Goal: Task Accomplishment & Management: Complete application form

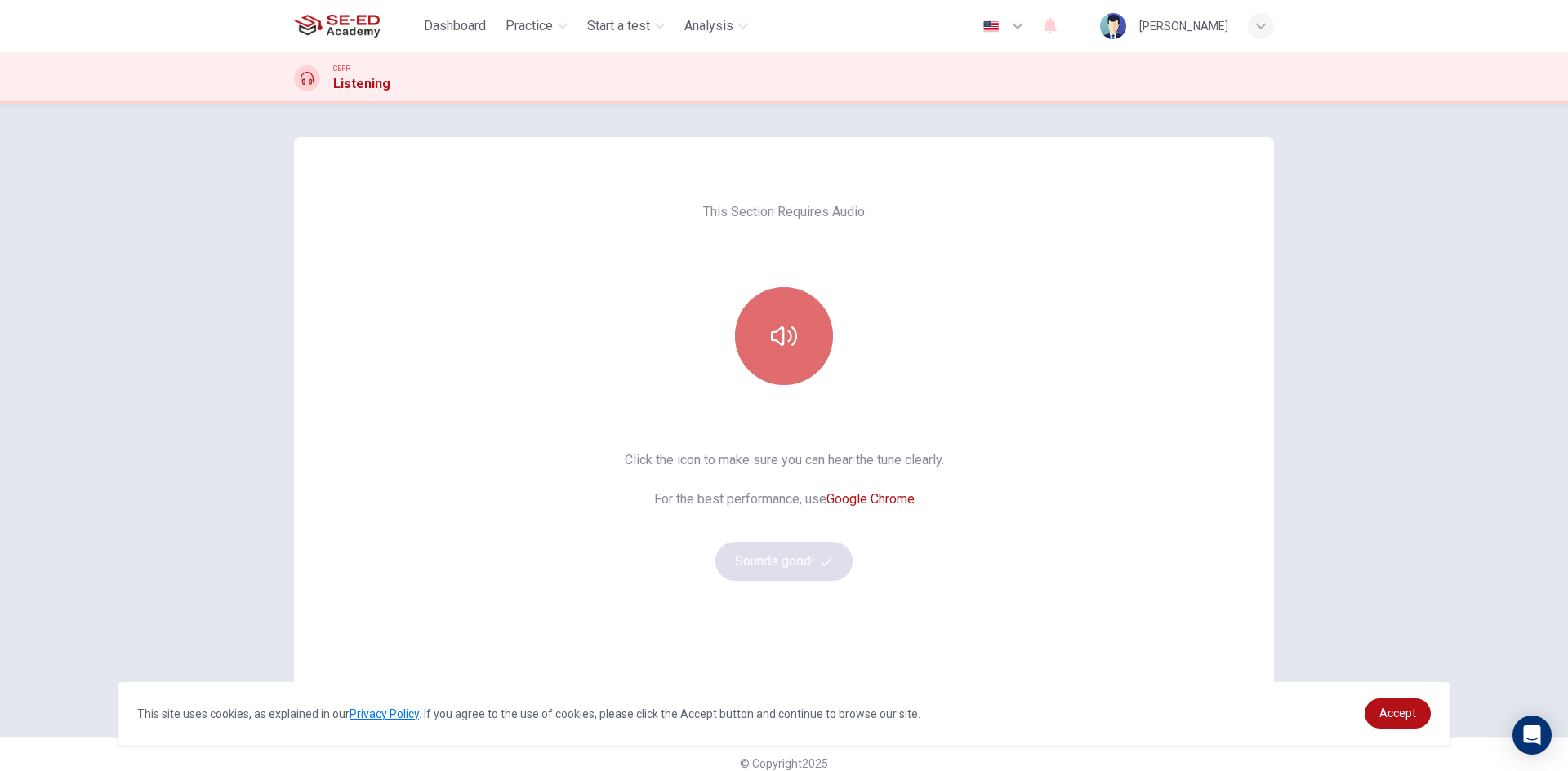
click at [784, 343] on icon "button" at bounding box center [784, 336] width 27 height 27
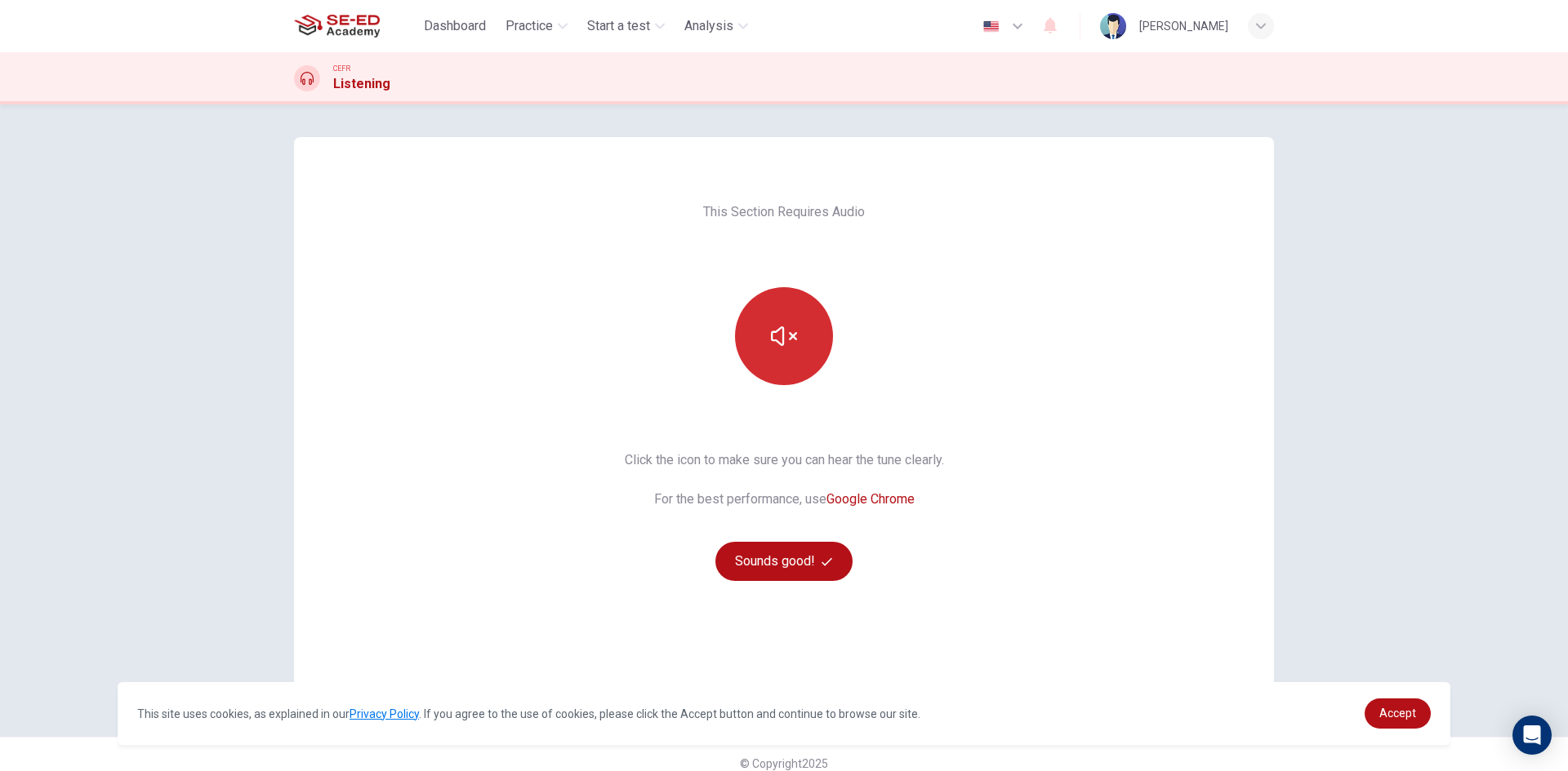
click at [768, 361] on button "button" at bounding box center [784, 336] width 98 height 98
click at [1063, 445] on div "This Section Requires Audio Click the icon to make sure you can hear the tune c…" at bounding box center [784, 421] width 980 height 568
click at [794, 325] on button "button" at bounding box center [784, 336] width 98 height 98
click at [792, 325] on icon "button" at bounding box center [784, 336] width 27 height 27
click at [822, 562] on icon "button" at bounding box center [826, 561] width 10 height 10
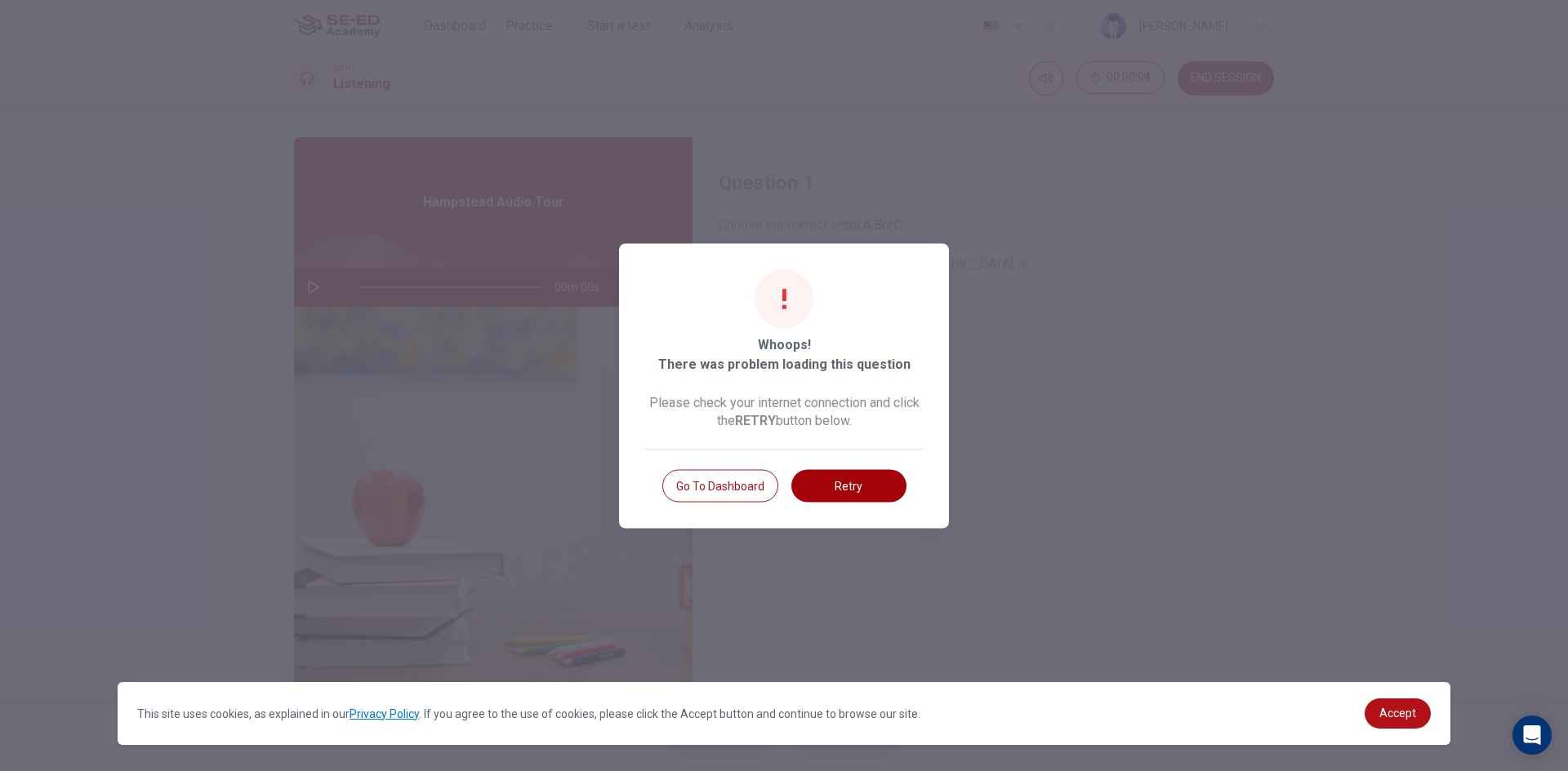
click at [823, 482] on button "Retry" at bounding box center [848, 485] width 115 height 32
click at [816, 474] on button "Retry" at bounding box center [848, 485] width 115 height 32
click at [882, 493] on button "Retry" at bounding box center [848, 485] width 115 height 32
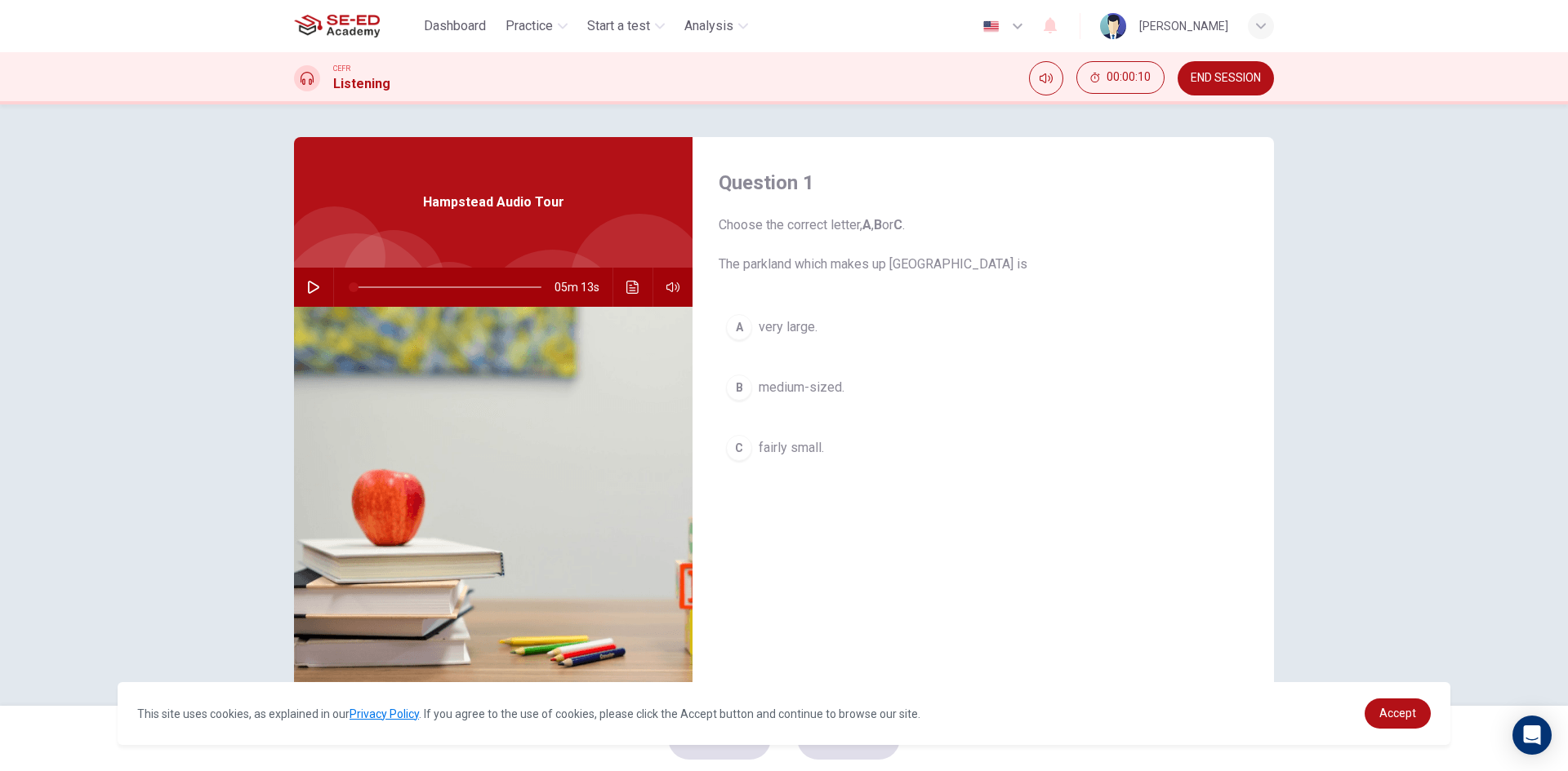
click at [307, 285] on icon "button" at bounding box center [313, 288] width 13 height 13
drag, startPoint x: 426, startPoint y: 286, endPoint x: 375, endPoint y: 283, distance: 51.1
click at [375, 283] on span at bounding box center [380, 287] width 9 height 9
drag, startPoint x: 373, startPoint y: 287, endPoint x: 360, endPoint y: 289, distance: 13.2
click at [360, 289] on span at bounding box center [365, 287] width 9 height 9
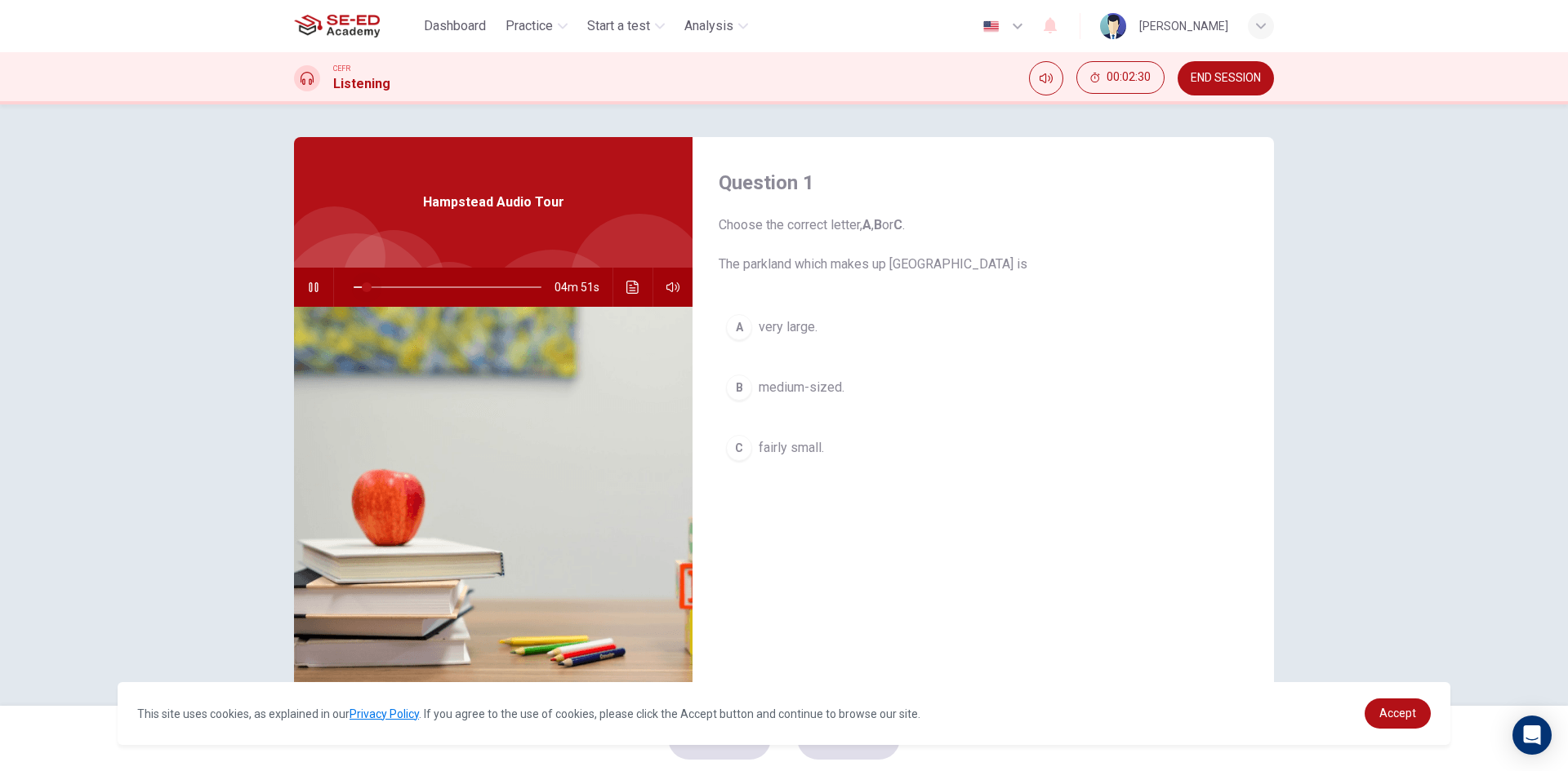
click at [364, 289] on span at bounding box center [367, 287] width 9 height 9
drag, startPoint x: 368, startPoint y: 286, endPoint x: 385, endPoint y: 283, distance: 17.3
click at [385, 283] on span at bounding box center [389, 287] width 9 height 9
click at [309, 288] on icon "button" at bounding box center [312, 287] width 9 height 9
click at [307, 291] on icon "button" at bounding box center [313, 288] width 13 height 13
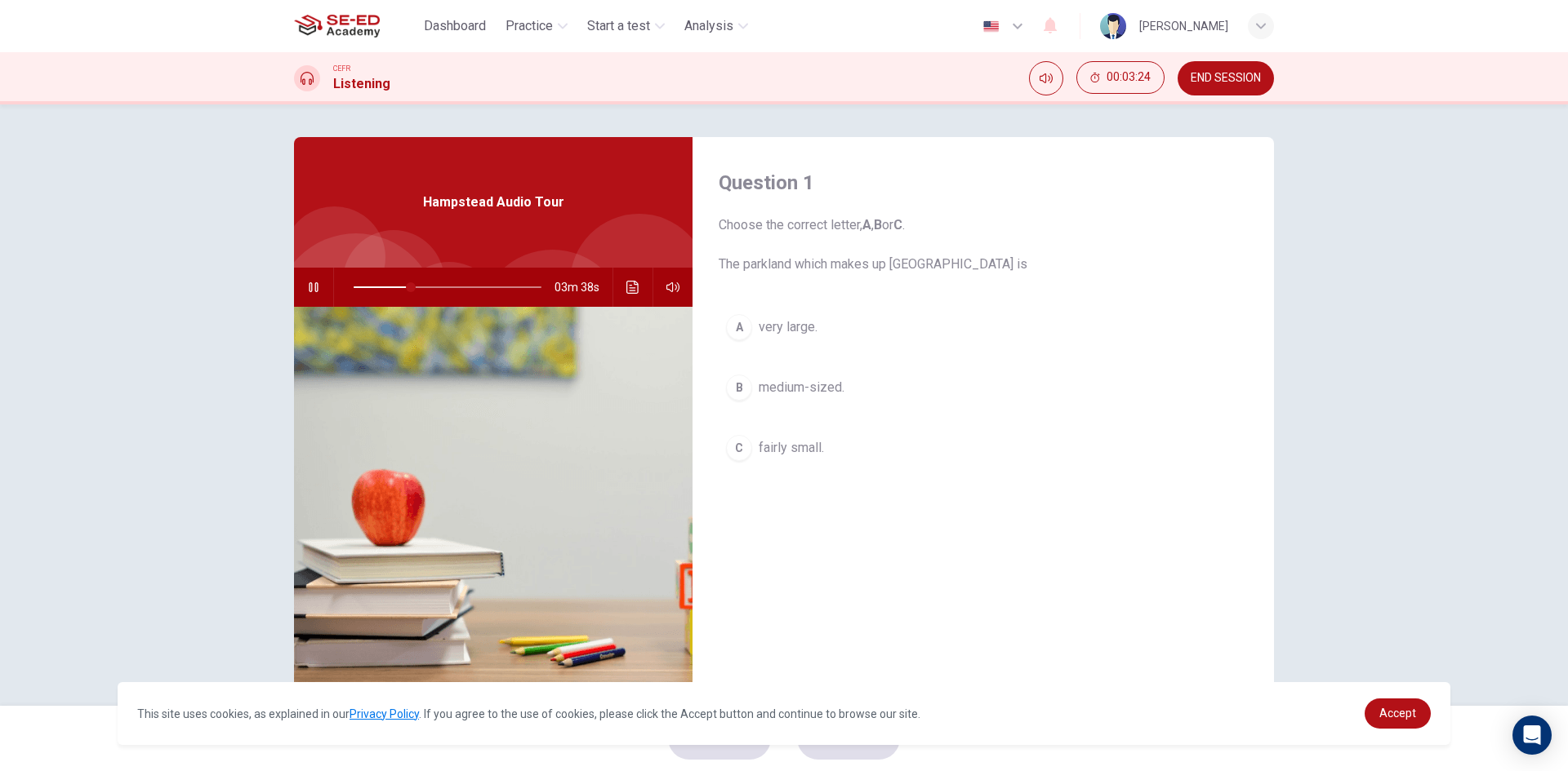
click at [759, 391] on span "medium-sized." at bounding box center [802, 387] width 85 height 20
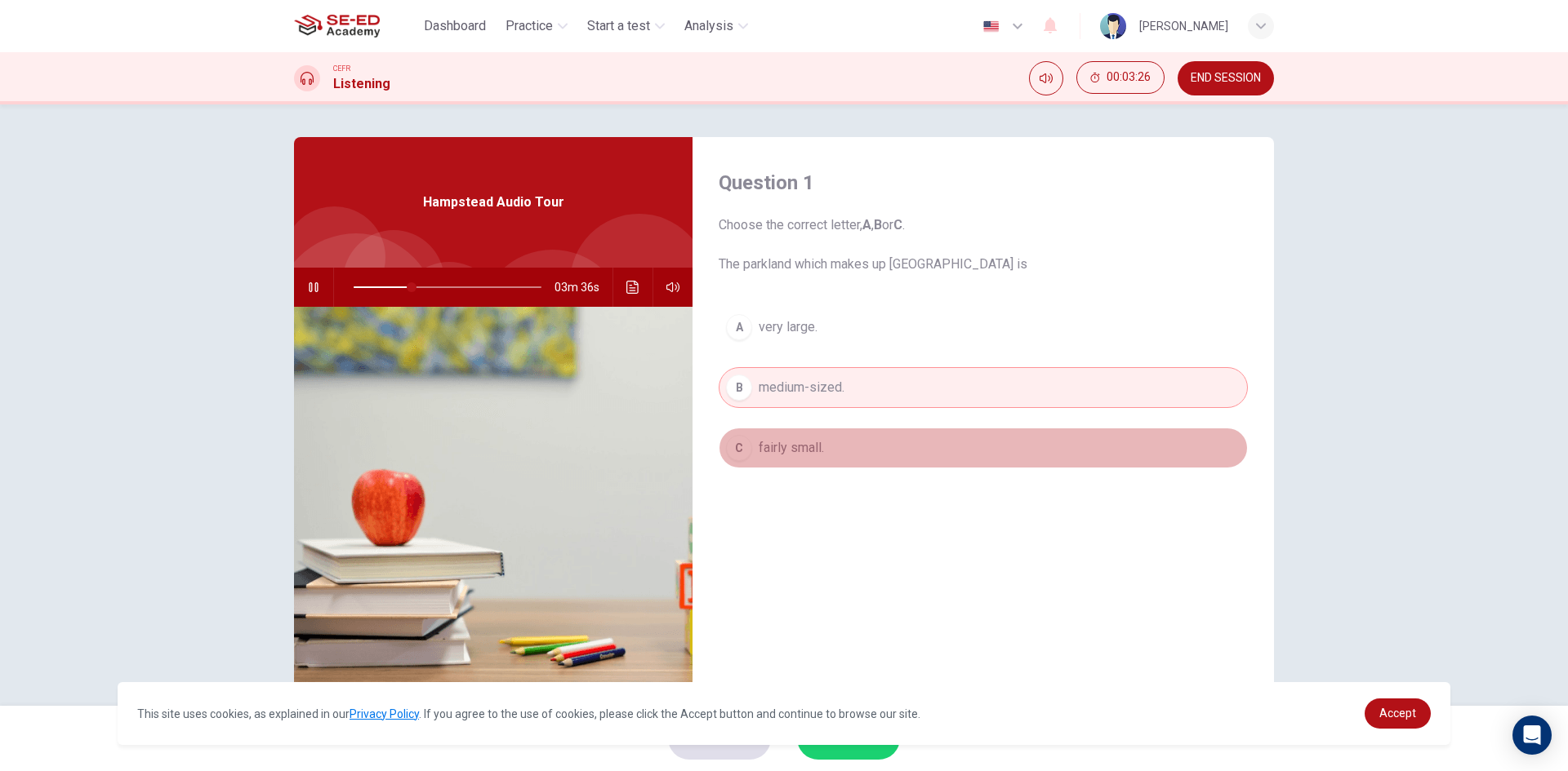
click at [783, 465] on button "C fairly small." at bounding box center [983, 448] width 529 height 41
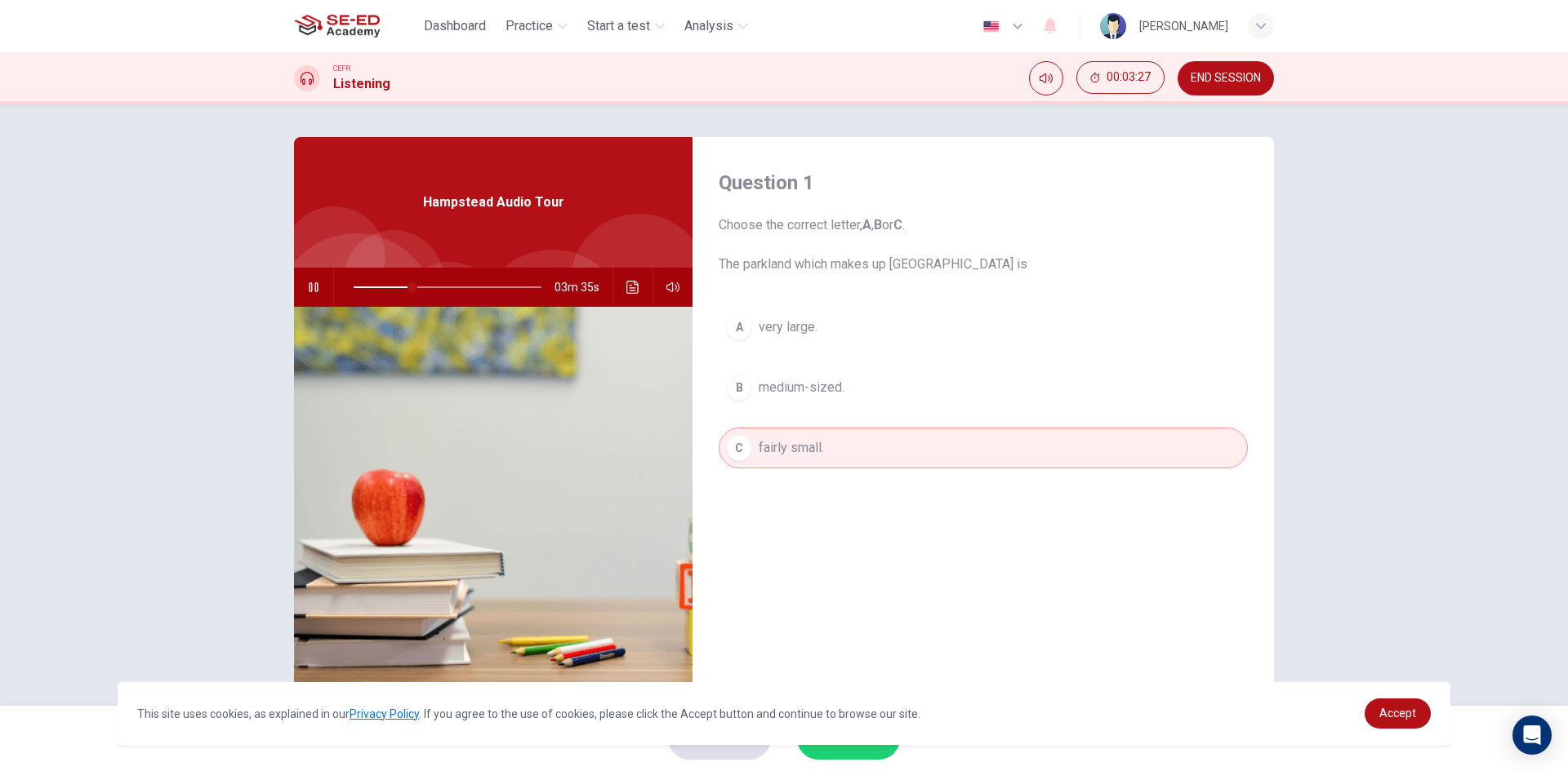
click at [791, 397] on span "medium-sized." at bounding box center [802, 387] width 85 height 20
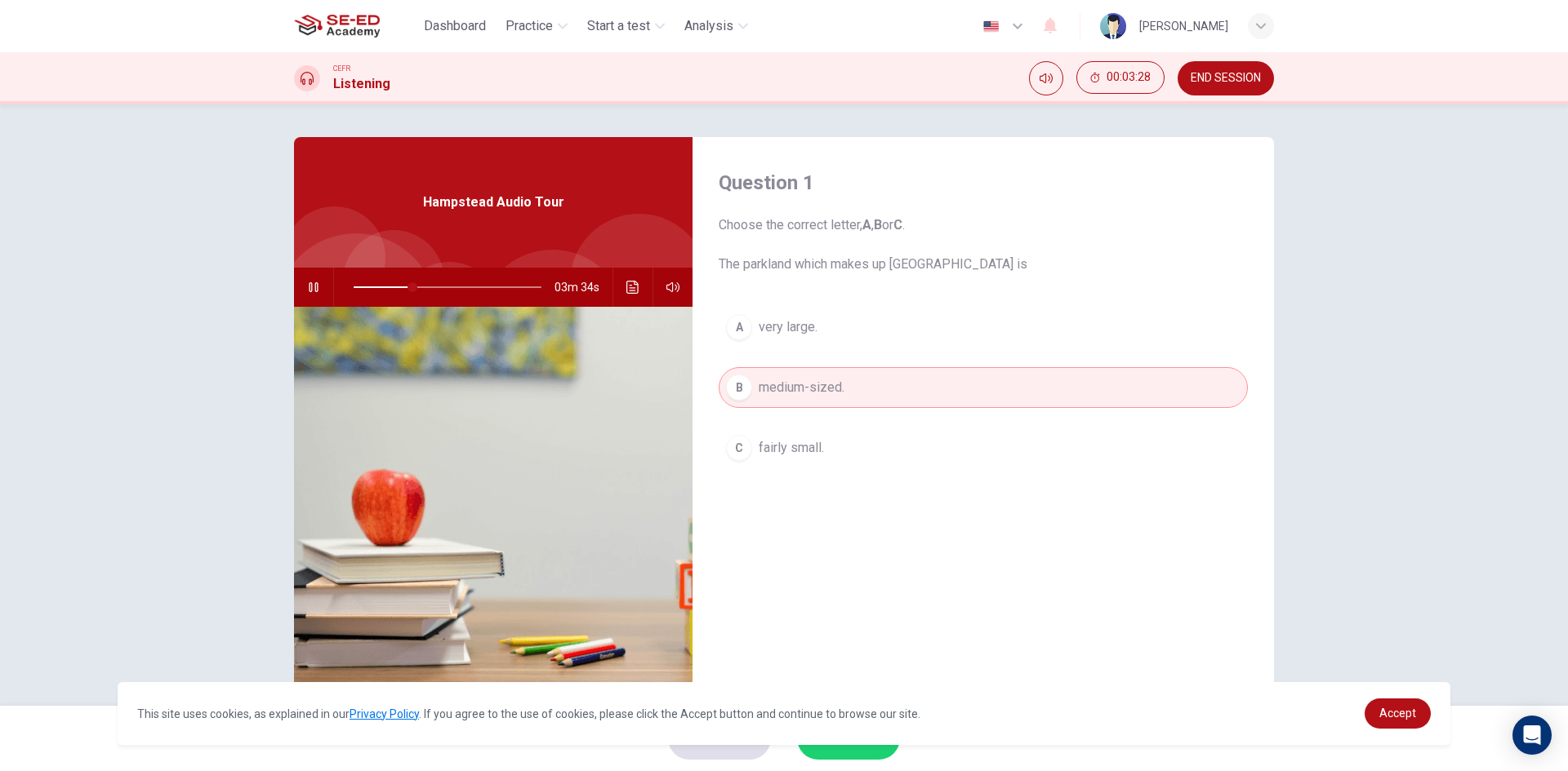
click at [741, 391] on div "B" at bounding box center [739, 388] width 27 height 27
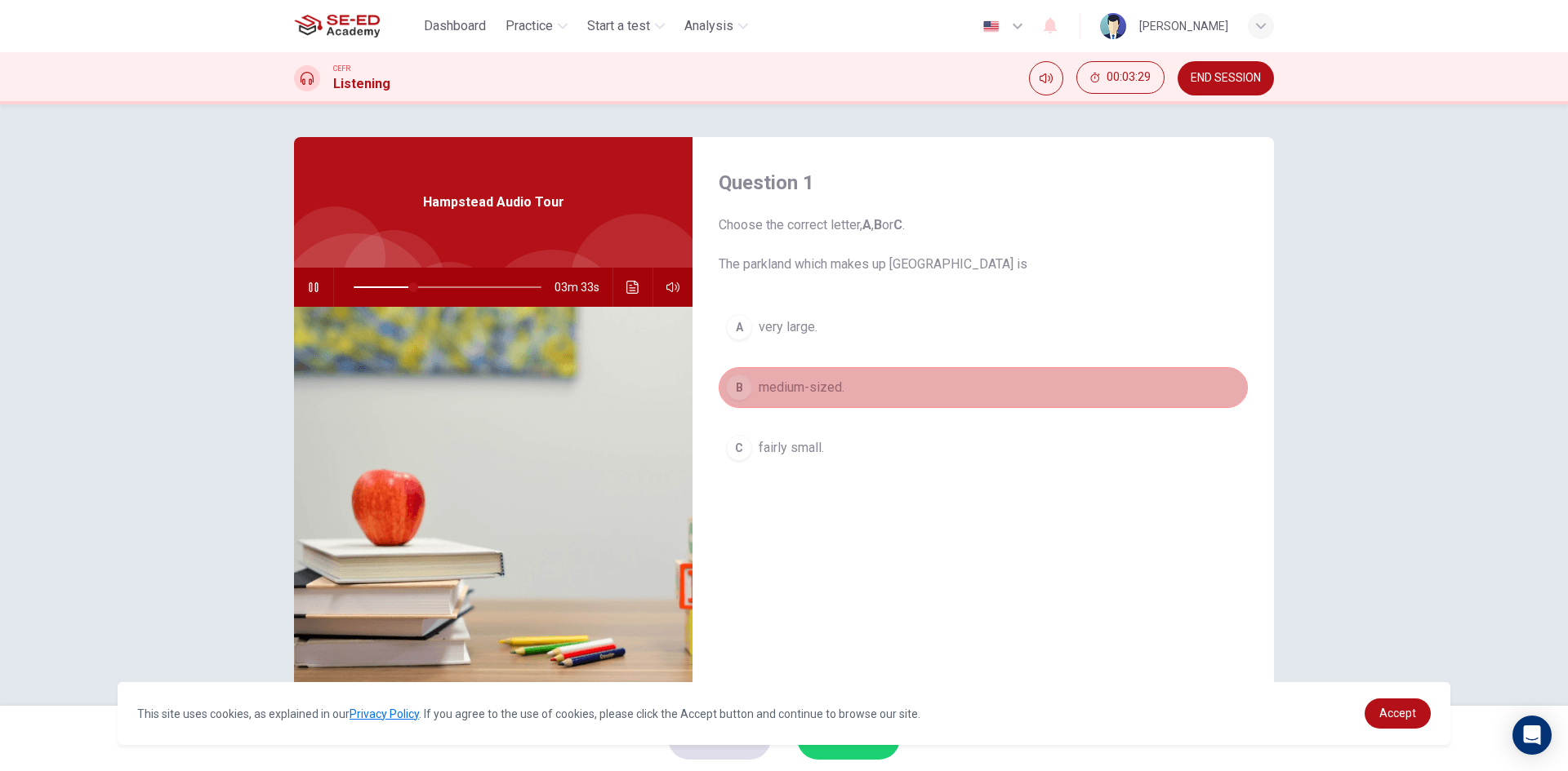
click at [741, 391] on div "B" at bounding box center [739, 388] width 27 height 27
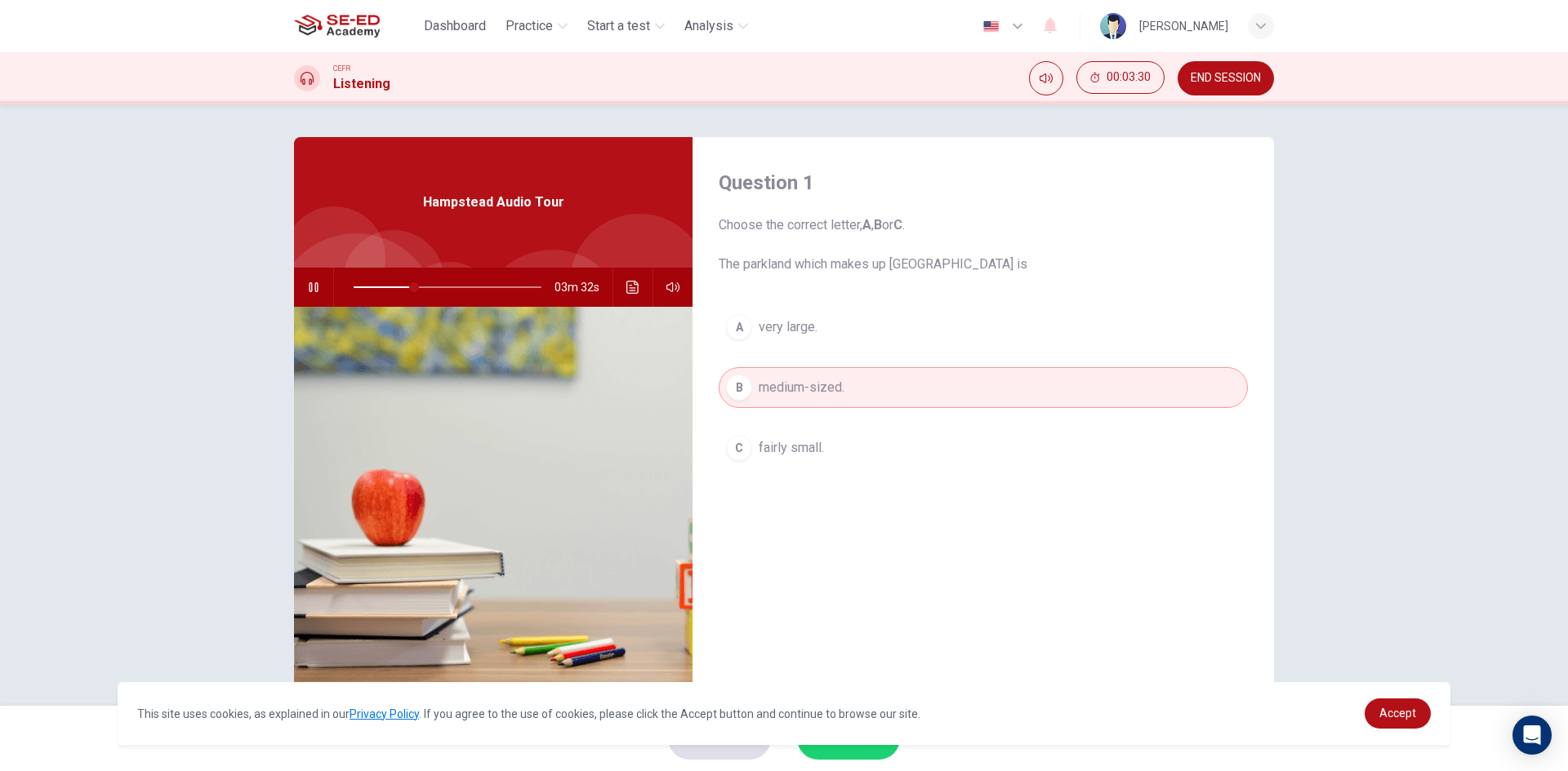
click at [797, 329] on span "very large." at bounding box center [788, 327] width 59 height 20
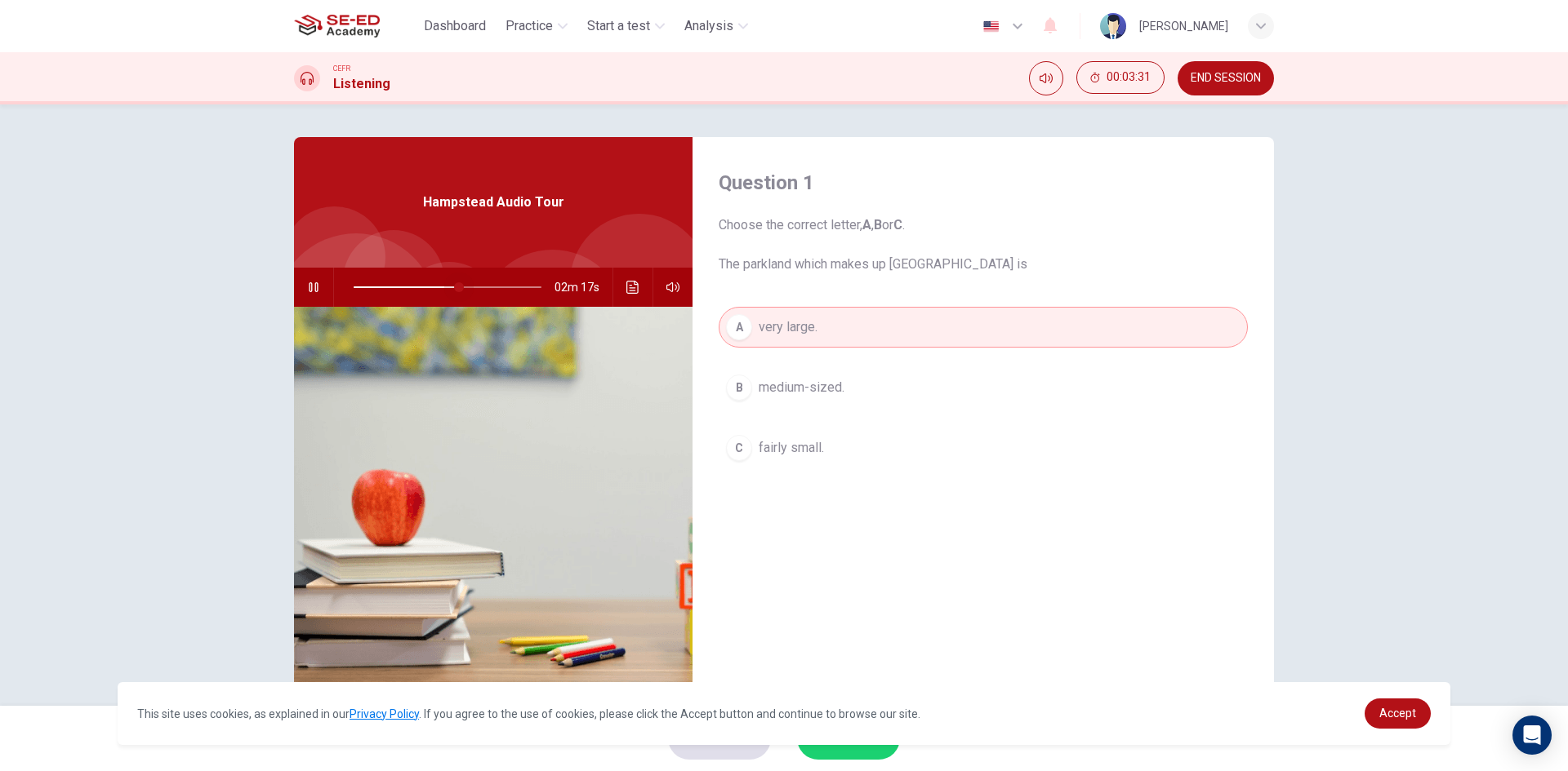
drag, startPoint x: 416, startPoint y: 287, endPoint x: 444, endPoint y: 294, distance: 28.9
click at [454, 285] on span at bounding box center [459, 287] width 9 height 9
drag, startPoint x: 469, startPoint y: 282, endPoint x: 521, endPoint y: 284, distance: 52.0
click at [481, 284] on span at bounding box center [476, 287] width 9 height 9
click at [735, 332] on div "A" at bounding box center [739, 328] width 27 height 27
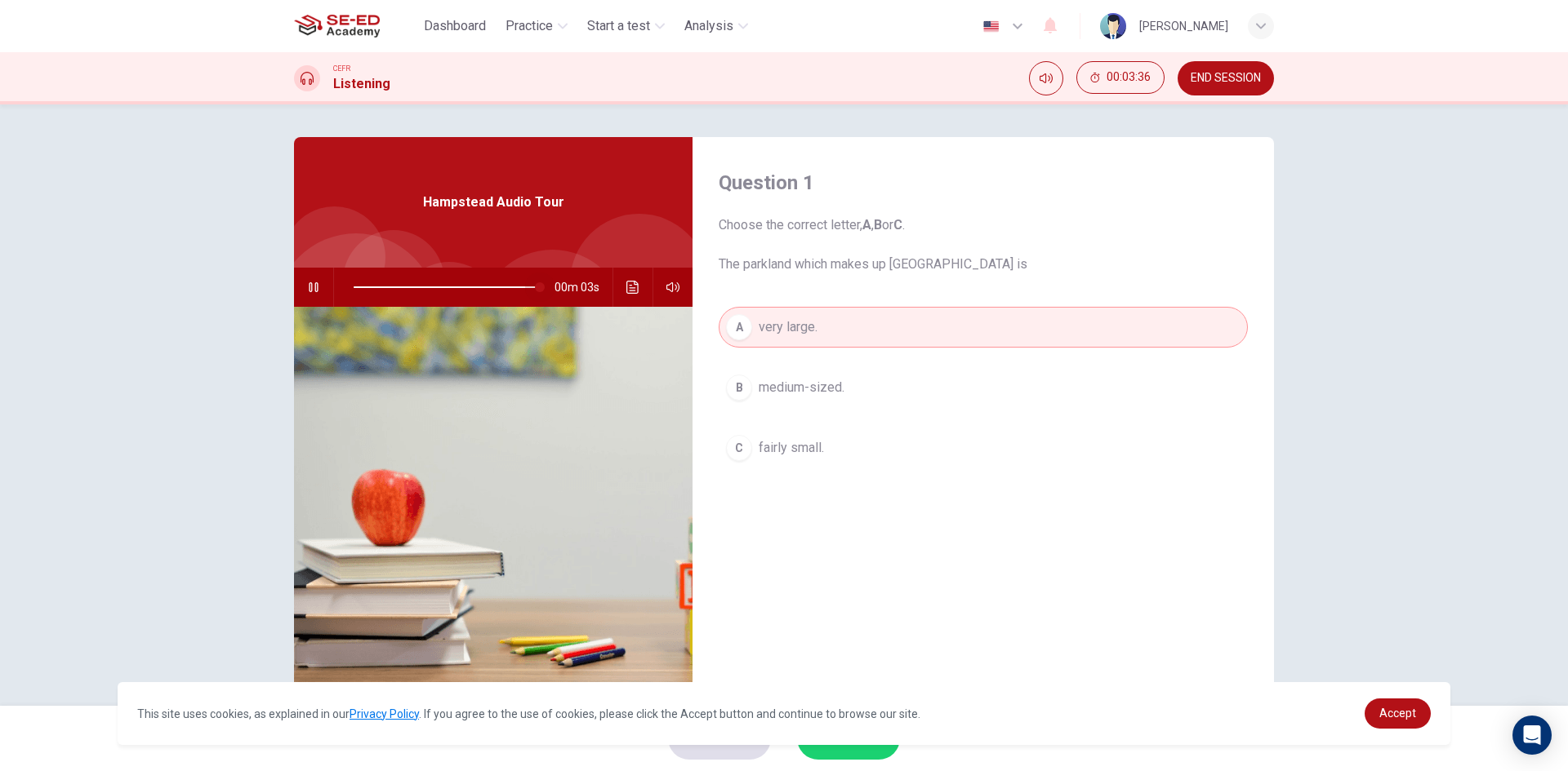
drag, startPoint x: 534, startPoint y: 287, endPoint x: 630, endPoint y: 300, distance: 96.9
click at [631, 295] on div "00m 03s" at bounding box center [494, 287] width 399 height 39
click at [820, 381] on span "medium-sized." at bounding box center [802, 387] width 85 height 20
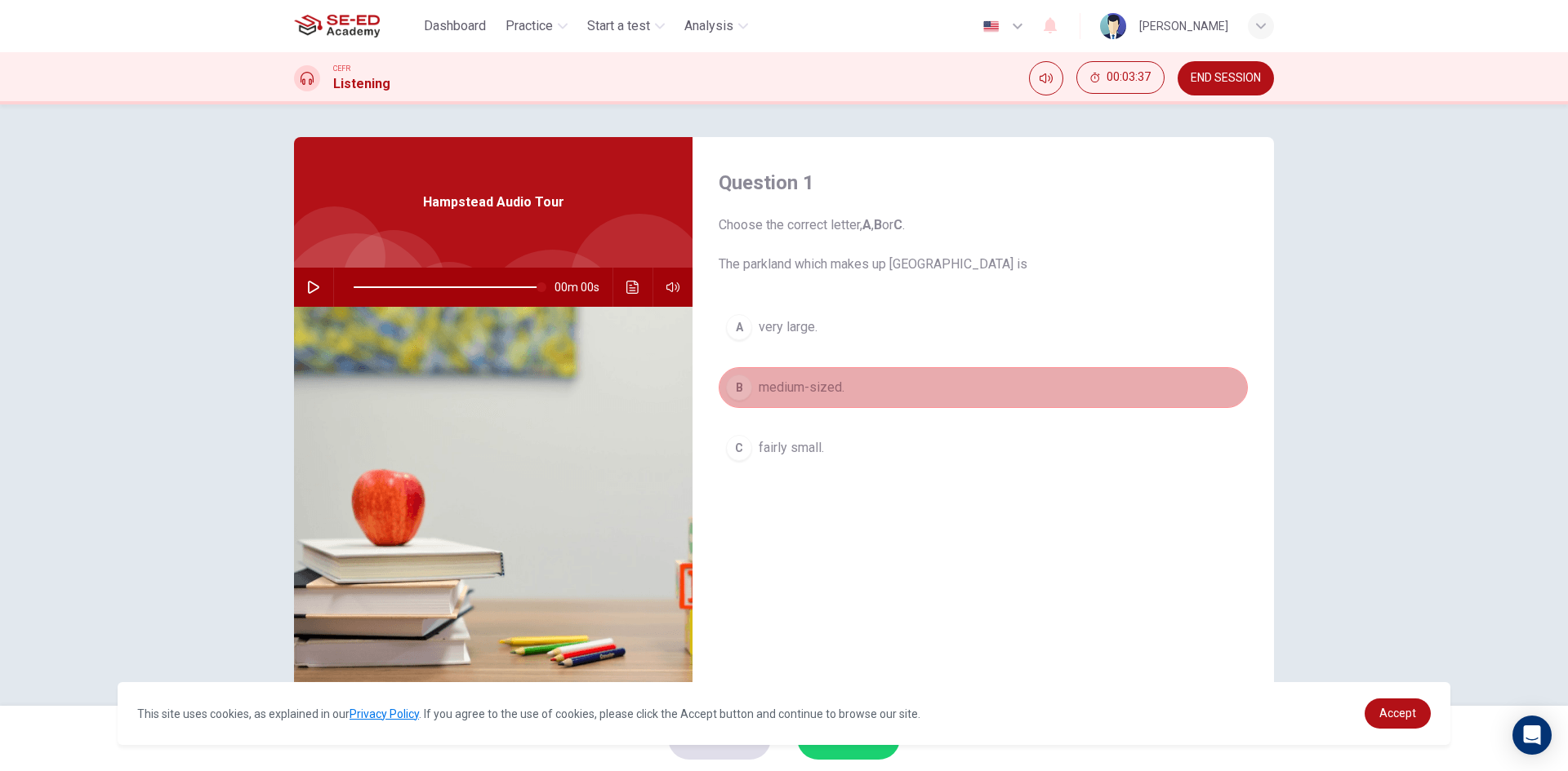
click at [820, 381] on span "medium-sized." at bounding box center [802, 387] width 85 height 20
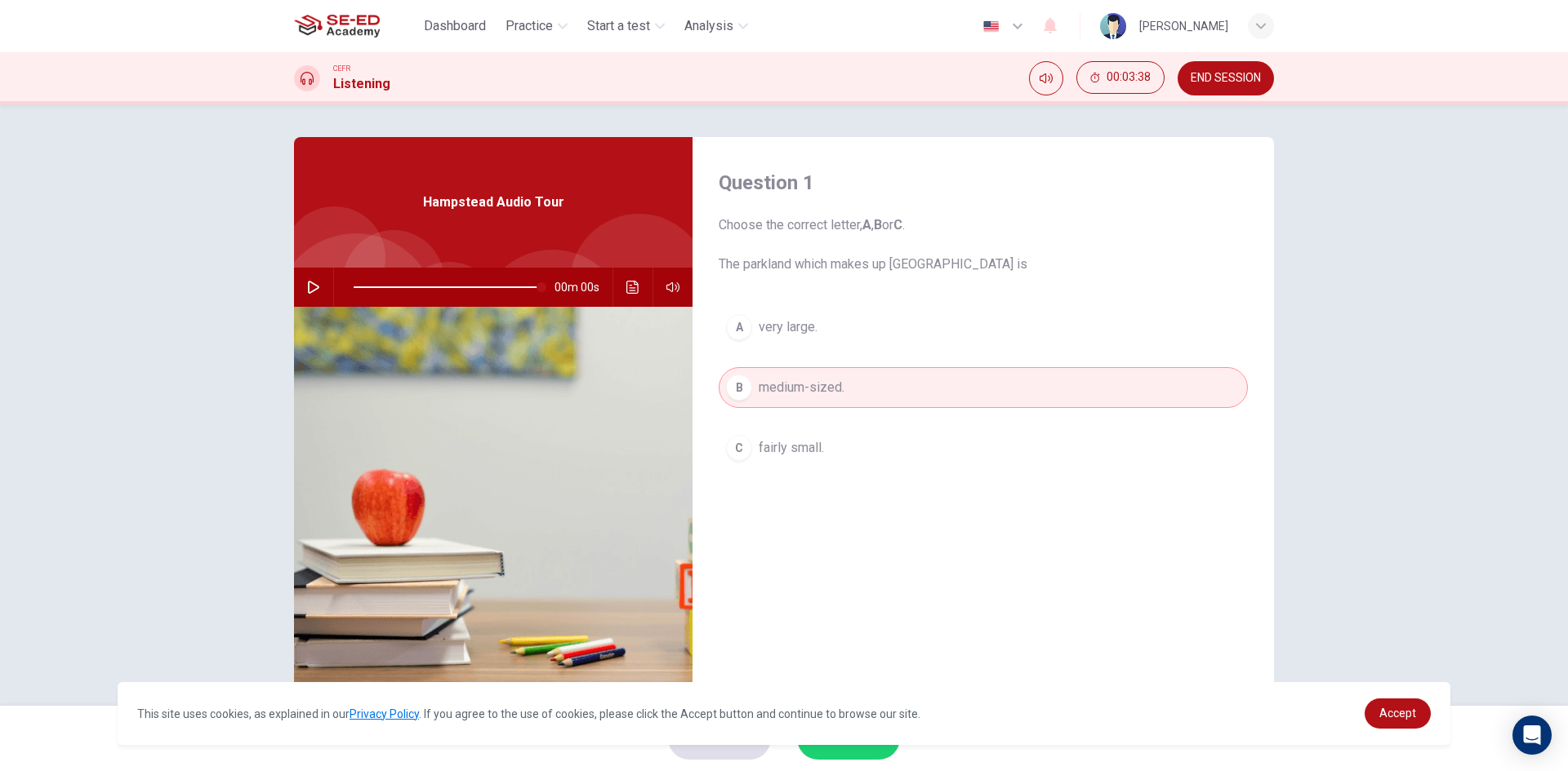
click at [771, 335] on span "very large." at bounding box center [788, 327] width 59 height 20
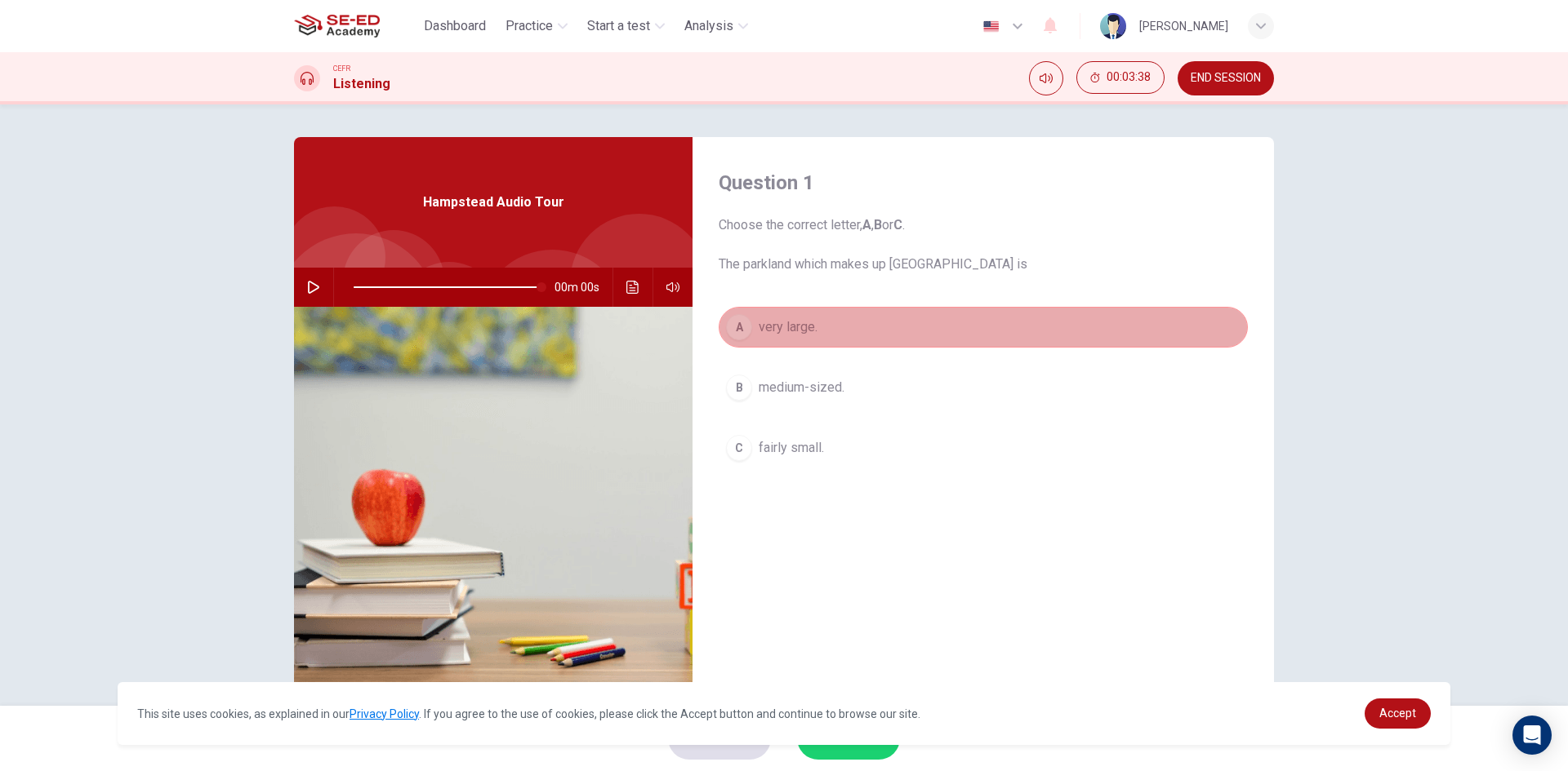
click at [771, 335] on span "very large." at bounding box center [788, 327] width 59 height 20
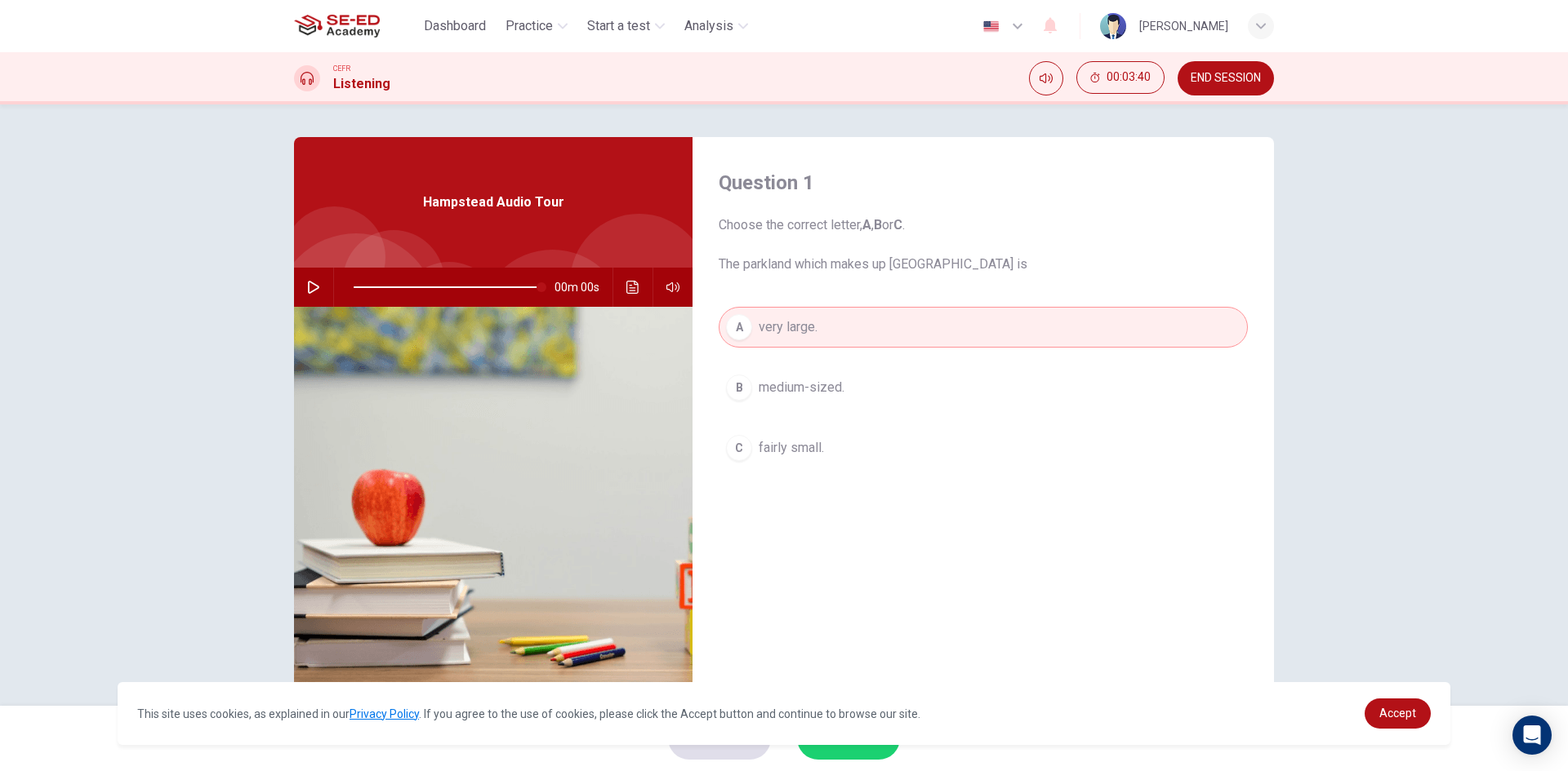
click at [784, 331] on span "very large." at bounding box center [788, 327] width 59 height 20
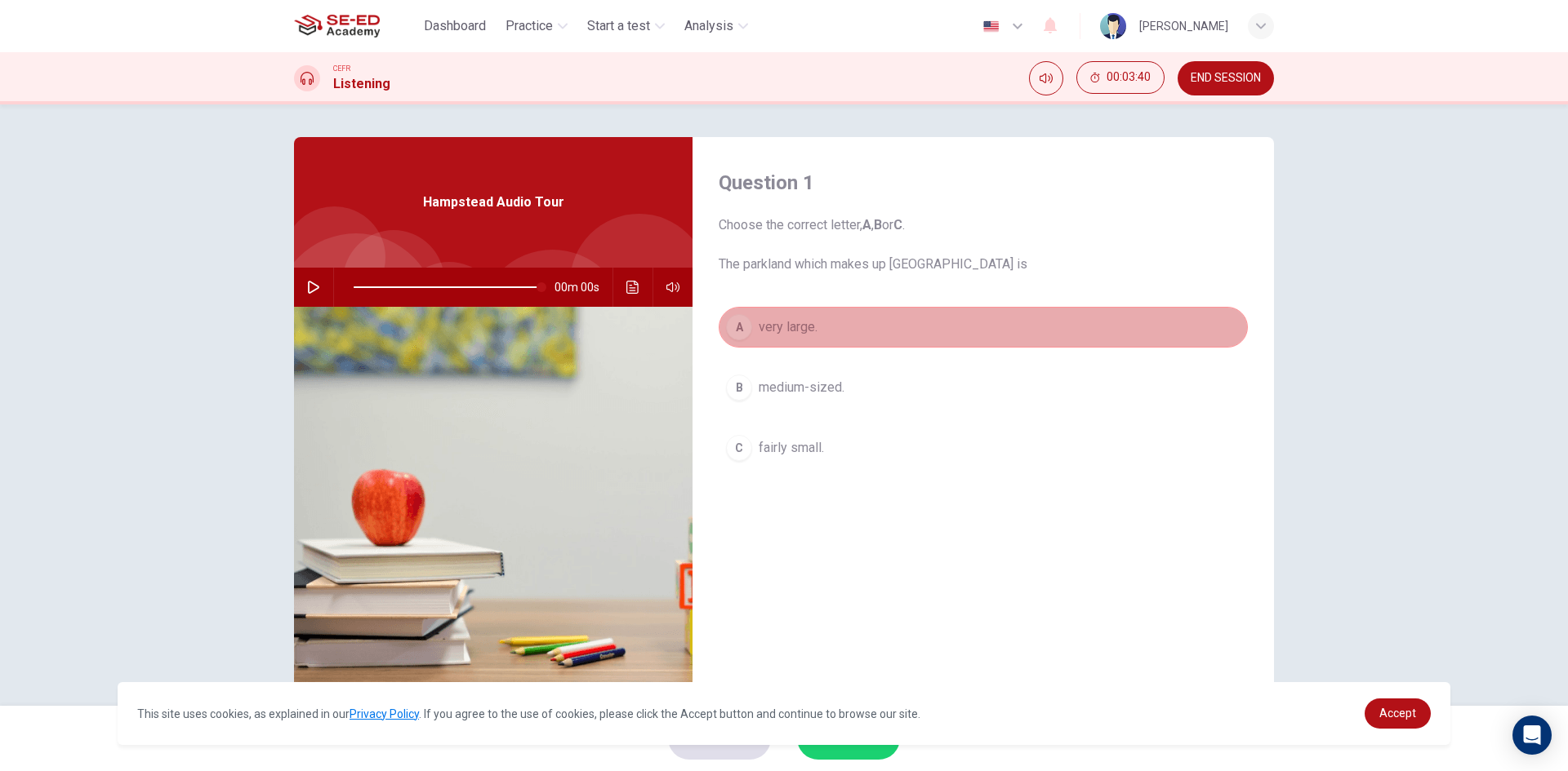
click at [784, 331] on span "very large." at bounding box center [788, 327] width 59 height 20
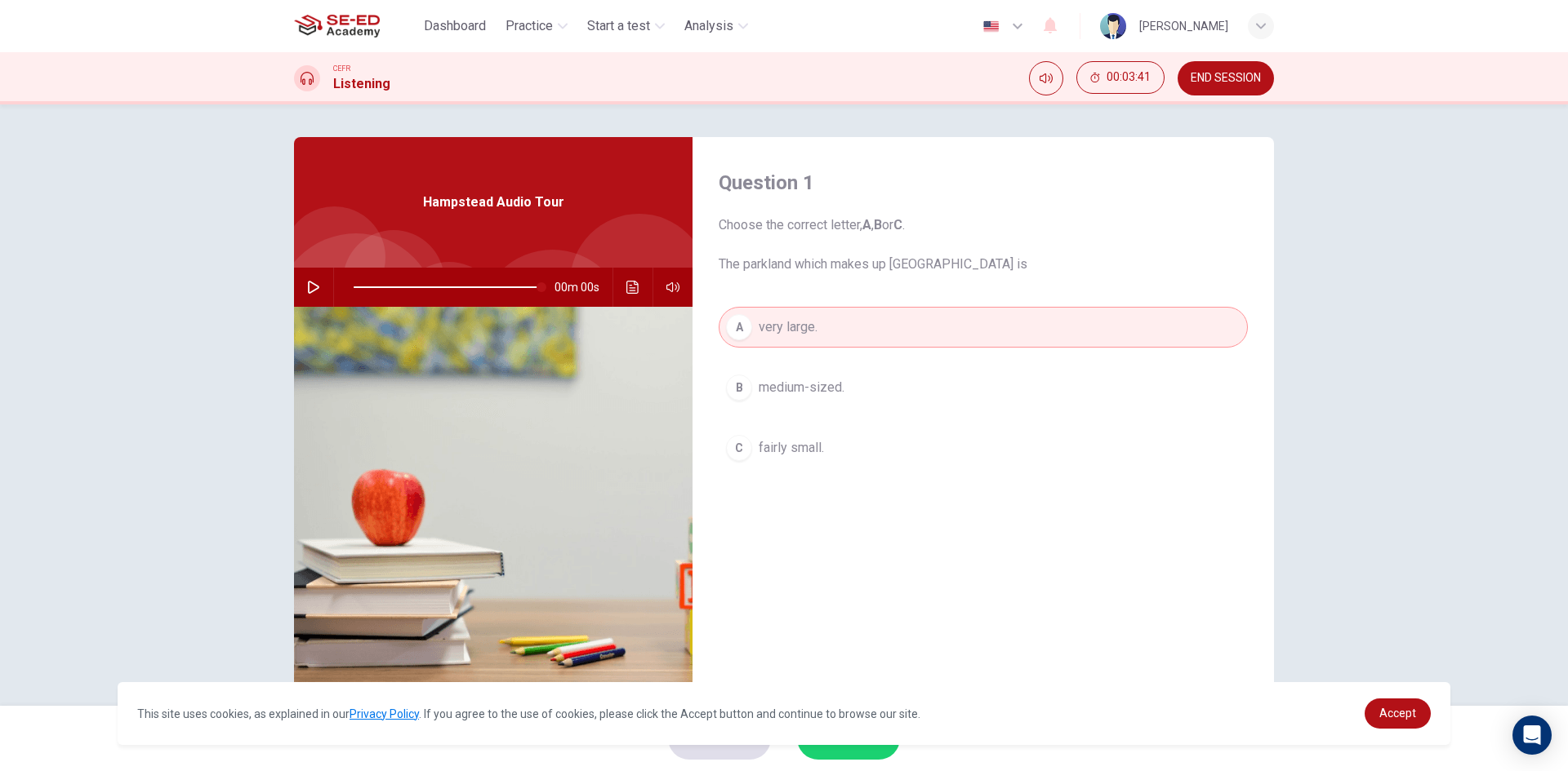
click at [784, 331] on span "very large." at bounding box center [788, 327] width 59 height 20
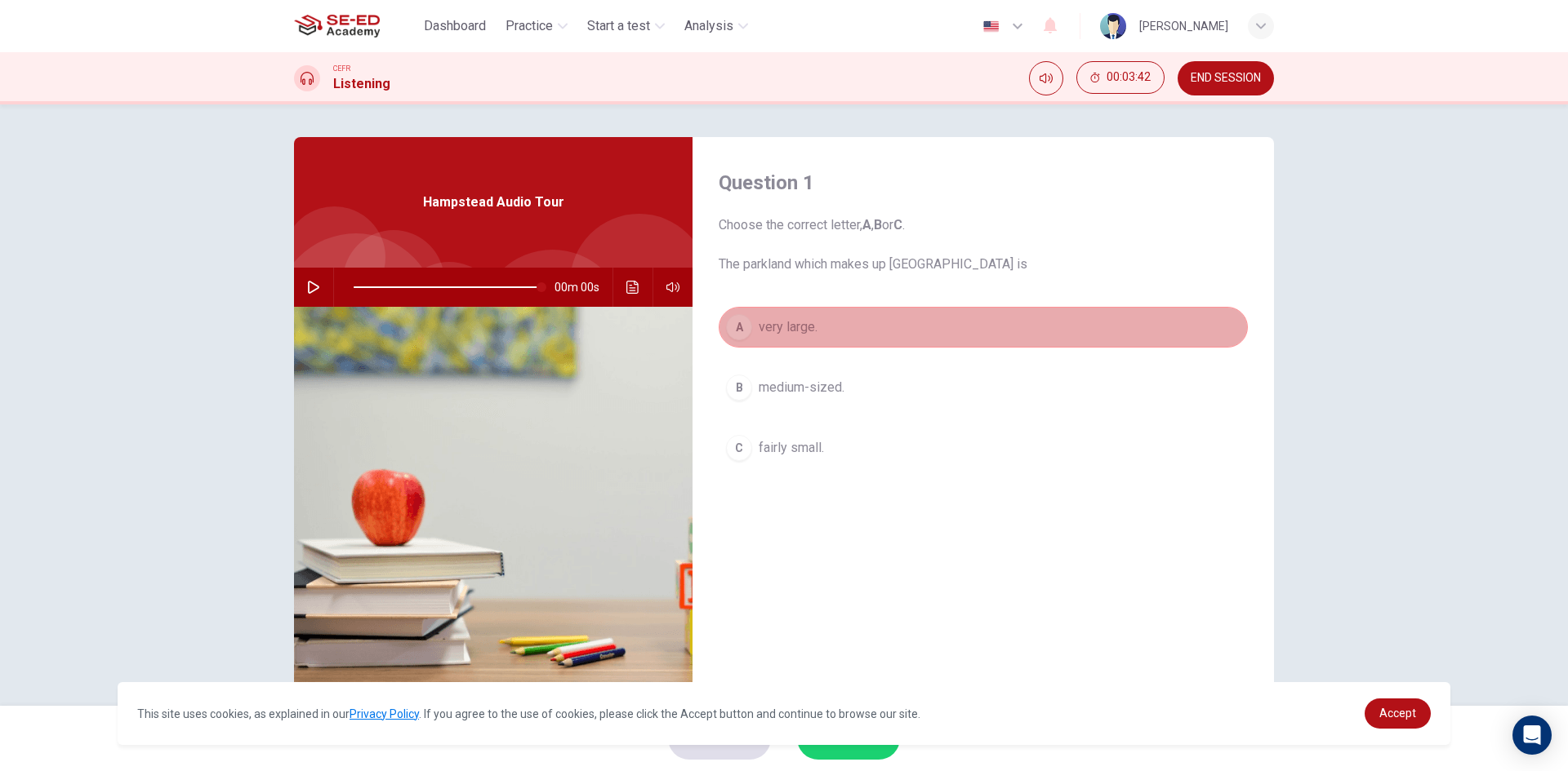
click at [782, 332] on span "very large." at bounding box center [788, 327] width 59 height 20
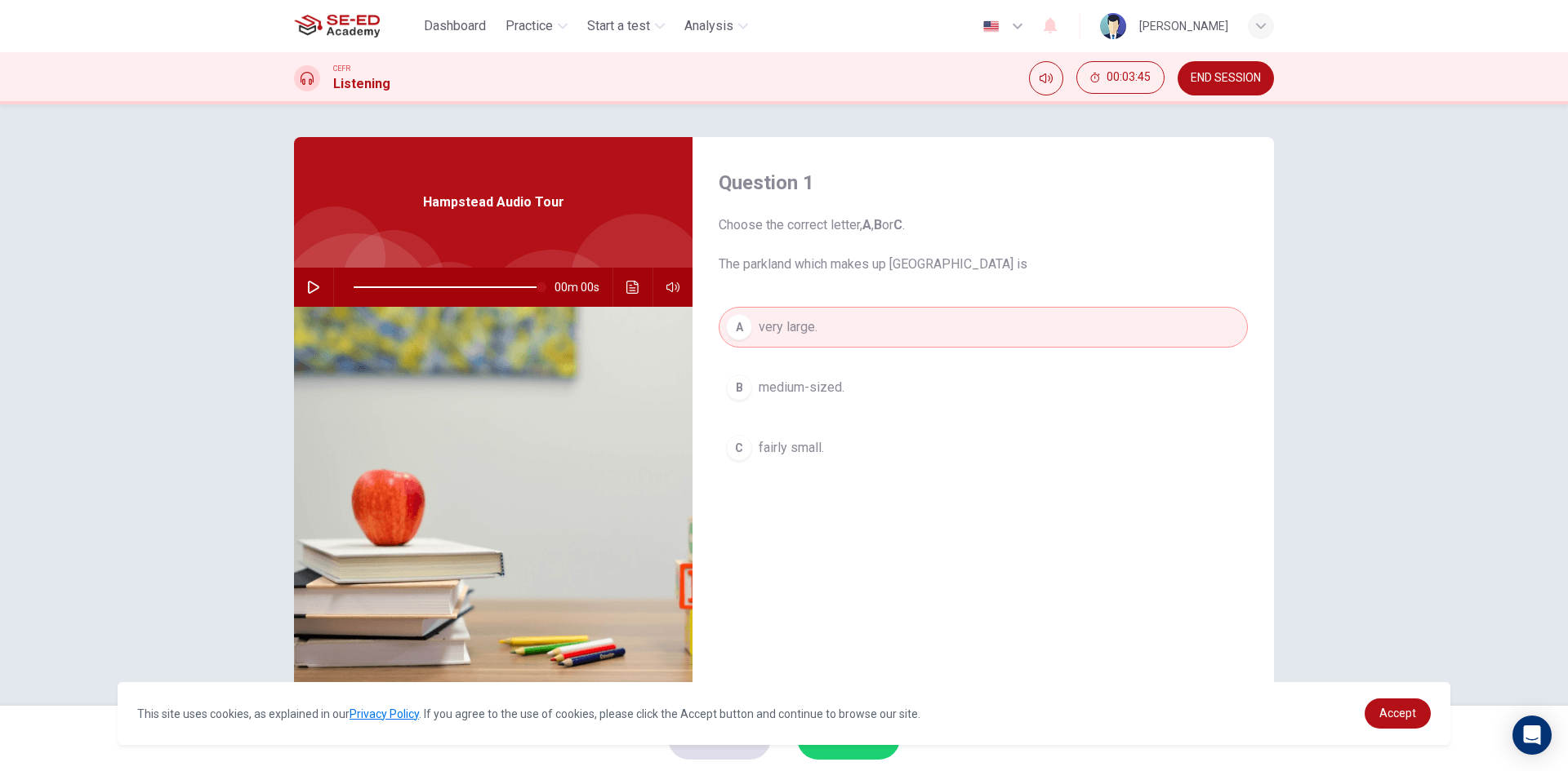
click at [776, 341] on button "A very large." at bounding box center [983, 327] width 529 height 41
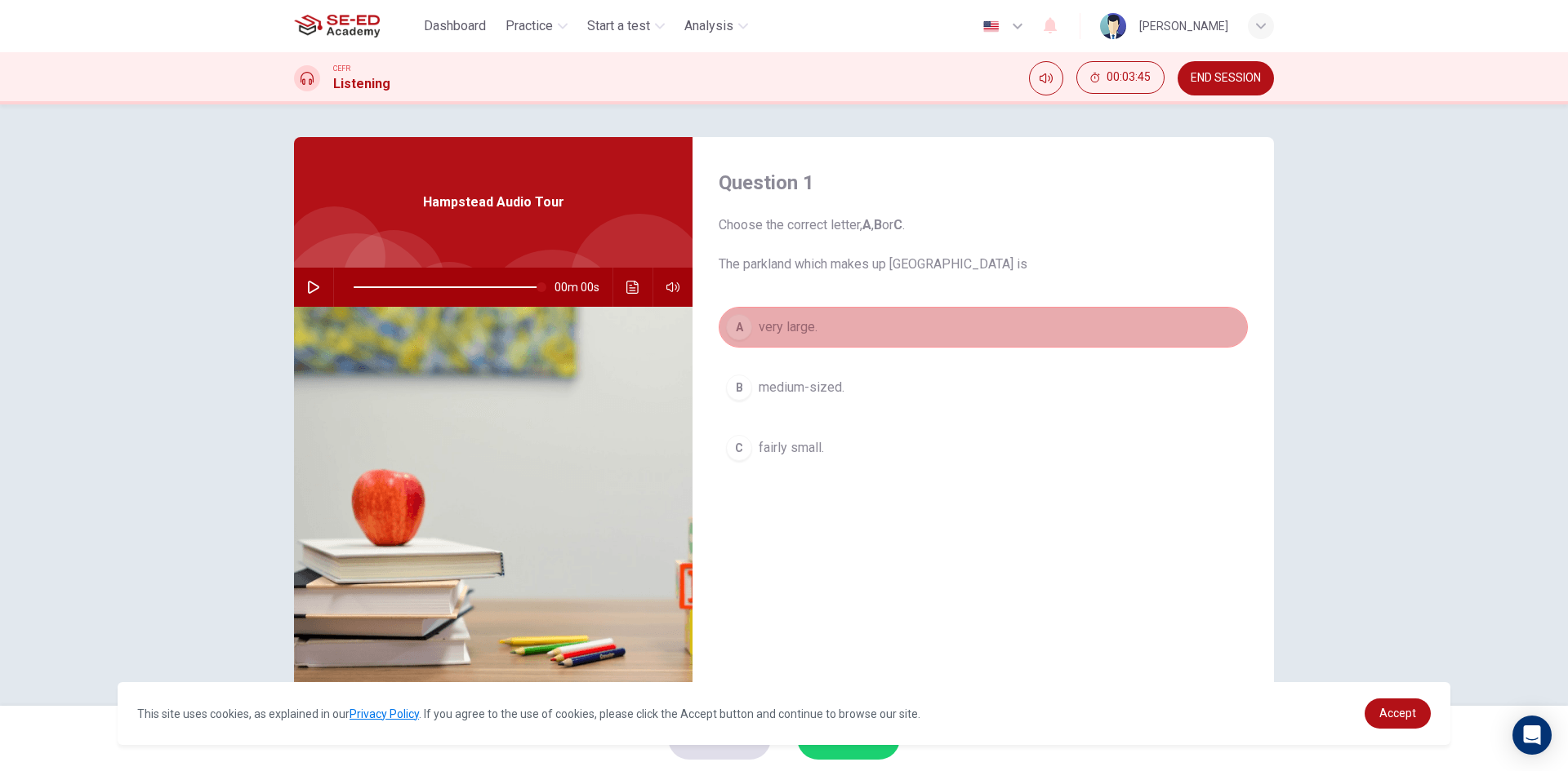
click at [776, 341] on button "A very large." at bounding box center [983, 327] width 529 height 41
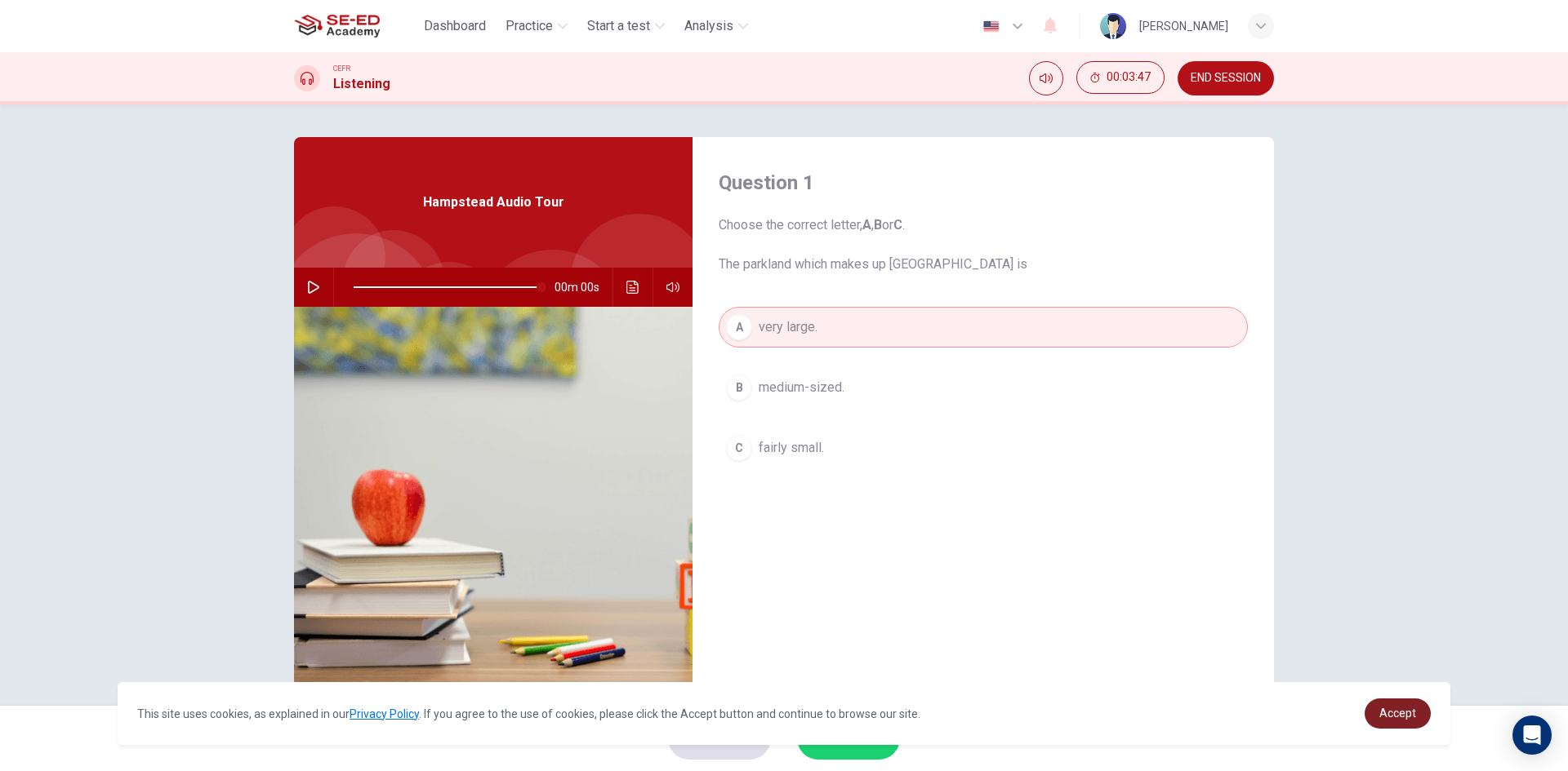
click at [1381, 703] on link "Accept" at bounding box center [1398, 714] width 66 height 30
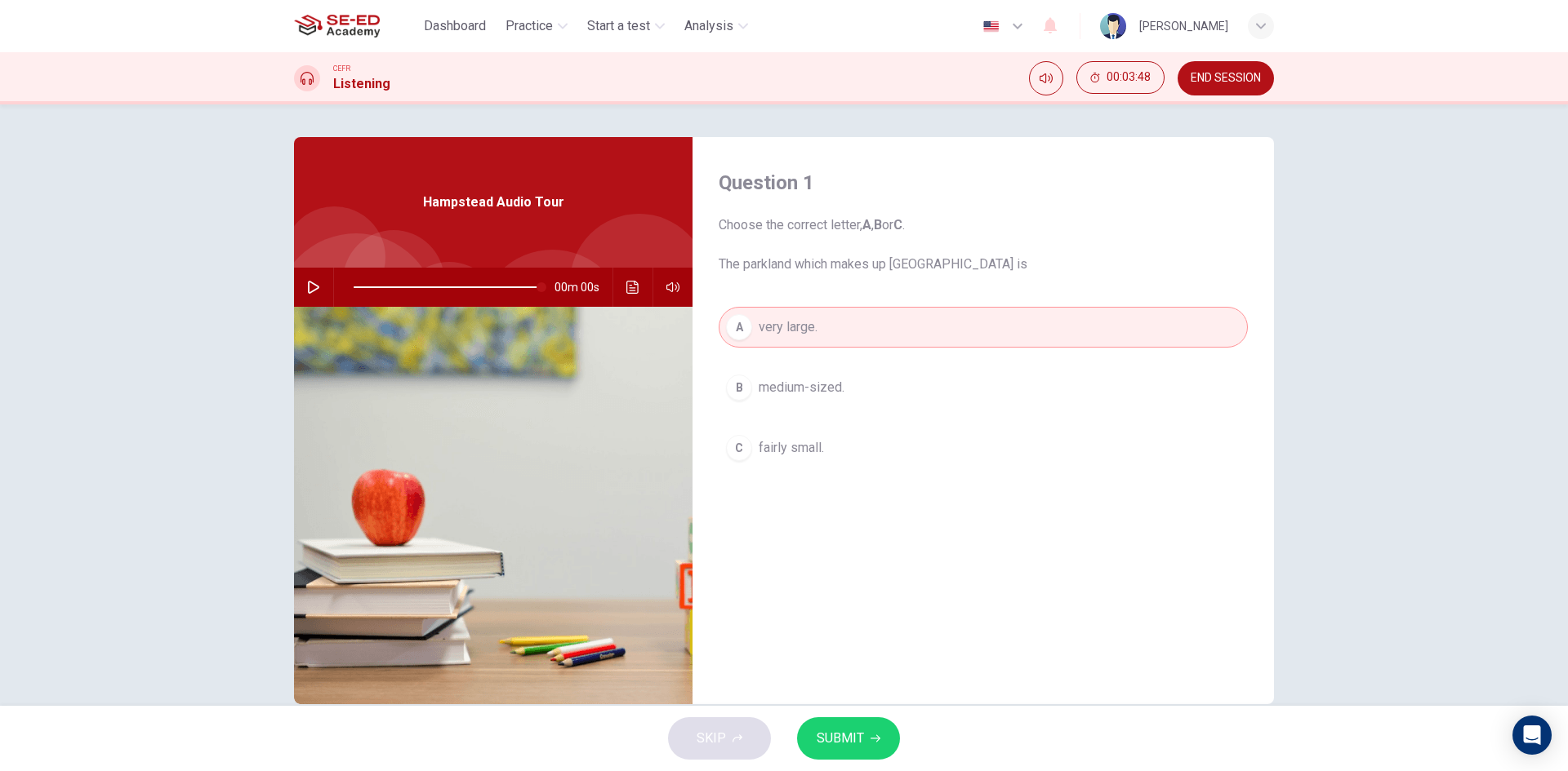
click at [774, 375] on button "B medium-sized." at bounding box center [983, 387] width 529 height 41
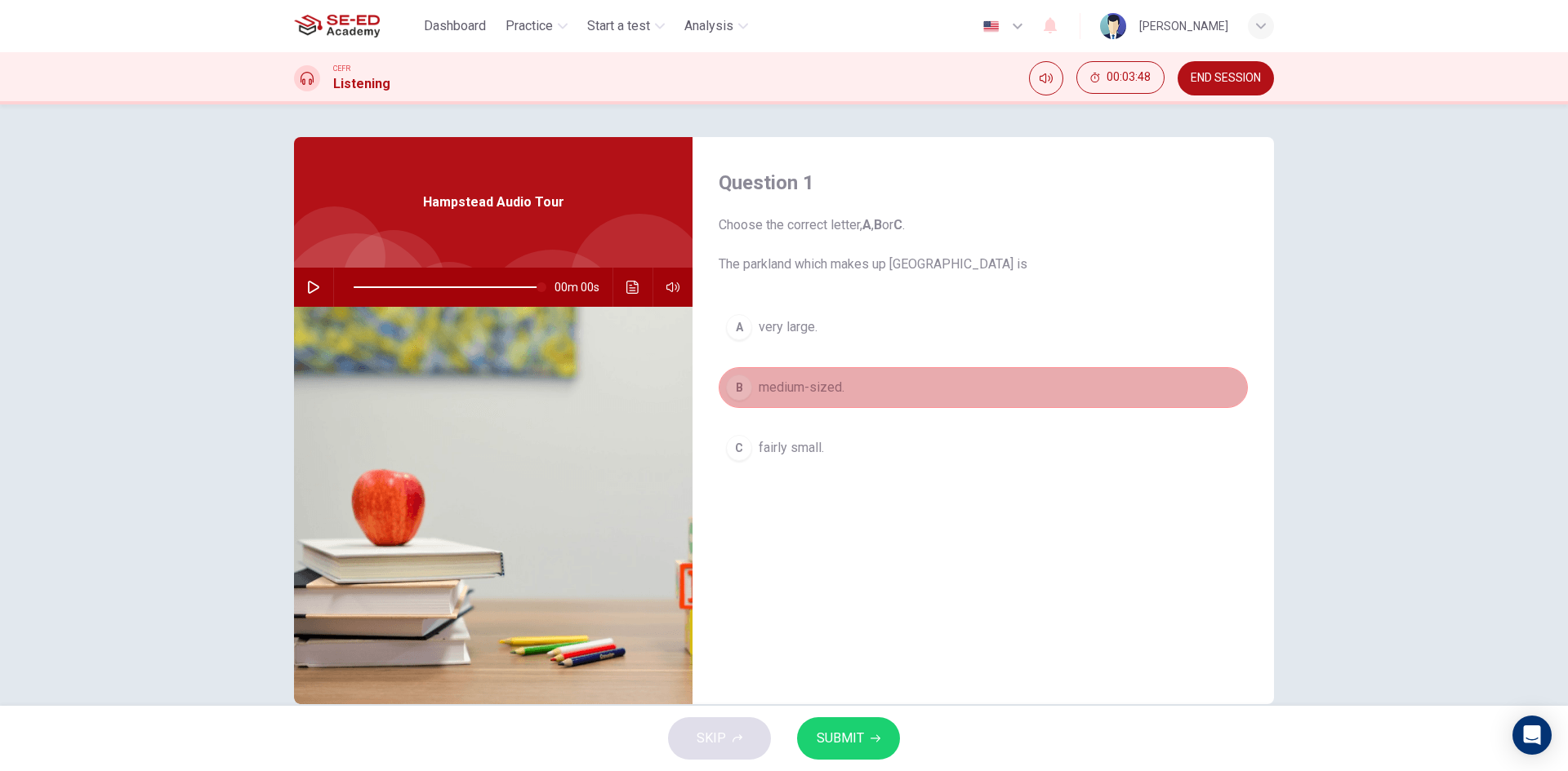
click at [774, 375] on button "B medium-sized." at bounding box center [983, 387] width 529 height 41
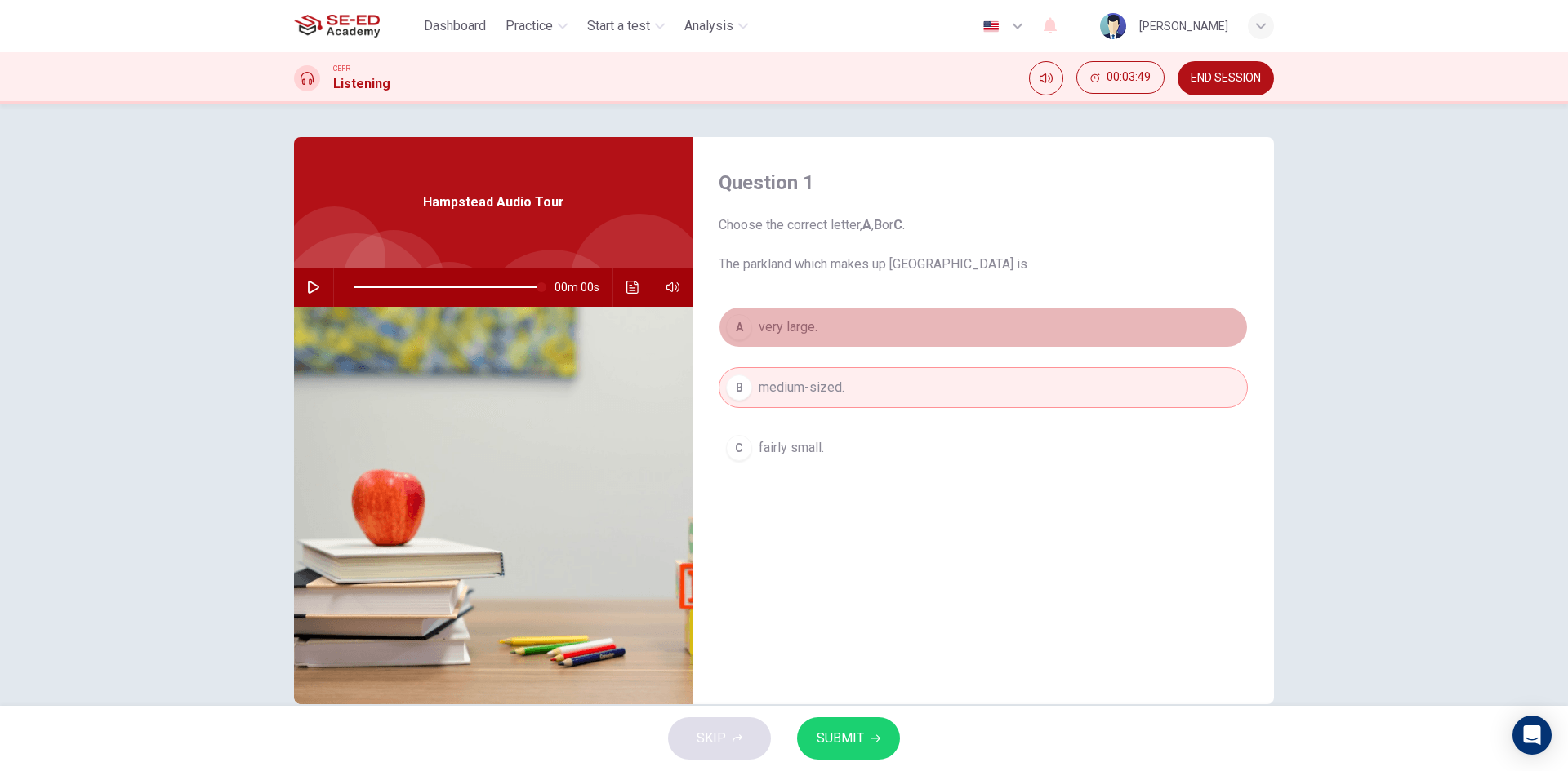
click at [788, 335] on span "very large." at bounding box center [788, 327] width 59 height 20
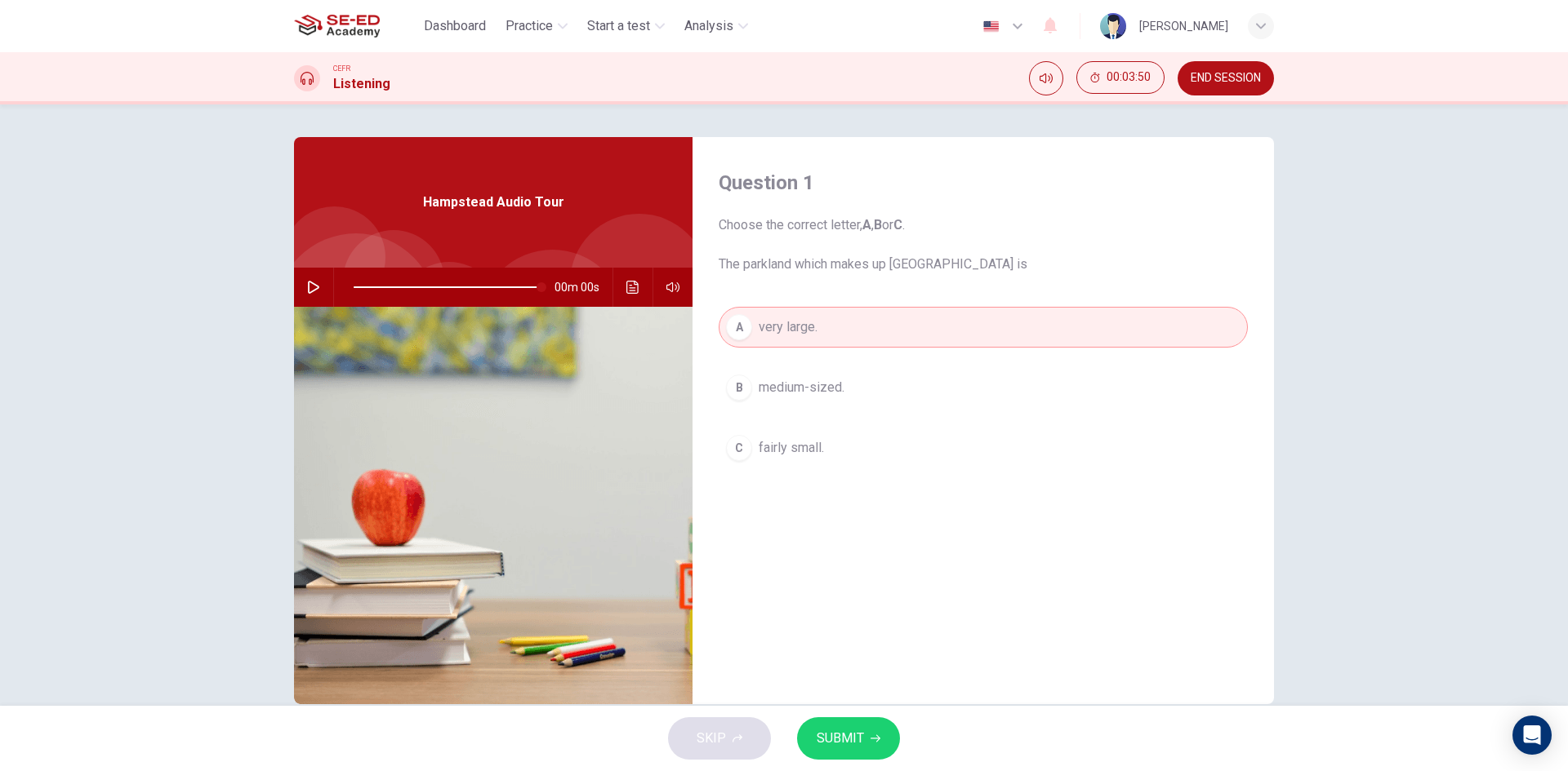
drag, startPoint x: 830, startPoint y: 397, endPoint x: 828, endPoint y: 462, distance: 65.0
click at [830, 397] on span "medium-sized." at bounding box center [802, 387] width 85 height 20
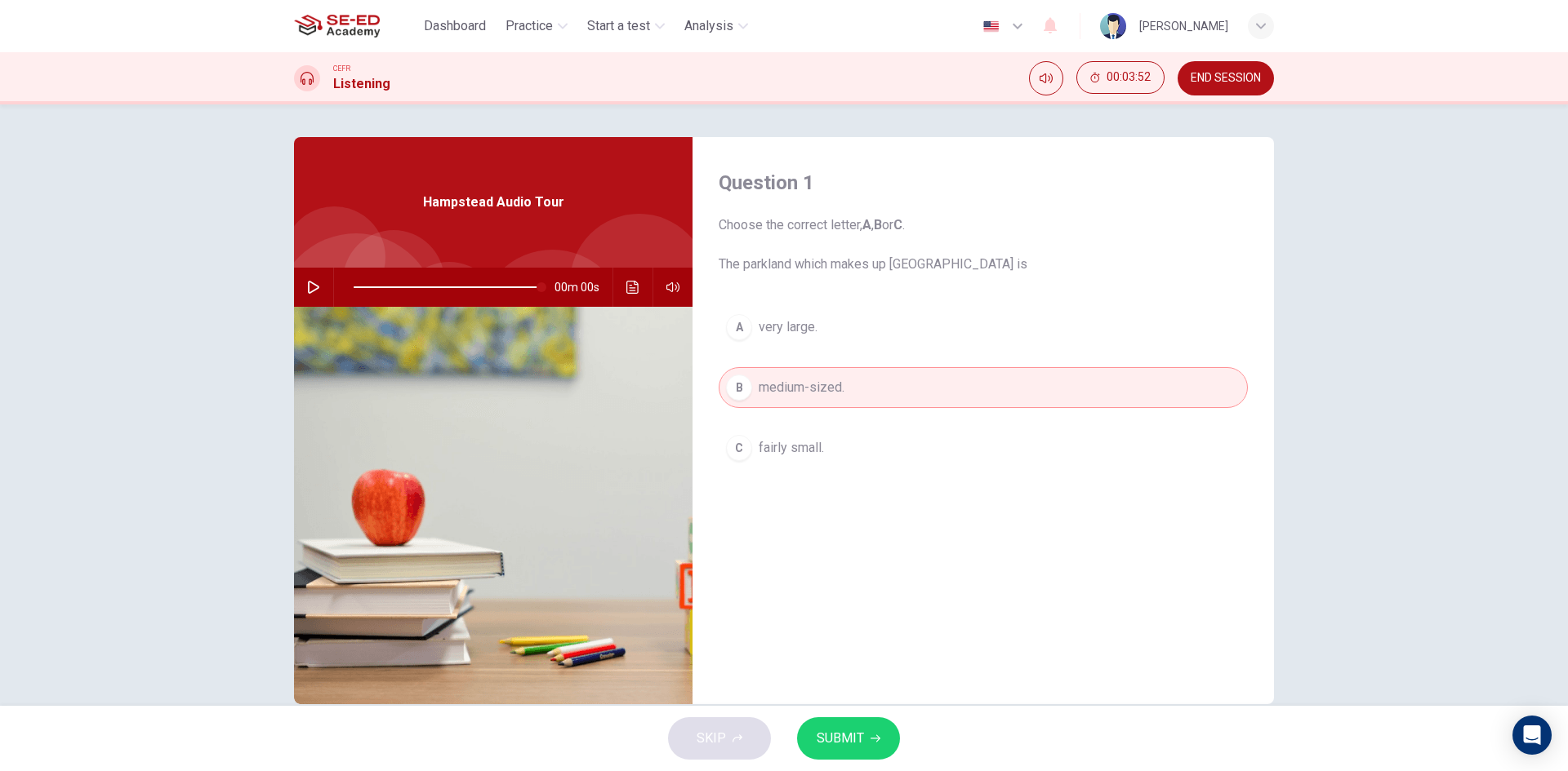
click at [865, 335] on button "A very large." at bounding box center [983, 327] width 529 height 41
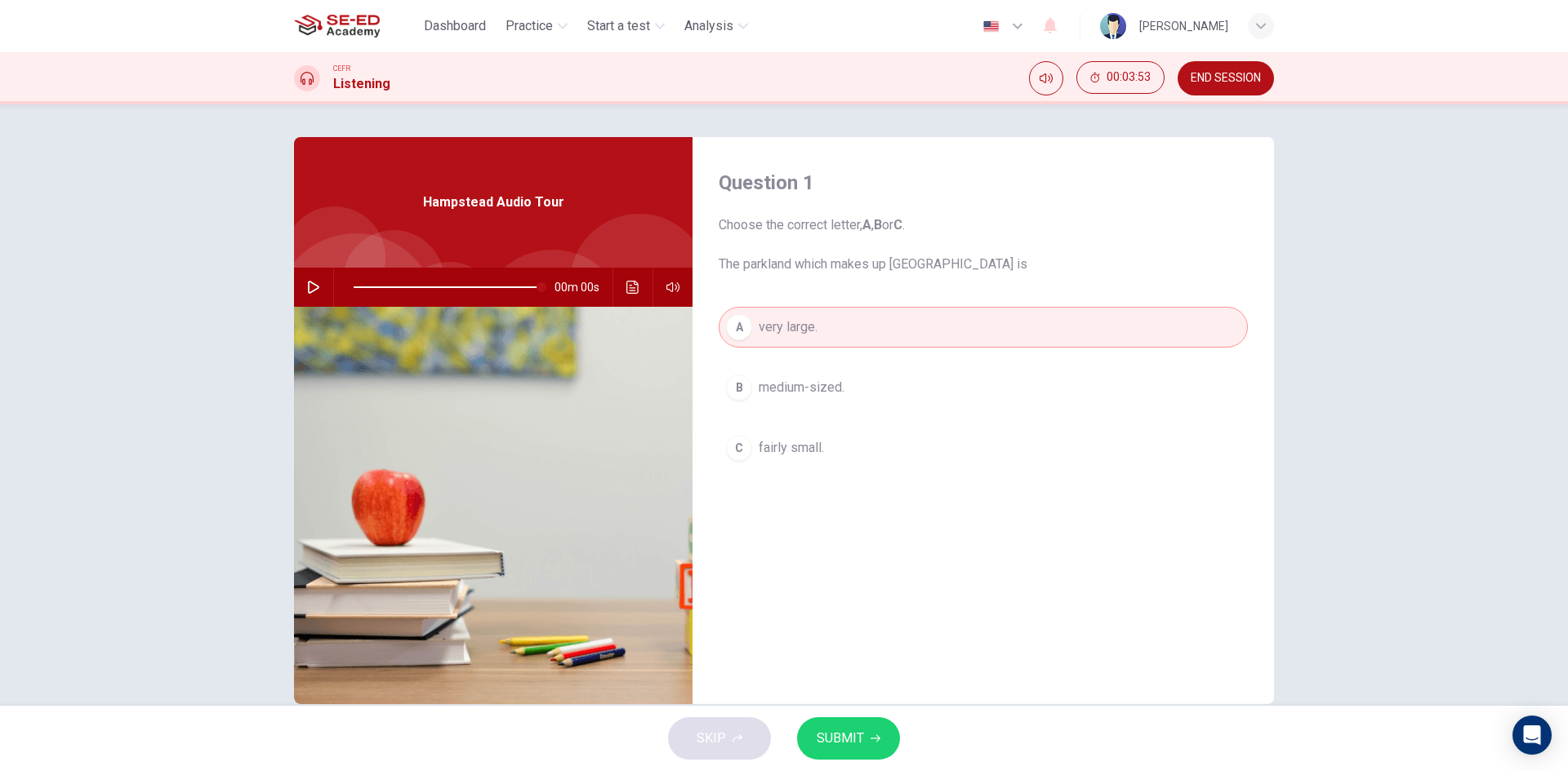
click at [878, 744] on button "SUBMIT" at bounding box center [848, 739] width 103 height 43
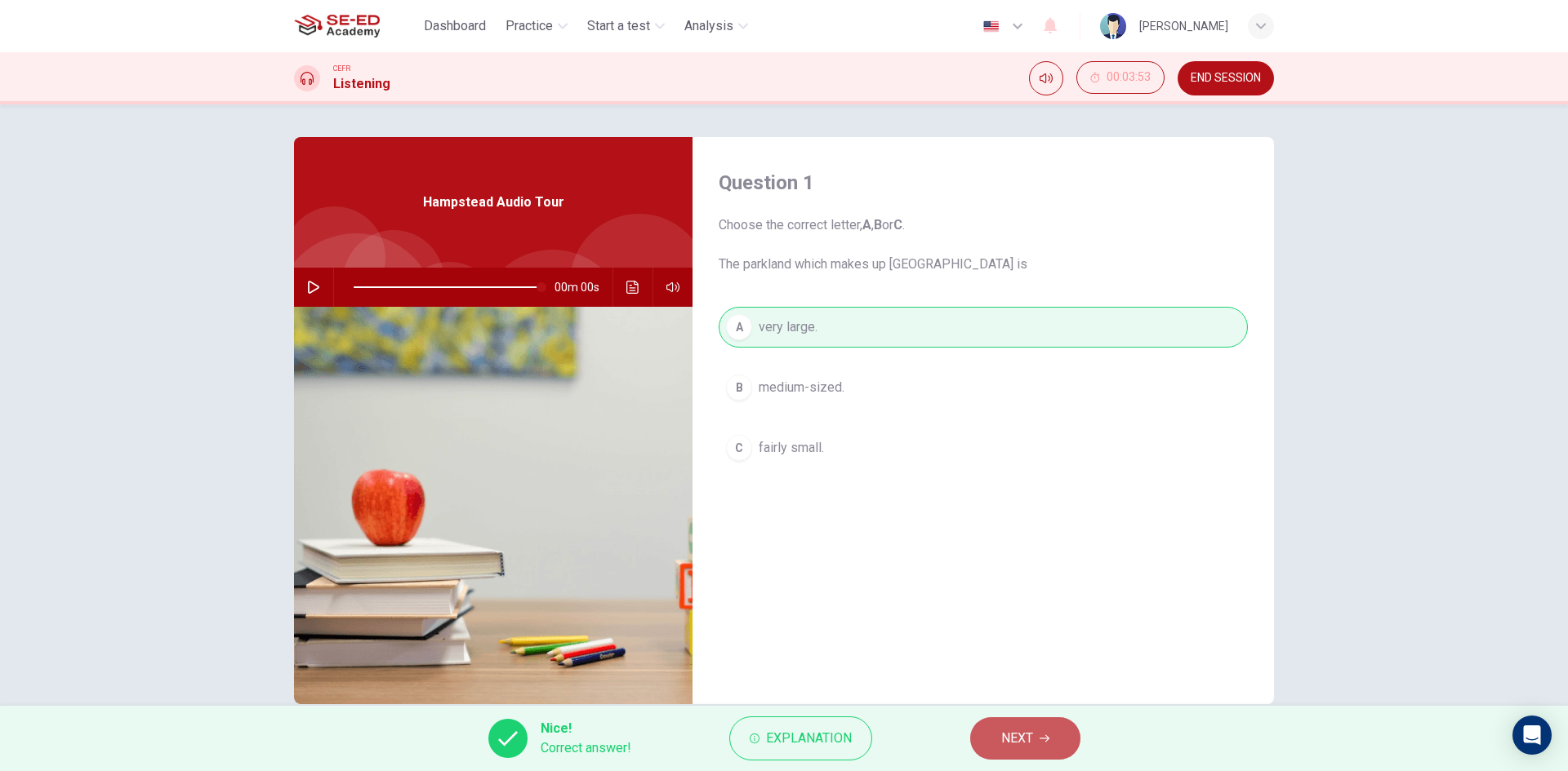
click at [1034, 744] on button "NEXT" at bounding box center [1025, 739] width 110 height 43
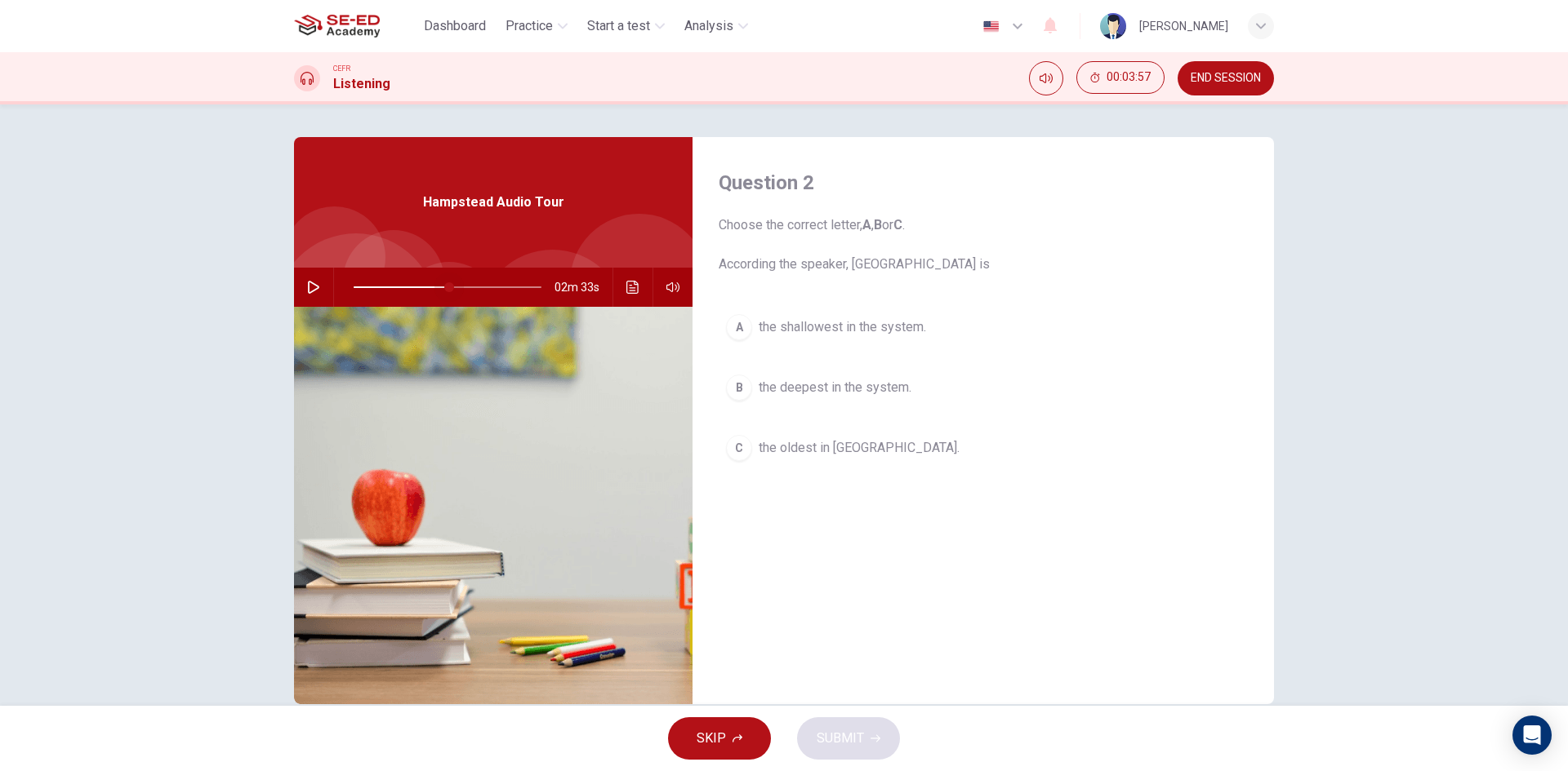
drag, startPoint x: 536, startPoint y: 287, endPoint x: 445, endPoint y: 297, distance: 91.5
click at [445, 292] on span at bounding box center [449, 287] width 9 height 9
click at [294, 276] on div "02m 33s" at bounding box center [494, 287] width 399 height 39
click at [312, 296] on button "button" at bounding box center [313, 287] width 27 height 39
click at [762, 386] on span "the deepest in the system." at bounding box center [835, 387] width 153 height 20
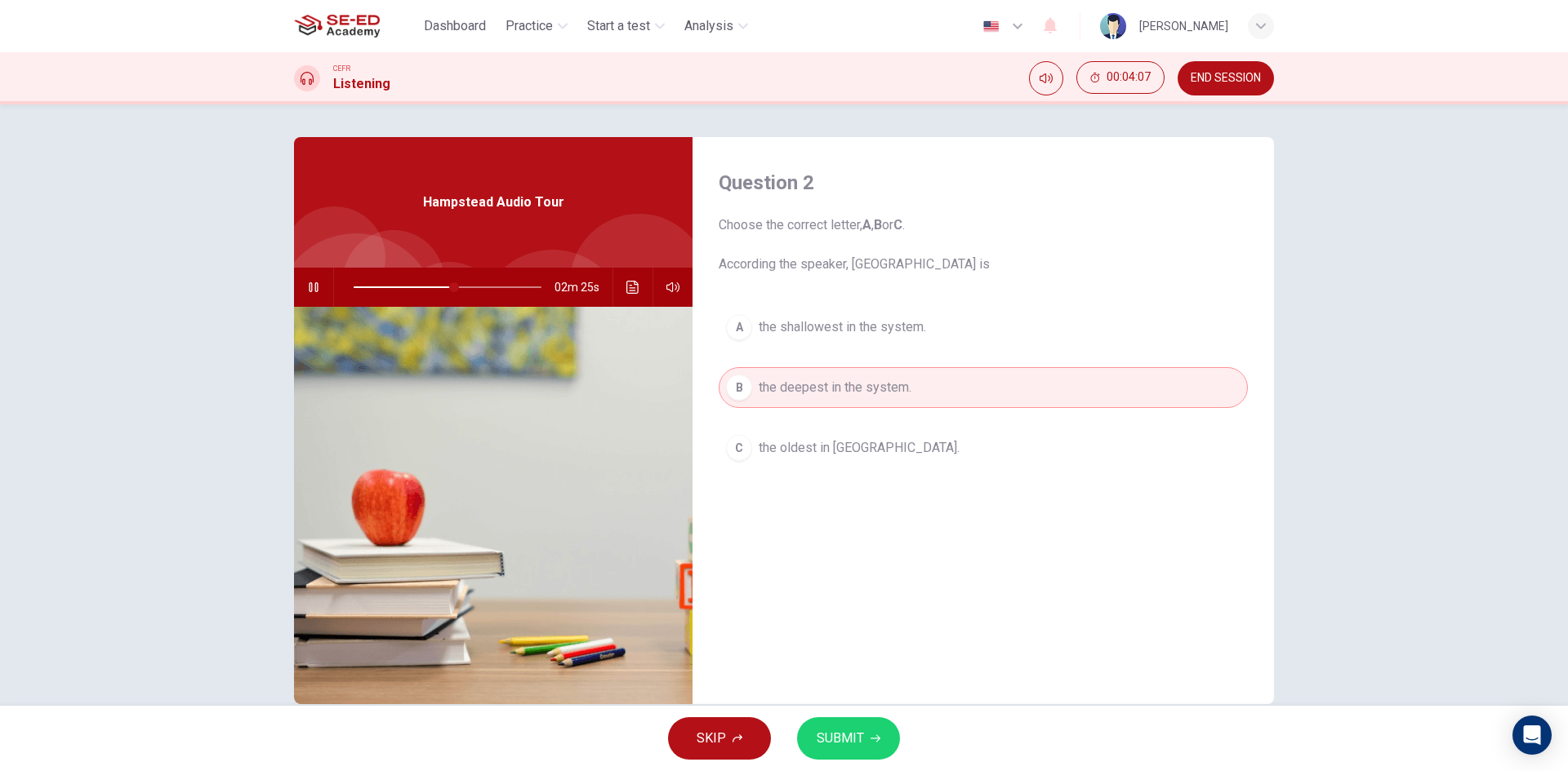
click at [852, 718] on button "SUBMIT" at bounding box center [848, 739] width 103 height 43
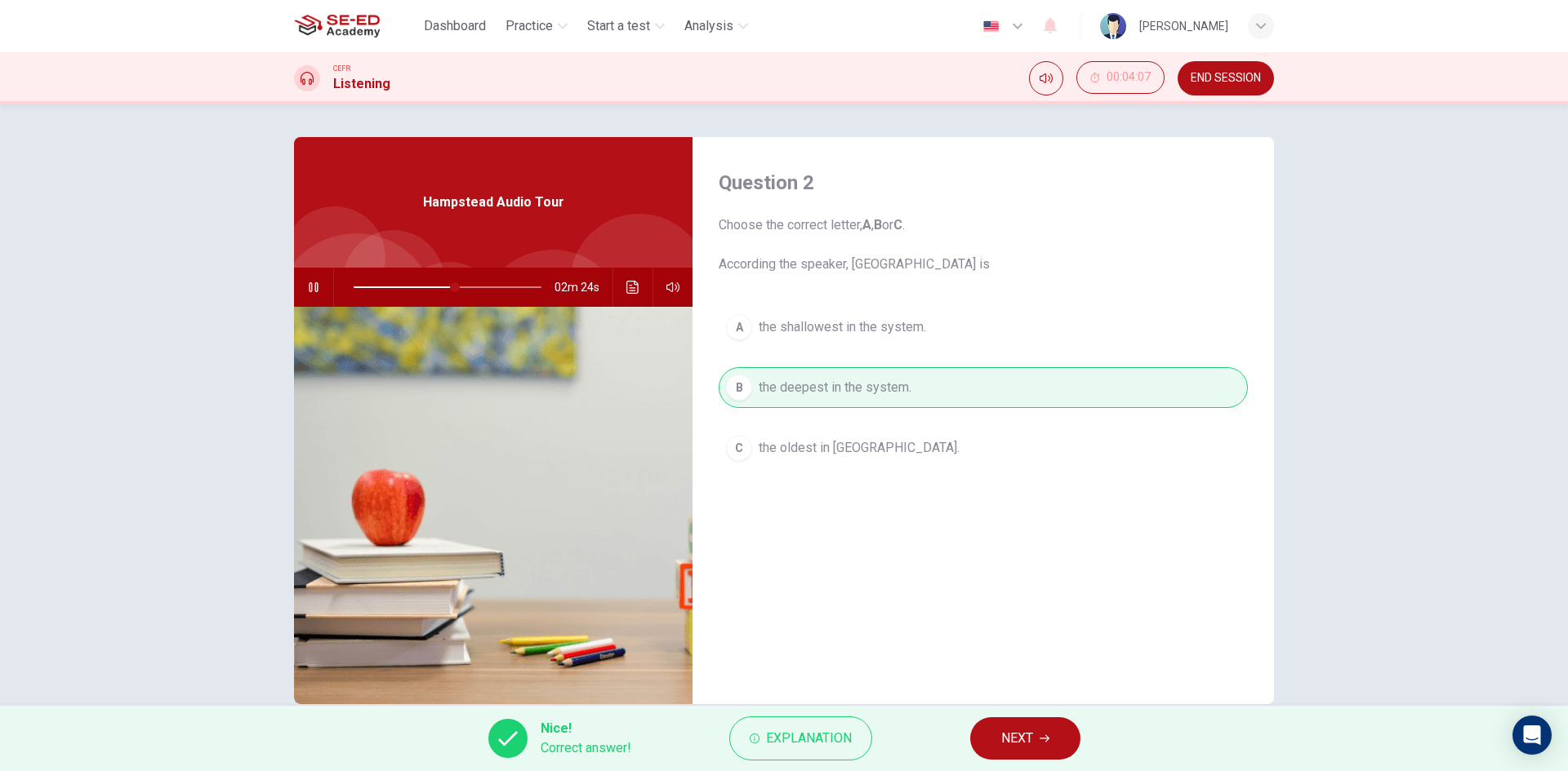
click at [1014, 725] on button "NEXT" at bounding box center [1025, 739] width 110 height 43
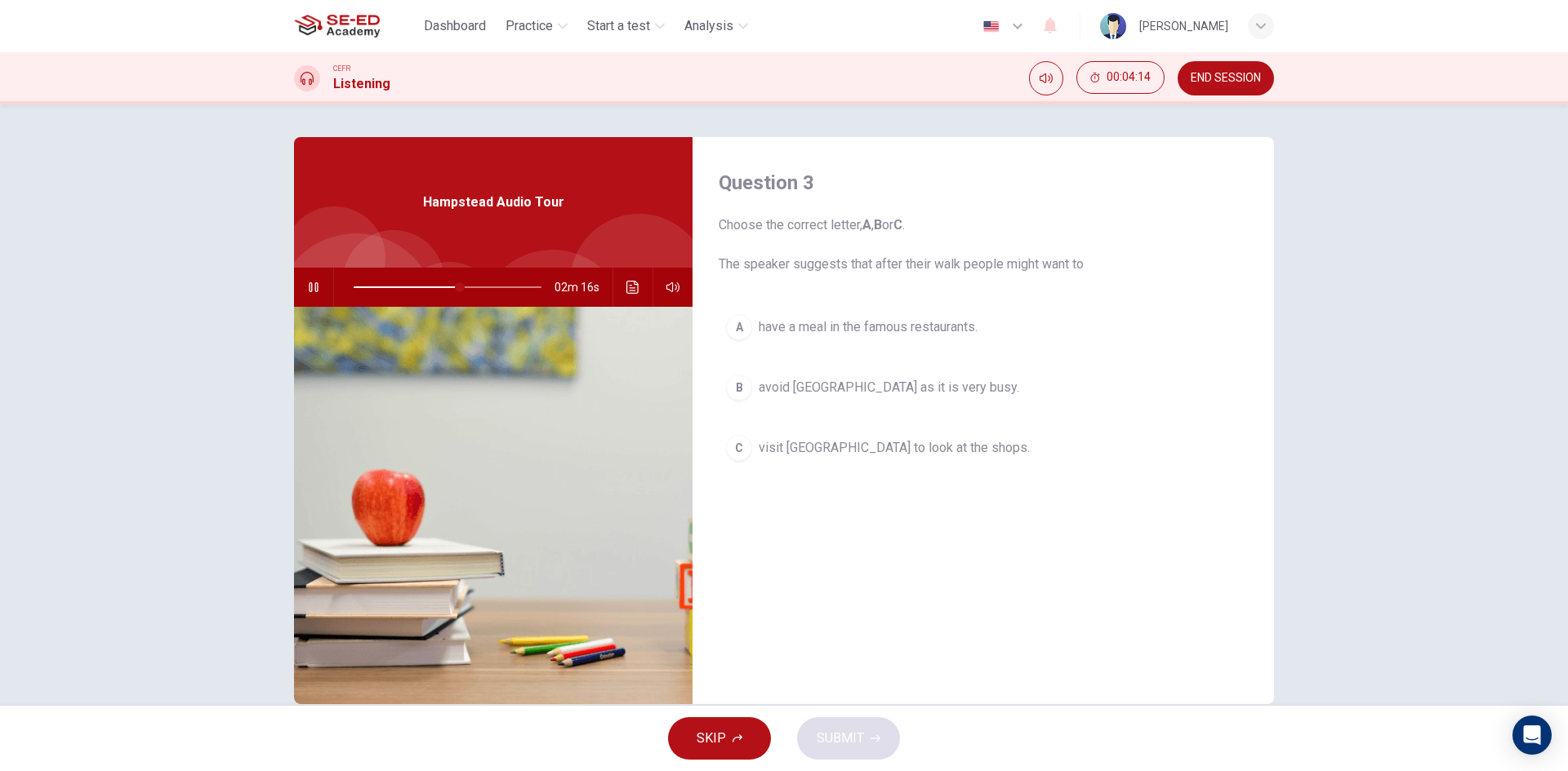
click at [960, 388] on span "avoid [GEOGRAPHIC_DATA] as it is very busy." at bounding box center [889, 387] width 260 height 20
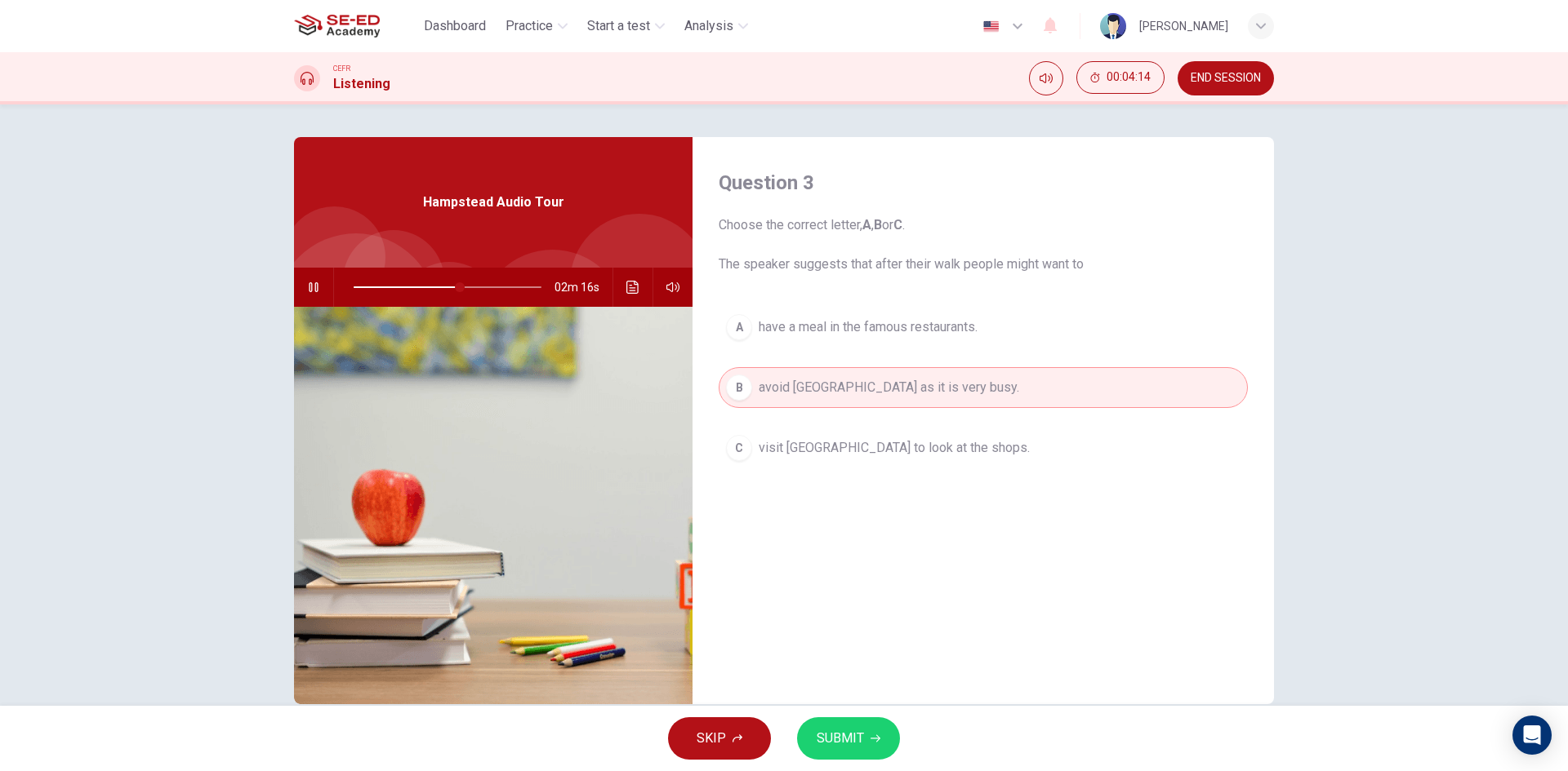
click at [866, 740] on button "SUBMIT" at bounding box center [848, 739] width 103 height 43
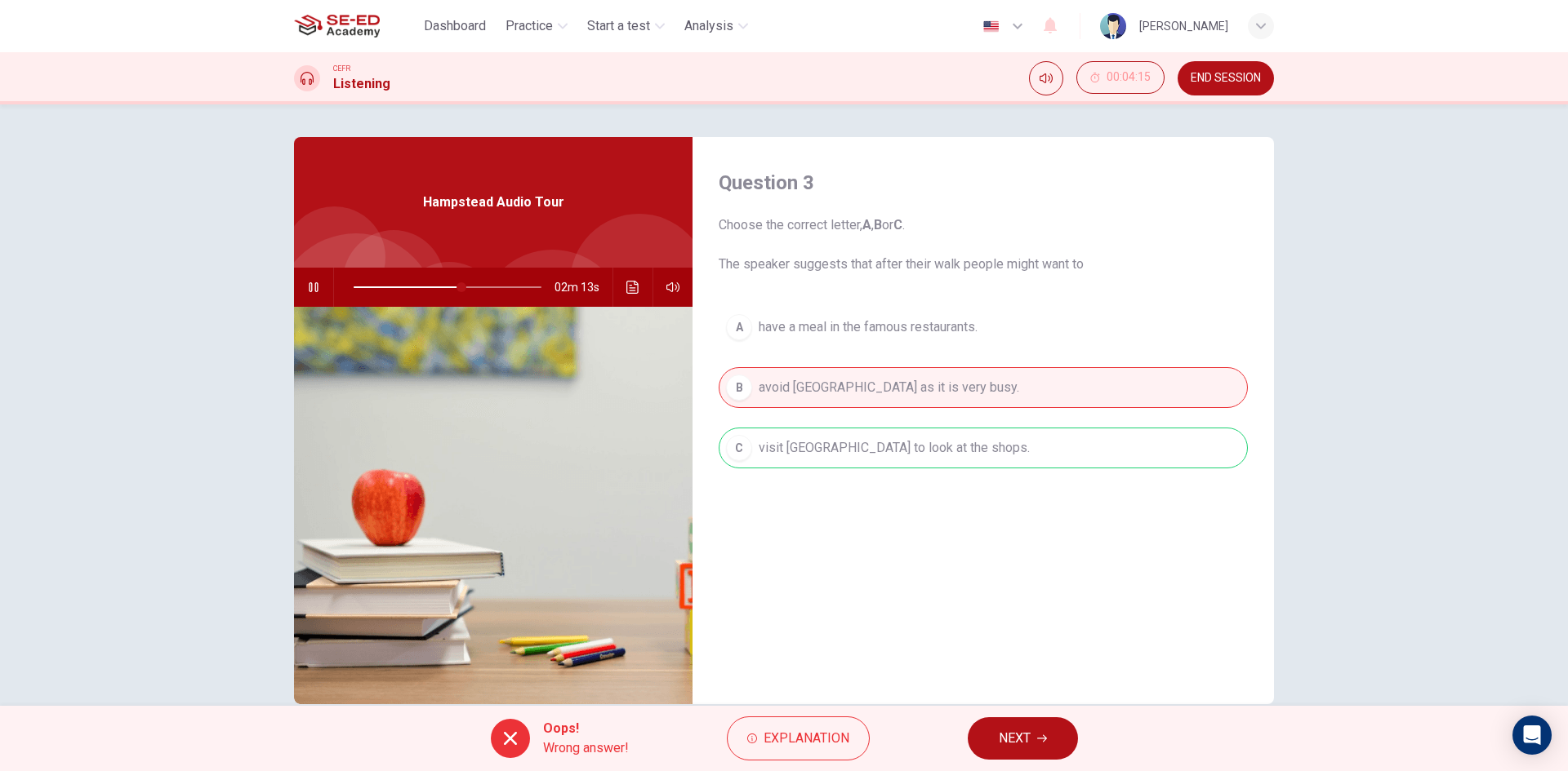
click at [1016, 728] on span "NEXT" at bounding box center [1014, 739] width 32 height 23
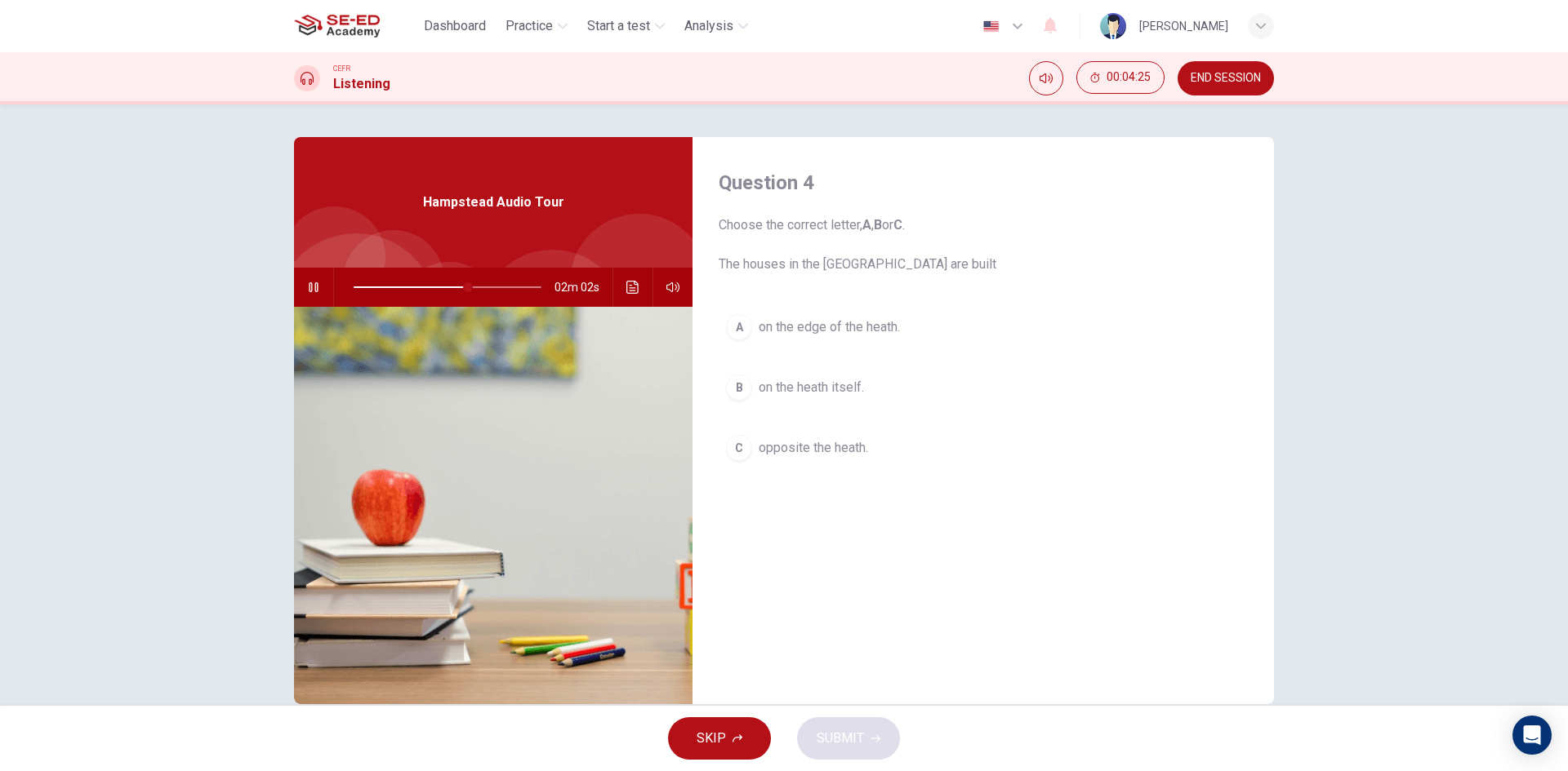
click at [825, 331] on span "on the edge of the heath." at bounding box center [829, 327] width 142 height 20
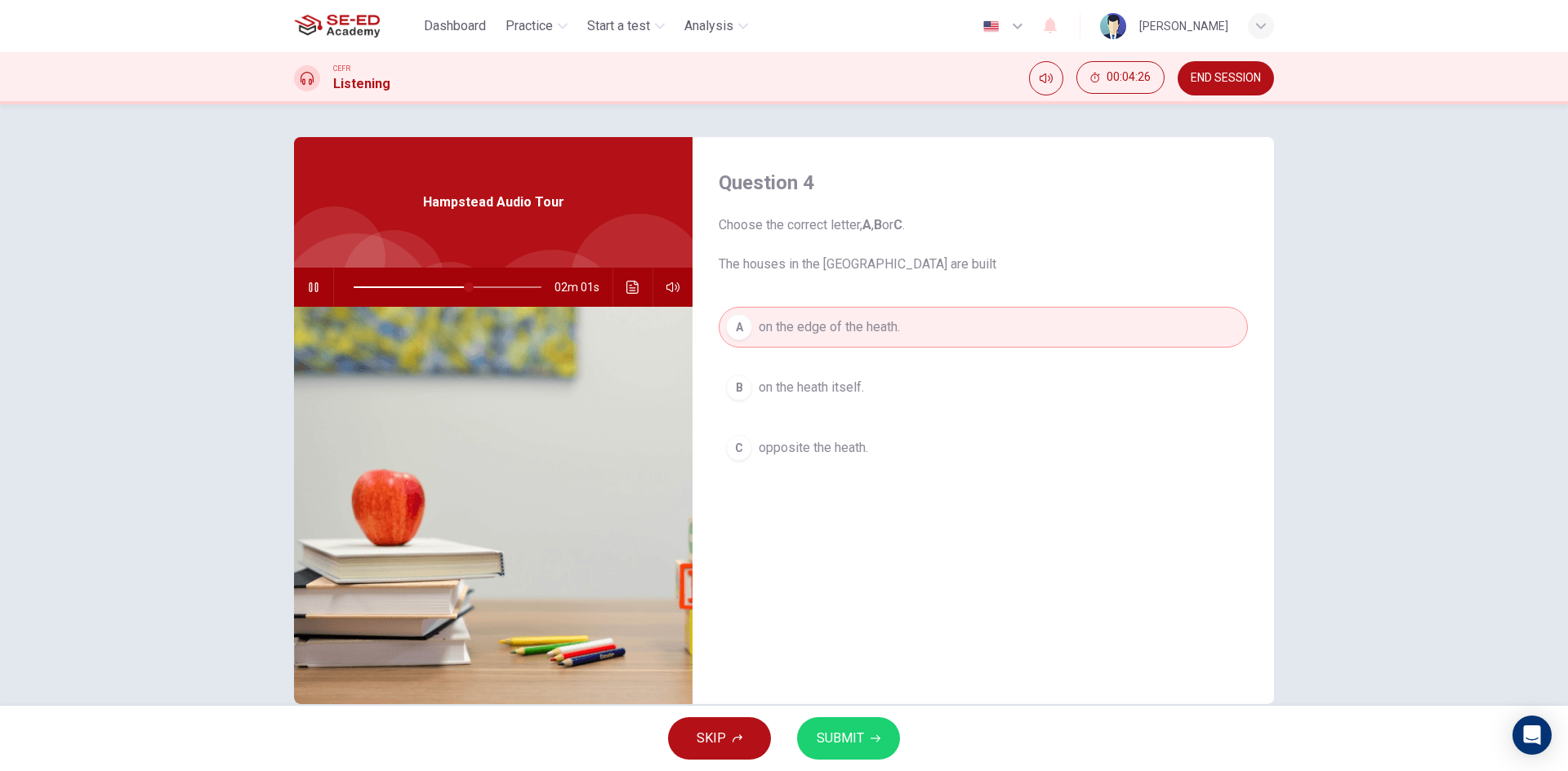
click at [835, 713] on div "SKIP SUBMIT" at bounding box center [784, 739] width 1568 height 66
click at [838, 739] on span "SUBMIT" at bounding box center [841, 739] width 47 height 23
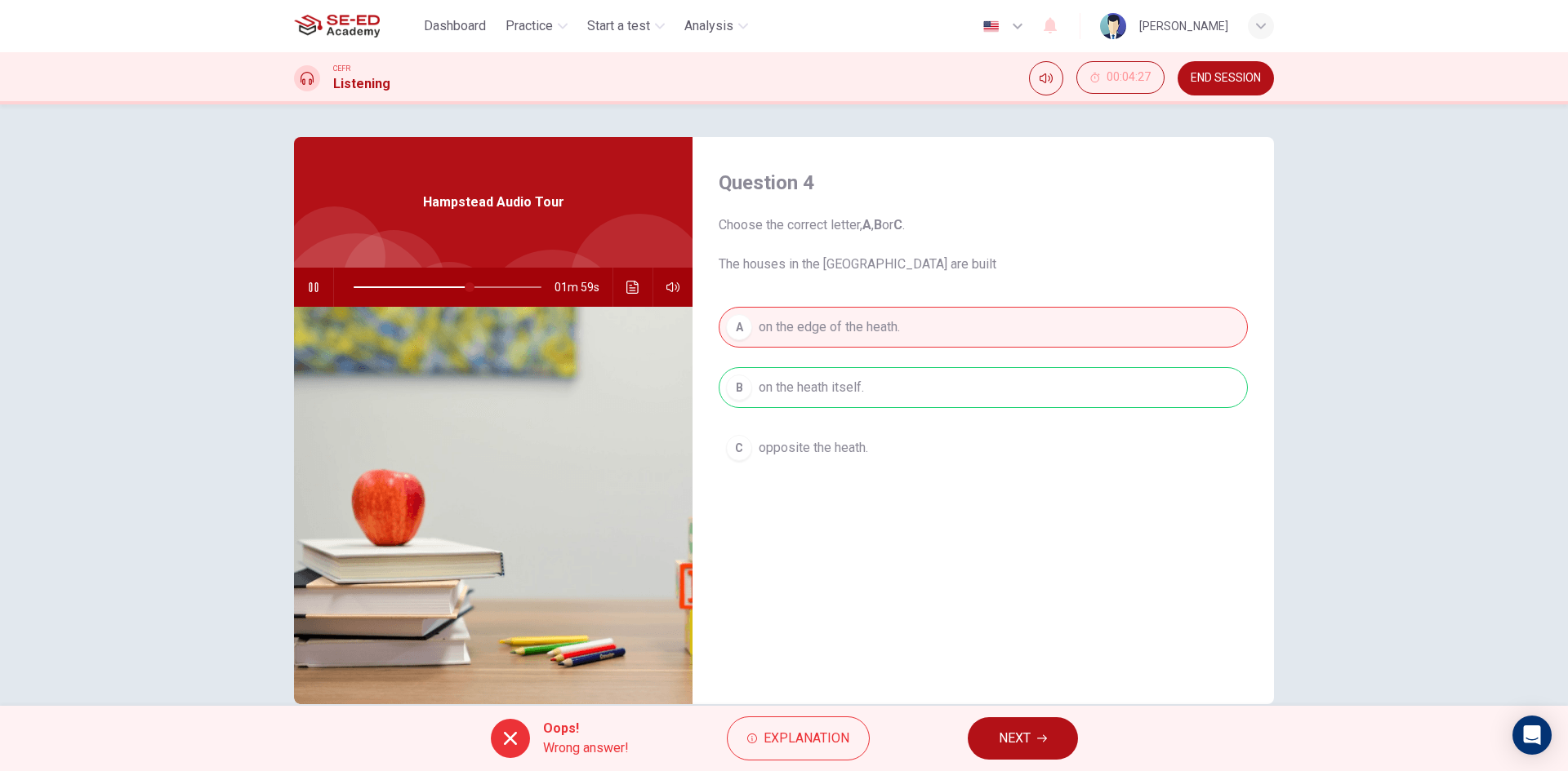
click at [987, 733] on button "NEXT" at bounding box center [1023, 739] width 110 height 43
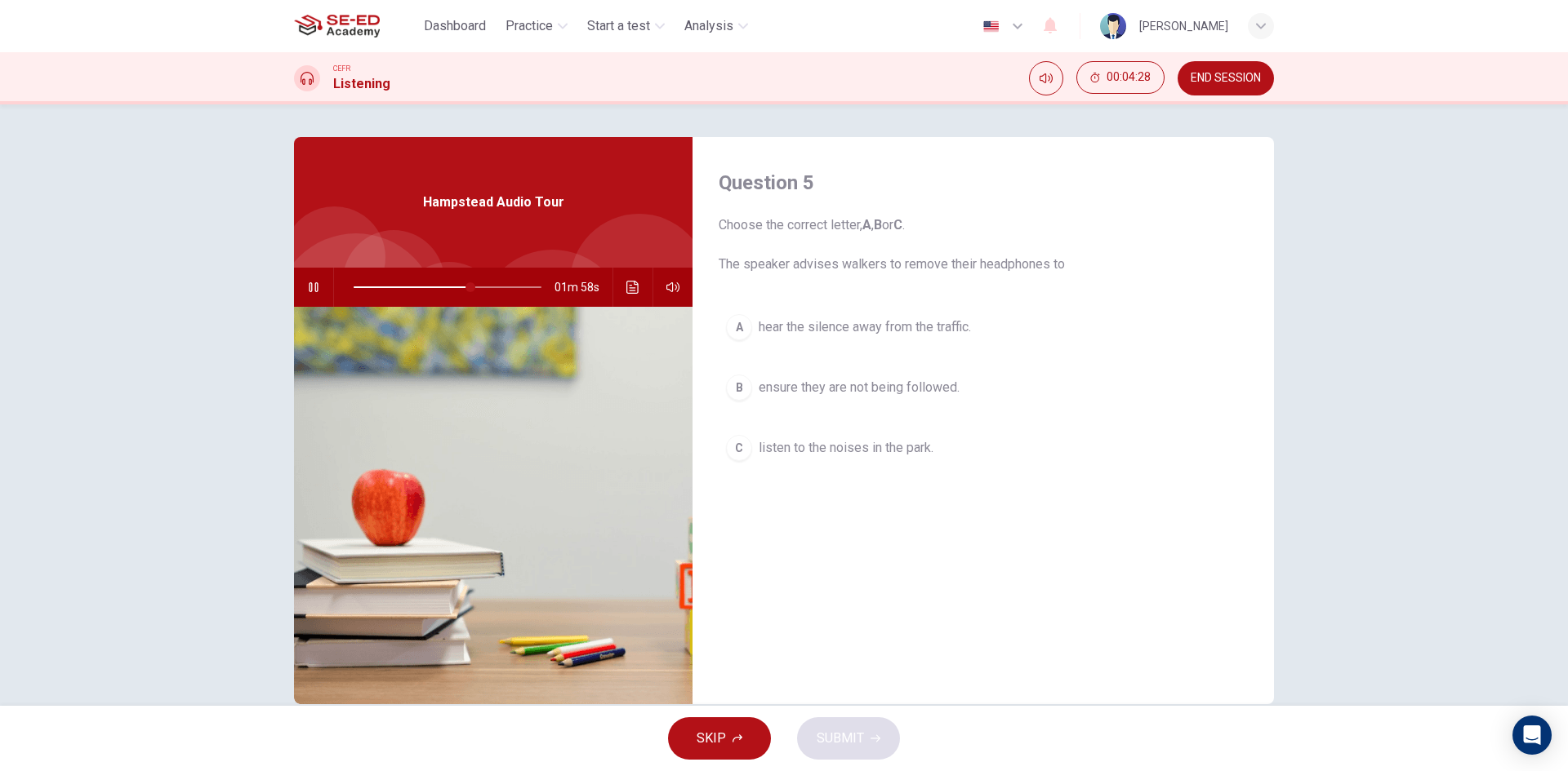
click at [294, 283] on div "01m 58s" at bounding box center [494, 287] width 399 height 39
click at [300, 282] on button "button" at bounding box center [313, 287] width 27 height 39
click at [866, 329] on span "hear the silence away from the traffic." at bounding box center [865, 327] width 213 height 20
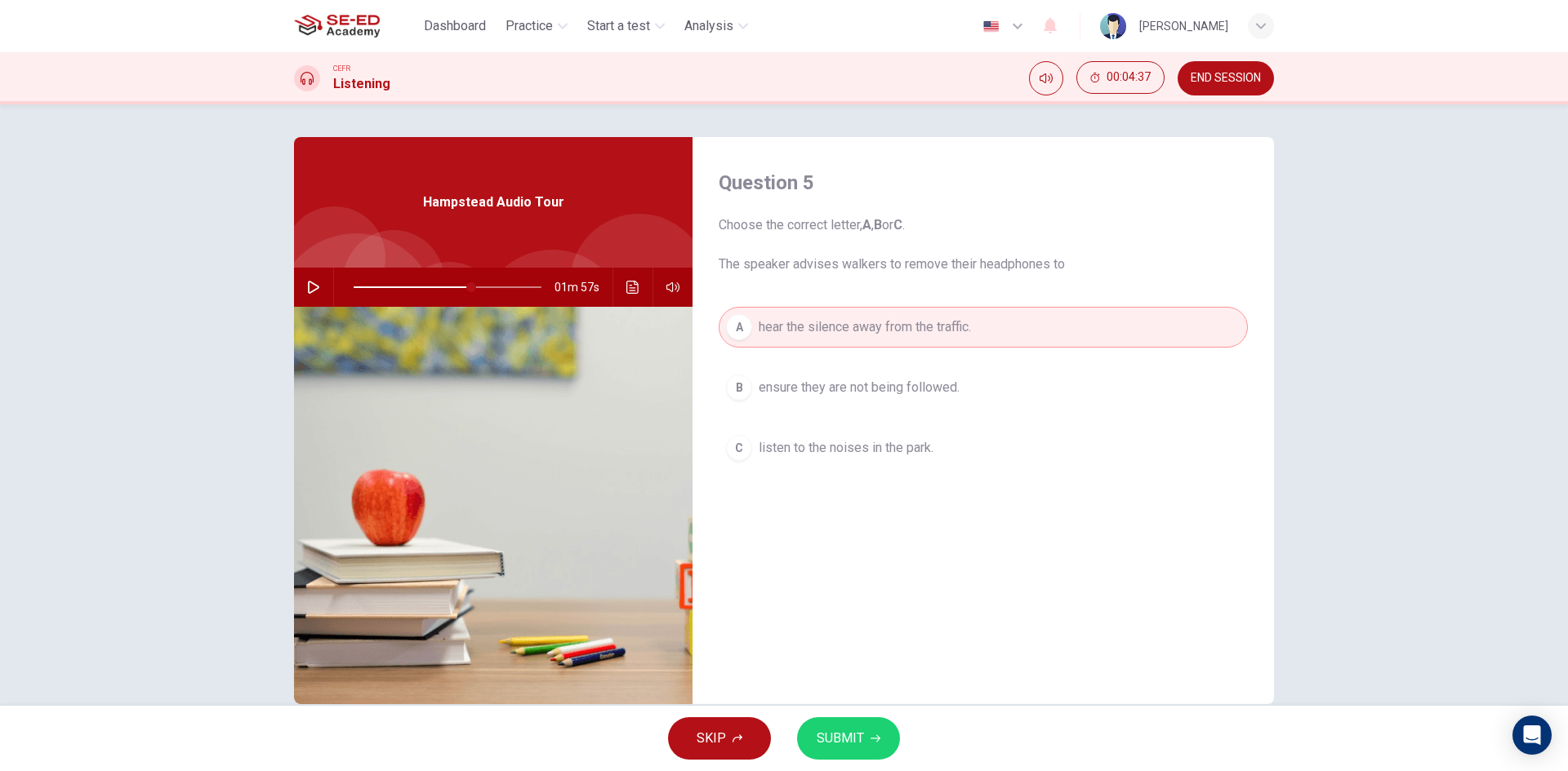
click at [843, 743] on span "SUBMIT" at bounding box center [841, 739] width 47 height 23
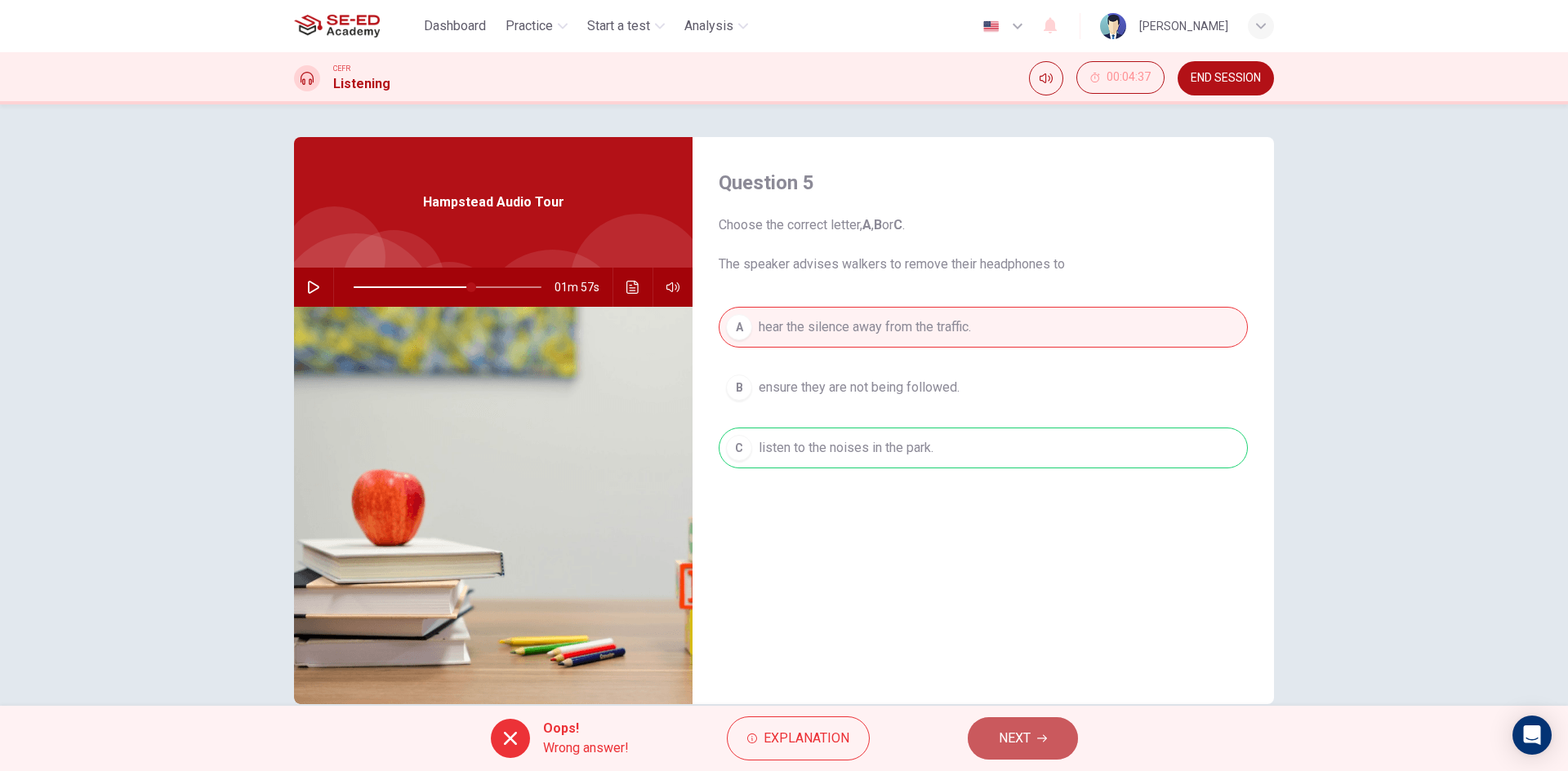
click at [1012, 740] on span "NEXT" at bounding box center [1014, 739] width 32 height 23
type input "62"
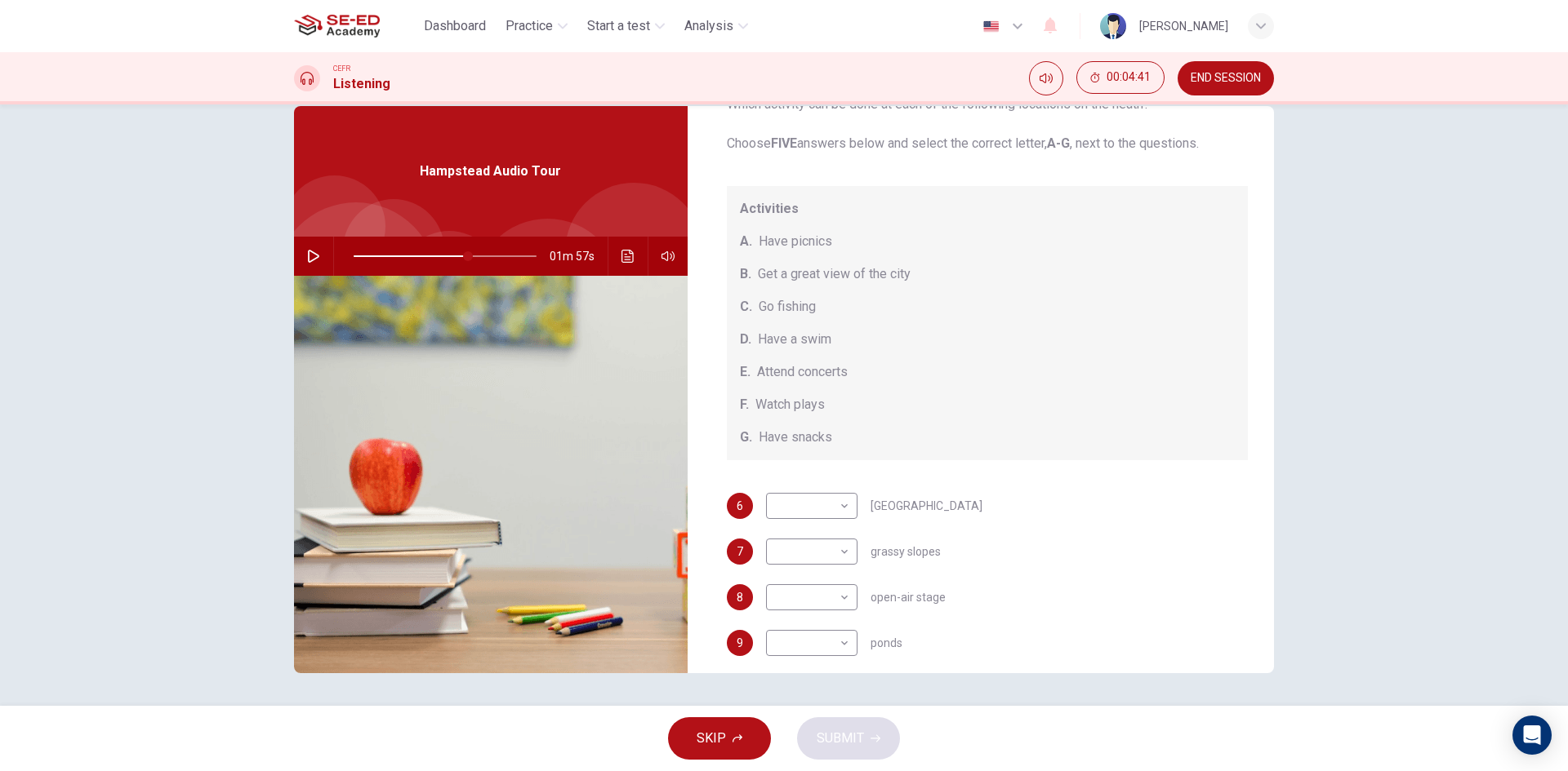
scroll to position [151, 0]
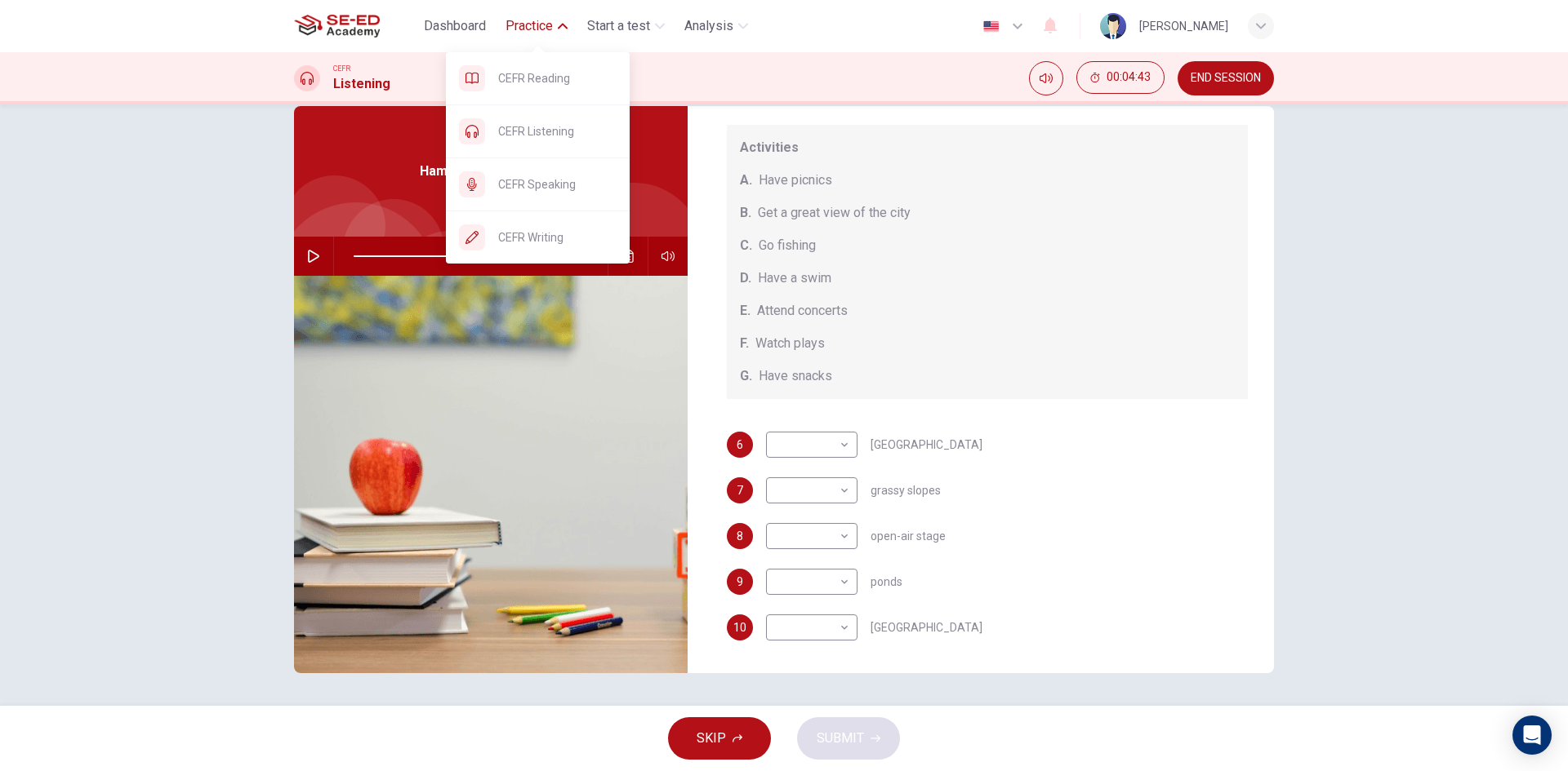
click at [549, 21] on span "Practice" at bounding box center [529, 26] width 47 height 20
click at [508, 185] on span "CEFR Speaking" at bounding box center [557, 184] width 119 height 20
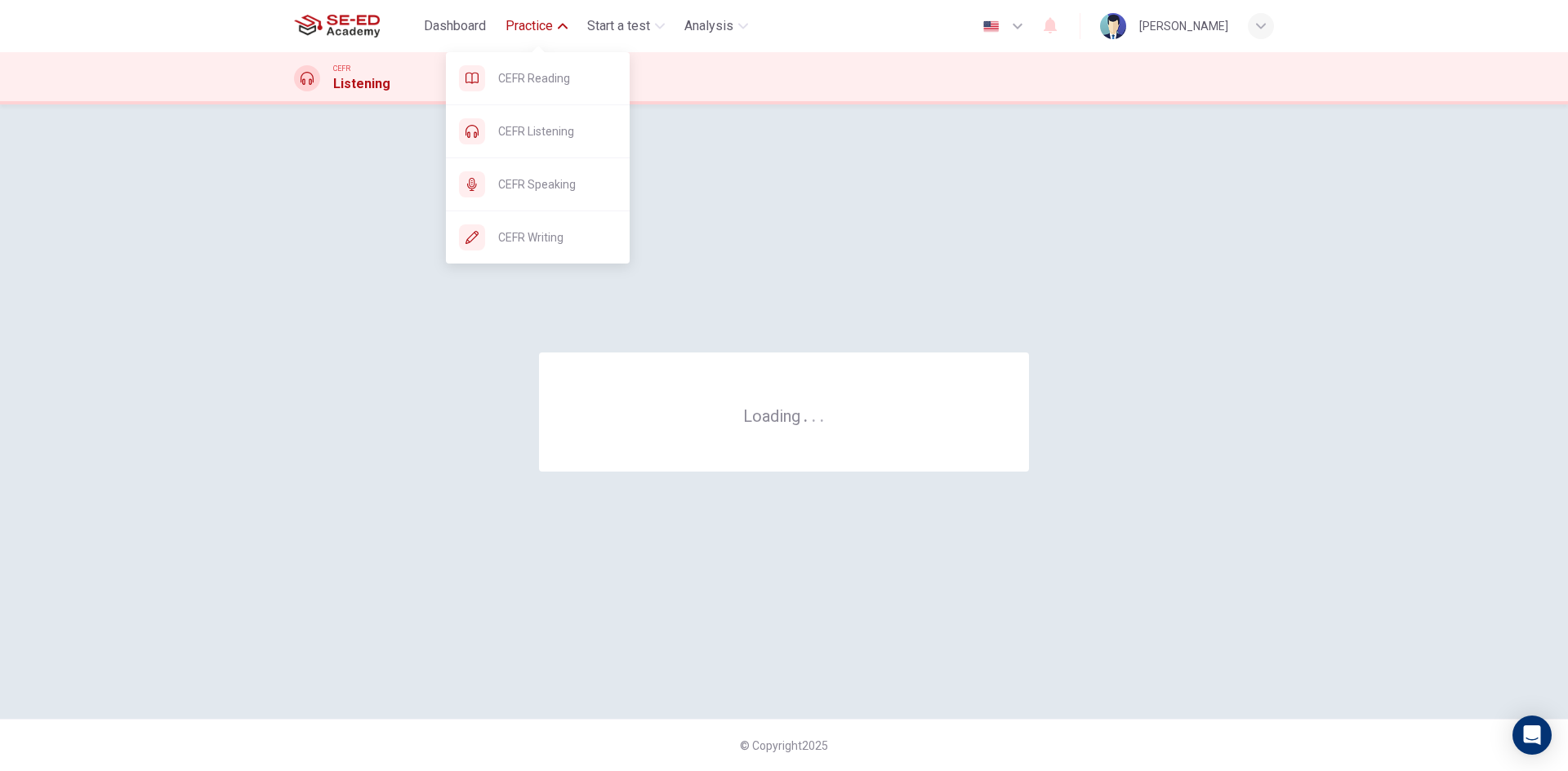
scroll to position [0, 0]
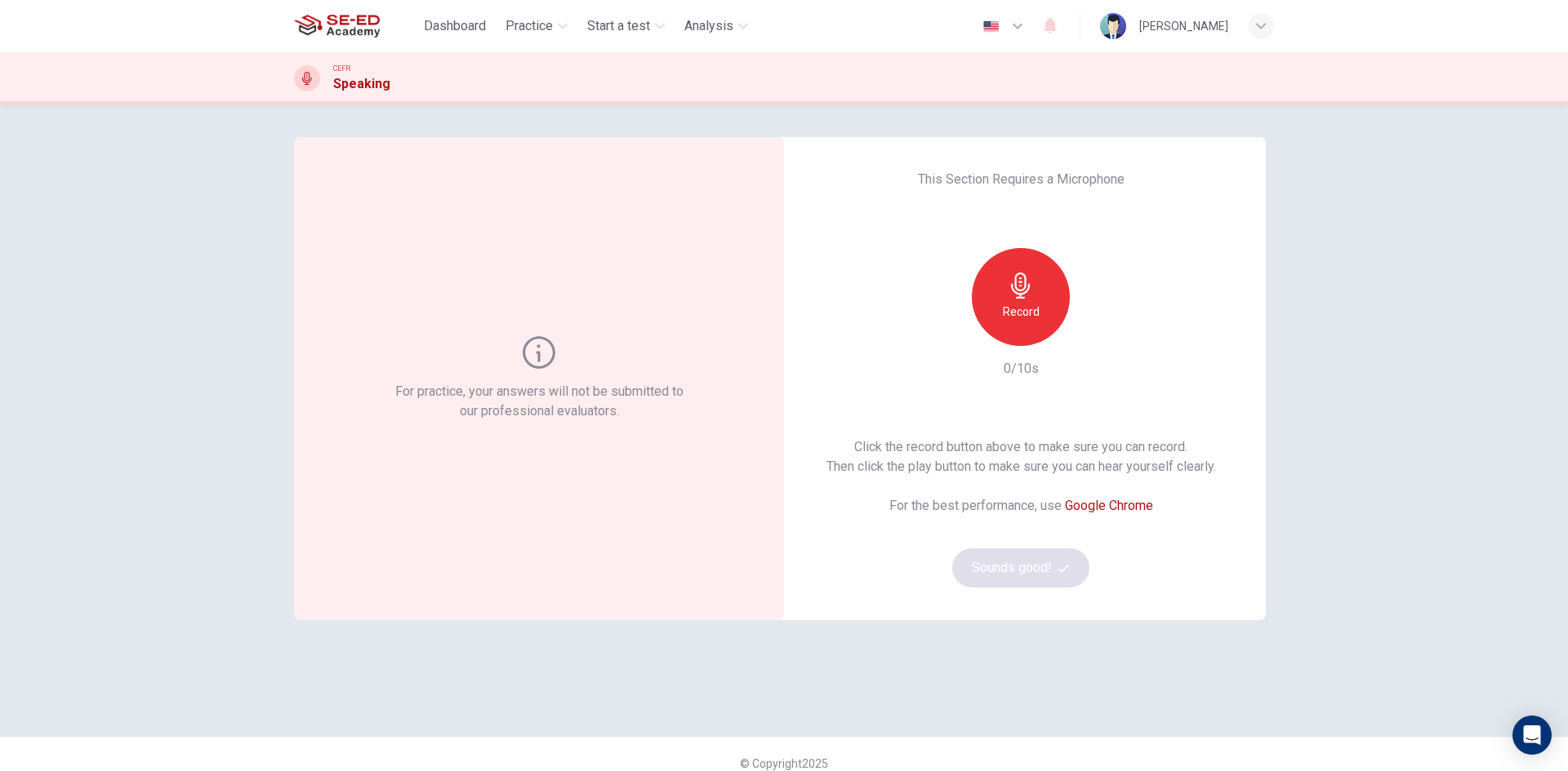
click at [1011, 297] on icon "button" at bounding box center [1021, 286] width 27 height 27
click at [1010, 577] on button "Sounds good!" at bounding box center [1020, 568] width 137 height 39
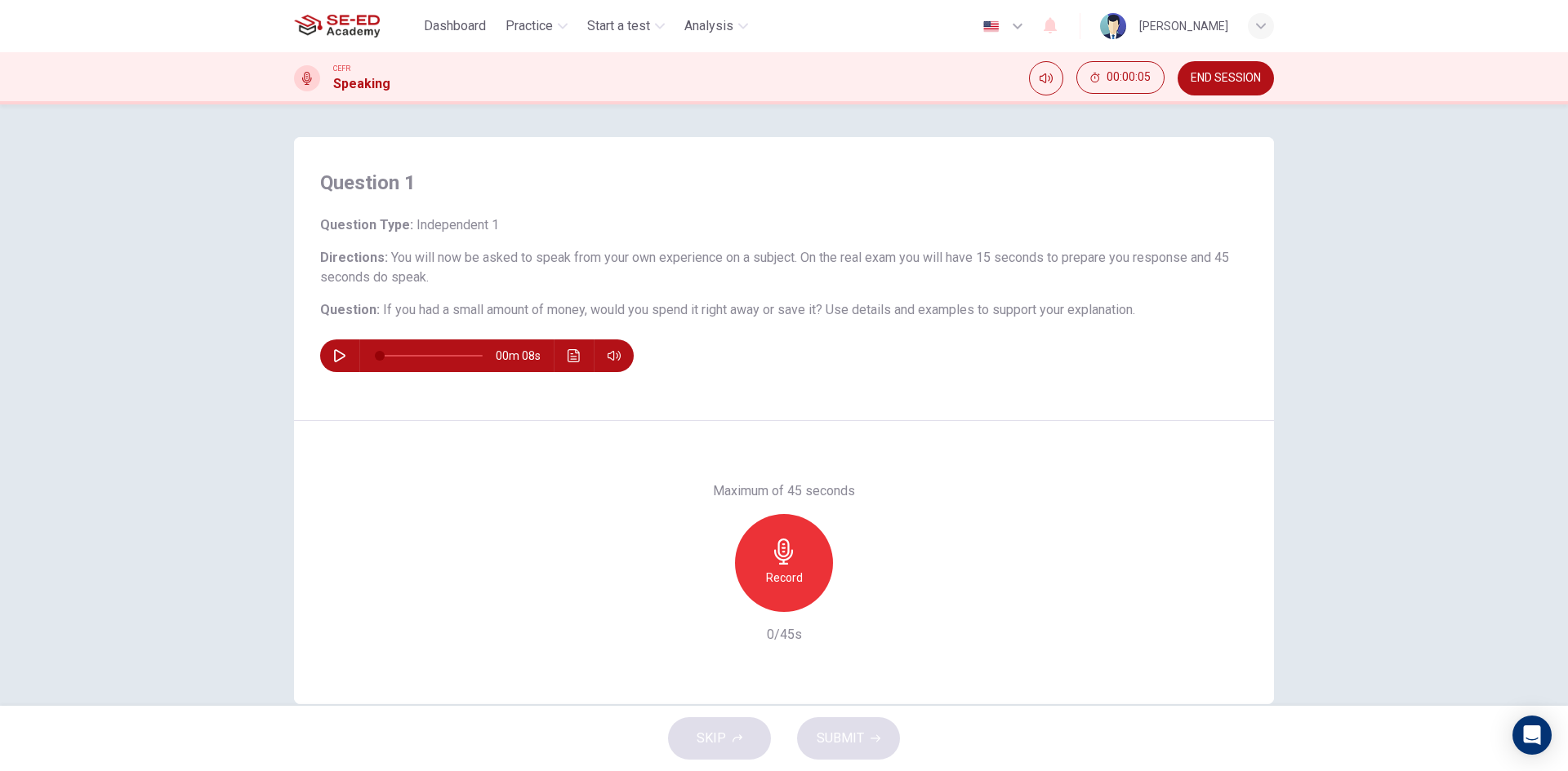
click at [331, 347] on button "button" at bounding box center [340, 356] width 27 height 32
type input "0"
click at [785, 572] on h6 "Record" at bounding box center [784, 577] width 37 height 20
click at [783, 578] on h6 "Stop" at bounding box center [784, 577] width 25 height 20
click at [859, 607] on icon "button" at bounding box center [859, 598] width 16 height 16
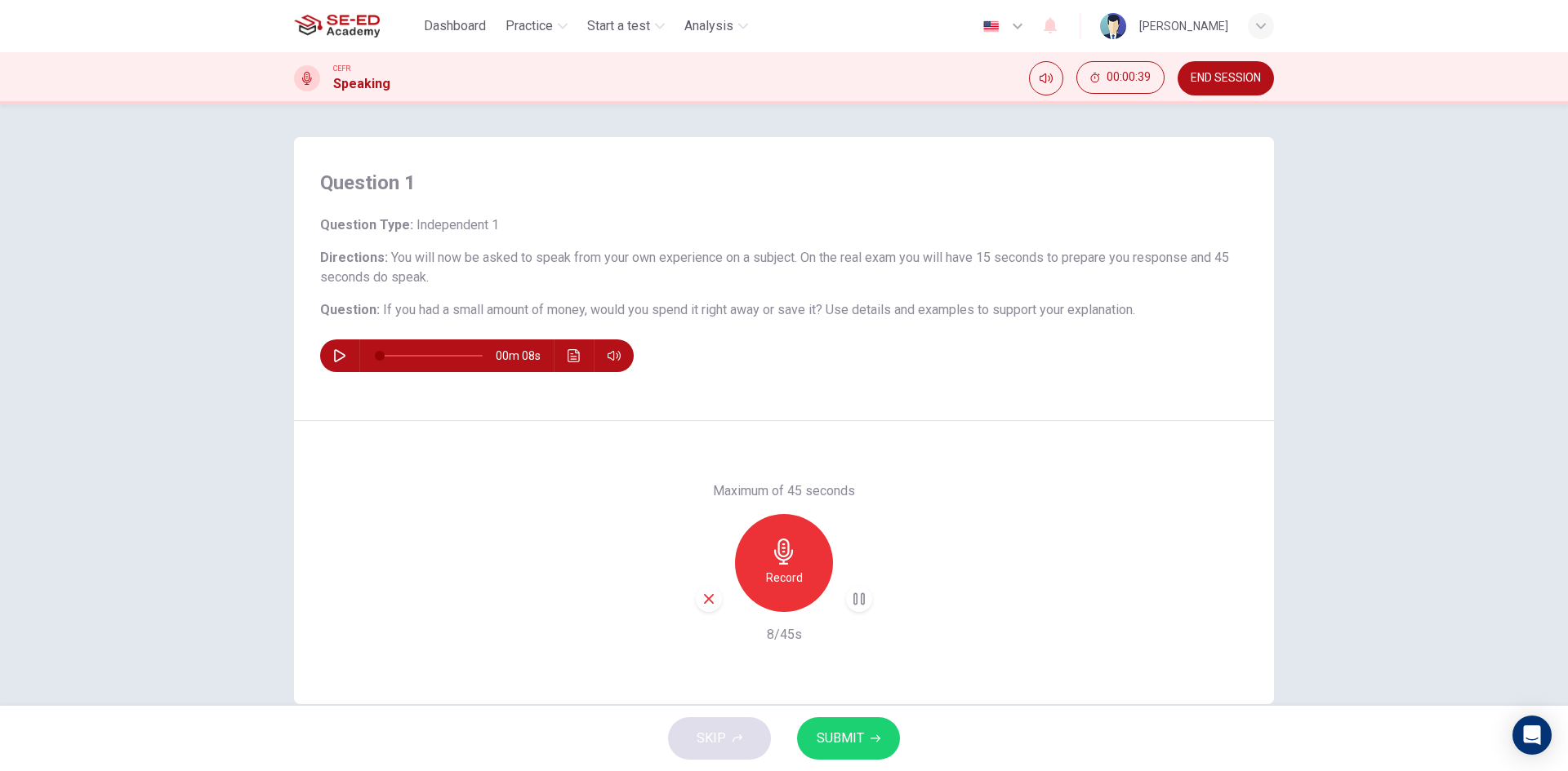
click at [853, 601] on icon "button" at bounding box center [859, 598] width 11 height 12
click at [707, 595] on icon "button" at bounding box center [708, 598] width 14 height 14
click at [787, 550] on icon "button" at bounding box center [784, 552] width 27 height 27
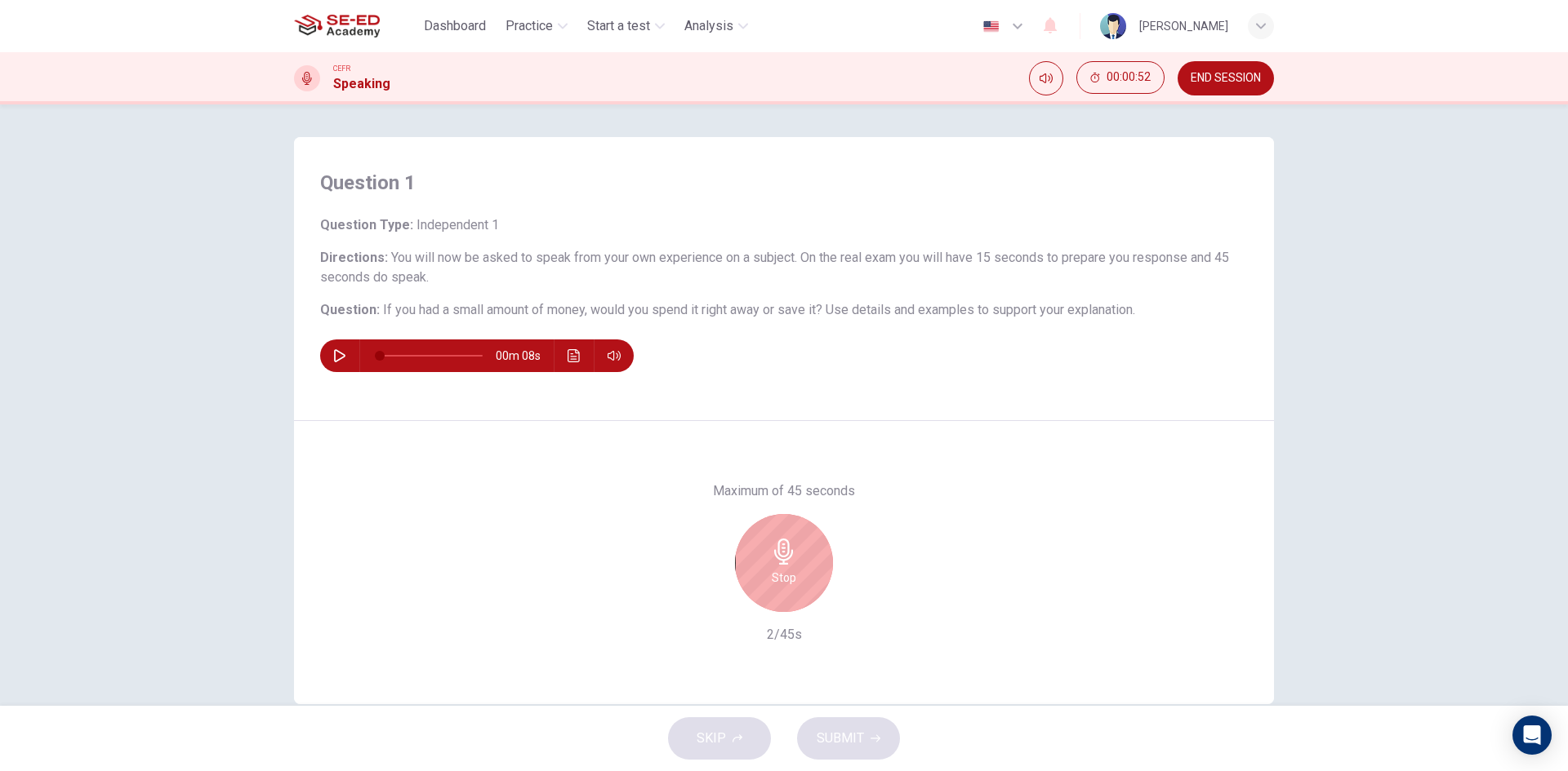
click at [788, 564] on icon "button" at bounding box center [784, 552] width 27 height 27
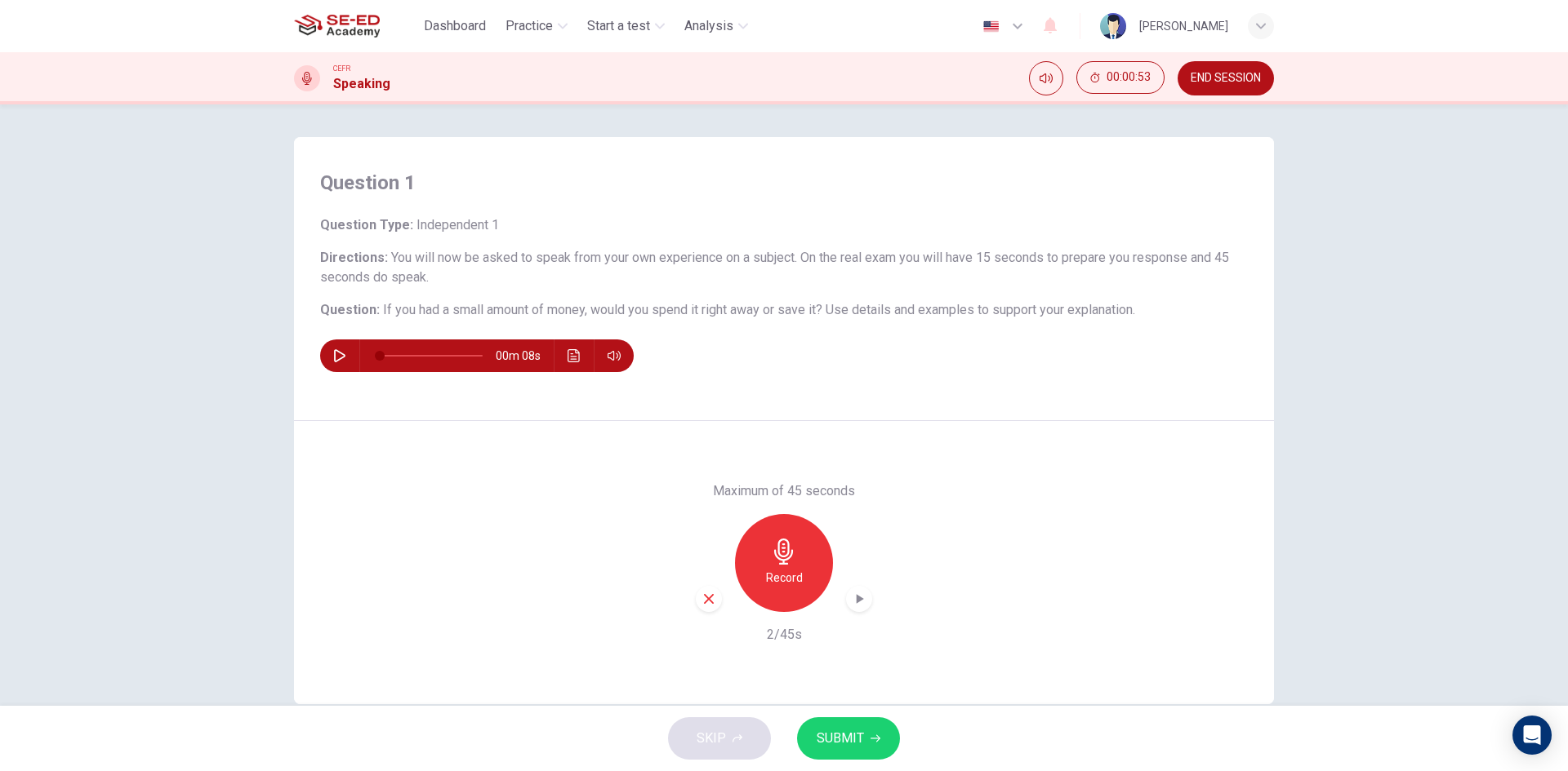
click at [708, 602] on icon "button" at bounding box center [708, 599] width 9 height 9
click at [798, 591] on div "Record" at bounding box center [784, 563] width 98 height 98
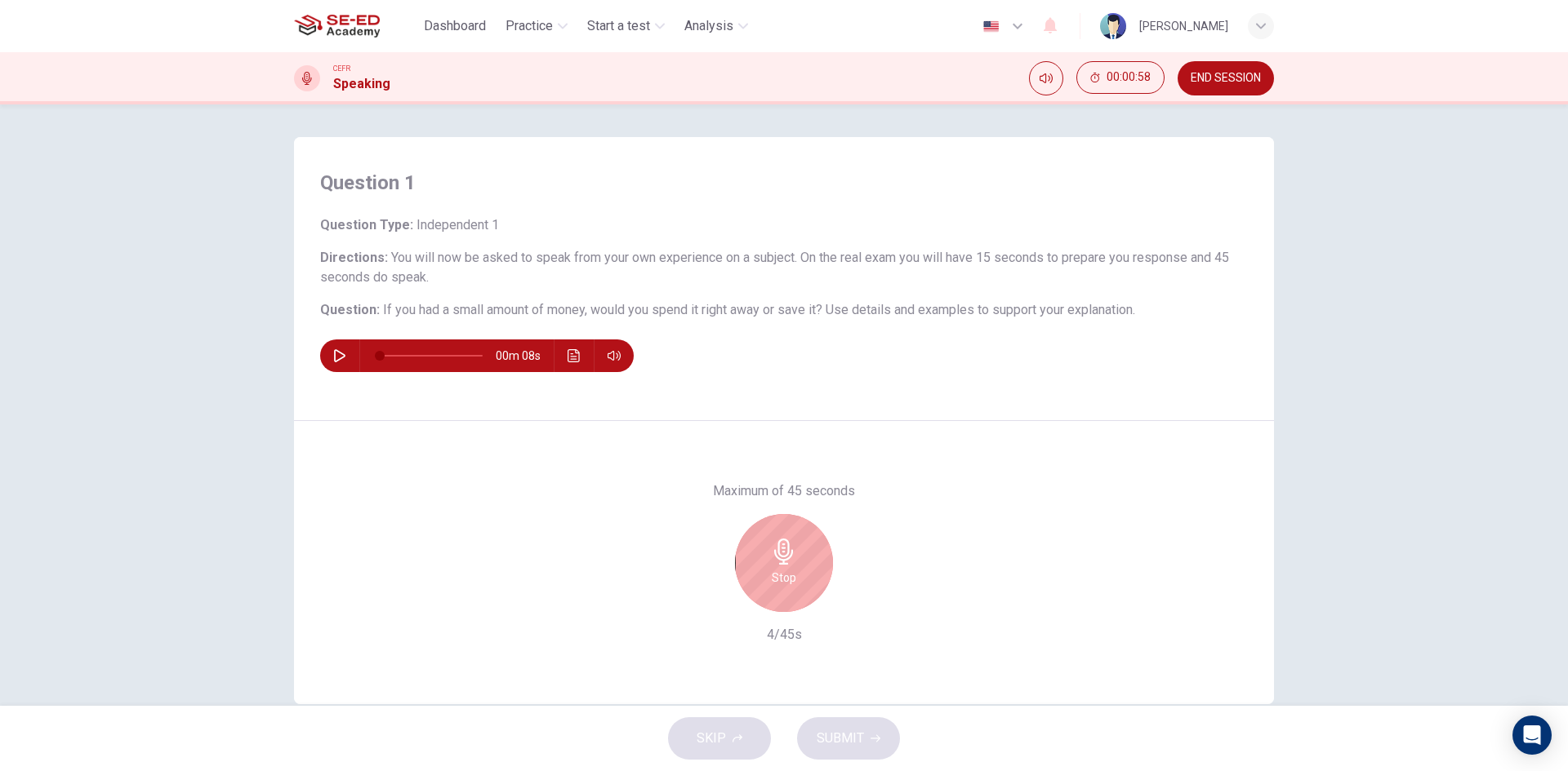
click at [798, 591] on div "Stop" at bounding box center [784, 563] width 98 height 98
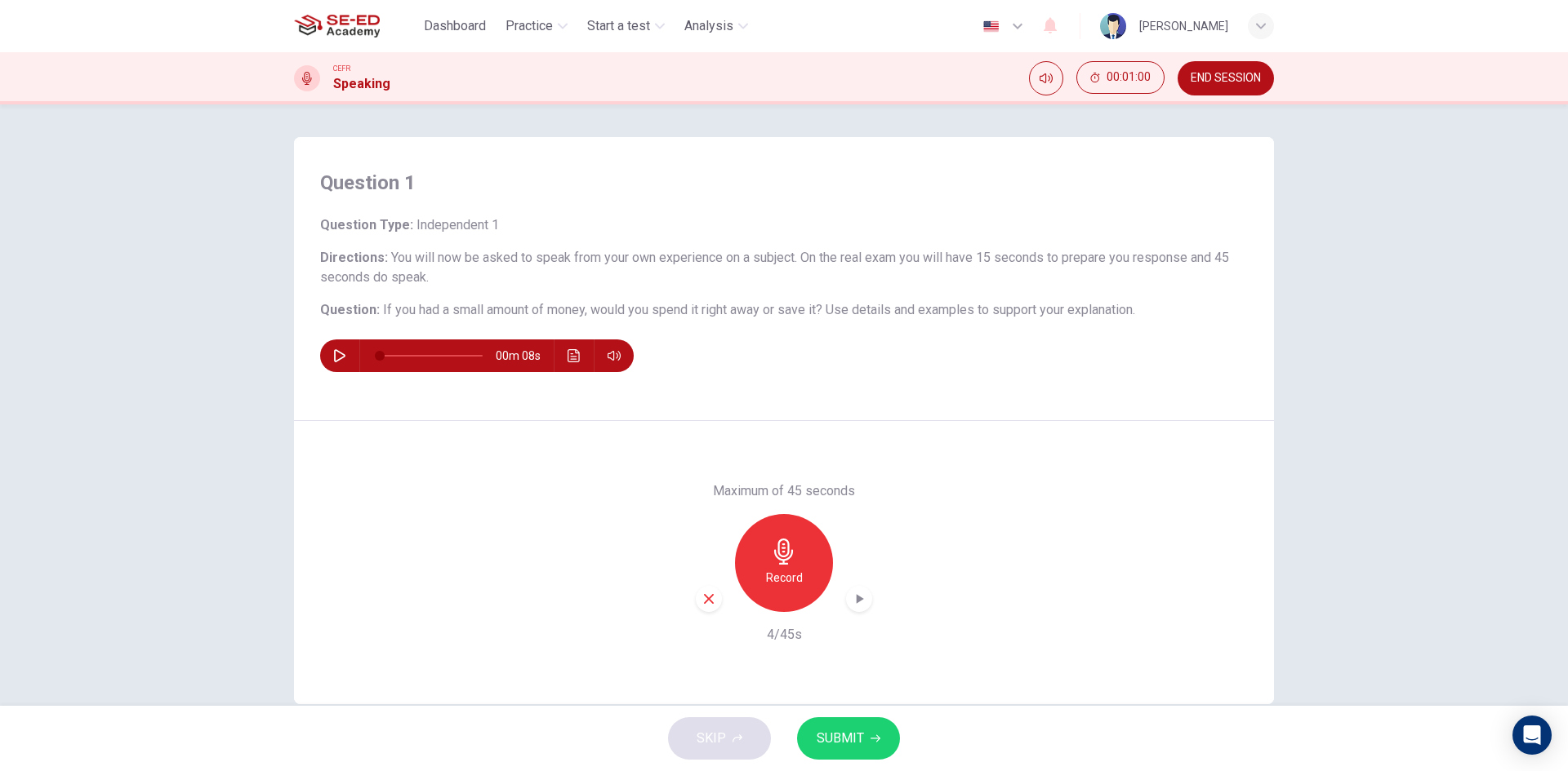
click at [840, 743] on span "SUBMIT" at bounding box center [841, 739] width 47 height 23
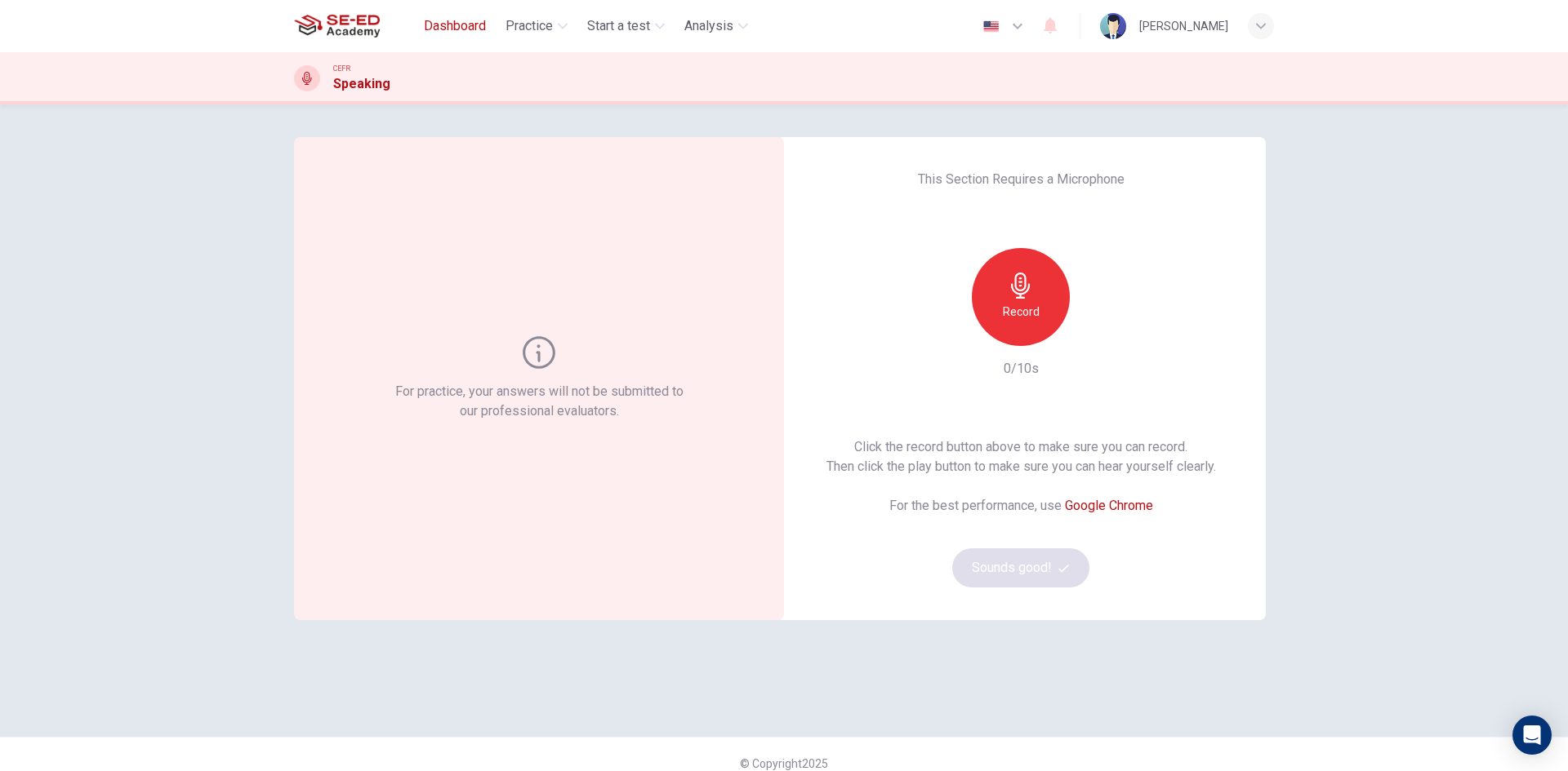
click at [458, 25] on span "Dashboard" at bounding box center [454, 26] width 62 height 20
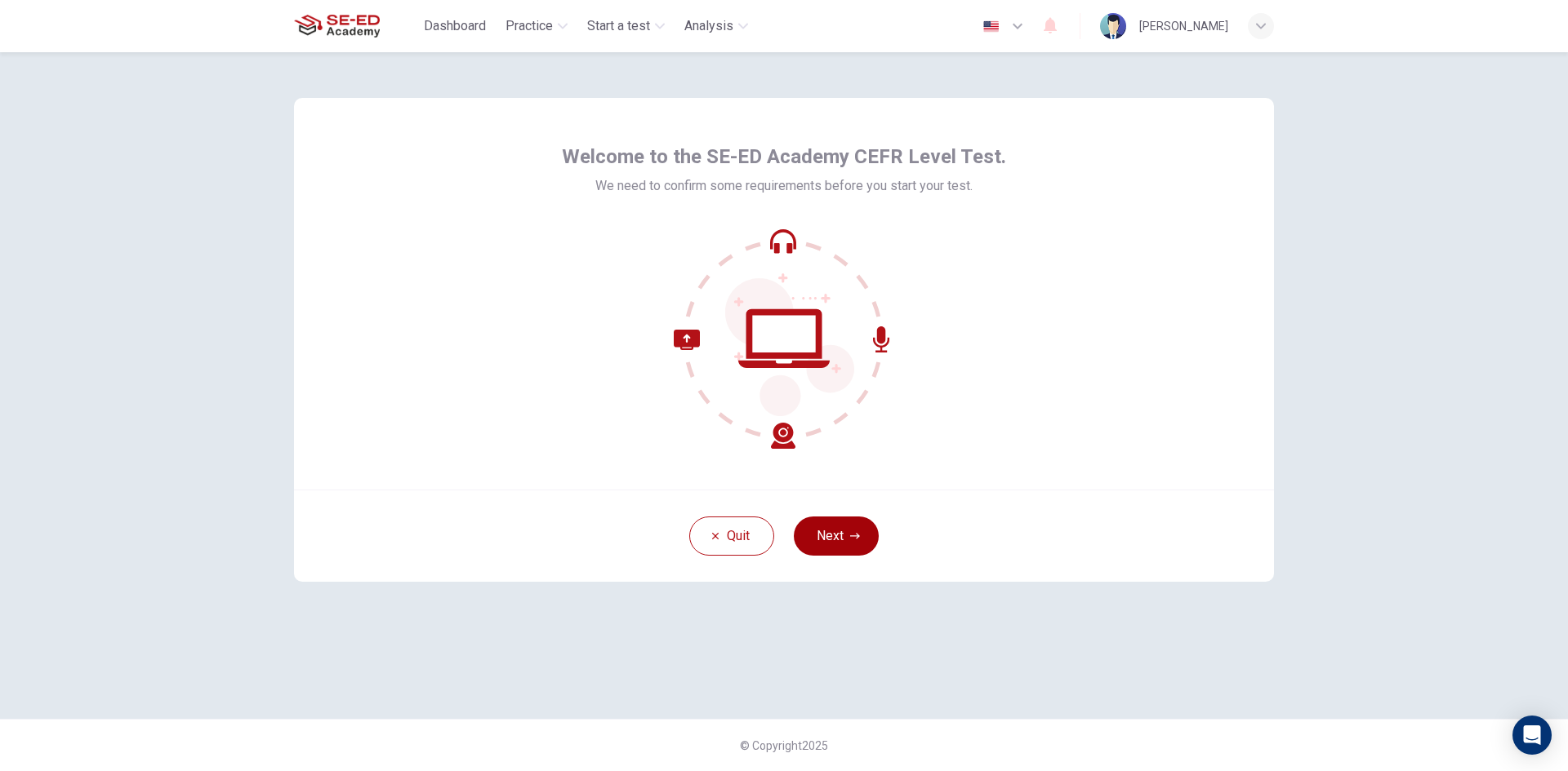
click at [836, 543] on button "Next" at bounding box center [836, 536] width 85 height 39
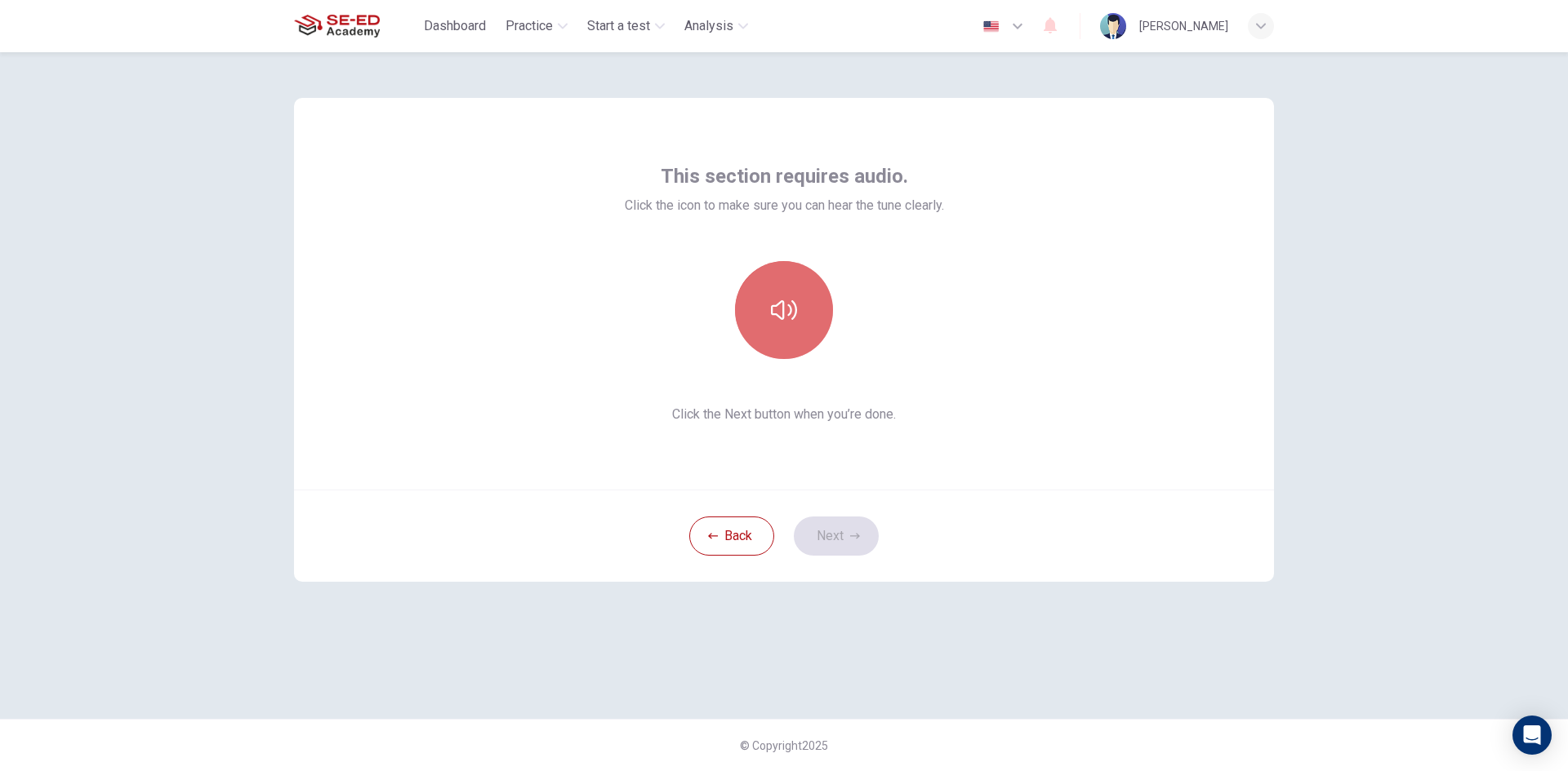
click at [771, 321] on icon "button" at bounding box center [784, 310] width 27 height 27
click at [855, 544] on button "Next" at bounding box center [836, 536] width 85 height 39
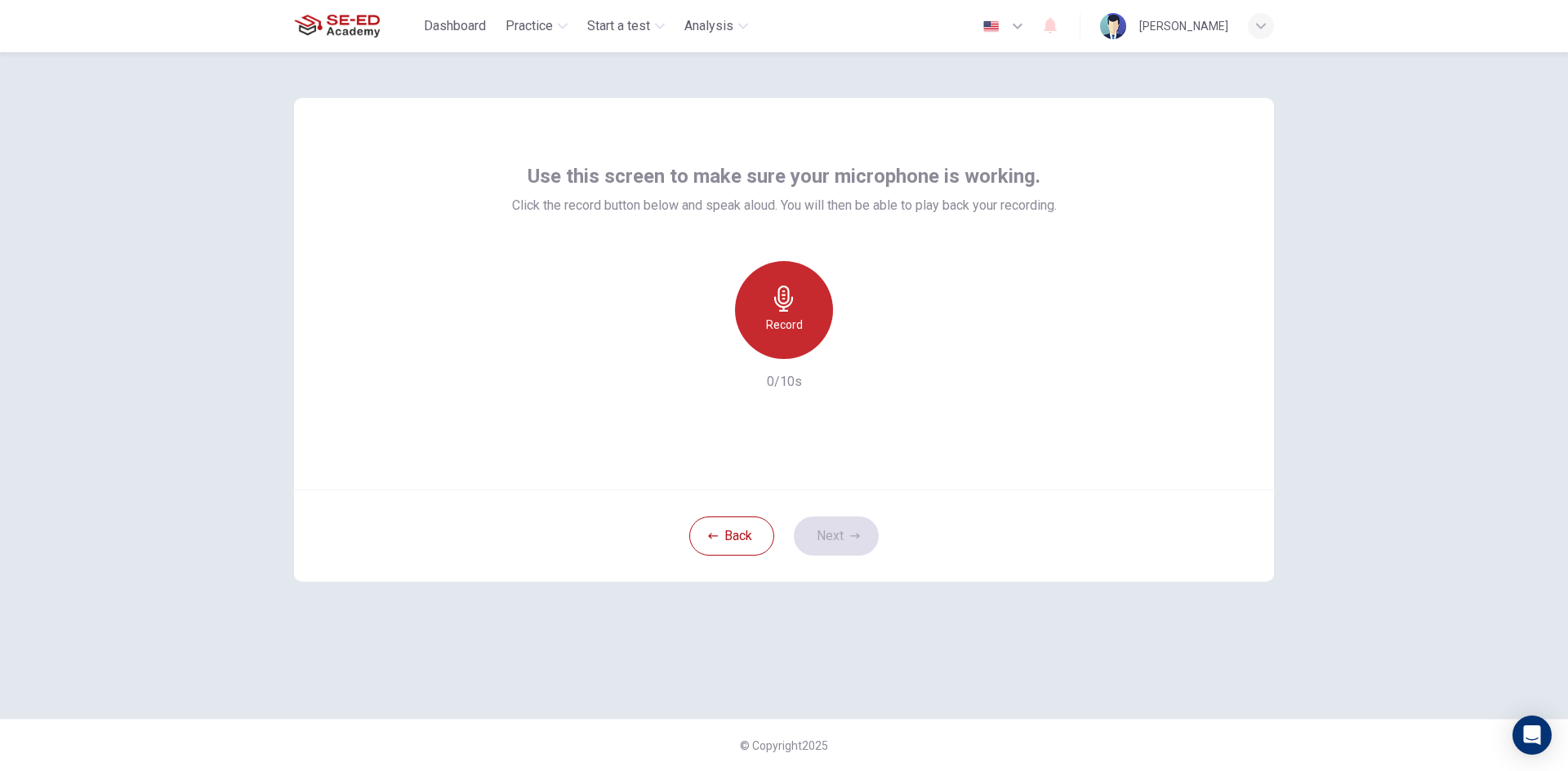
click at [770, 330] on h6 "Record" at bounding box center [784, 325] width 37 height 20
click at [836, 547] on button "Next" at bounding box center [836, 536] width 85 height 39
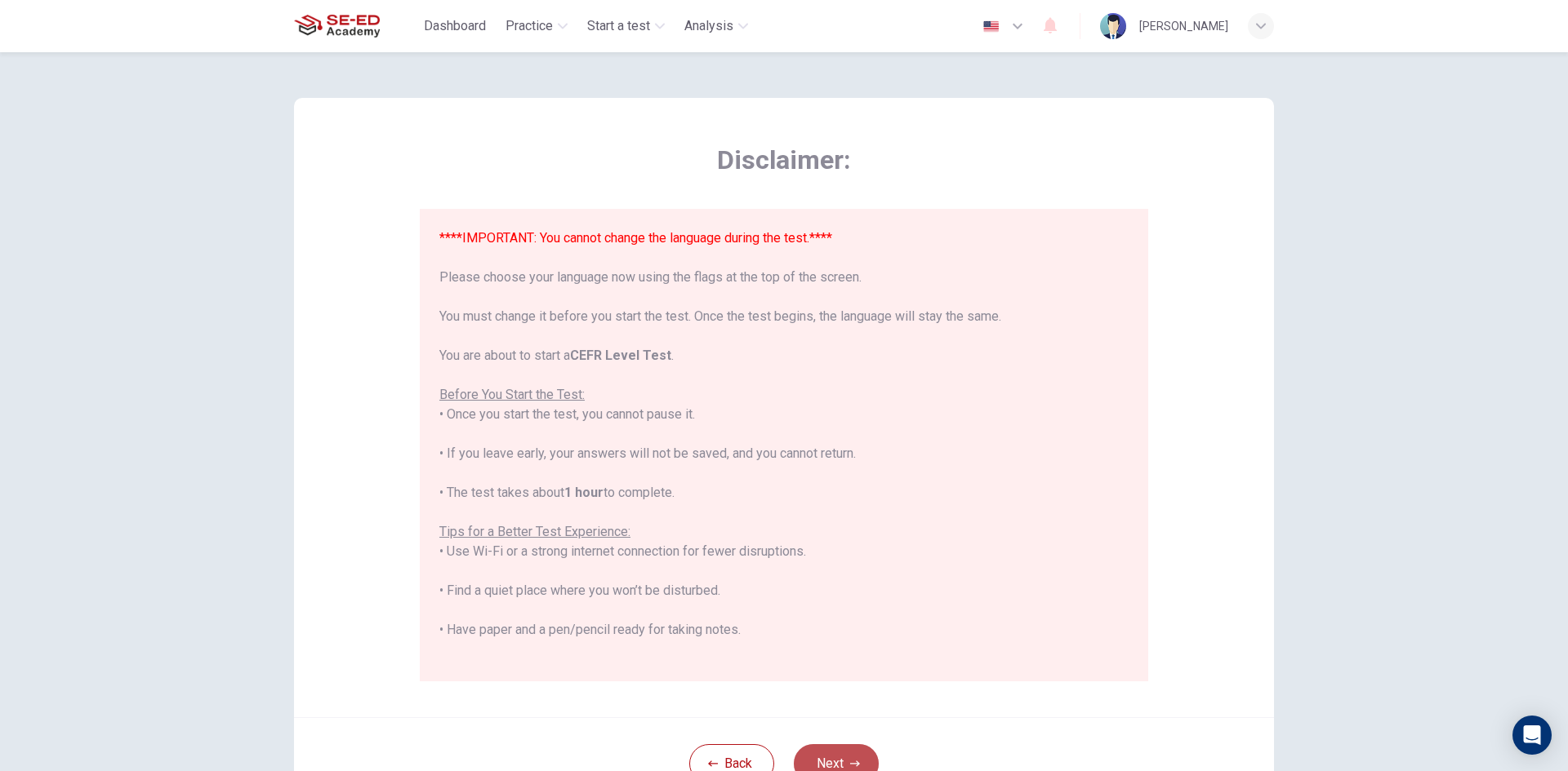
click at [838, 753] on button "Next" at bounding box center [836, 763] width 85 height 39
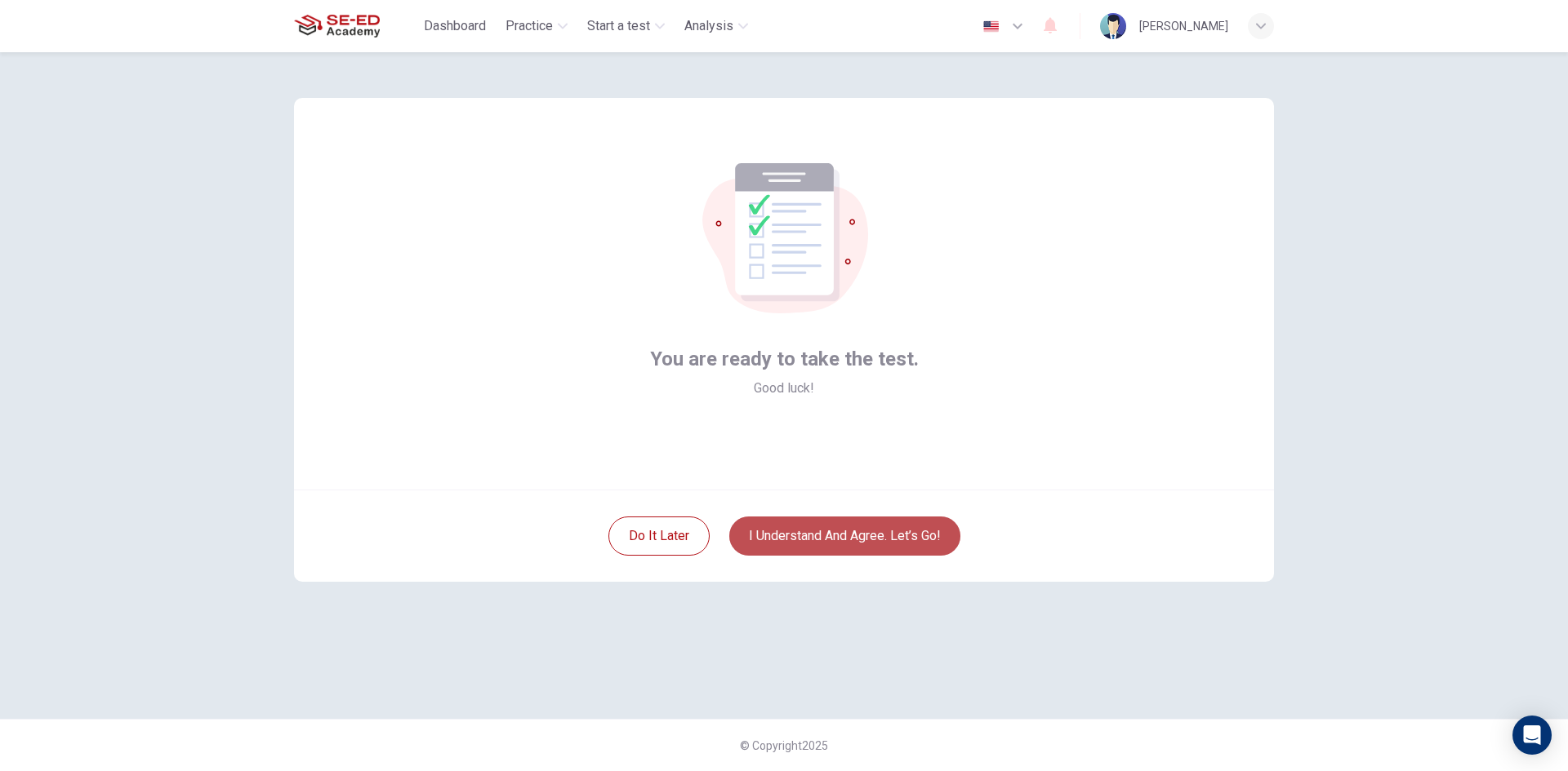
click at [899, 552] on button "I understand and agree. Let’s go!" at bounding box center [844, 536] width 231 height 39
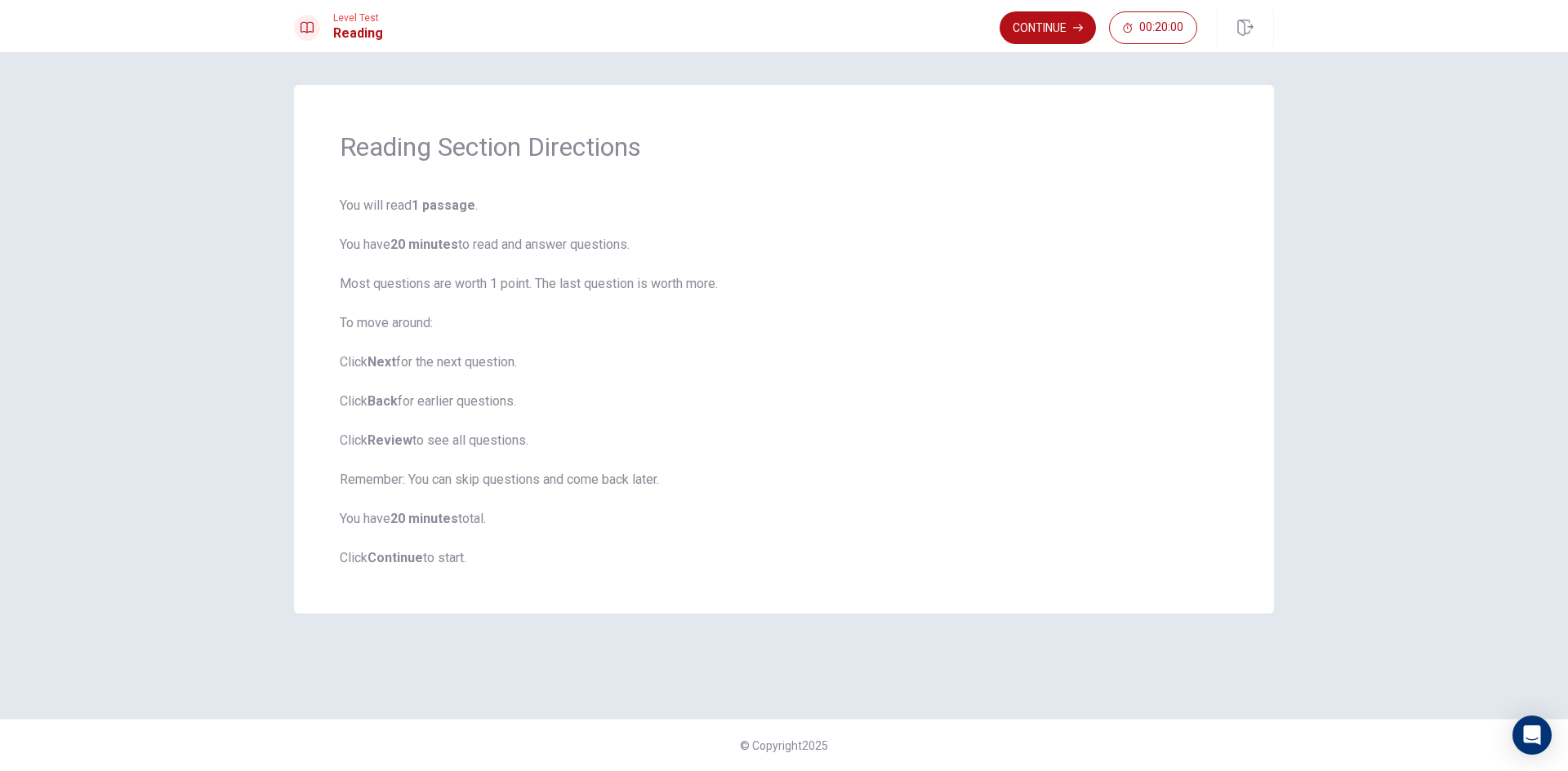
click at [404, 561] on b "Continue" at bounding box center [395, 557] width 55 height 15
click at [1060, 20] on button "Continue" at bounding box center [1047, 28] width 96 height 32
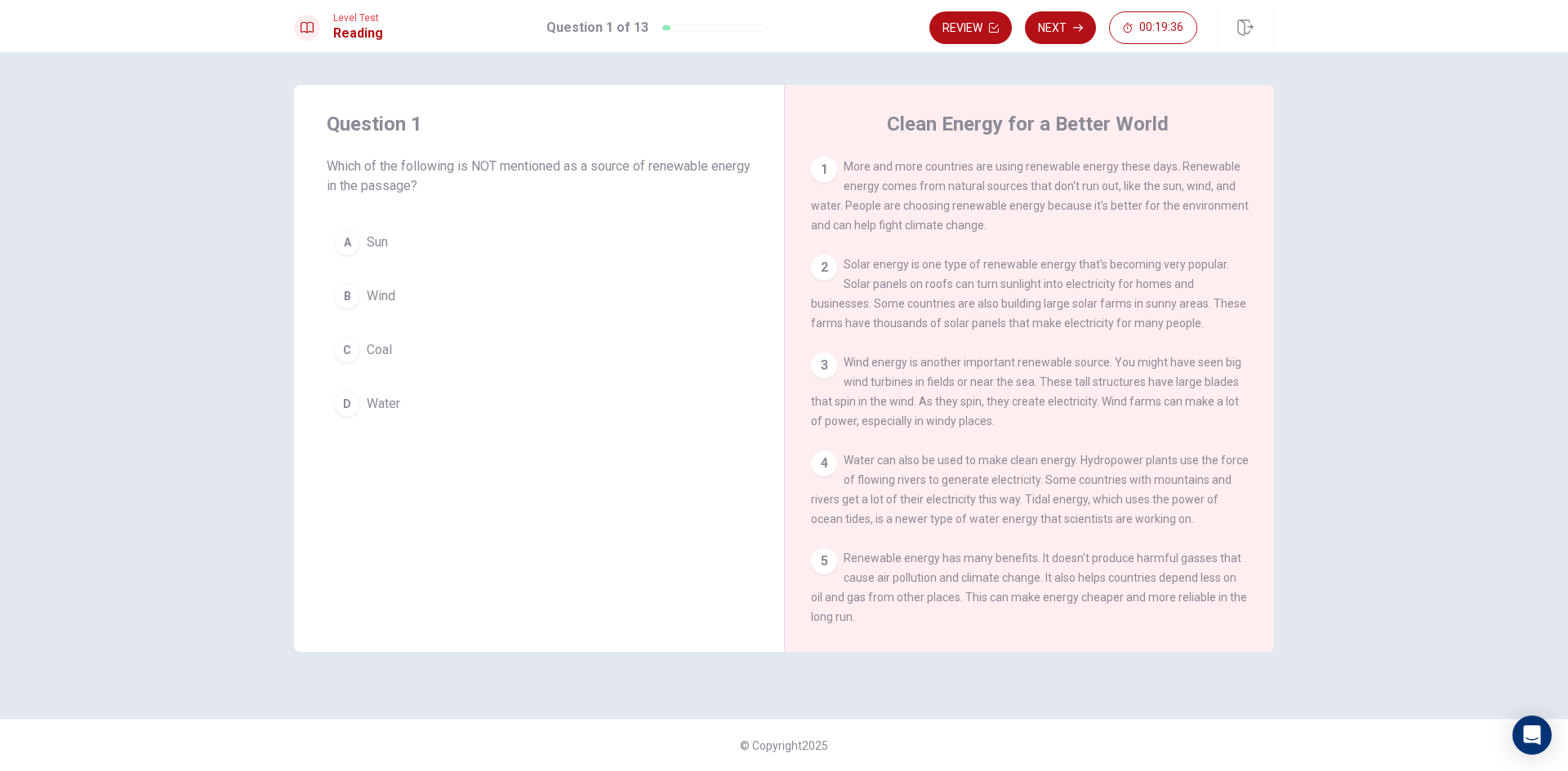
click at [385, 341] on span "Coal" at bounding box center [379, 350] width 26 height 20
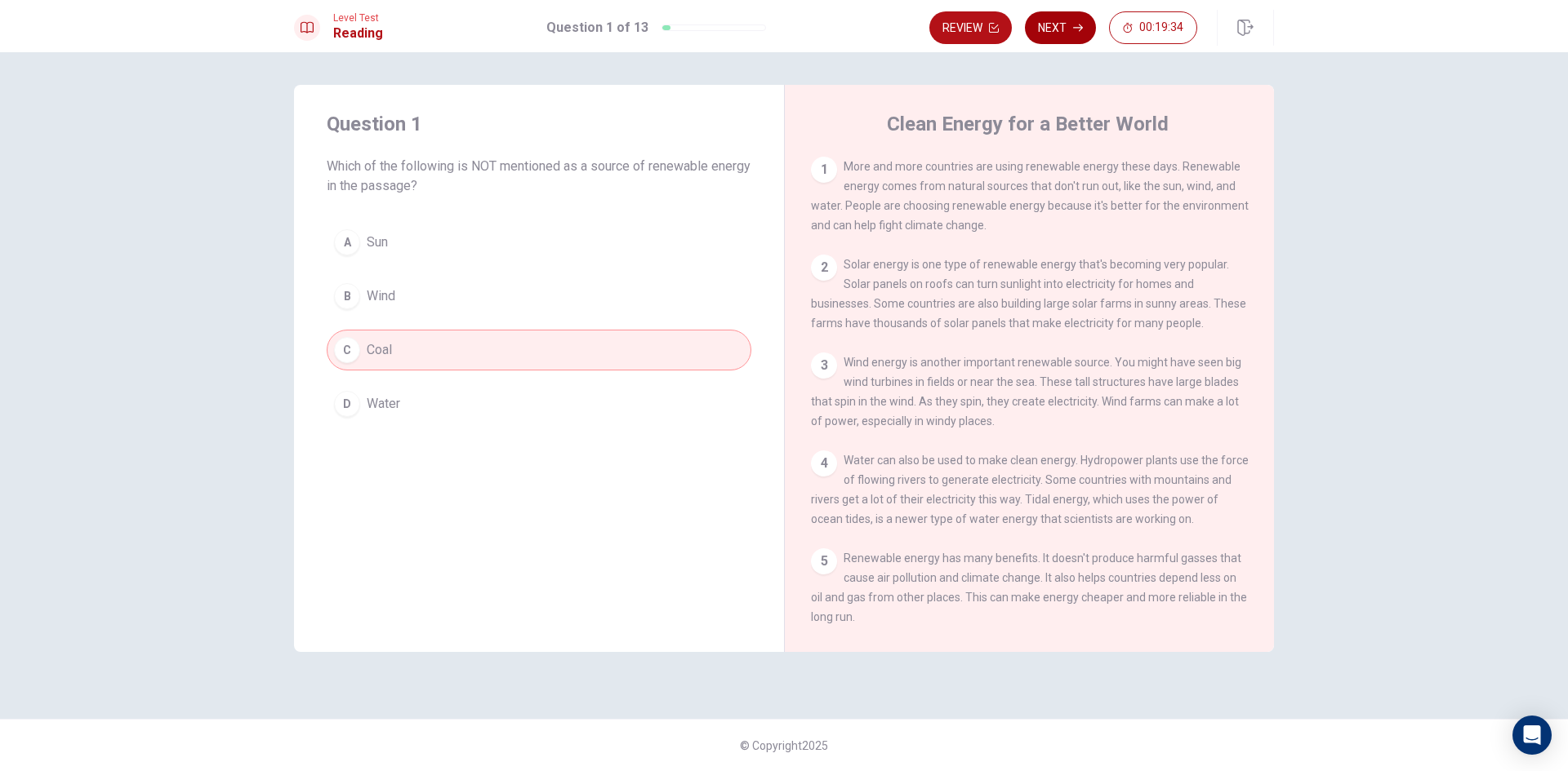
click at [1063, 31] on button "Next" at bounding box center [1060, 28] width 71 height 32
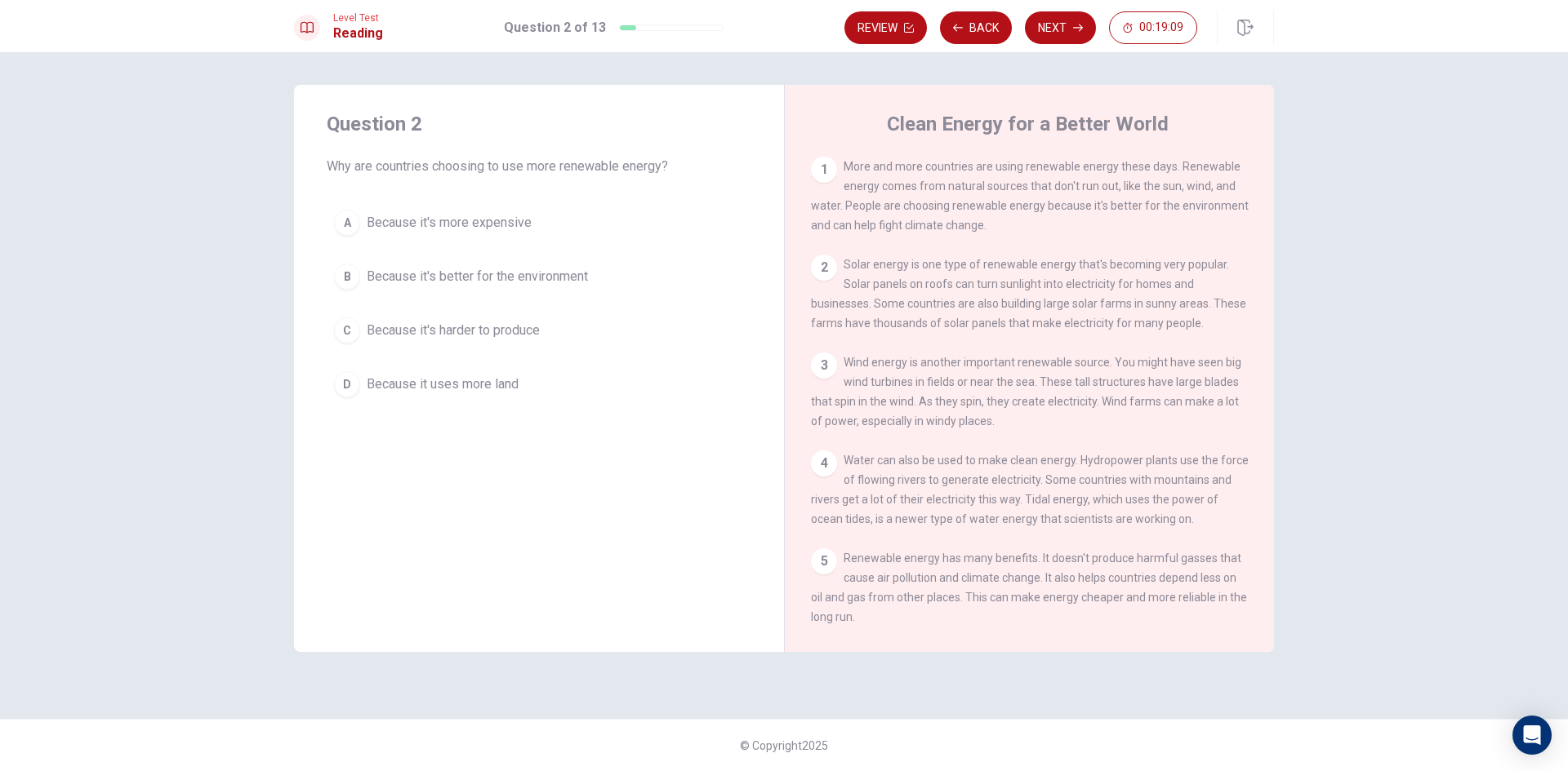
click at [482, 281] on span "Because it's better for the environment" at bounding box center [477, 276] width 221 height 20
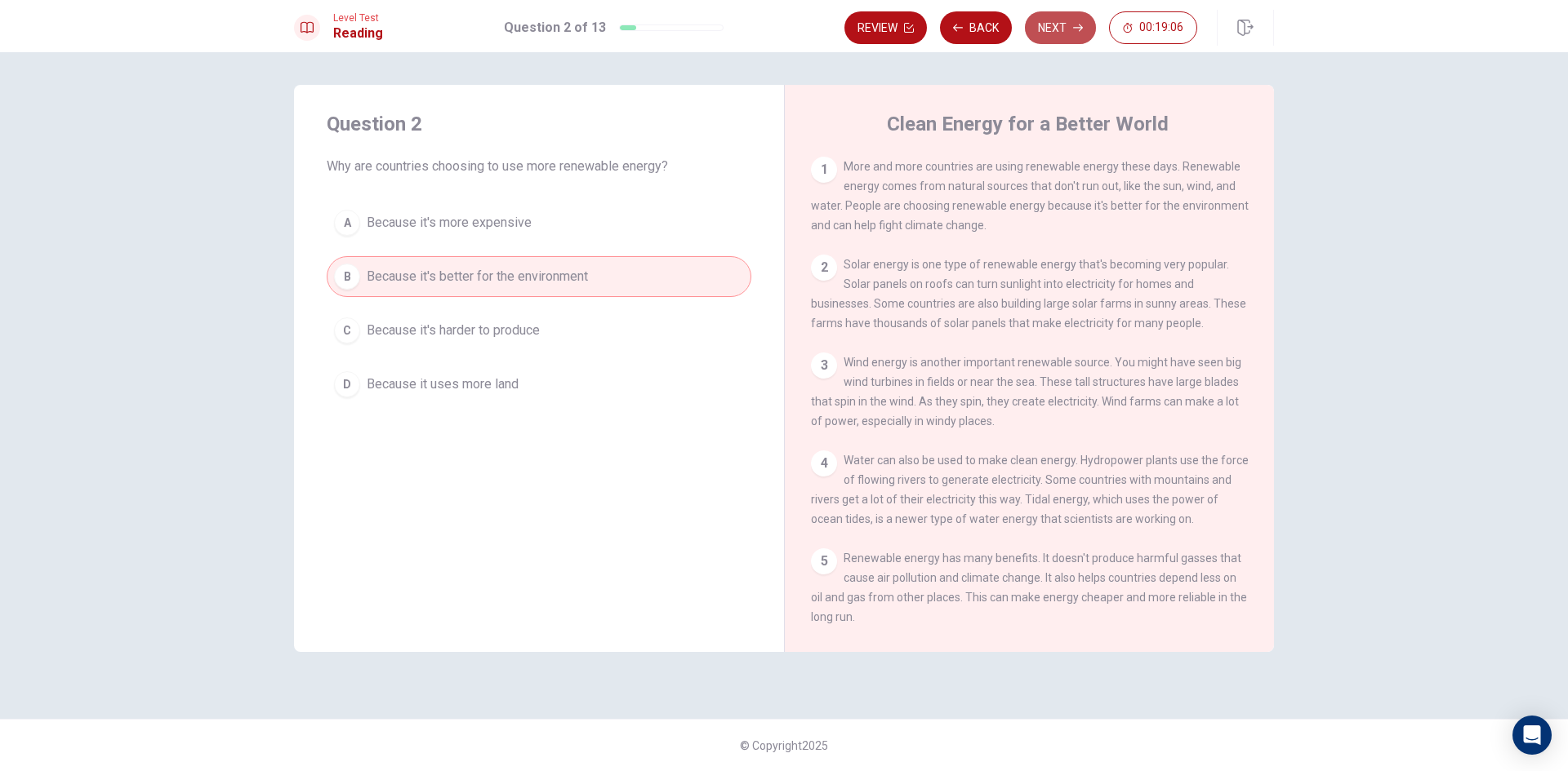
click at [1061, 35] on button "Next" at bounding box center [1060, 28] width 71 height 32
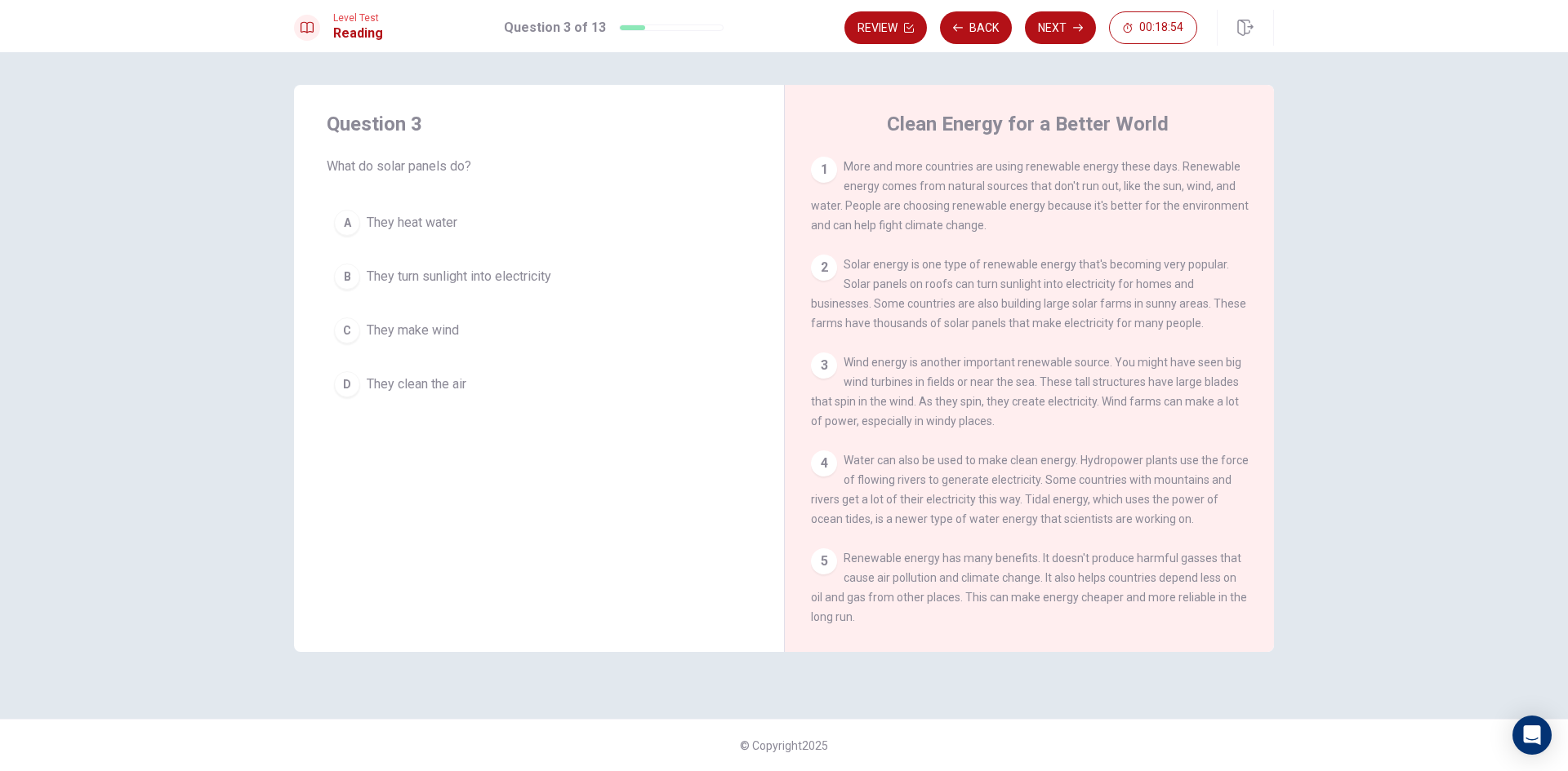
click at [488, 282] on span "They turn sunlight into electricity" at bounding box center [459, 276] width 184 height 20
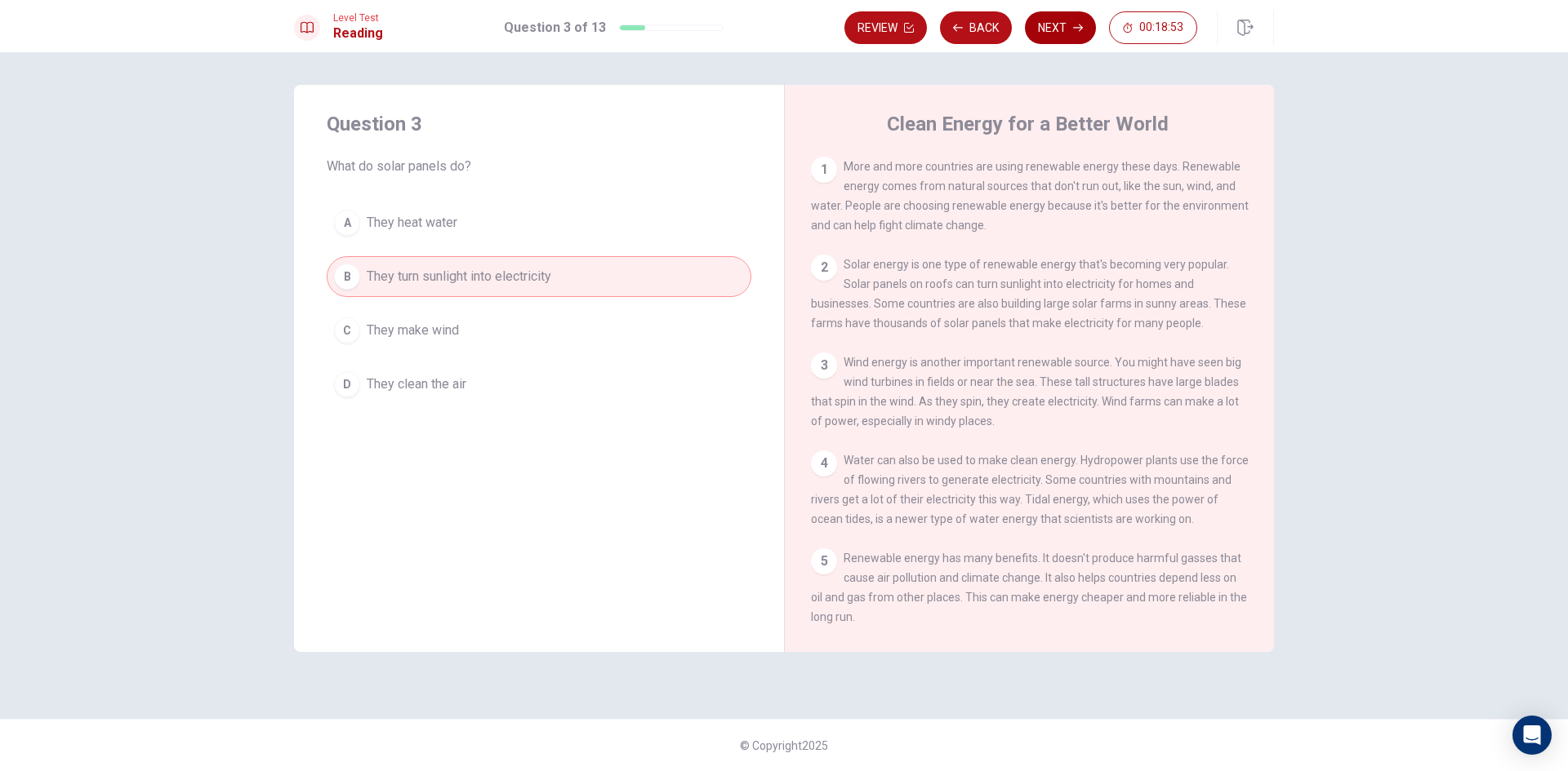
click at [1068, 23] on button "Next" at bounding box center [1060, 28] width 71 height 32
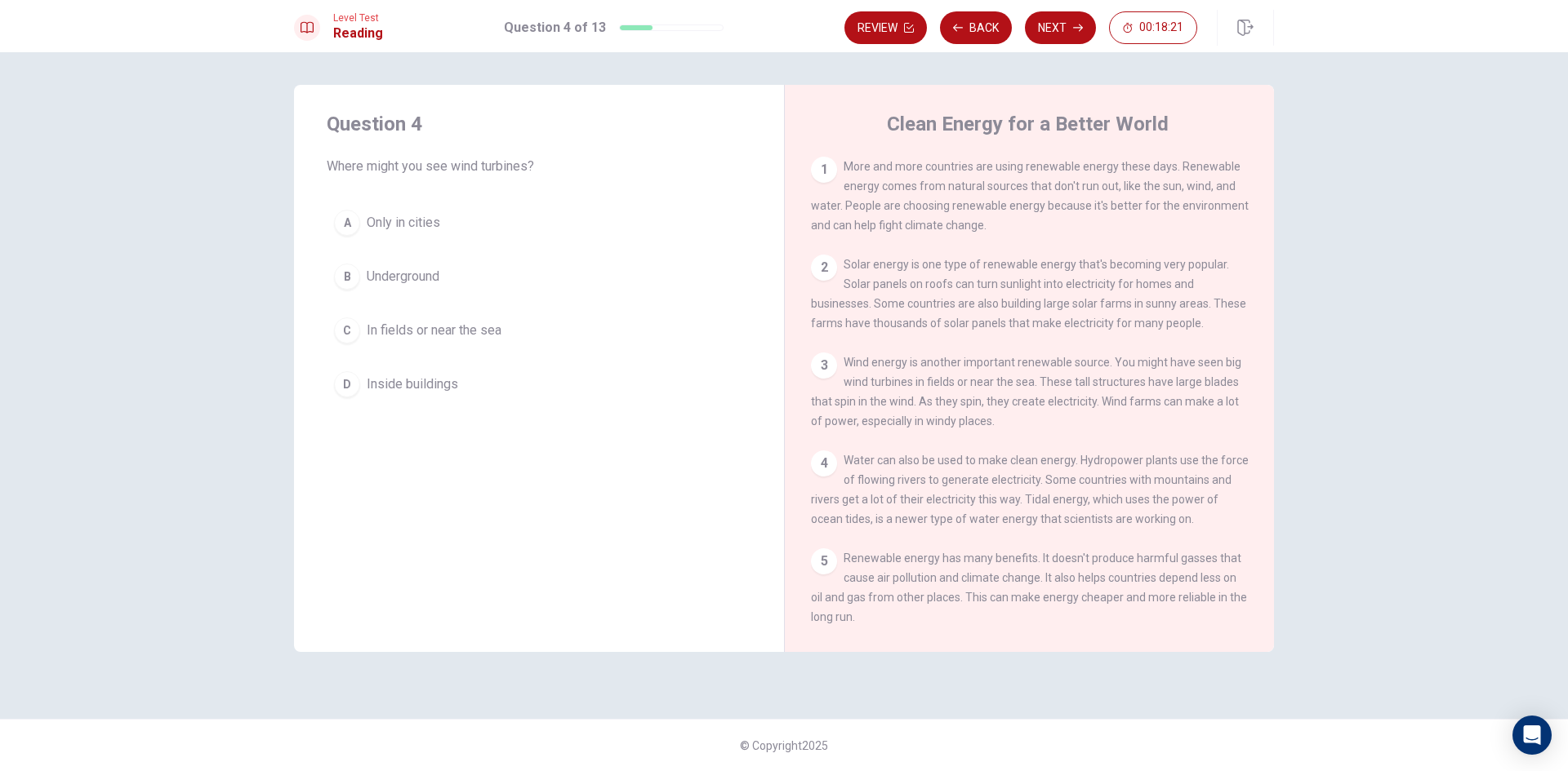
click at [400, 335] on span "In fields or near the sea" at bounding box center [434, 330] width 135 height 20
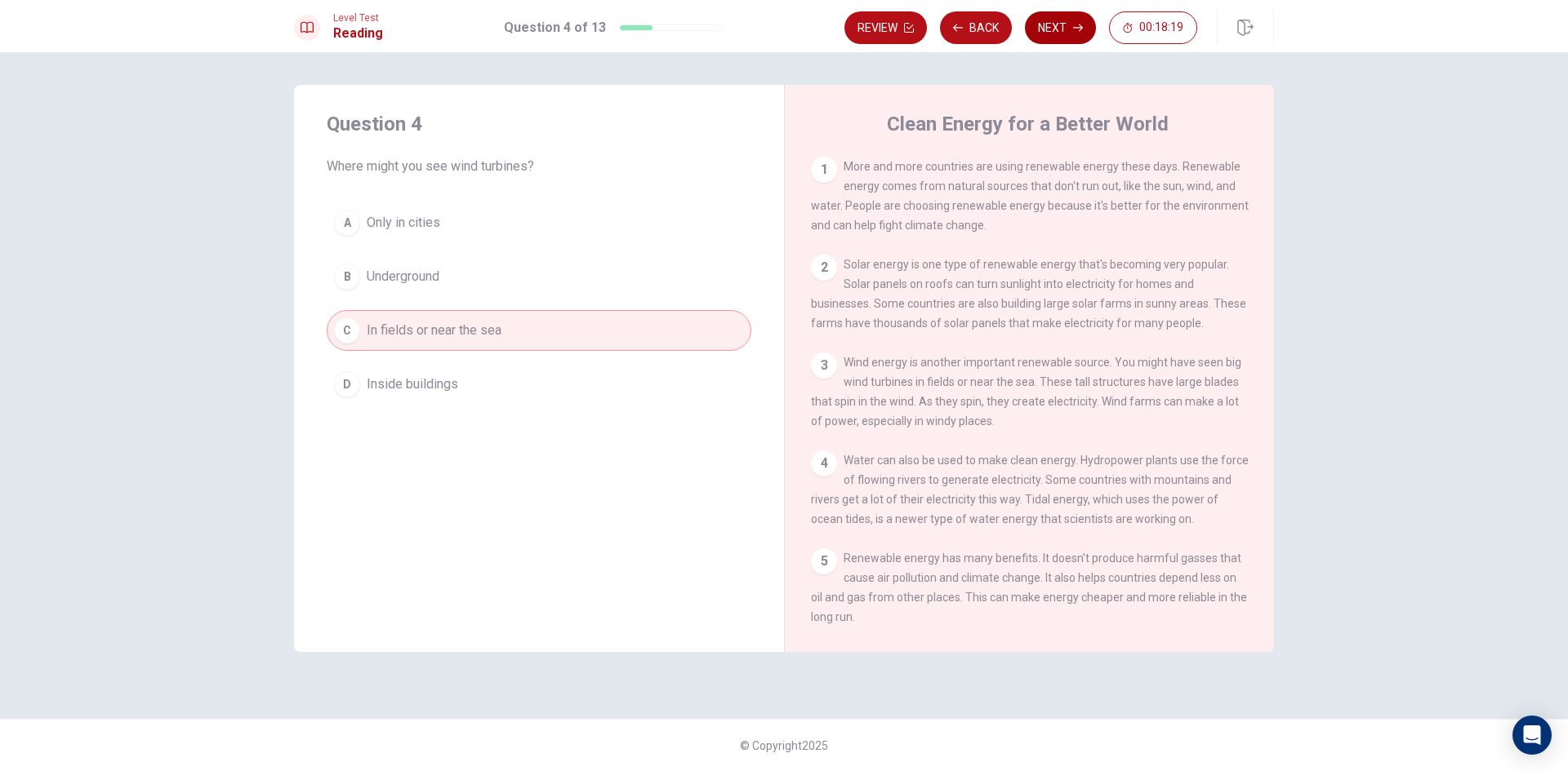
click at [1041, 30] on button "Next" at bounding box center [1060, 28] width 71 height 32
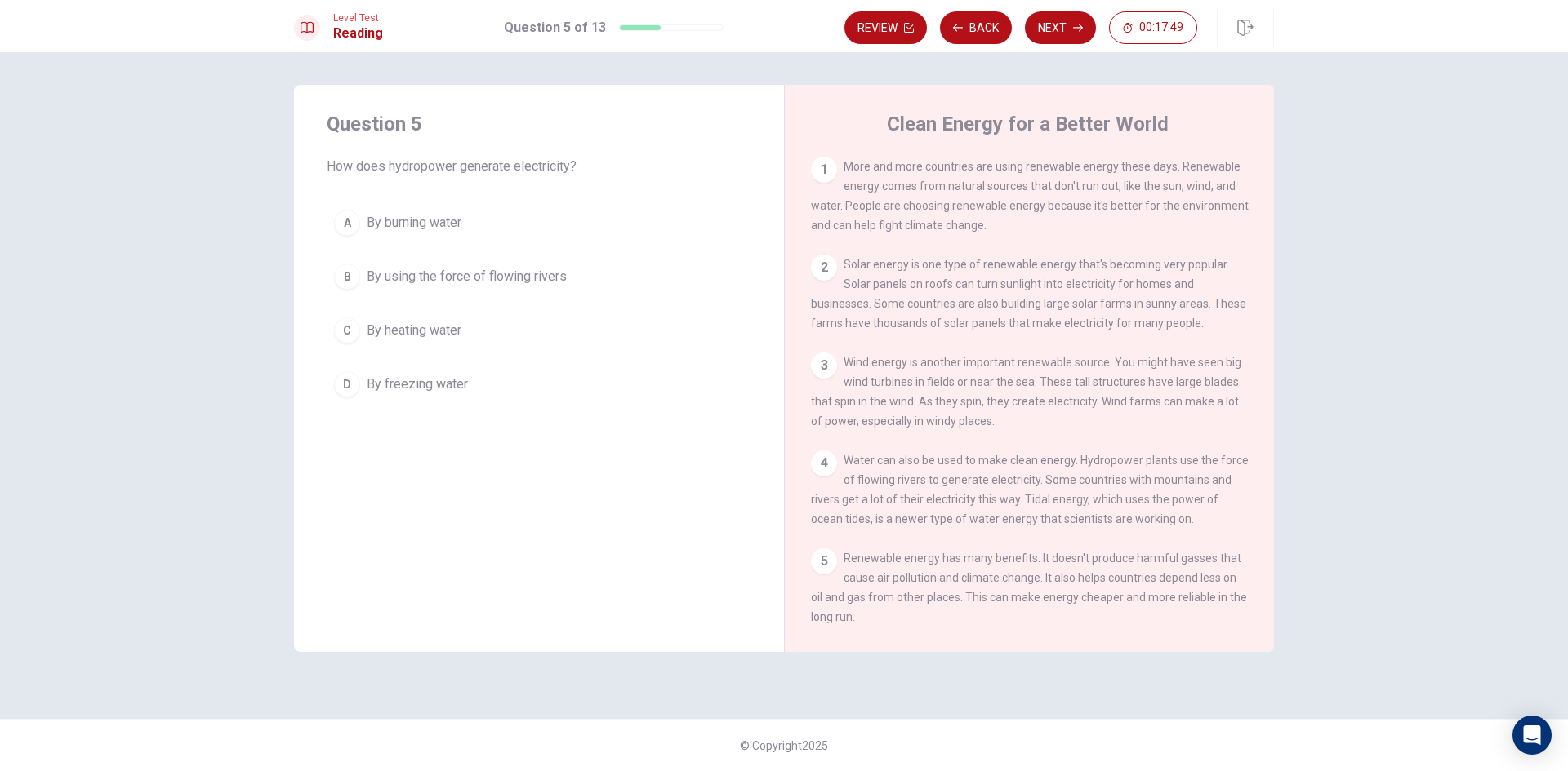
click at [463, 267] on span "By using the force of flowing rivers" at bounding box center [466, 276] width 200 height 20
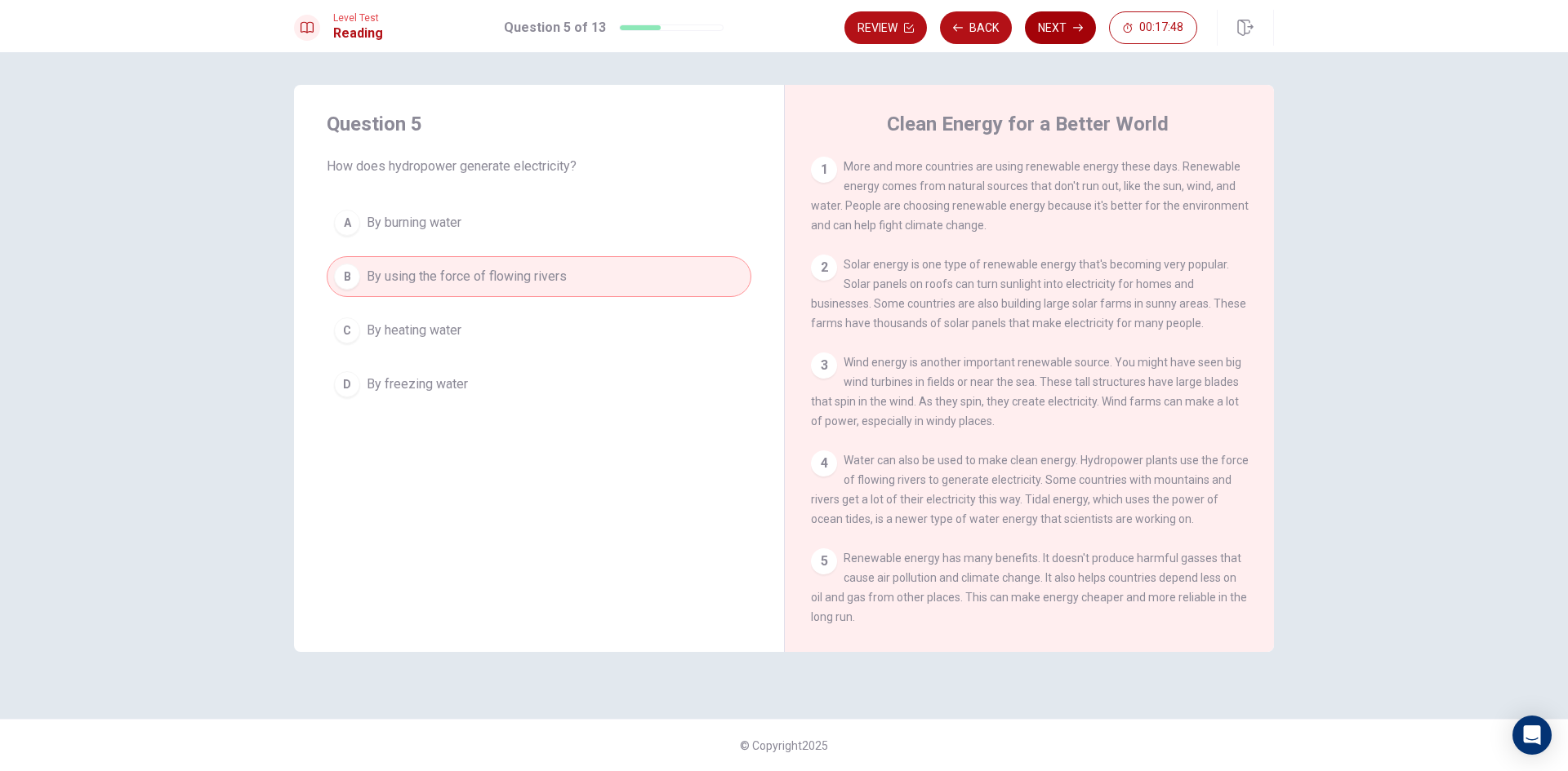
click at [1048, 27] on button "Next" at bounding box center [1060, 28] width 71 height 32
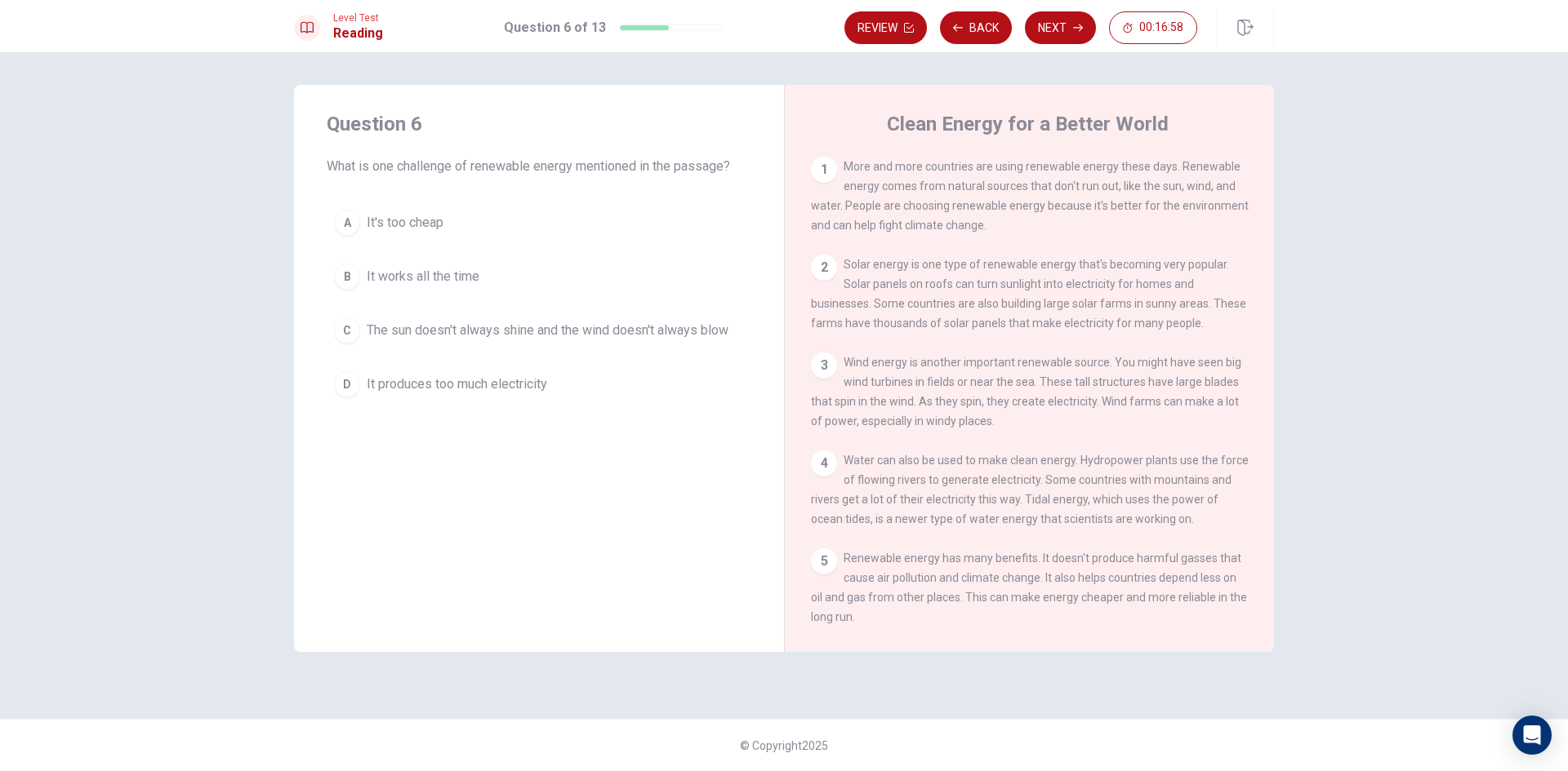
click at [387, 224] on span "It's too cheap" at bounding box center [405, 222] width 77 height 20
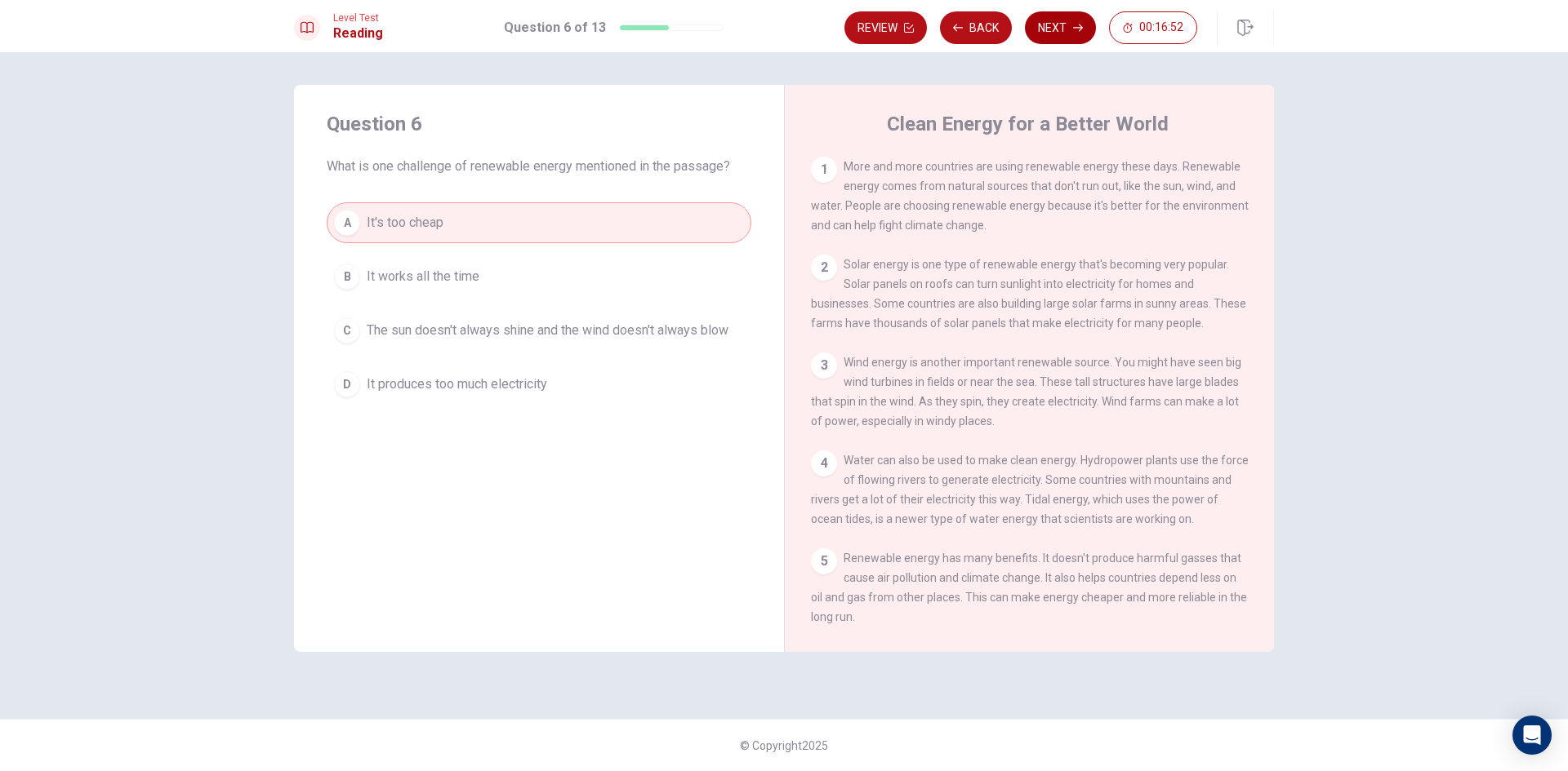
click at [1068, 27] on button "Next" at bounding box center [1060, 28] width 71 height 32
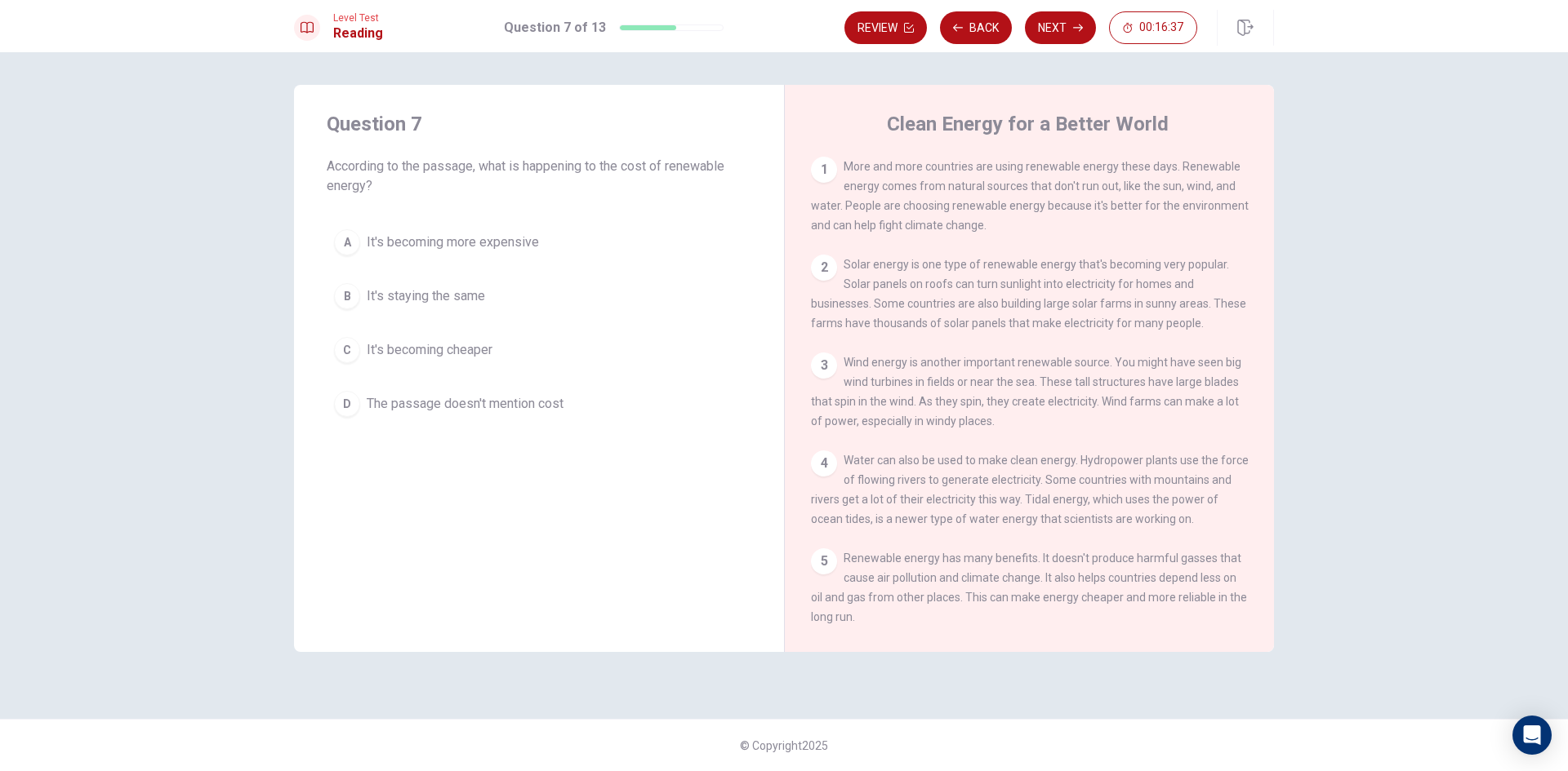
click at [427, 349] on span "It's becoming cheaper" at bounding box center [429, 350] width 125 height 20
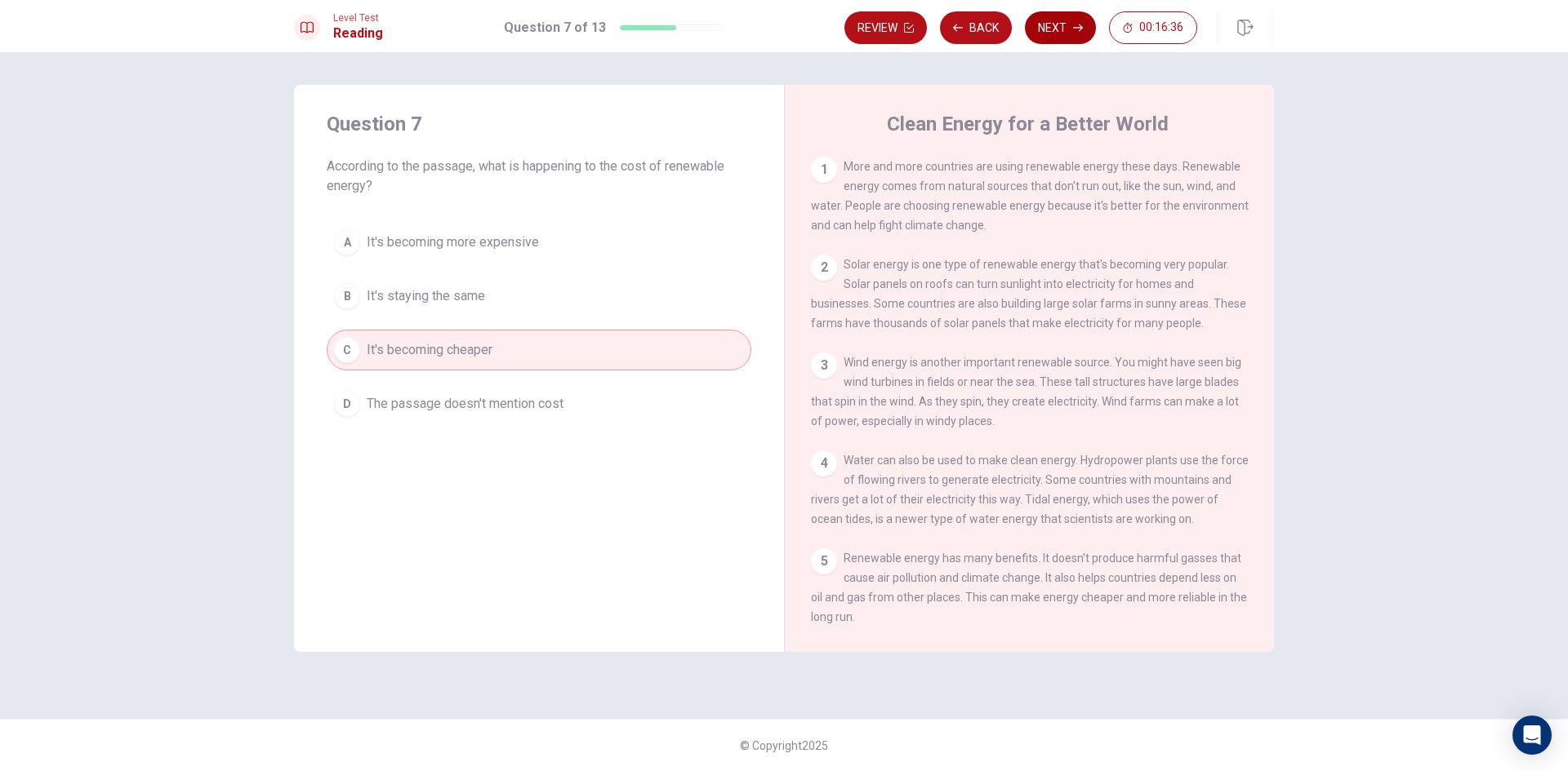
click at [1045, 28] on button "Next" at bounding box center [1060, 28] width 71 height 32
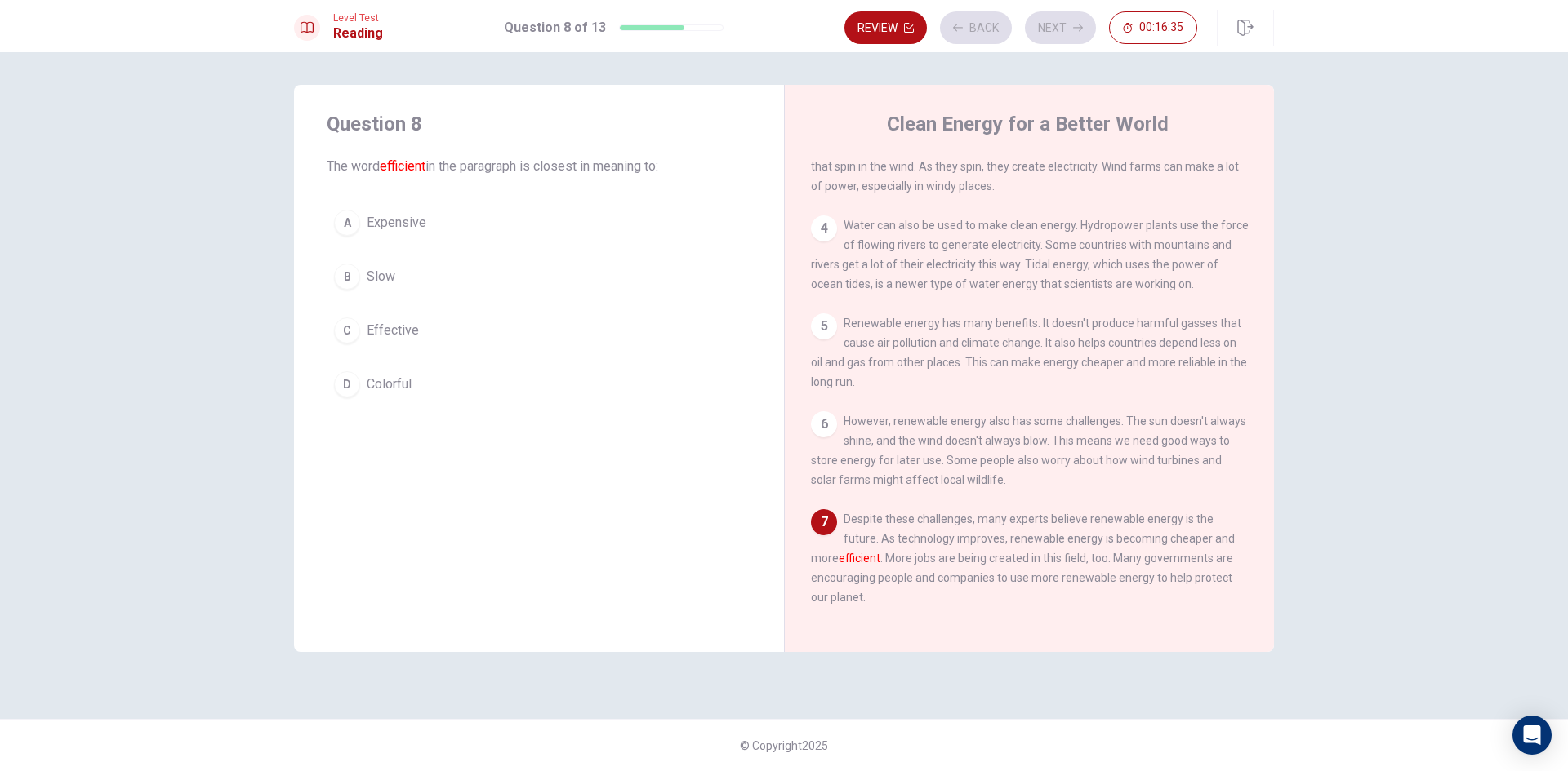
scroll to position [259, 0]
click at [374, 335] on span "Effective" at bounding box center [392, 330] width 52 height 20
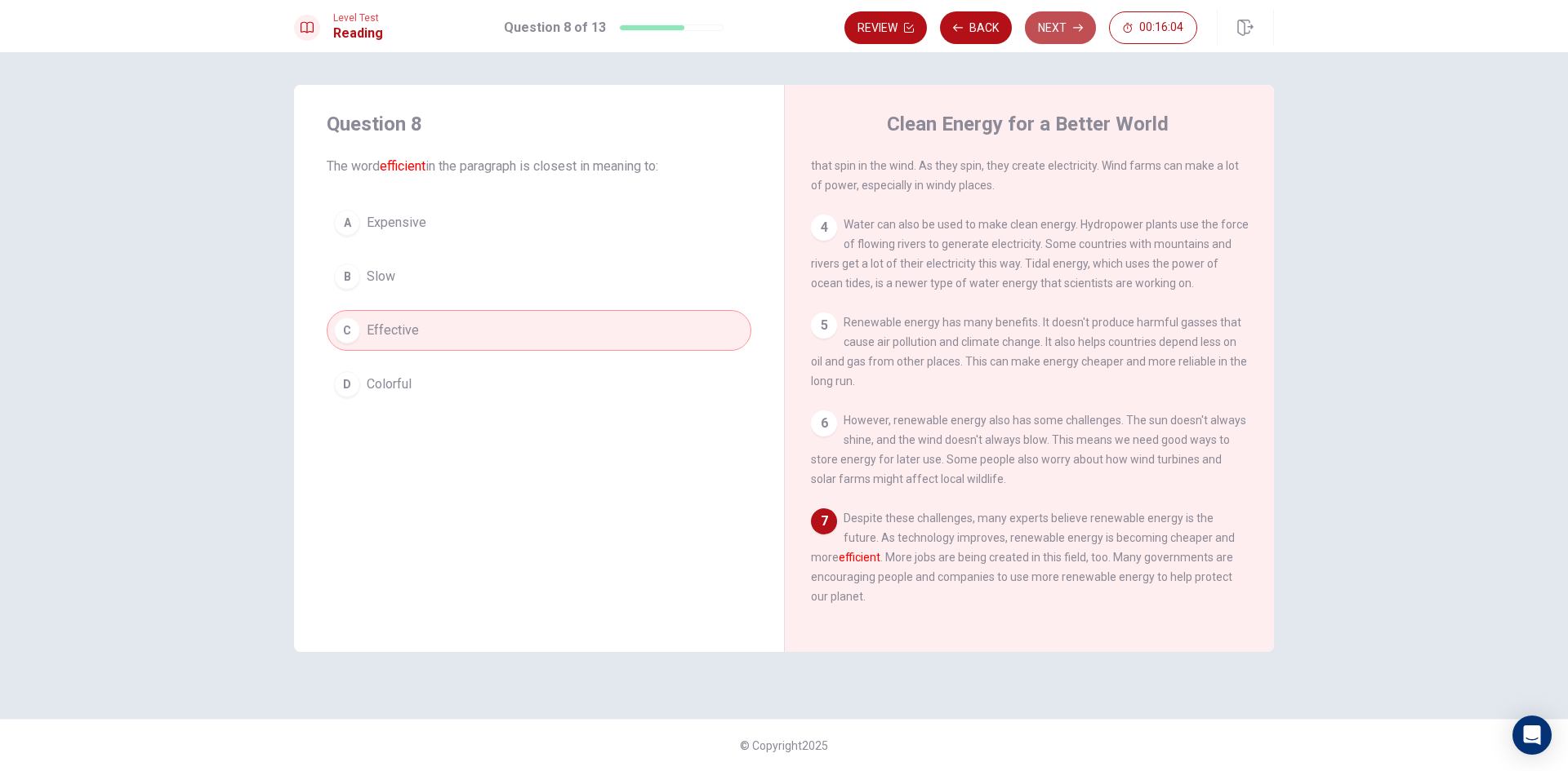
click at [1054, 30] on button "Next" at bounding box center [1060, 28] width 71 height 32
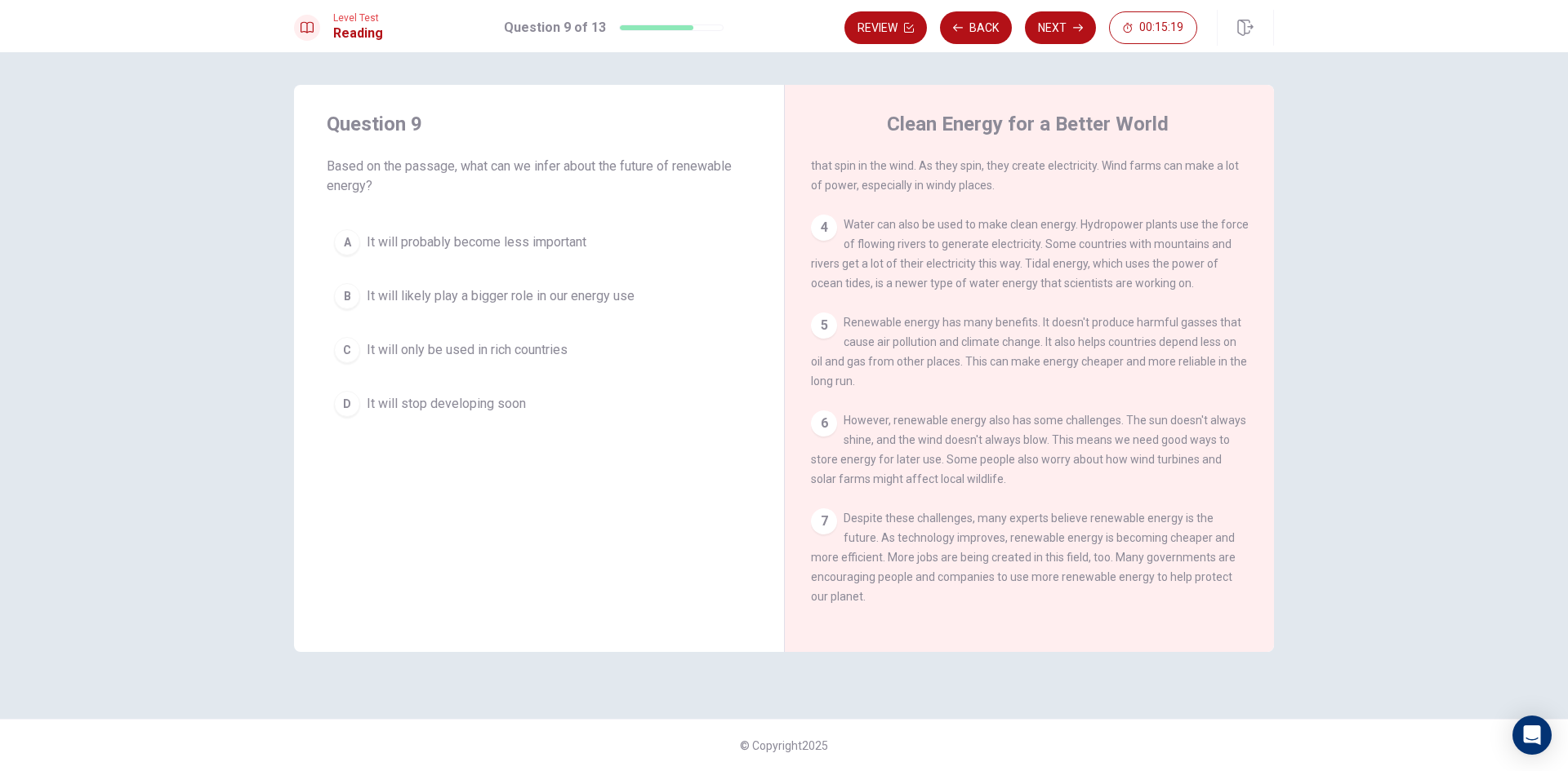
click at [457, 291] on span "It will likely play a bigger role in our energy use" at bounding box center [501, 296] width 268 height 20
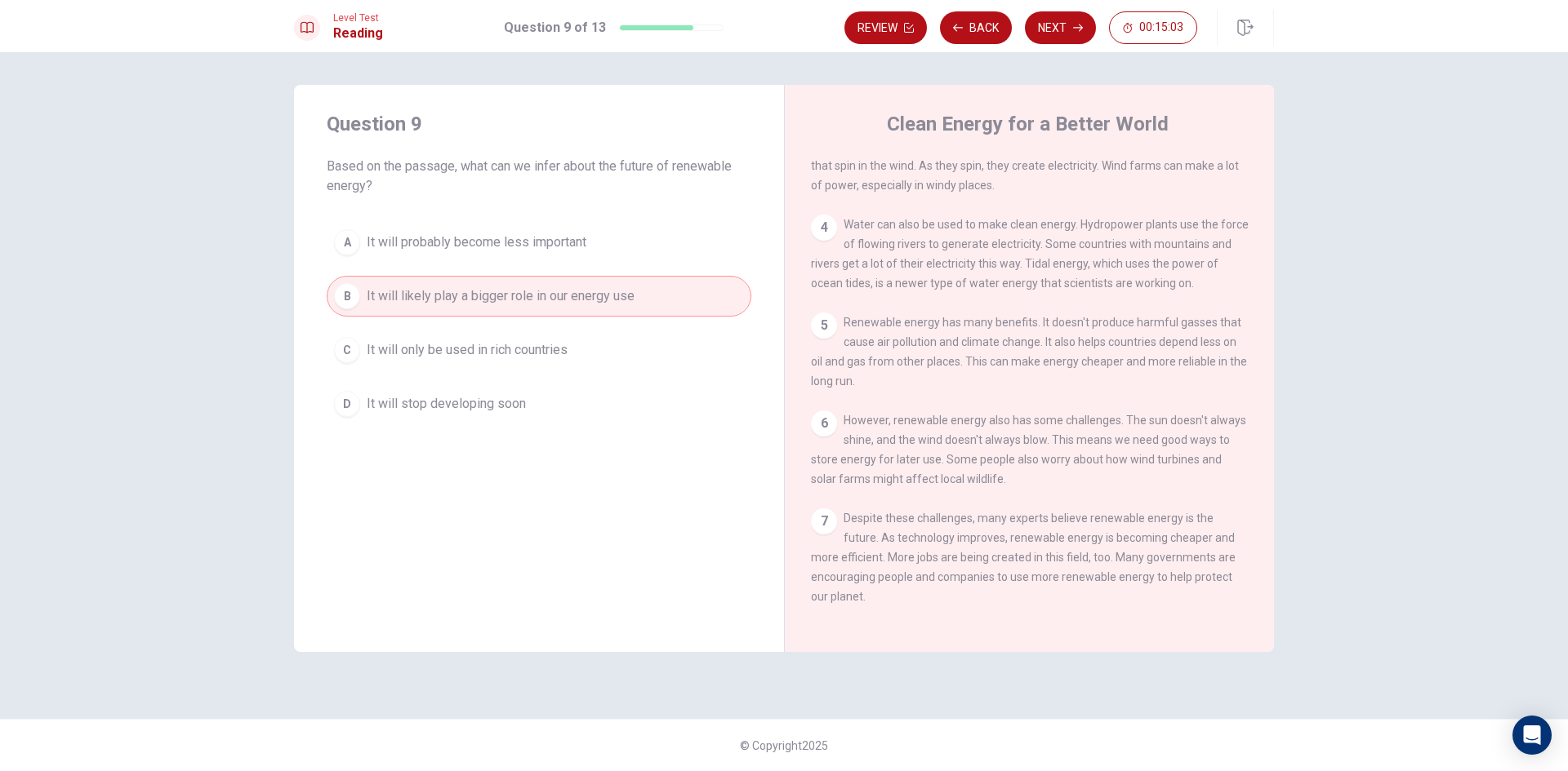
click at [507, 243] on span "It will probably become less important" at bounding box center [476, 242] width 219 height 20
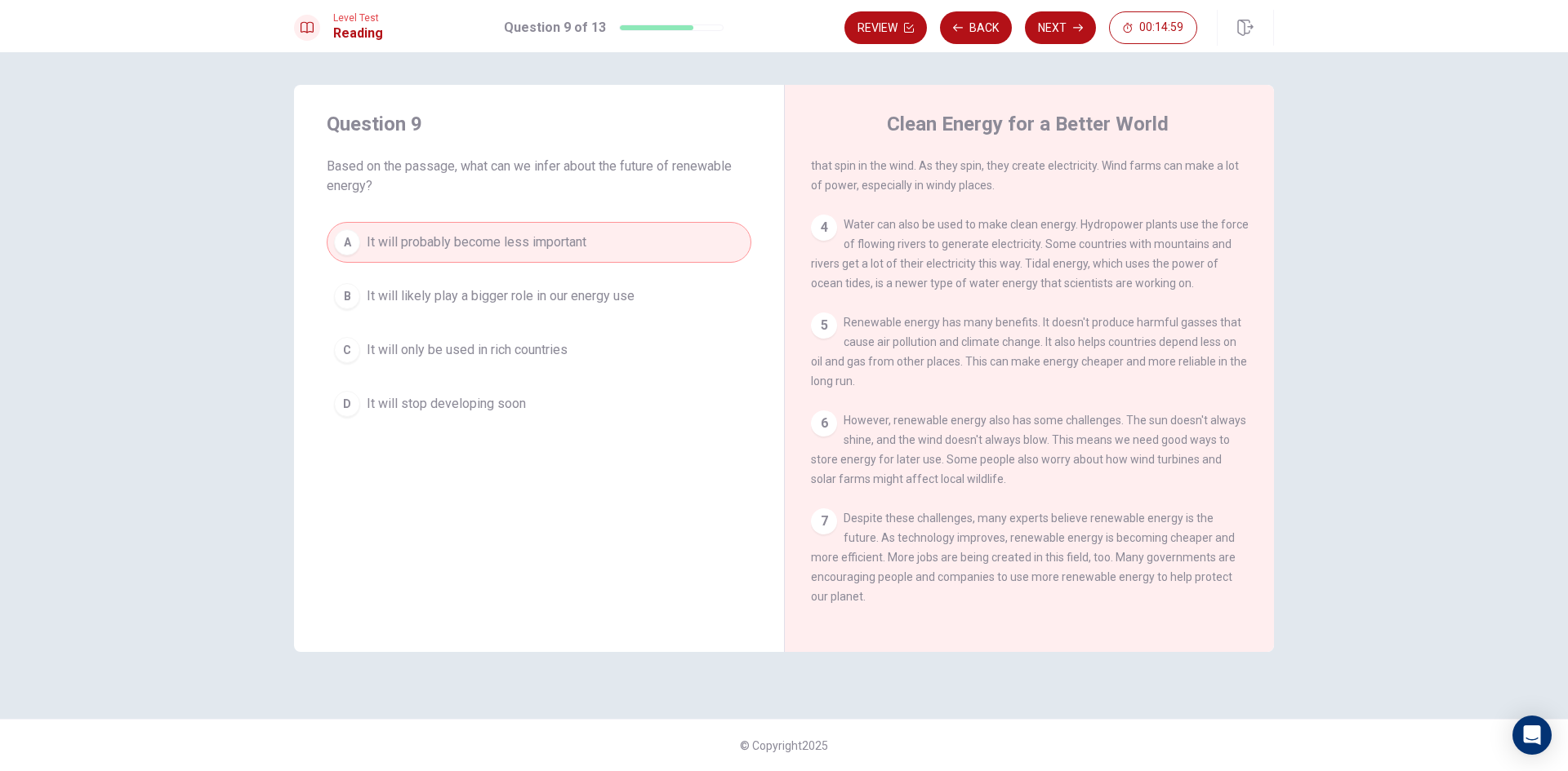
click at [494, 404] on span "It will stop developing soon" at bounding box center [446, 404] width 160 height 20
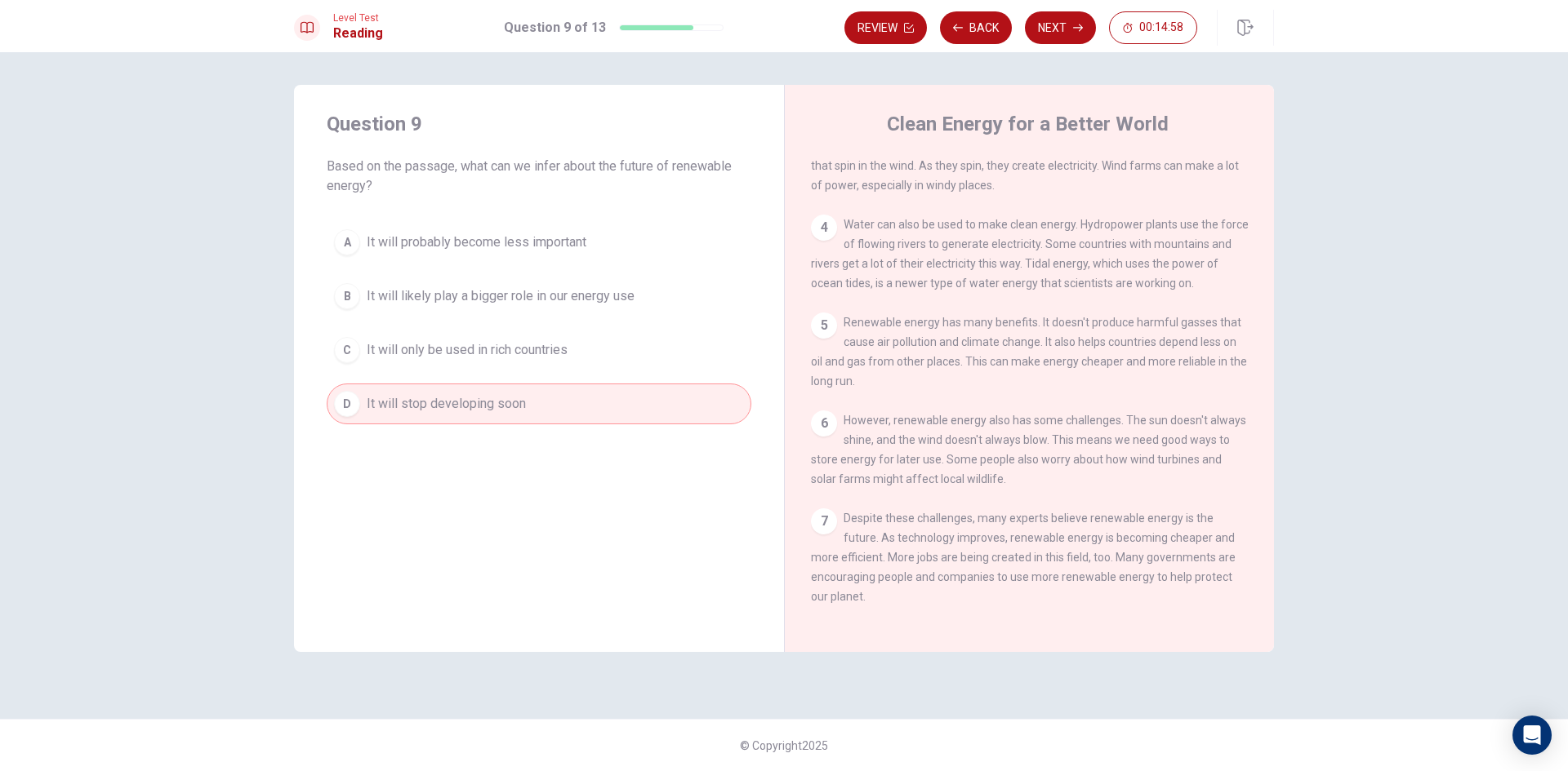
click at [1069, 19] on button "Next" at bounding box center [1060, 28] width 71 height 32
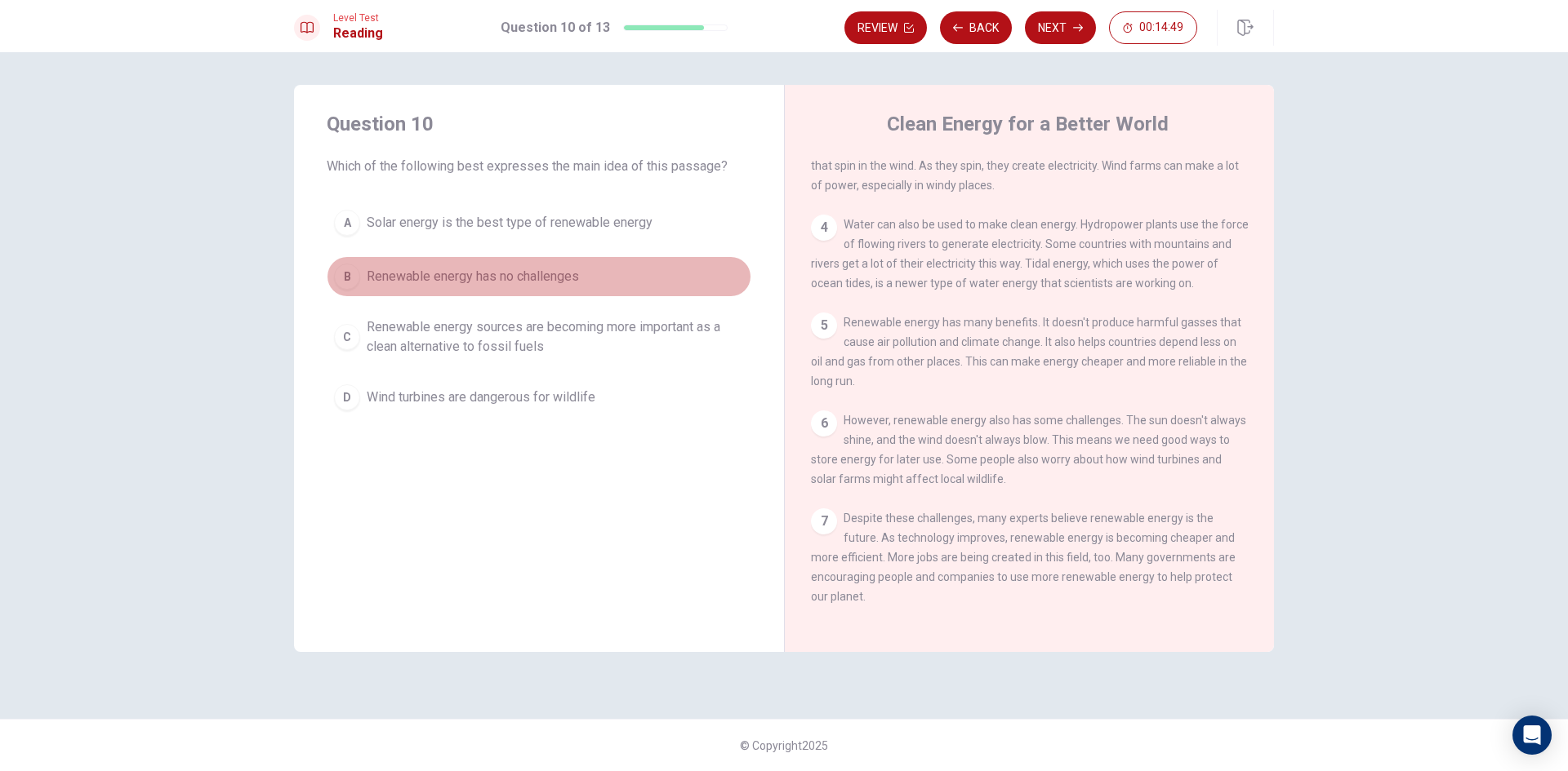
click at [508, 277] on span "Renewable energy has no challenges" at bounding box center [473, 276] width 213 height 20
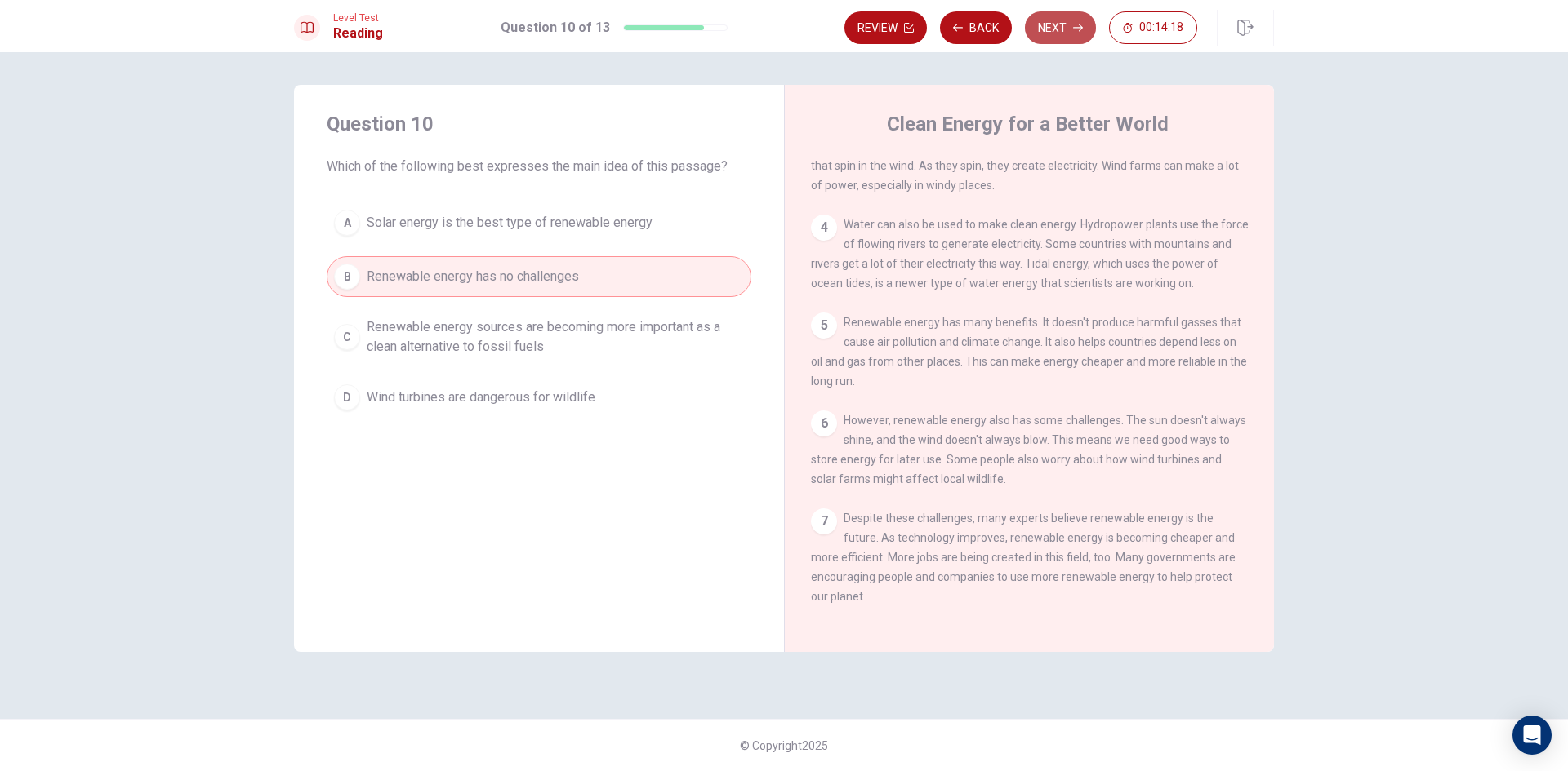
click at [1056, 16] on button "Next" at bounding box center [1060, 28] width 71 height 32
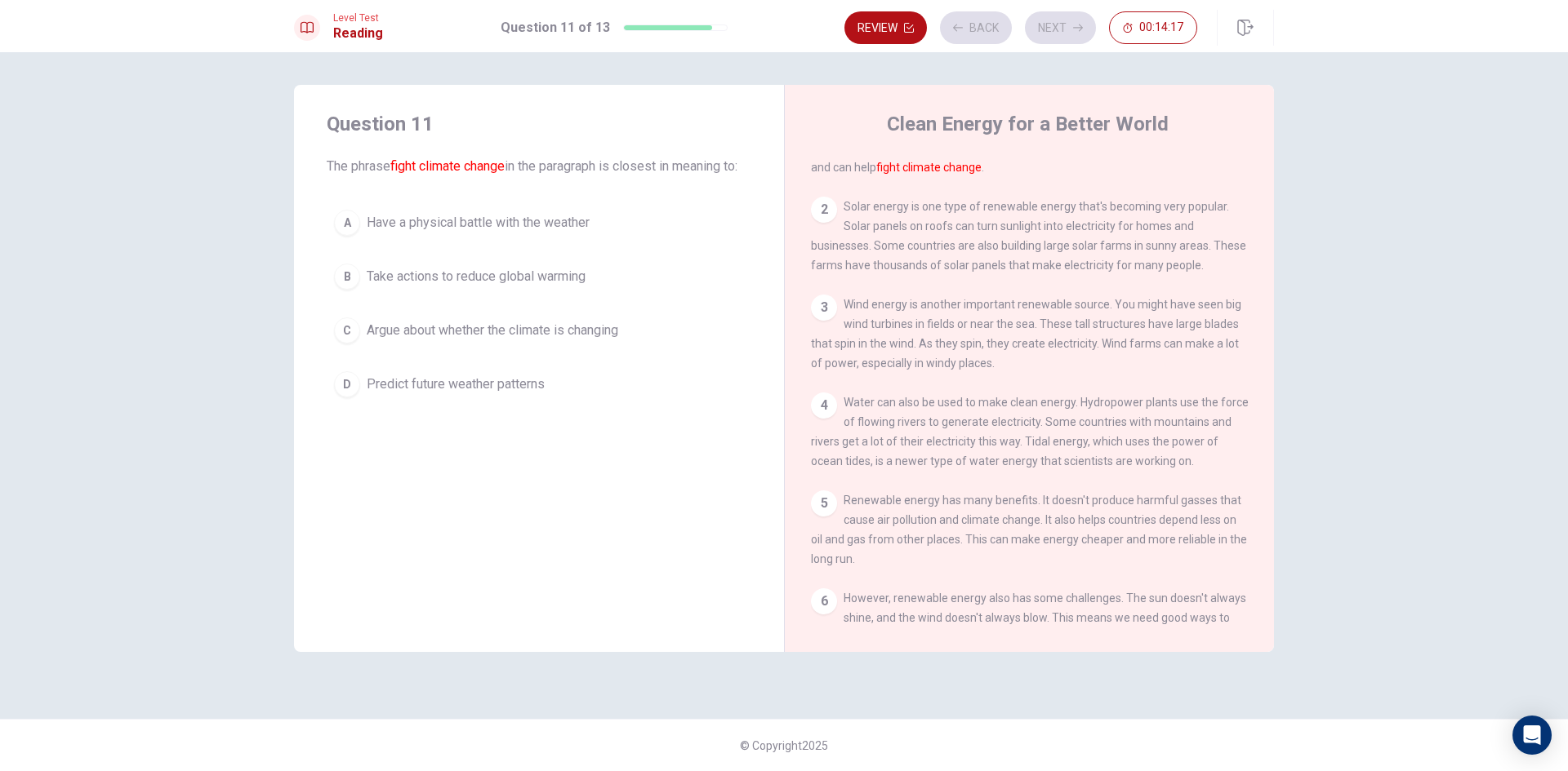
scroll to position [0, 0]
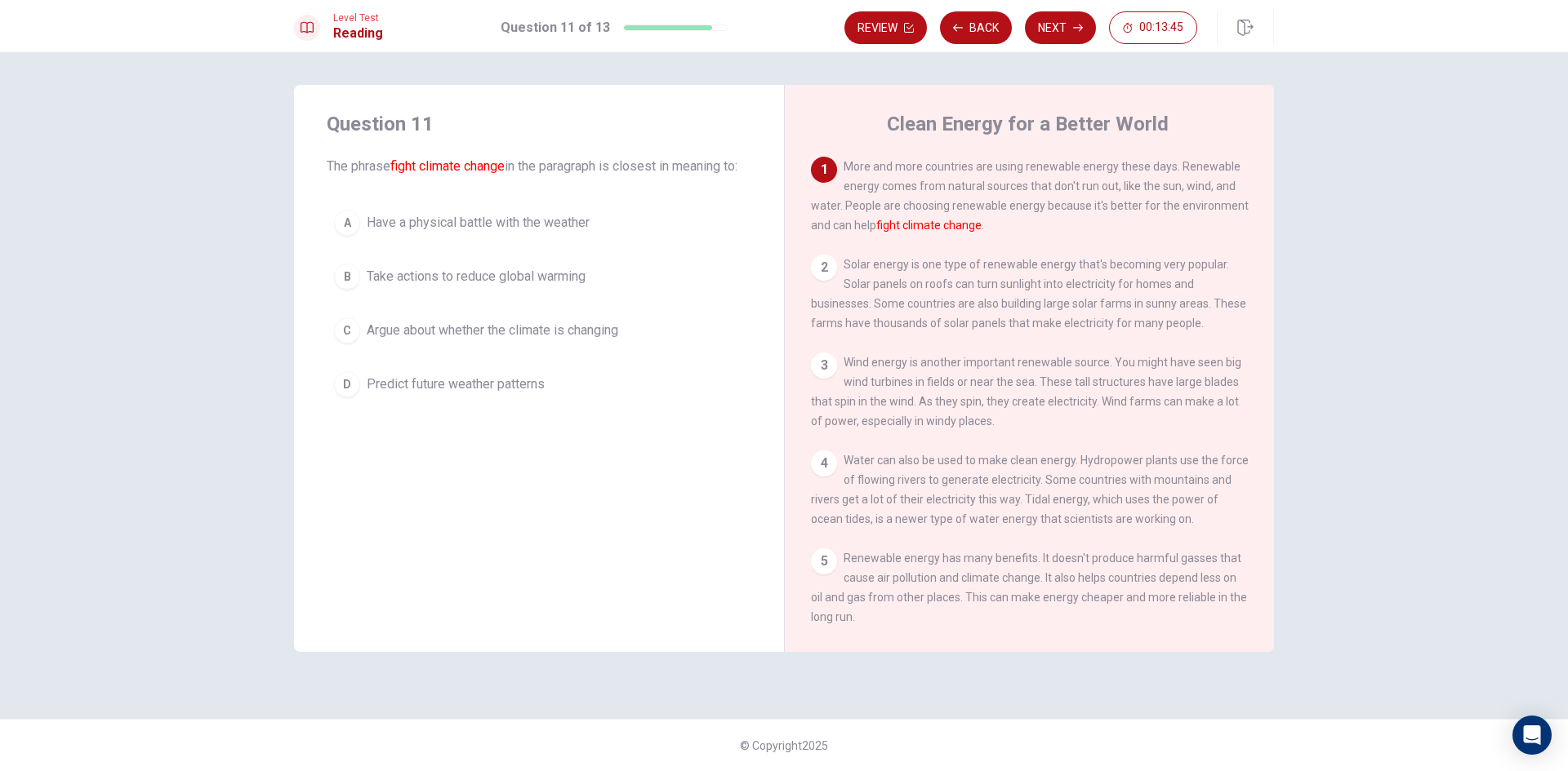
click at [510, 233] on span "Have a physical battle with the weather" at bounding box center [478, 222] width 223 height 20
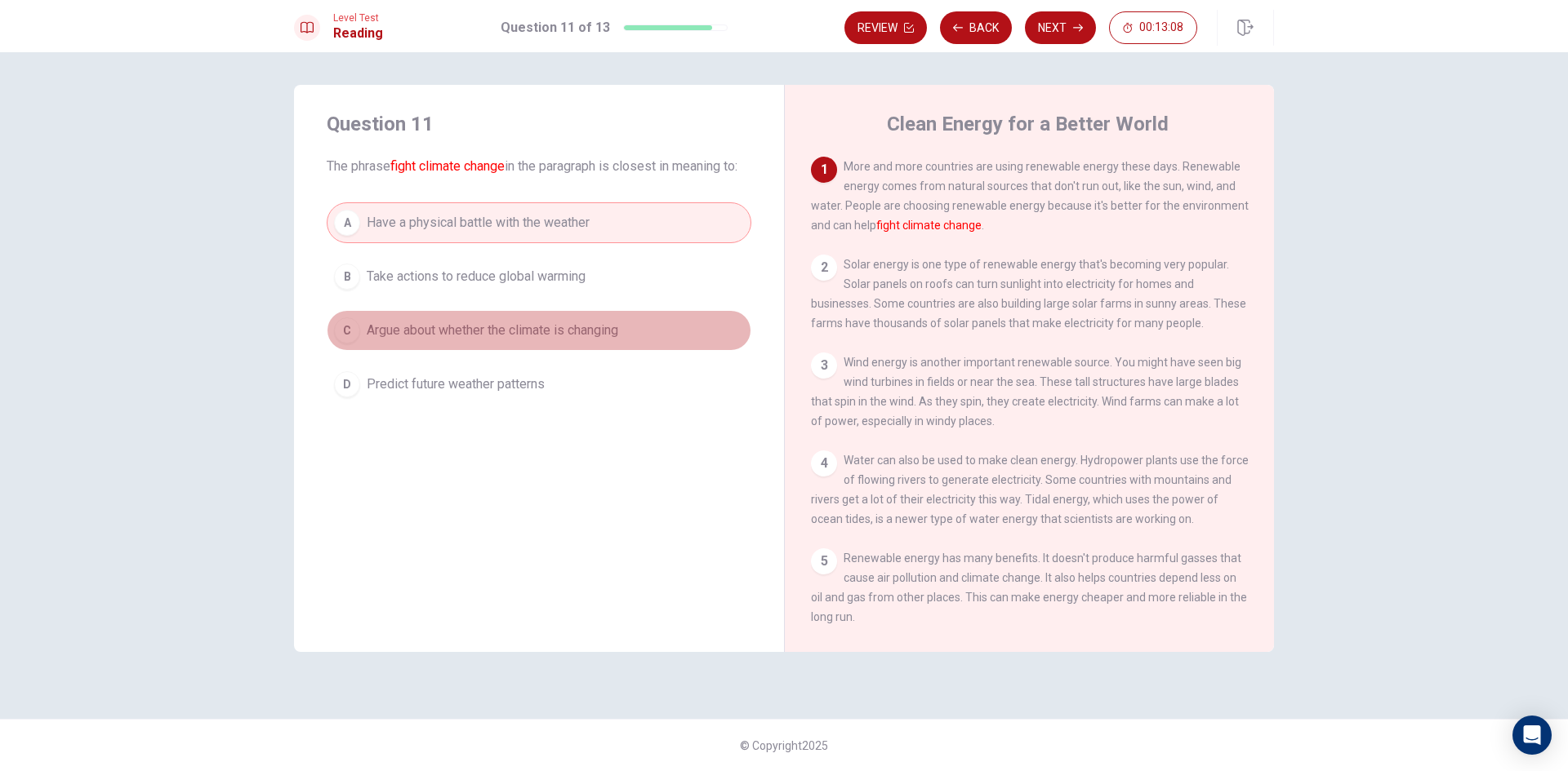
click at [480, 341] on span "Argue about whether the climate is changing" at bounding box center [492, 330] width 252 height 20
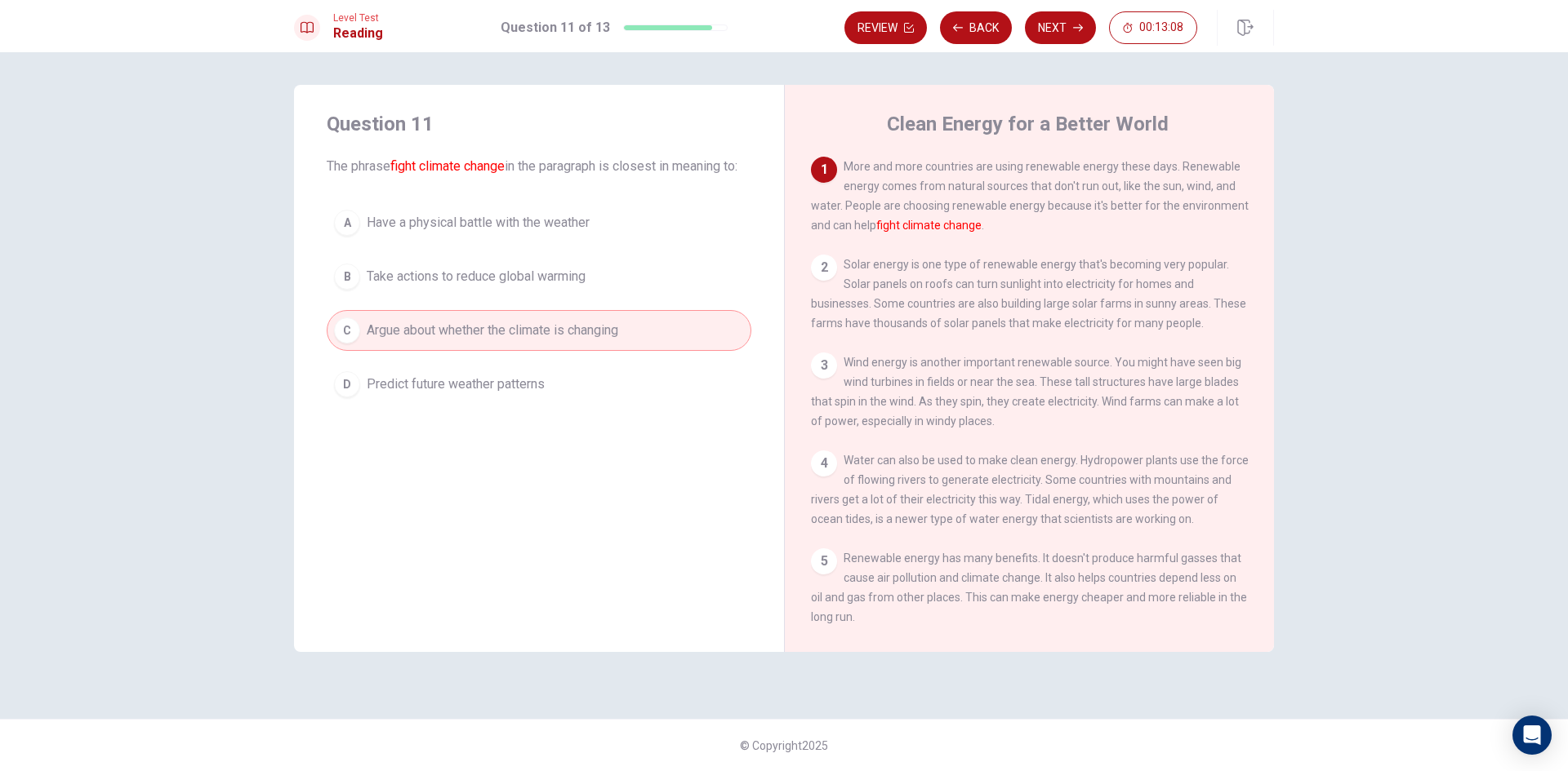
click at [486, 297] on button "B Take actions to reduce global warming" at bounding box center [538, 276] width 425 height 41
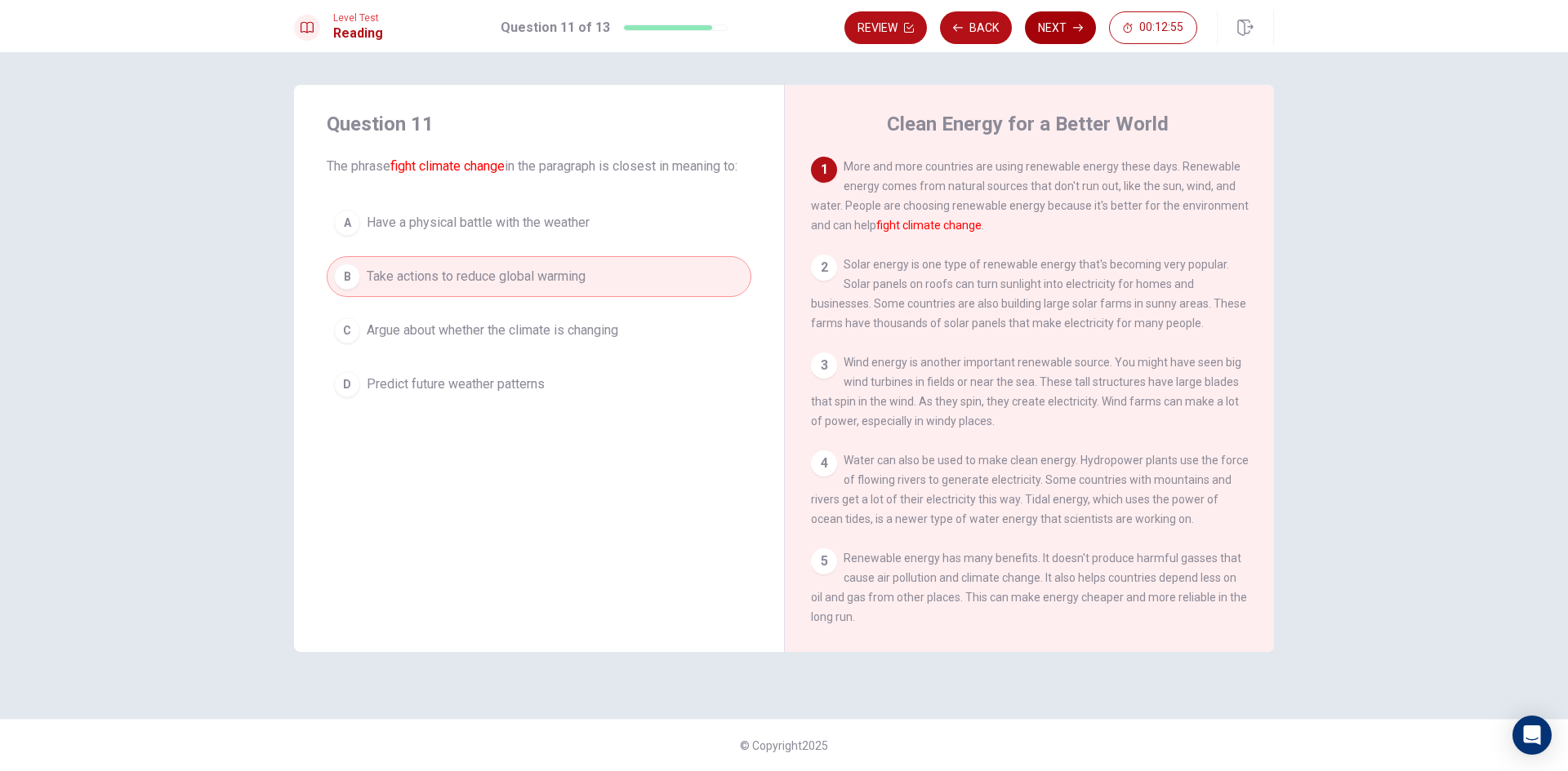
click at [1053, 17] on button "Next" at bounding box center [1060, 28] width 71 height 32
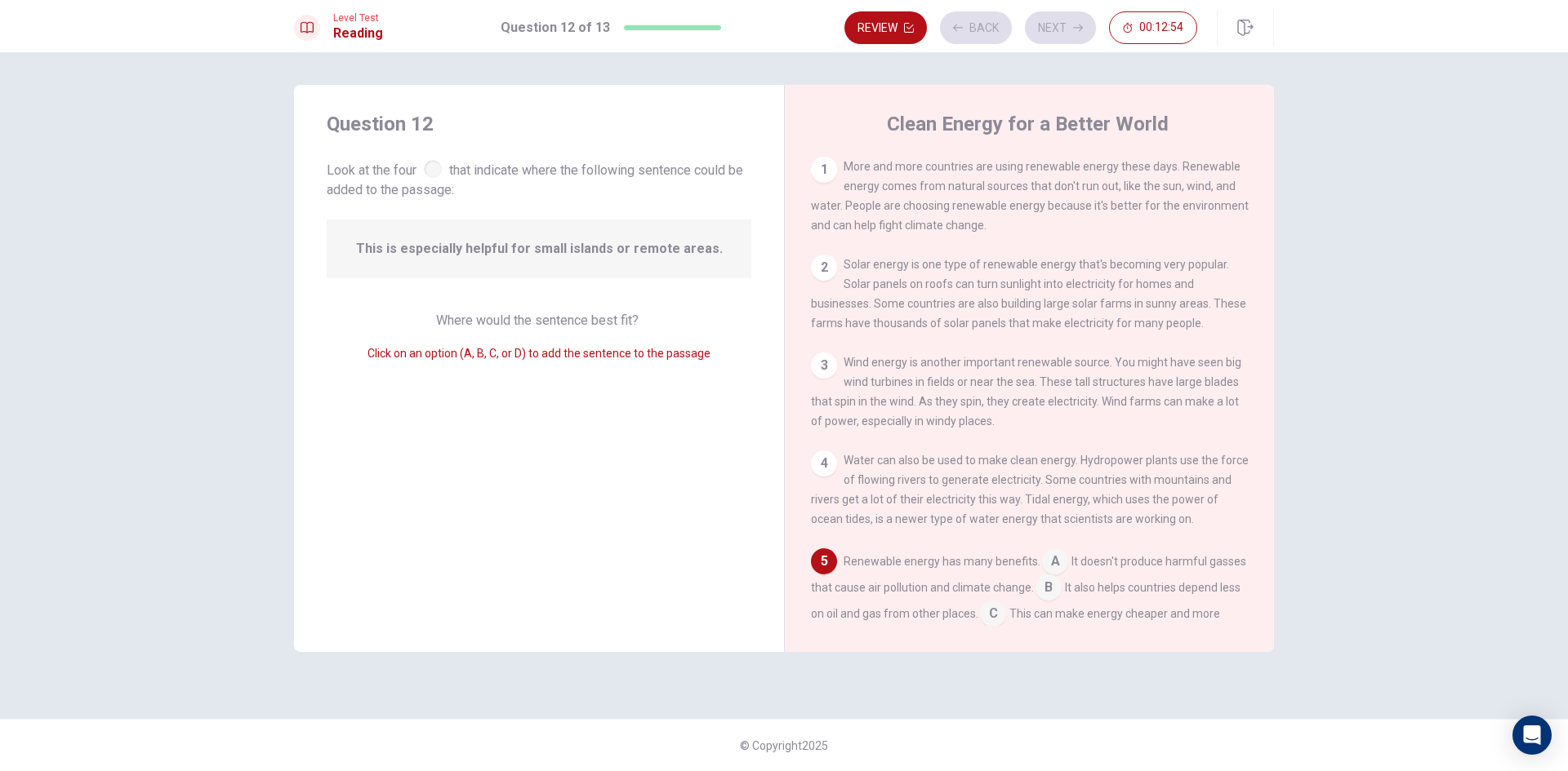
scroll to position [203, 0]
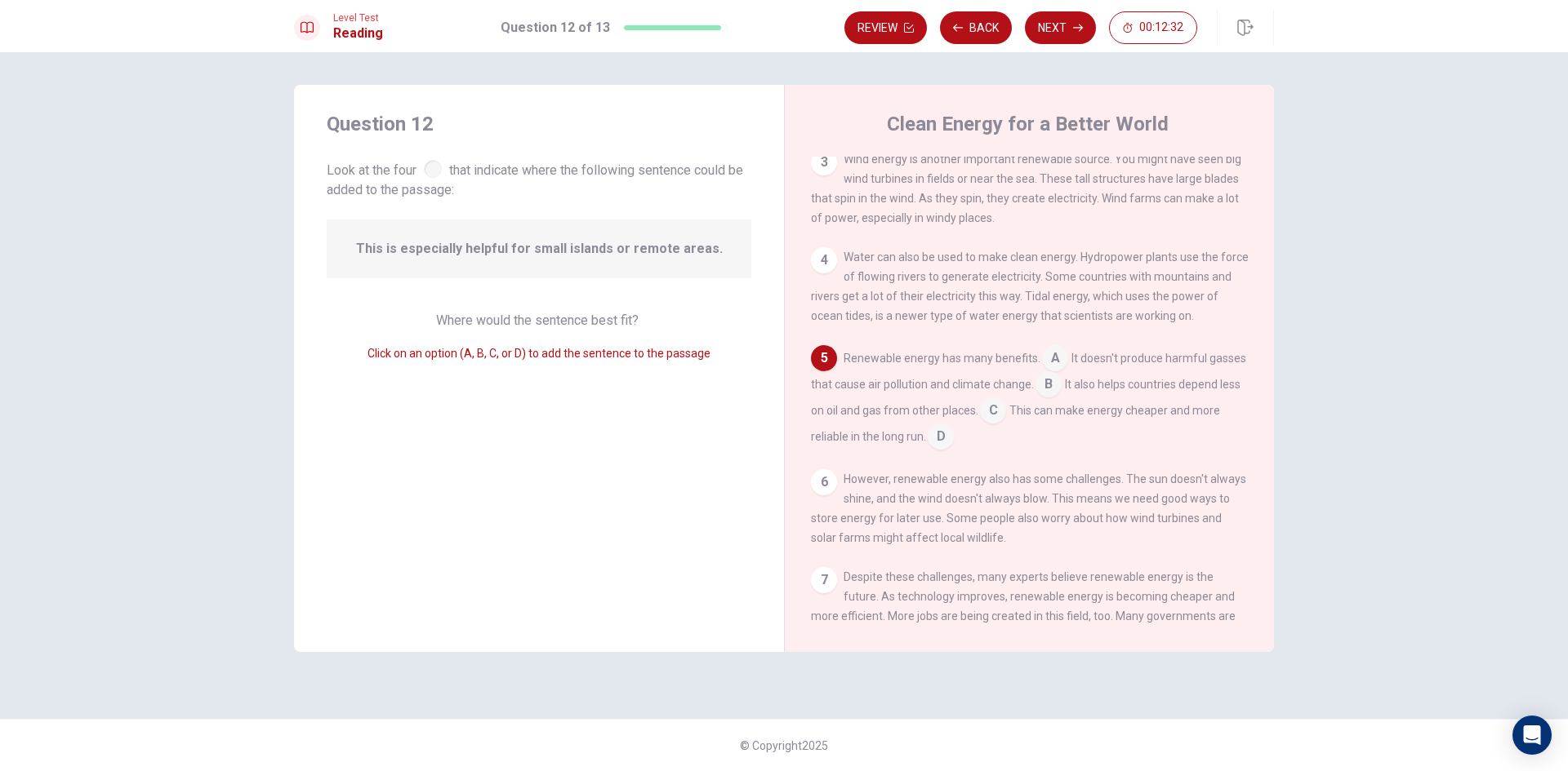
click at [1054, 372] on input at bounding box center [1055, 360] width 27 height 27
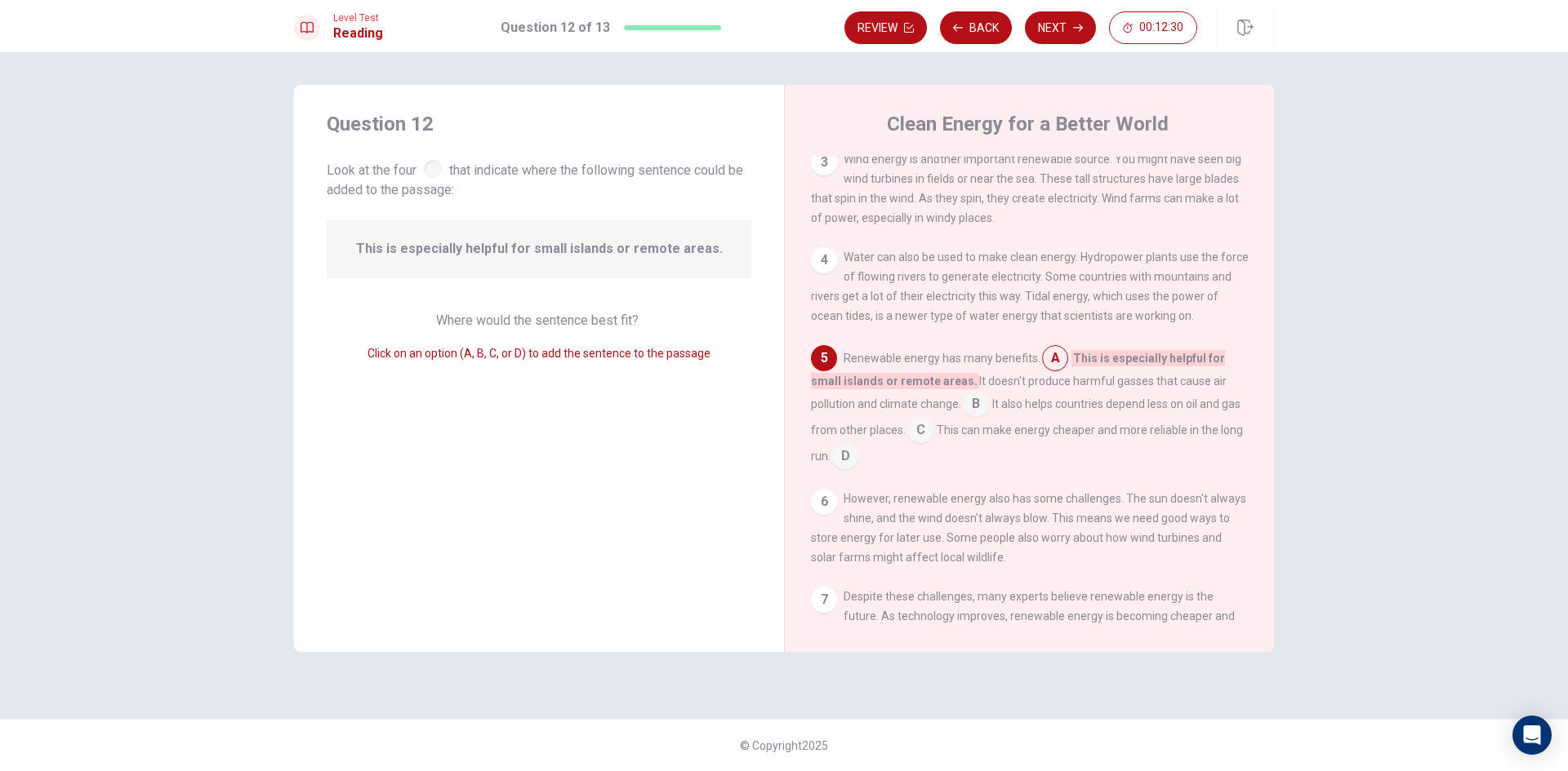
click at [1057, 373] on input at bounding box center [1055, 360] width 27 height 27
click at [977, 419] on input at bounding box center [976, 406] width 27 height 27
click at [676, 437] on div "Question 12 Look at the four that indicate where the following sentence could b…" at bounding box center [539, 368] width 490 height 568
drag, startPoint x: 923, startPoint y: 444, endPoint x: 934, endPoint y: 441, distance: 11.4
click at [934, 441] on input at bounding box center [920, 432] width 27 height 27
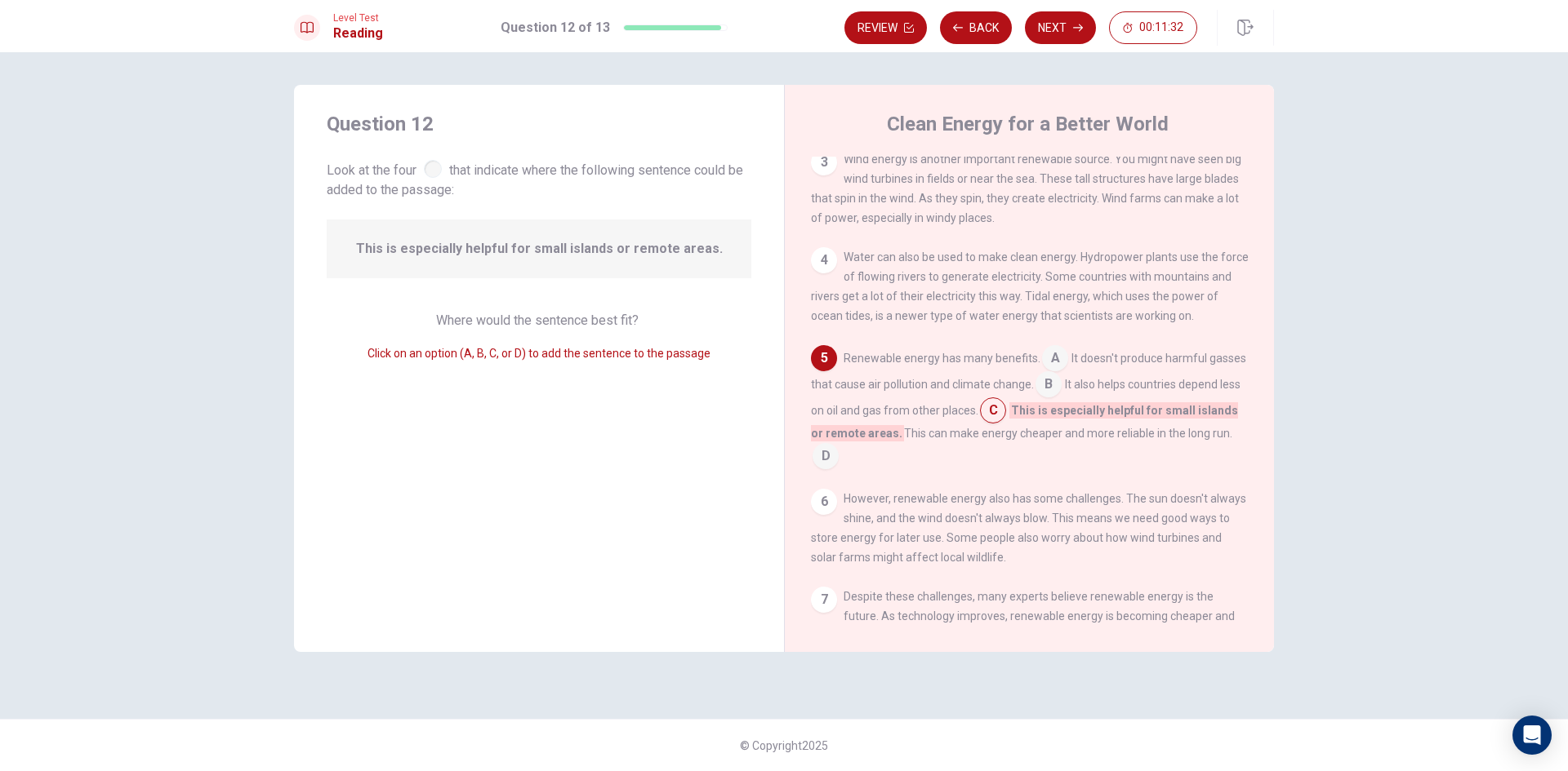
click at [839, 471] on input at bounding box center [825, 459] width 27 height 27
drag, startPoint x: 1089, startPoint y: 399, endPoint x: 1089, endPoint y: 389, distance: 10.0
click at [1062, 398] on input at bounding box center [1048, 386] width 27 height 27
click at [1062, 30] on button "Next" at bounding box center [1060, 28] width 71 height 32
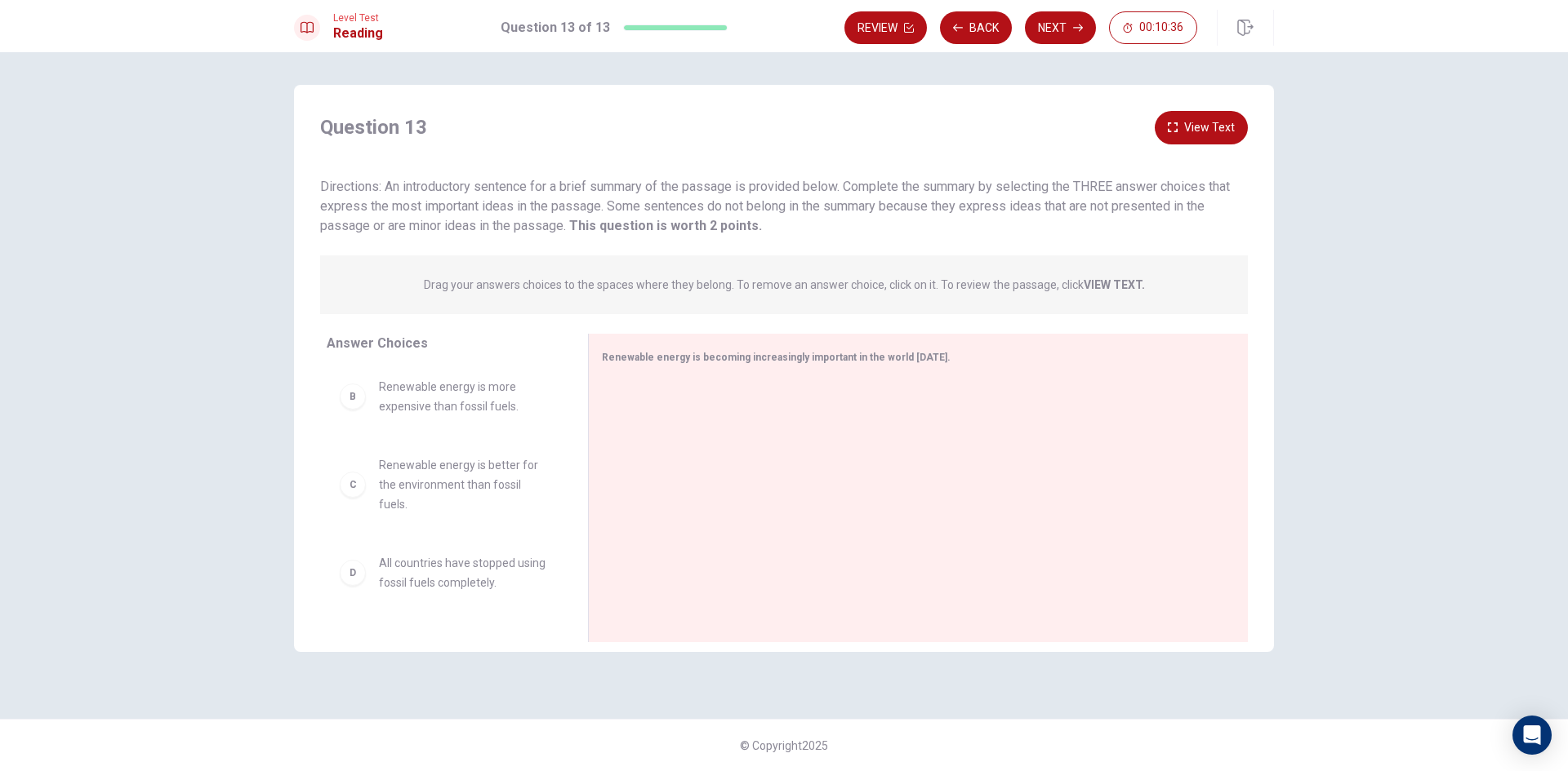
scroll to position [0, 0]
drag, startPoint x: 351, startPoint y: 398, endPoint x: 367, endPoint y: 404, distance: 17.1
click at [352, 399] on div "A" at bounding box center [353, 400] width 27 height 27
click at [351, 403] on div "A" at bounding box center [353, 400] width 27 height 27
click at [353, 404] on div "A" at bounding box center [353, 400] width 27 height 27
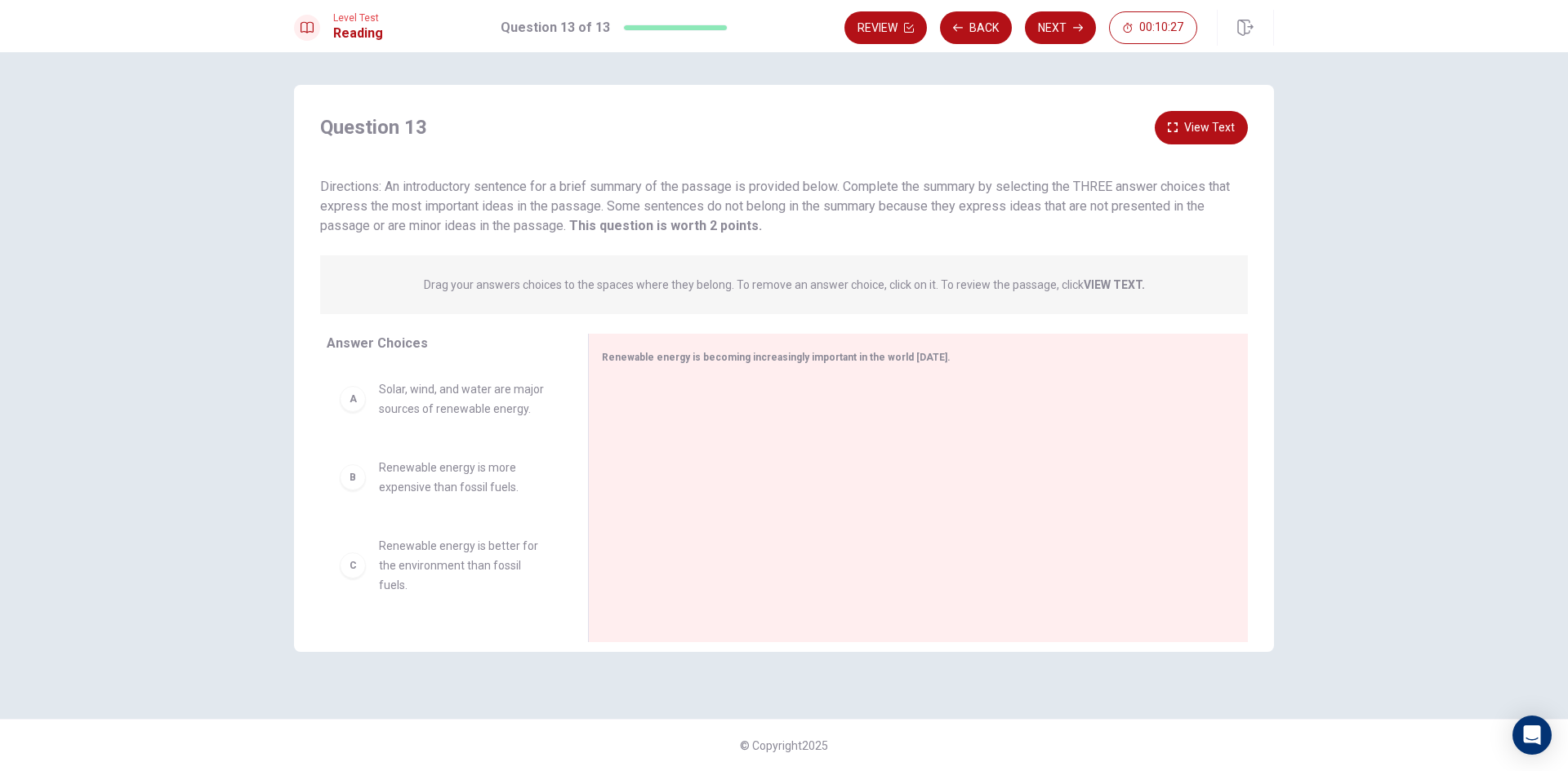
drag, startPoint x: 565, startPoint y: 453, endPoint x: 566, endPoint y: 482, distance: 29.0
click at [571, 501] on div "A Solar, wind, and water are major sources of renewable energy. B Renewable ene…" at bounding box center [450, 492] width 248 height 252
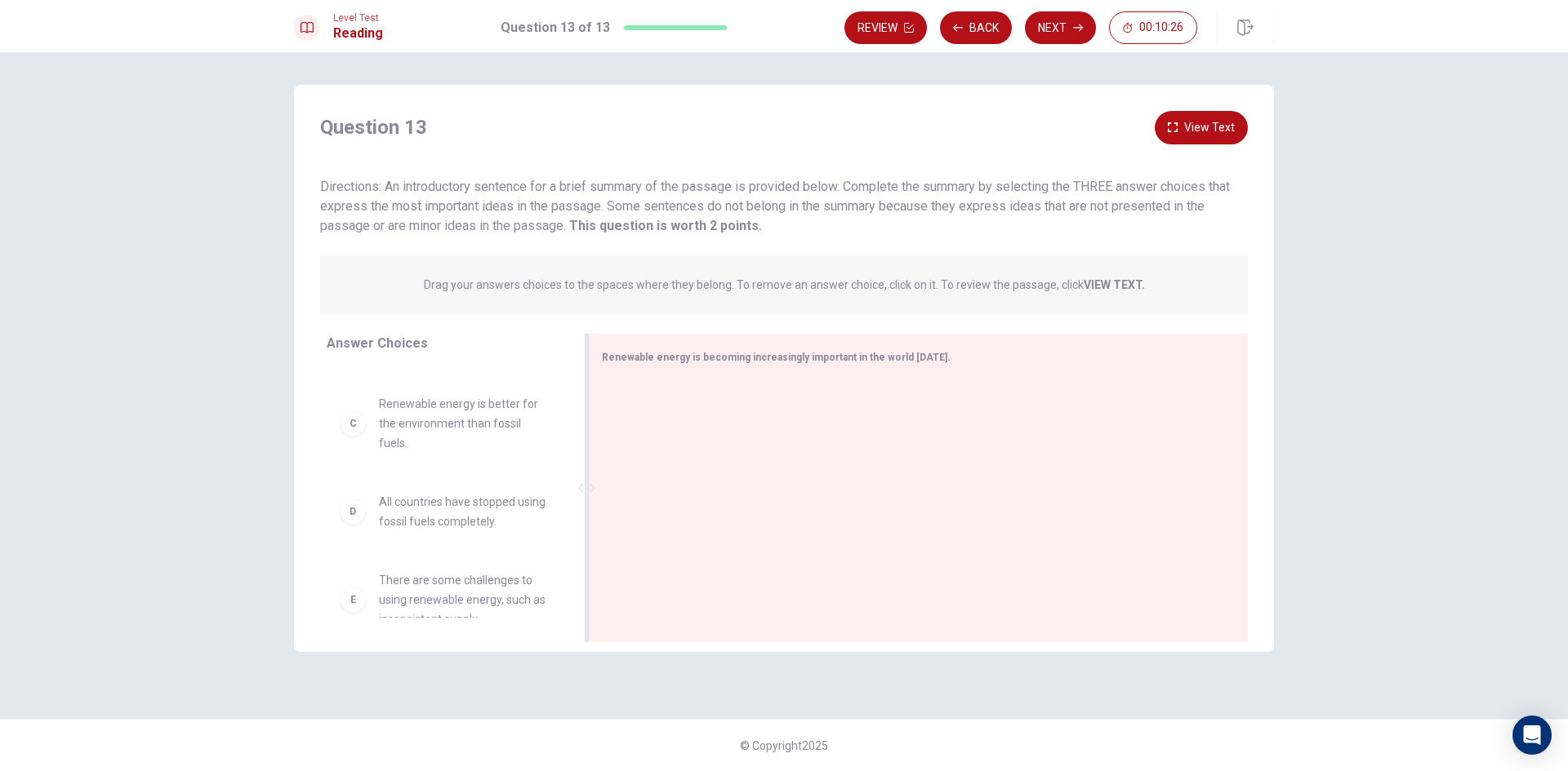
scroll to position [137, 0]
click at [756, 396] on div at bounding box center [912, 490] width 620 height 218
click at [755, 366] on div "Renewable energy is becoming increasingly important in the world today." at bounding box center [909, 356] width 614 height 20
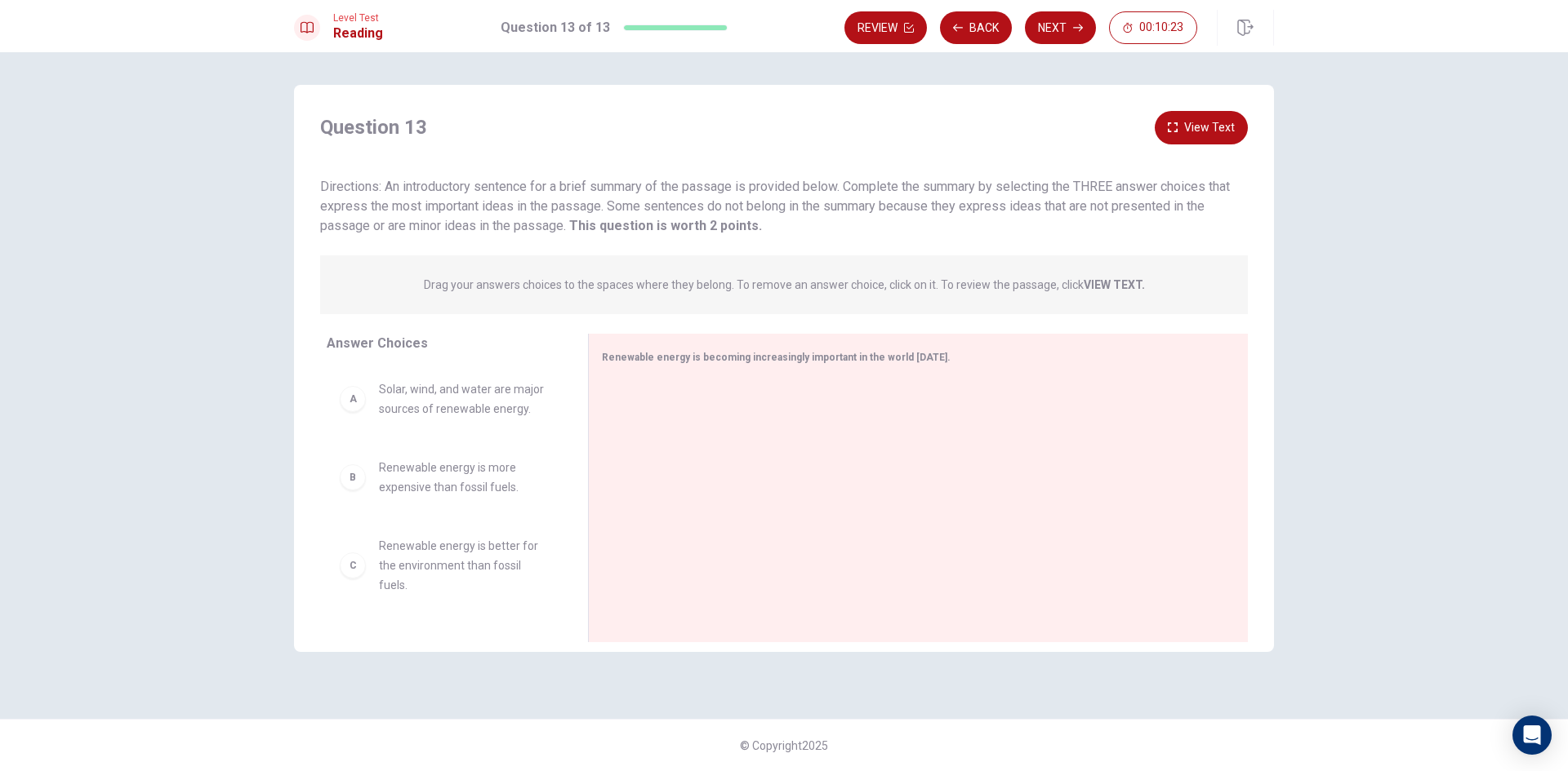
click at [368, 393] on div "A Solar, wind, and water are major sources of renewable energy." at bounding box center [444, 399] width 209 height 39
click at [352, 408] on div "A" at bounding box center [353, 400] width 27 height 27
click at [356, 480] on div "B" at bounding box center [353, 478] width 27 height 27
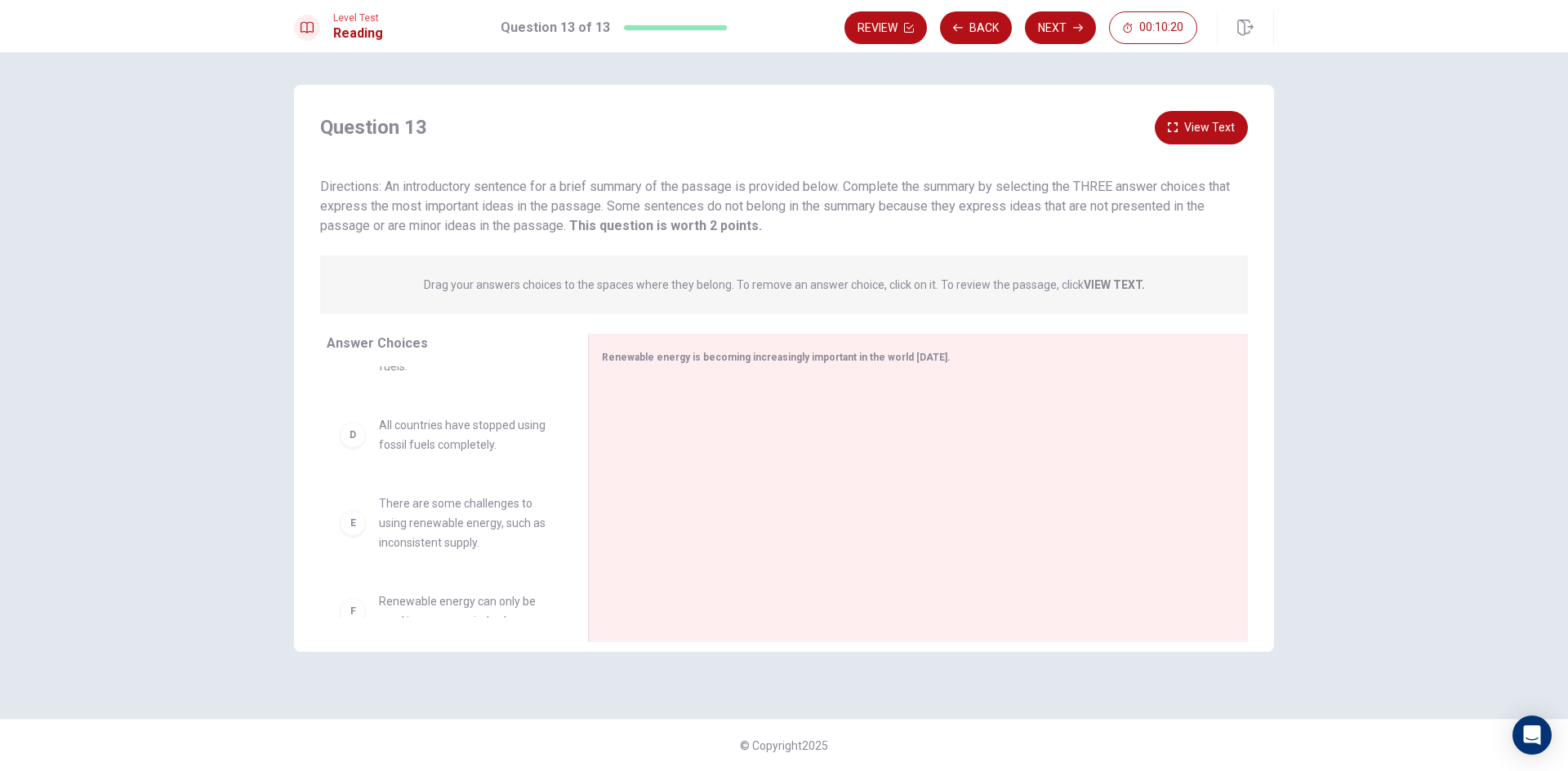
scroll to position [245, 0]
click at [444, 282] on p "Drag your answers choices to the spaces where they belong. To remove an answer …" at bounding box center [784, 285] width 721 height 13
click at [1200, 127] on button "View Text" at bounding box center [1201, 127] width 93 height 33
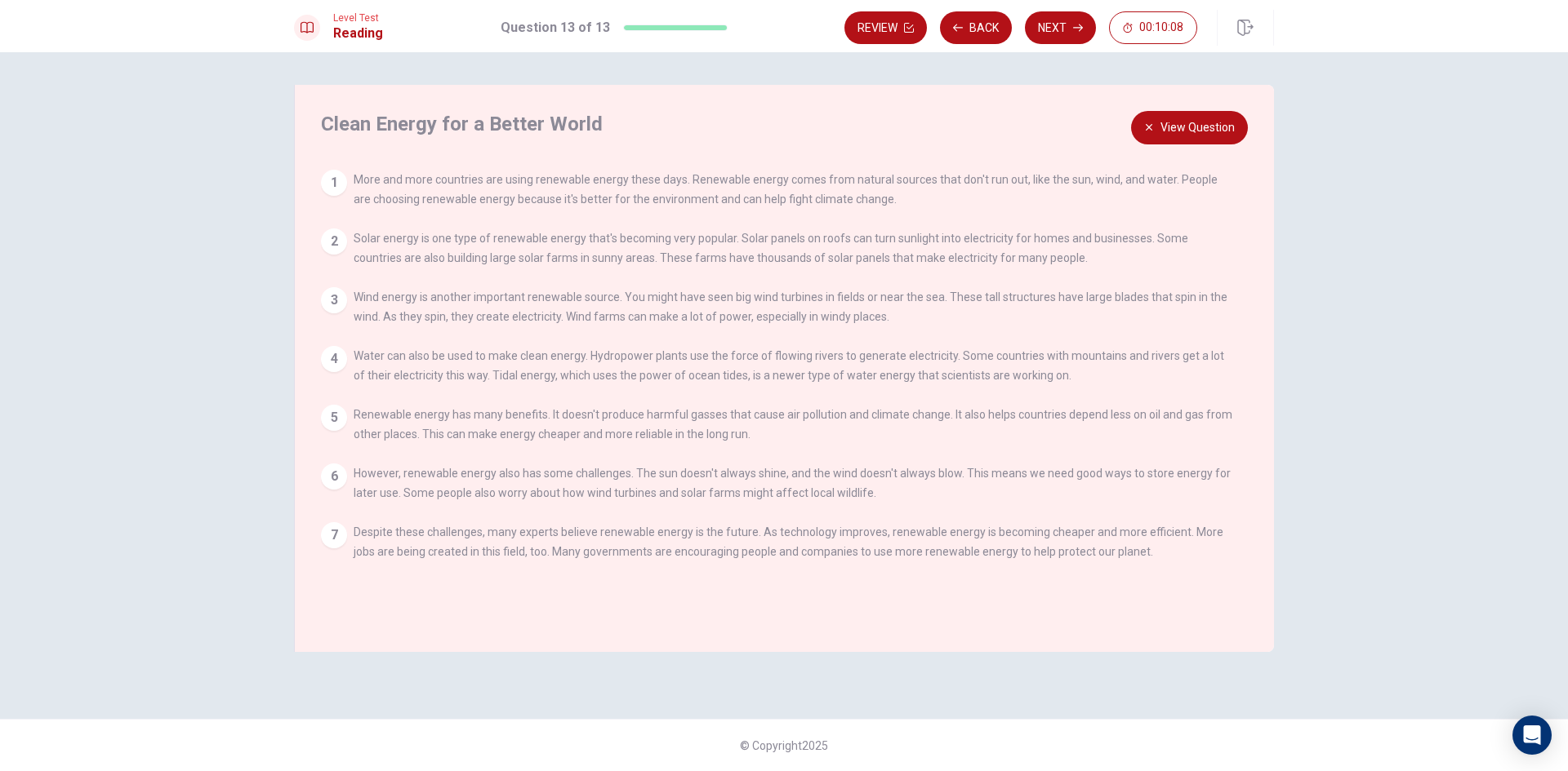
click at [333, 180] on div "1" at bounding box center [334, 183] width 27 height 27
click at [1203, 127] on button "View Question" at bounding box center [1189, 127] width 117 height 33
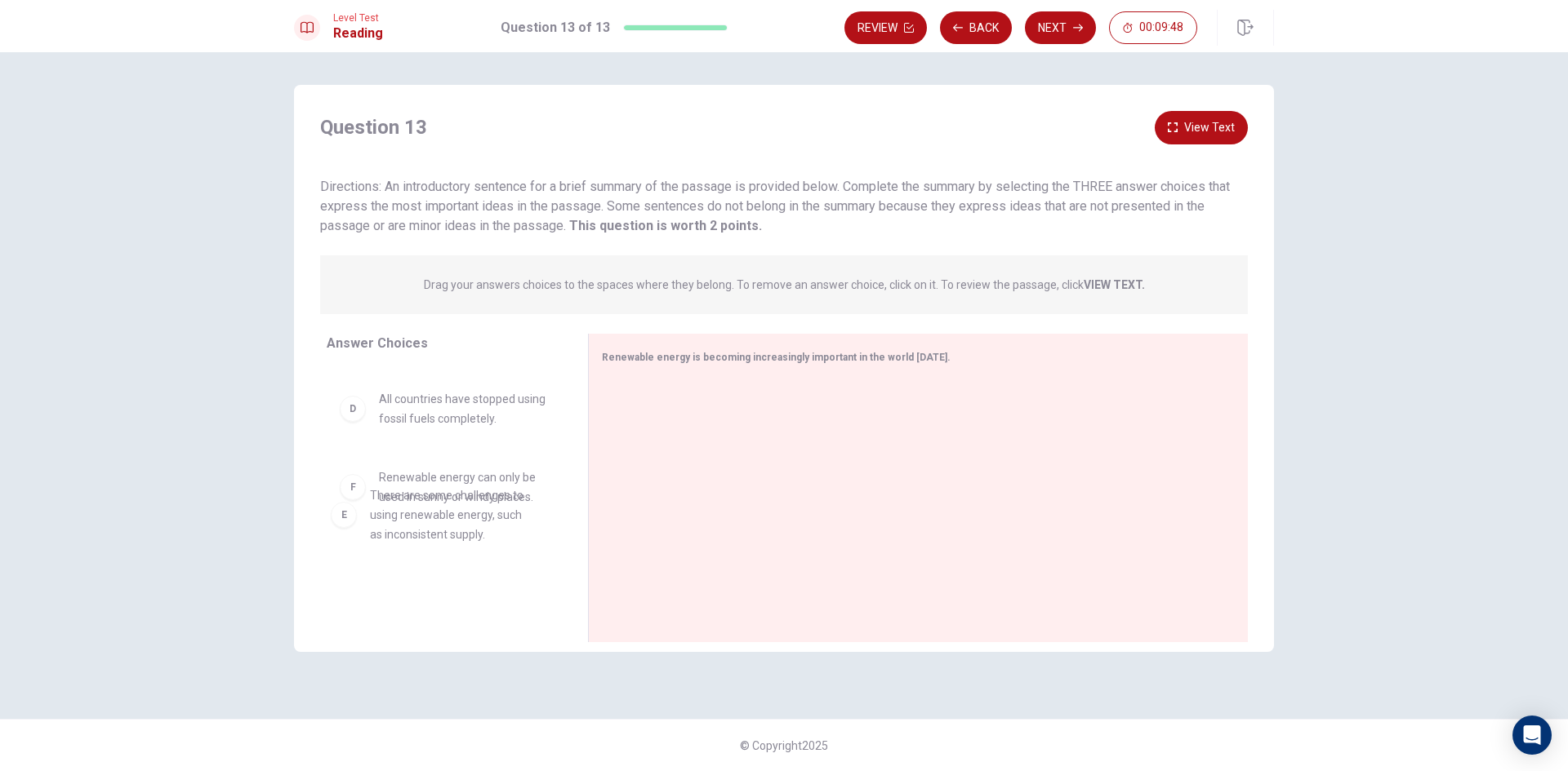
drag, startPoint x: 386, startPoint y: 473, endPoint x: 378, endPoint y: 495, distance: 23.4
click at [579, 509] on div at bounding box center [586, 488] width 20 height 309
click at [1209, 123] on button "View Text" at bounding box center [1201, 127] width 93 height 33
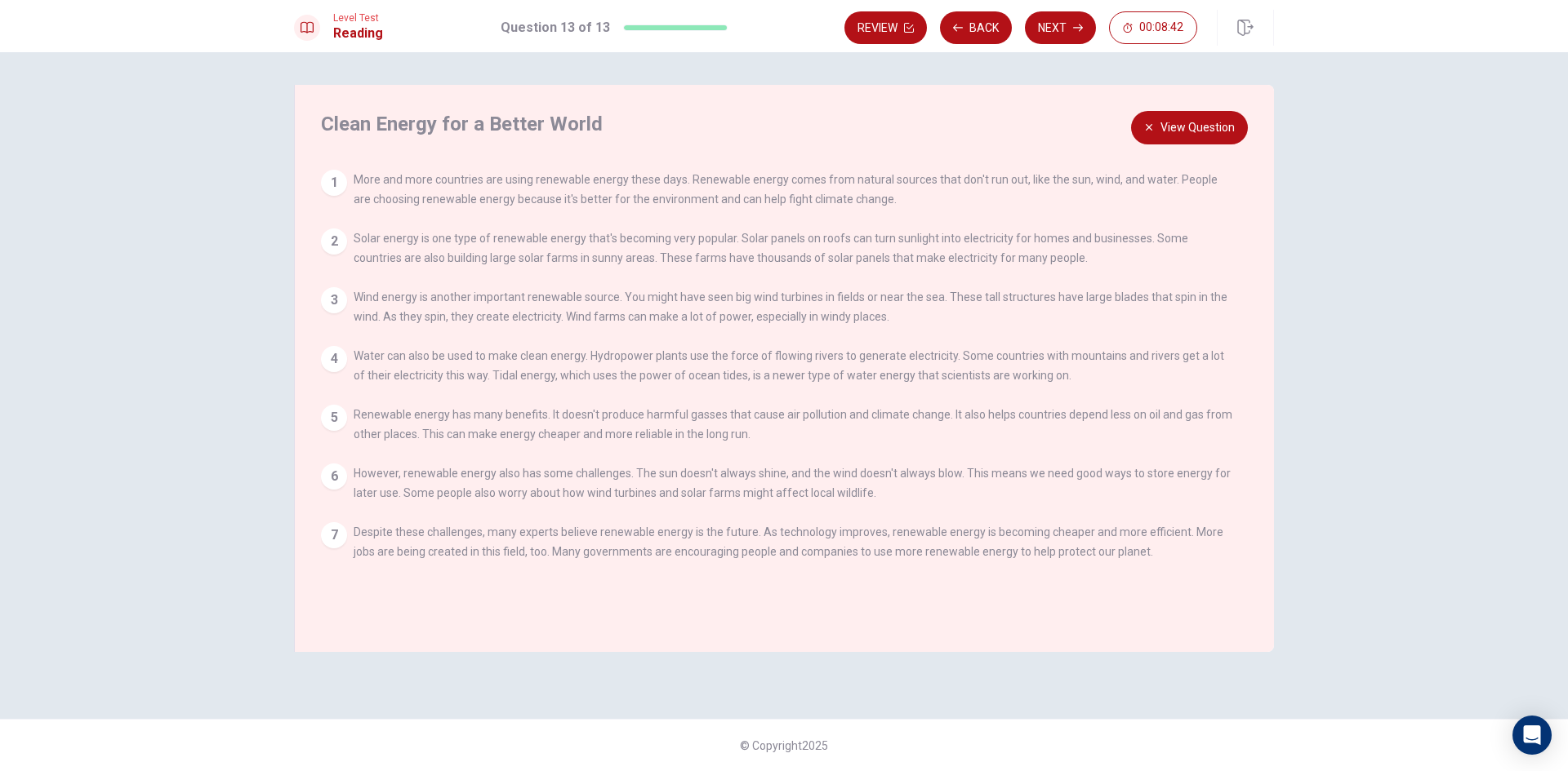
click at [1204, 118] on button "View Question" at bounding box center [1189, 127] width 117 height 33
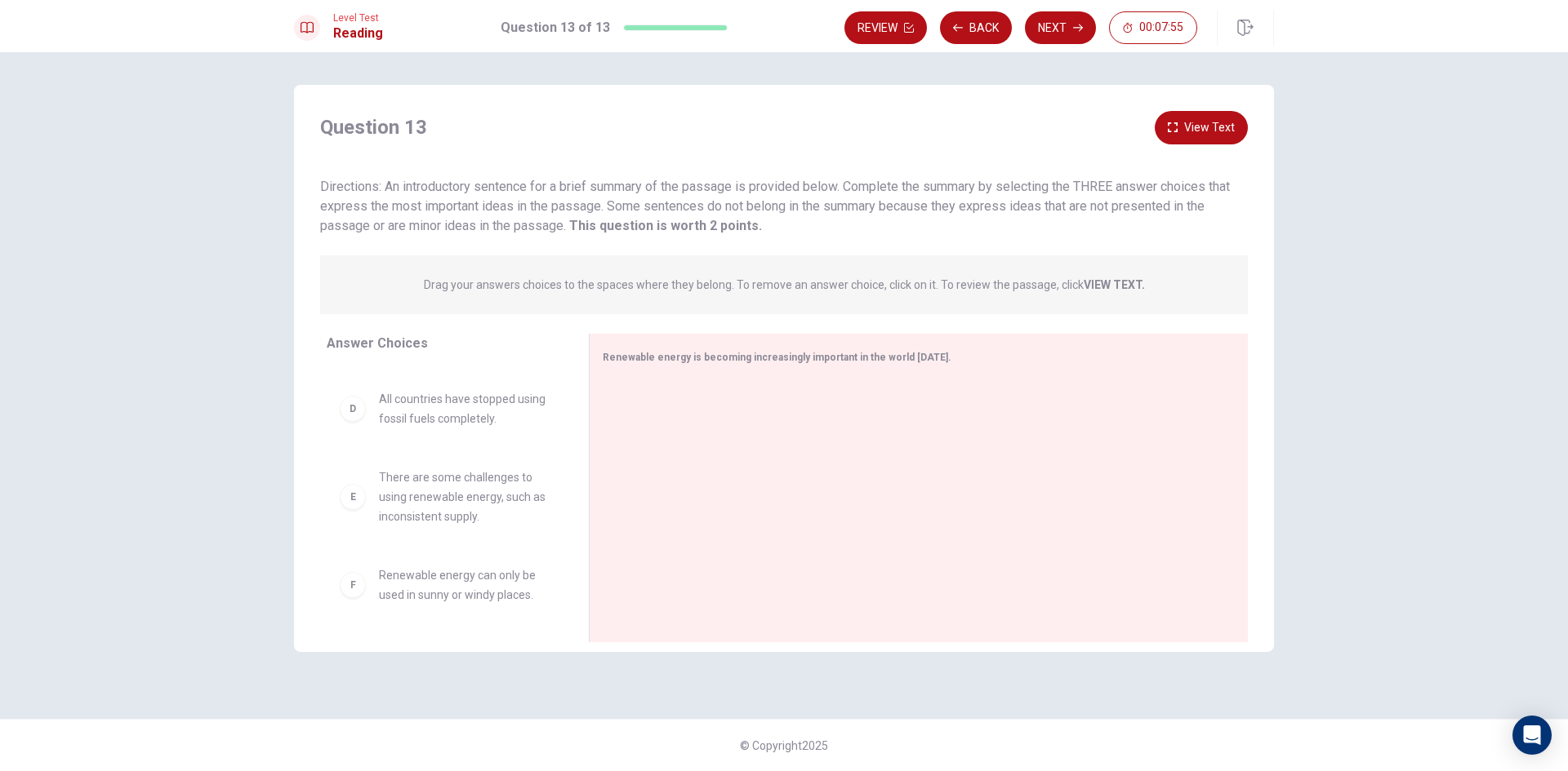
click at [463, 509] on span "There are some challenges to using renewable energy, such as inconsistent suppl…" at bounding box center [464, 498] width 171 height 59
drag, startPoint x: 464, startPoint y: 555, endPoint x: 727, endPoint y: 482, distance: 272.9
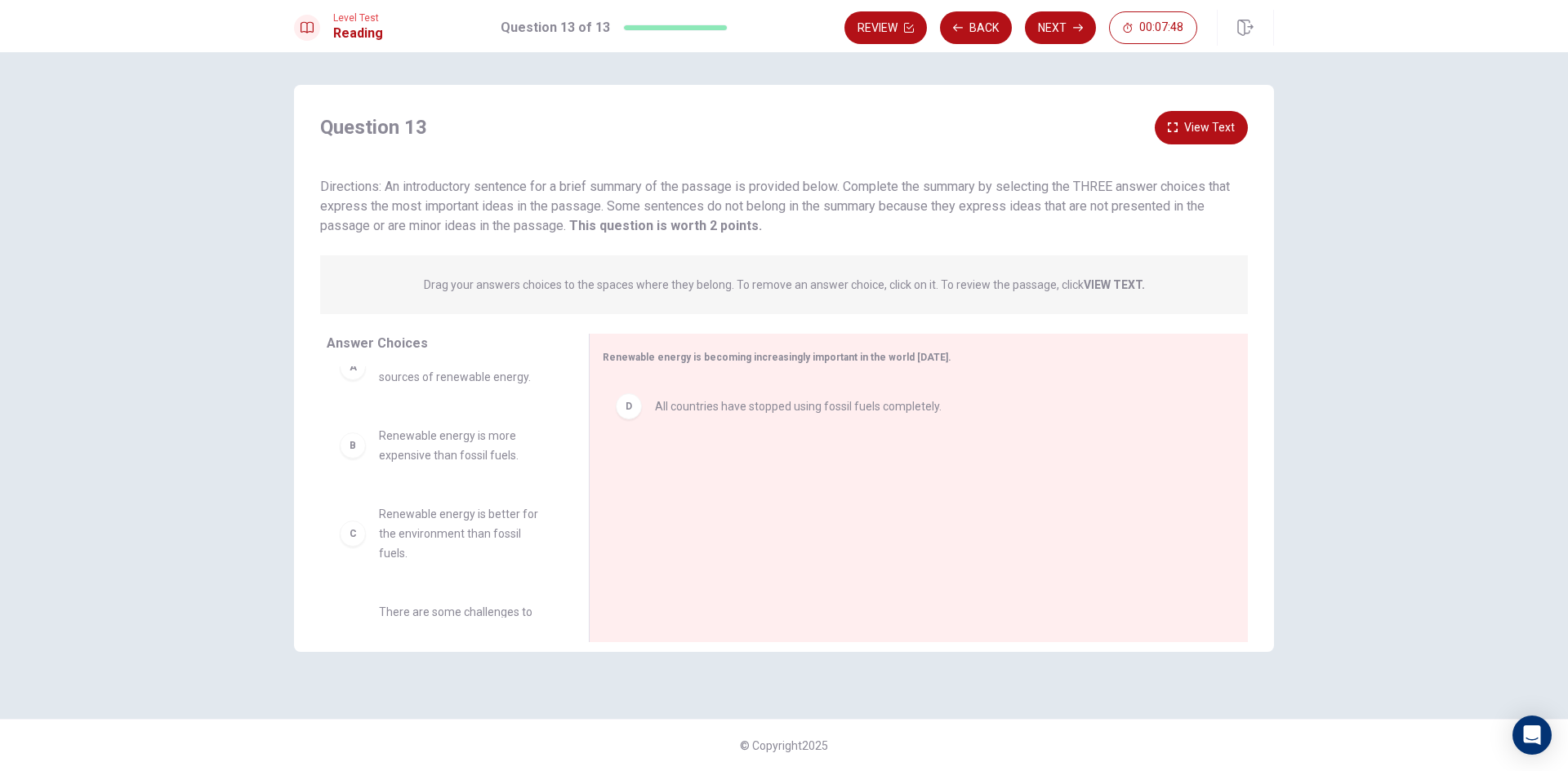
scroll to position [3, 0]
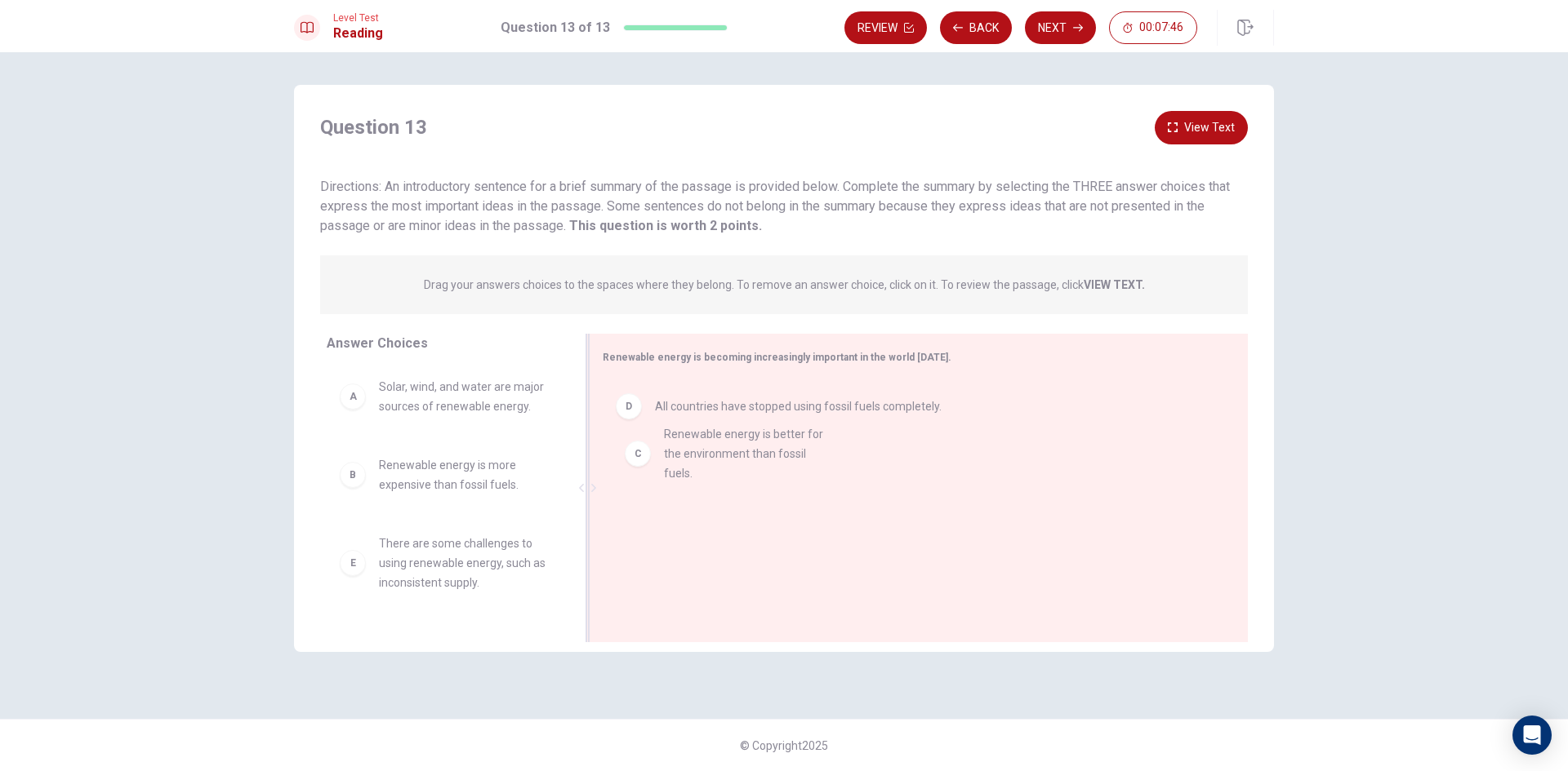
drag, startPoint x: 440, startPoint y: 552, endPoint x: 746, endPoint y: 437, distance: 326.9
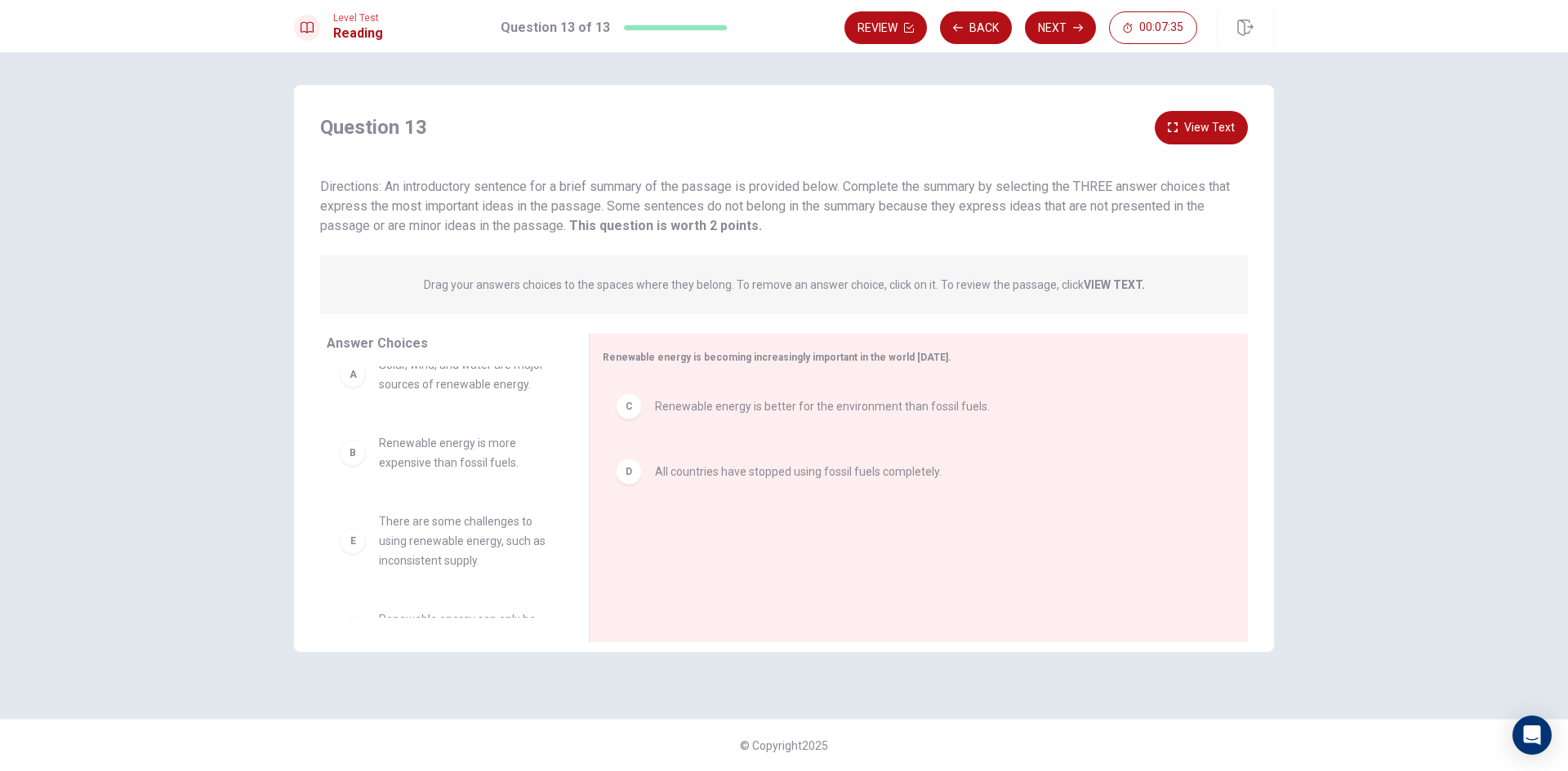
scroll to position [0, 0]
click at [1070, 24] on button "Next" at bounding box center [1060, 28] width 71 height 32
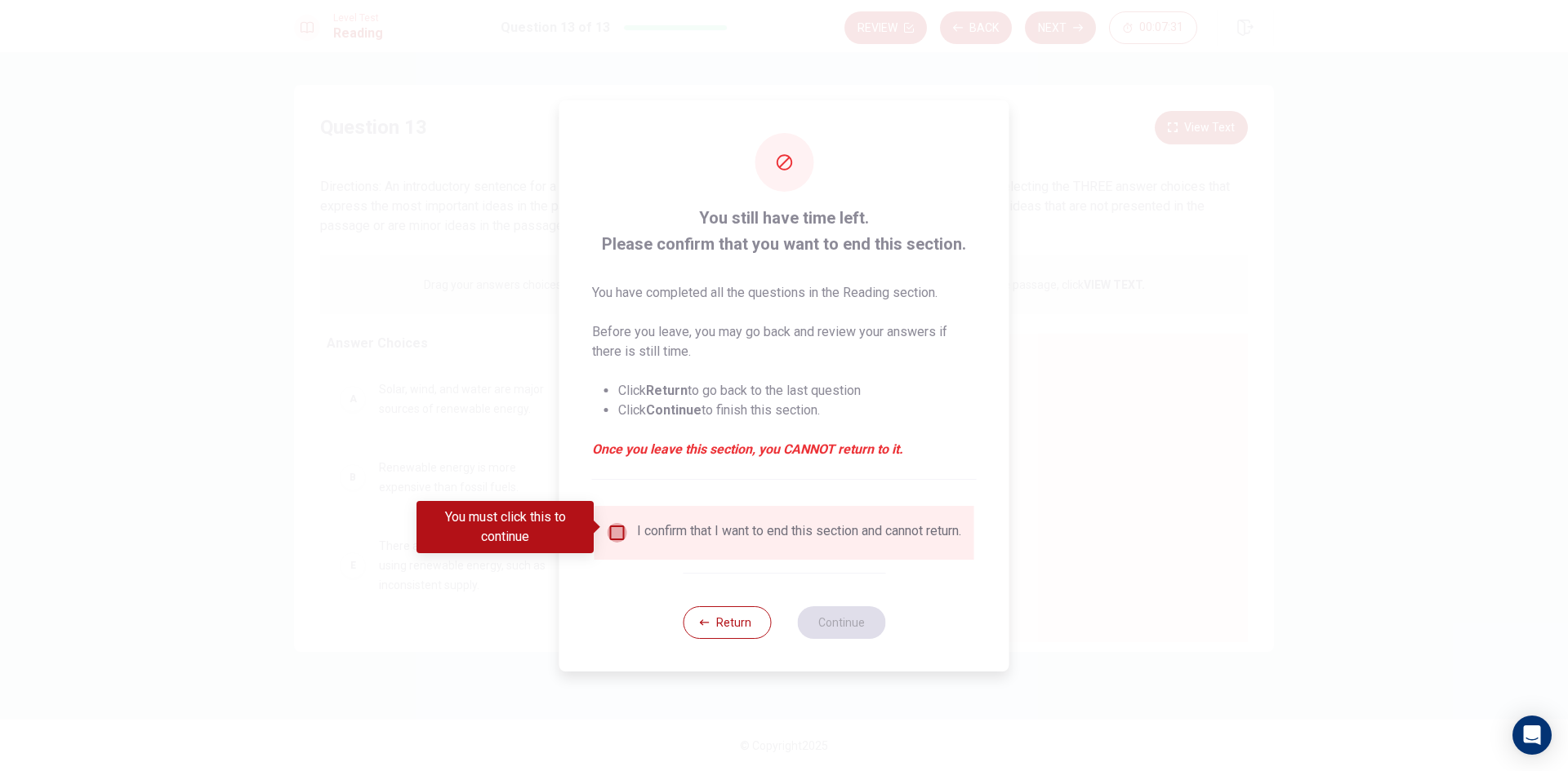
click at [616, 523] on input "You must click this to continue" at bounding box center [617, 533] width 20 height 20
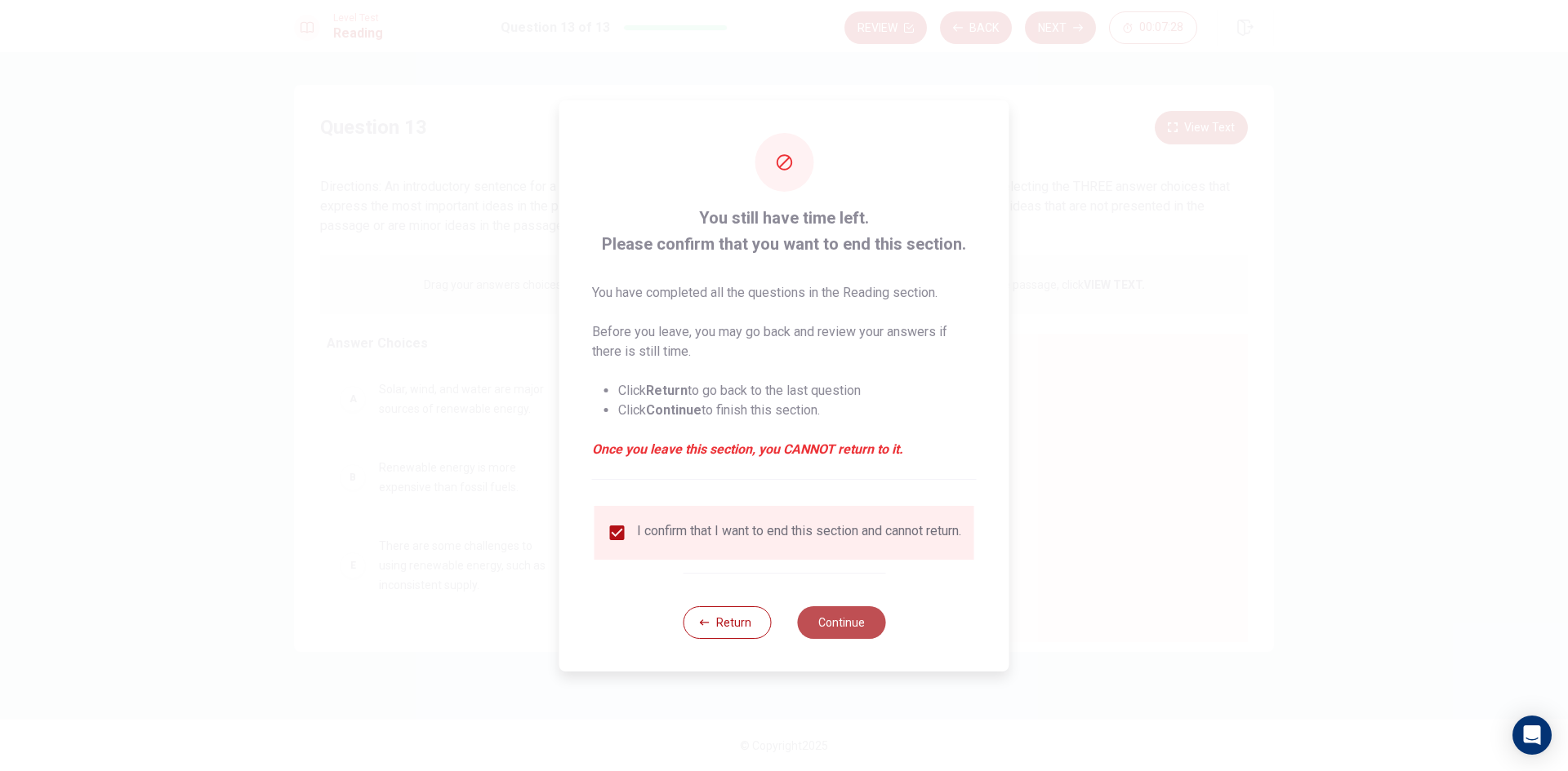
click at [848, 626] on button "Continue" at bounding box center [841, 623] width 88 height 32
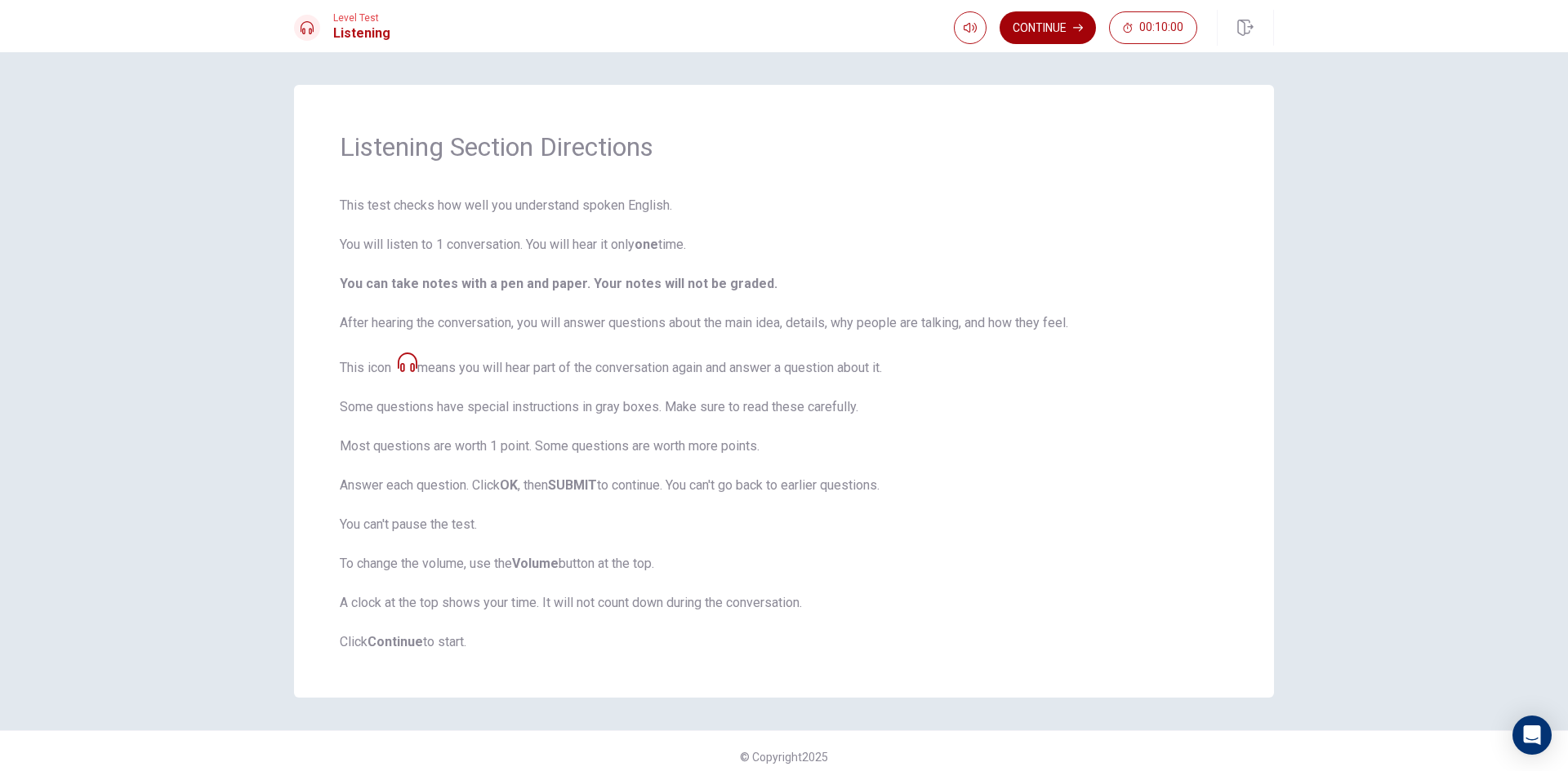
click at [1048, 27] on button "Continue" at bounding box center [1047, 28] width 96 height 32
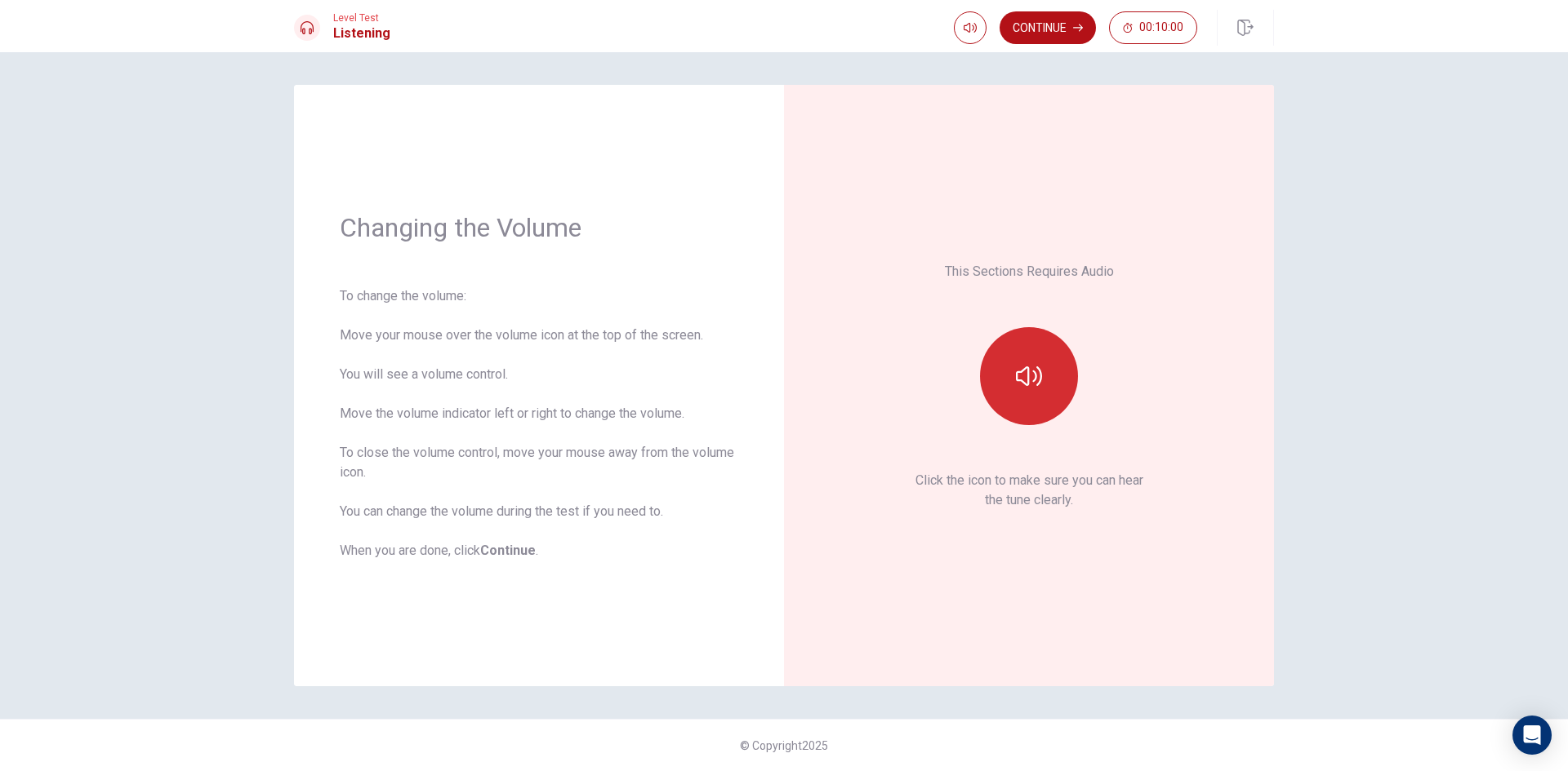
click at [1039, 394] on button "button" at bounding box center [1029, 376] width 98 height 98
drag, startPoint x: 1014, startPoint y: 20, endPoint x: 1016, endPoint y: 12, distance: 8.2
click at [1016, 16] on button "Continue" at bounding box center [1047, 28] width 96 height 32
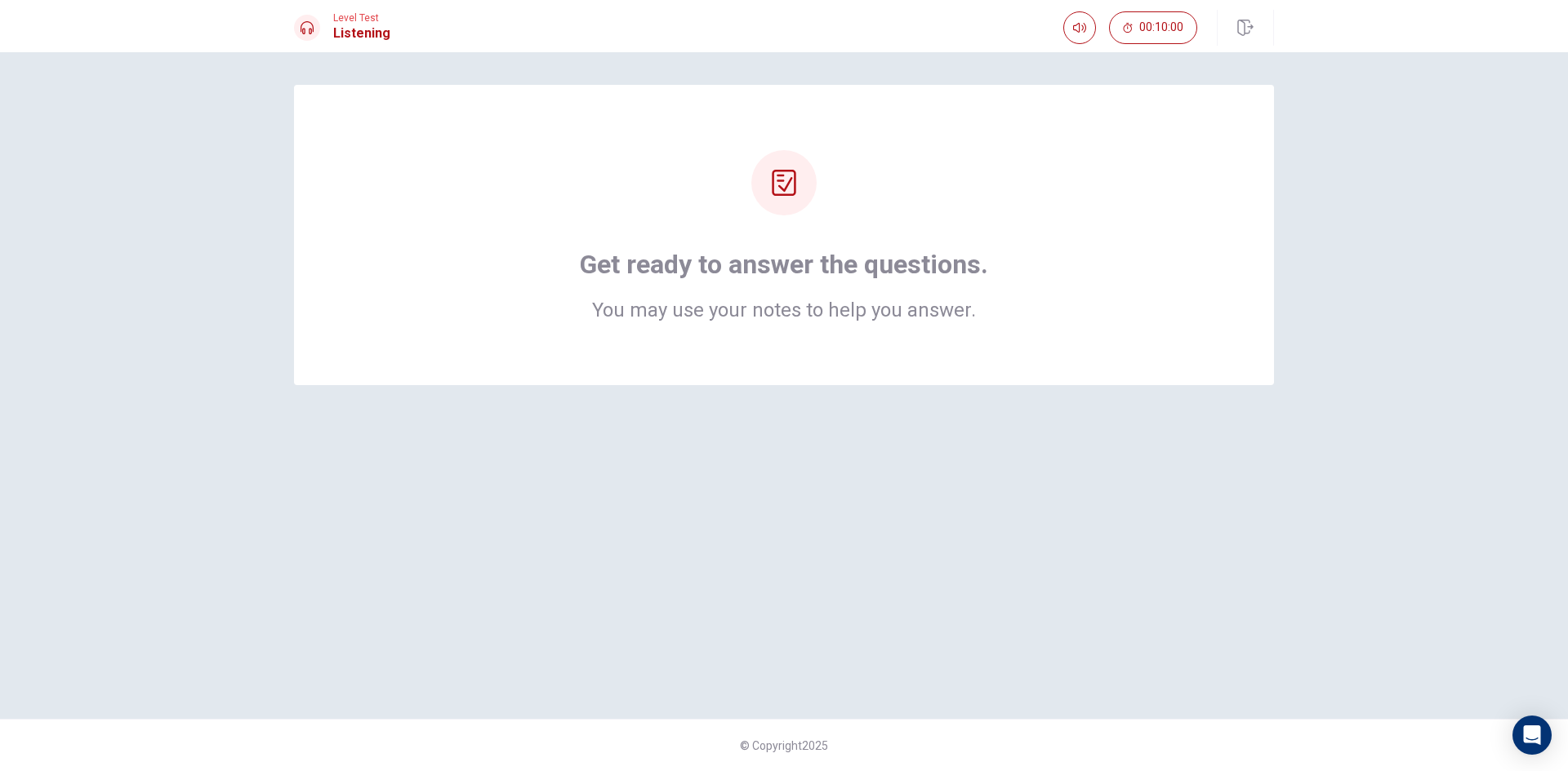
click at [779, 179] on icon at bounding box center [784, 183] width 27 height 27
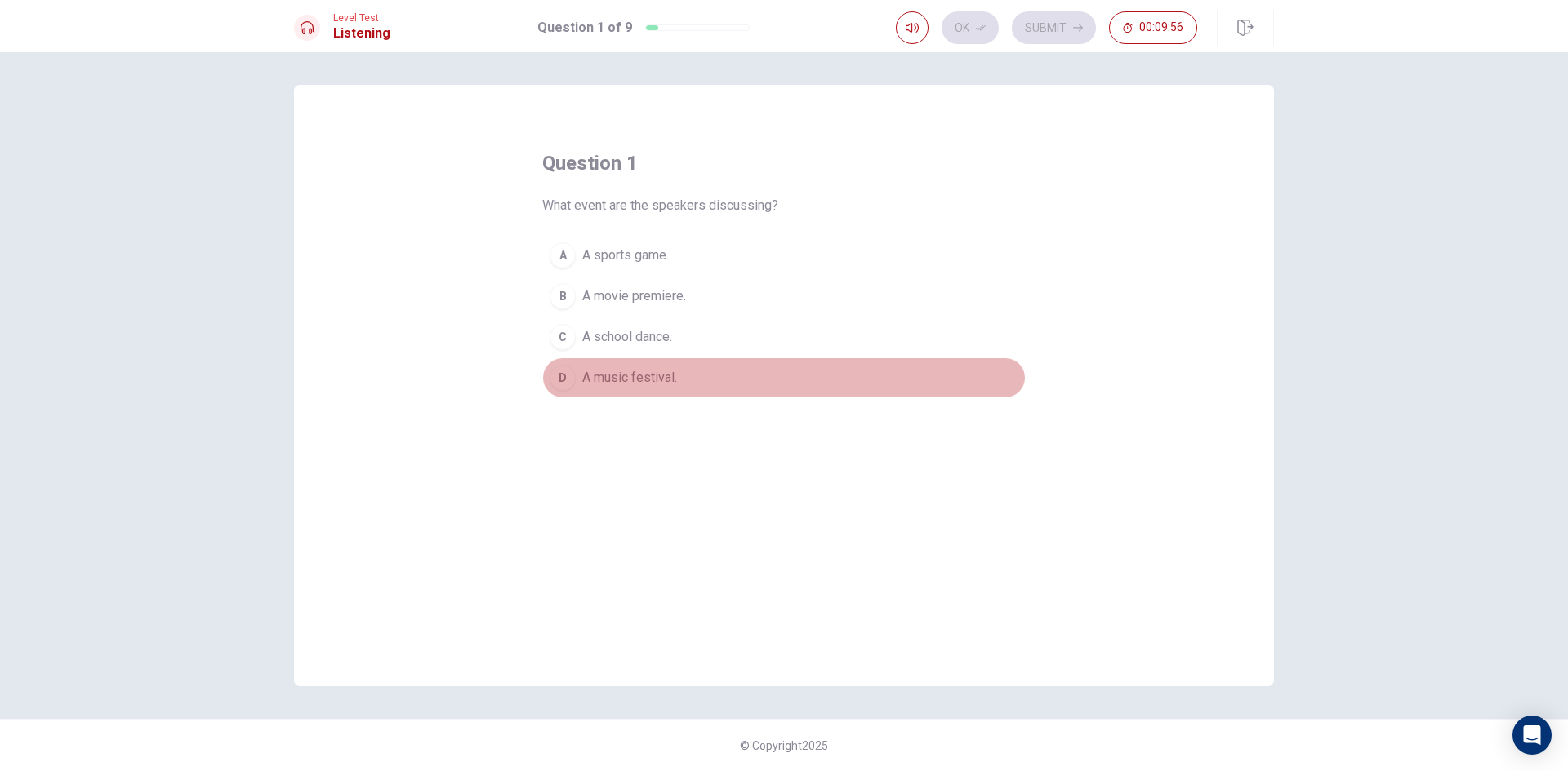
click at [645, 370] on span "A music festival." at bounding box center [630, 378] width 95 height 20
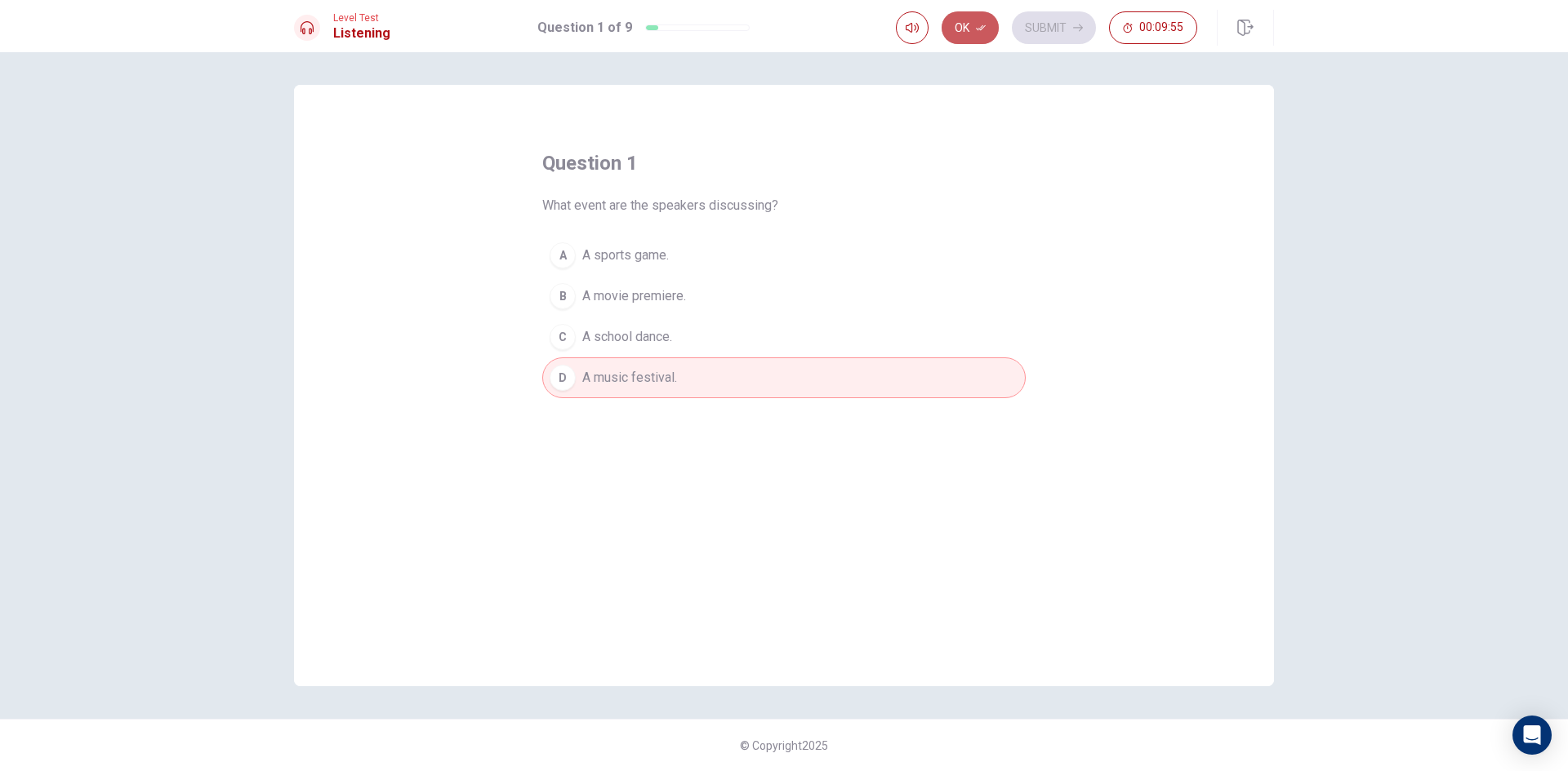
click at [973, 23] on button "Ok" at bounding box center [970, 28] width 57 height 32
click at [1044, 22] on button "Submit" at bounding box center [1053, 28] width 85 height 32
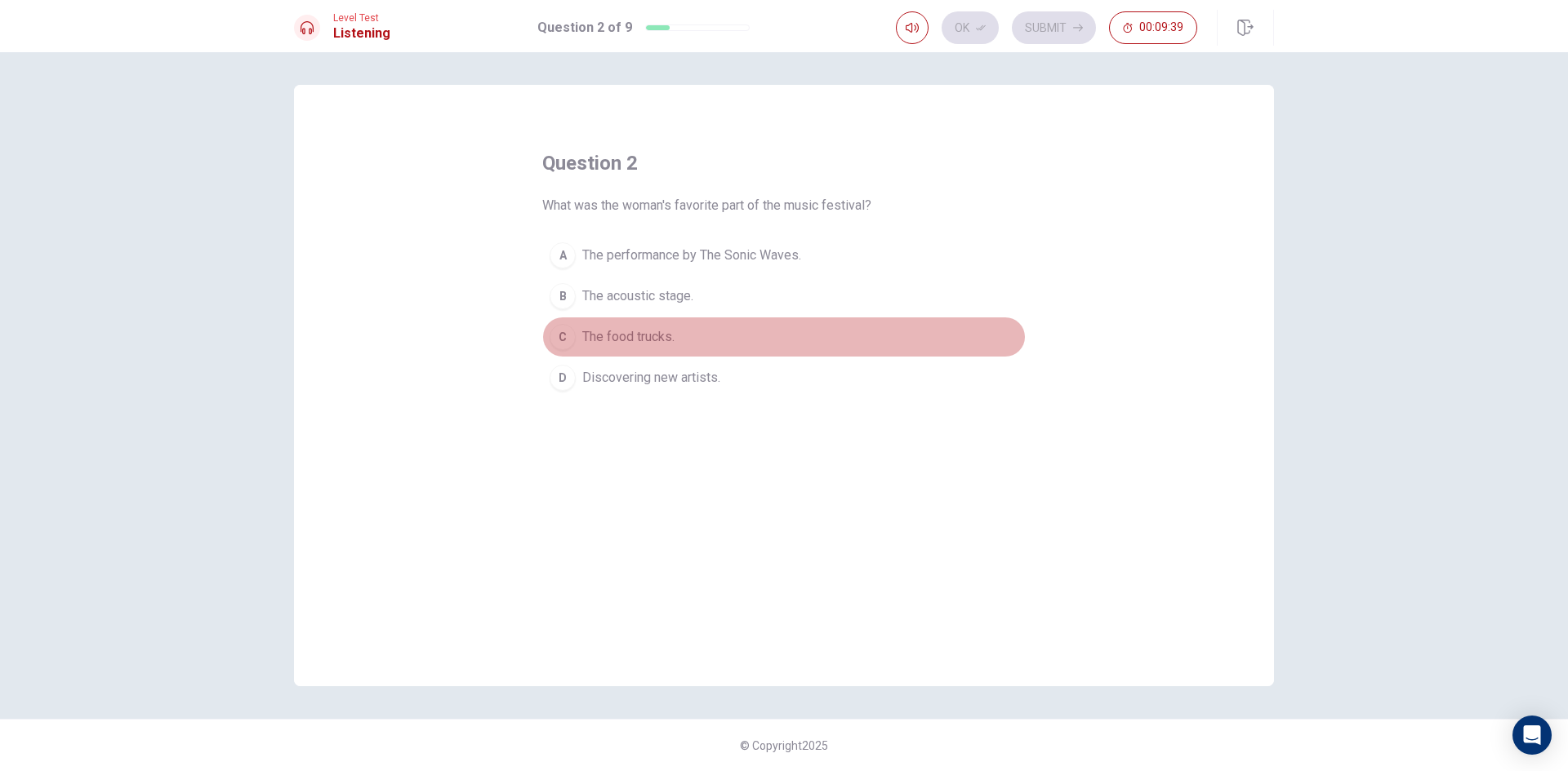
click at [661, 342] on span "The food trucks." at bounding box center [628, 337] width 92 height 20
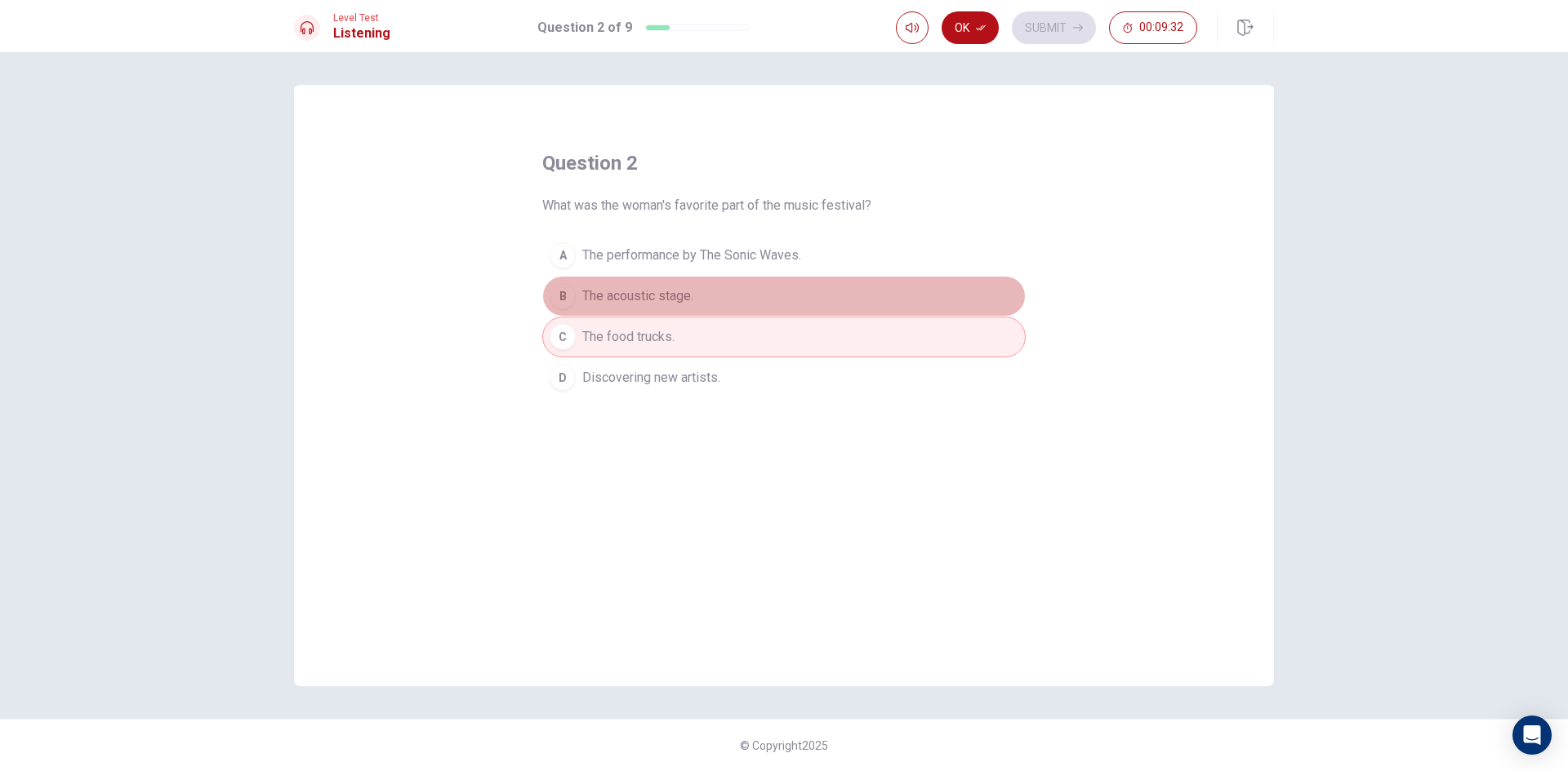
click at [688, 297] on span "The acoustic stage." at bounding box center [637, 296] width 111 height 20
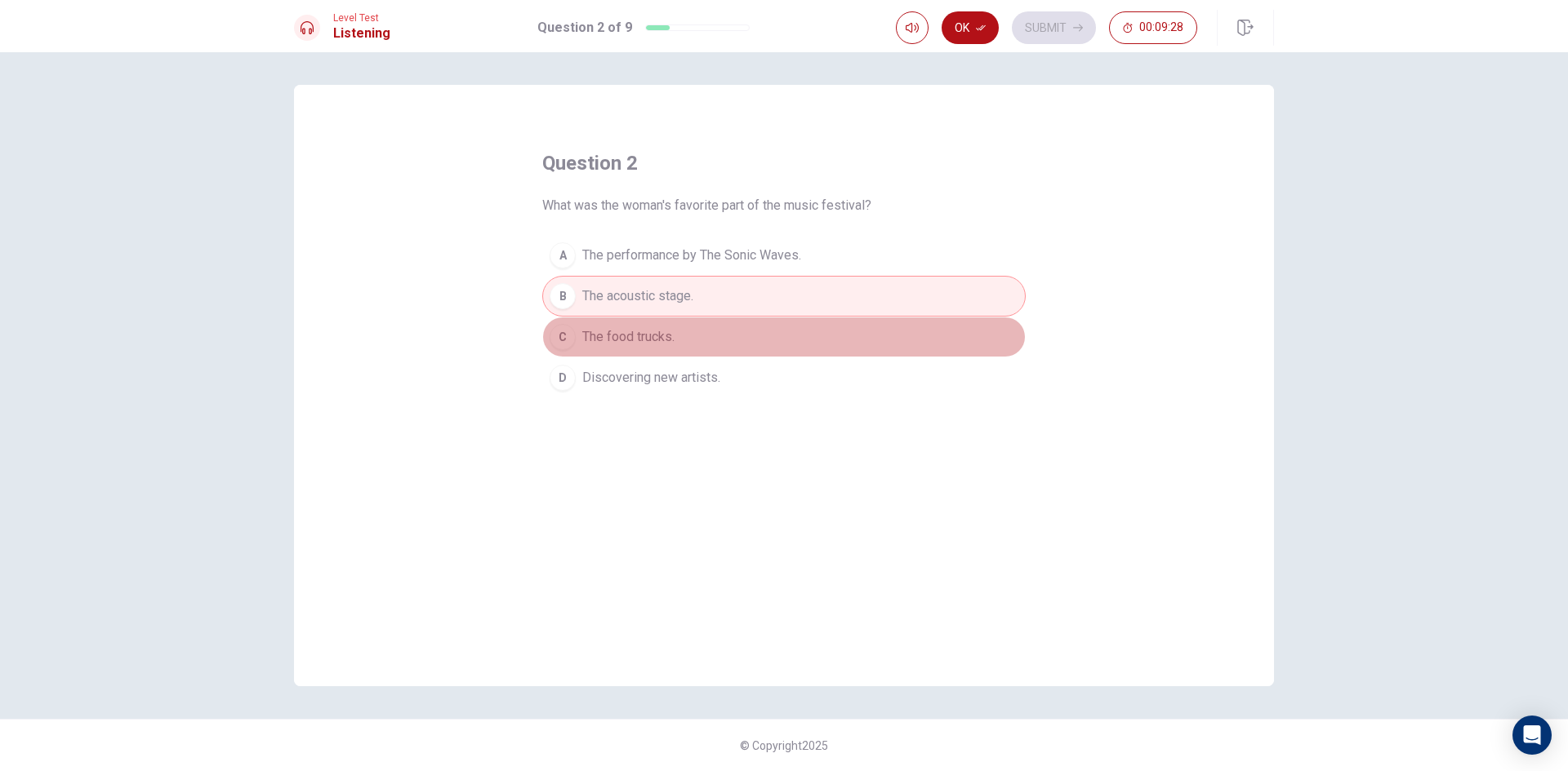
click at [708, 332] on button "C The food trucks." at bounding box center [784, 337] width 483 height 41
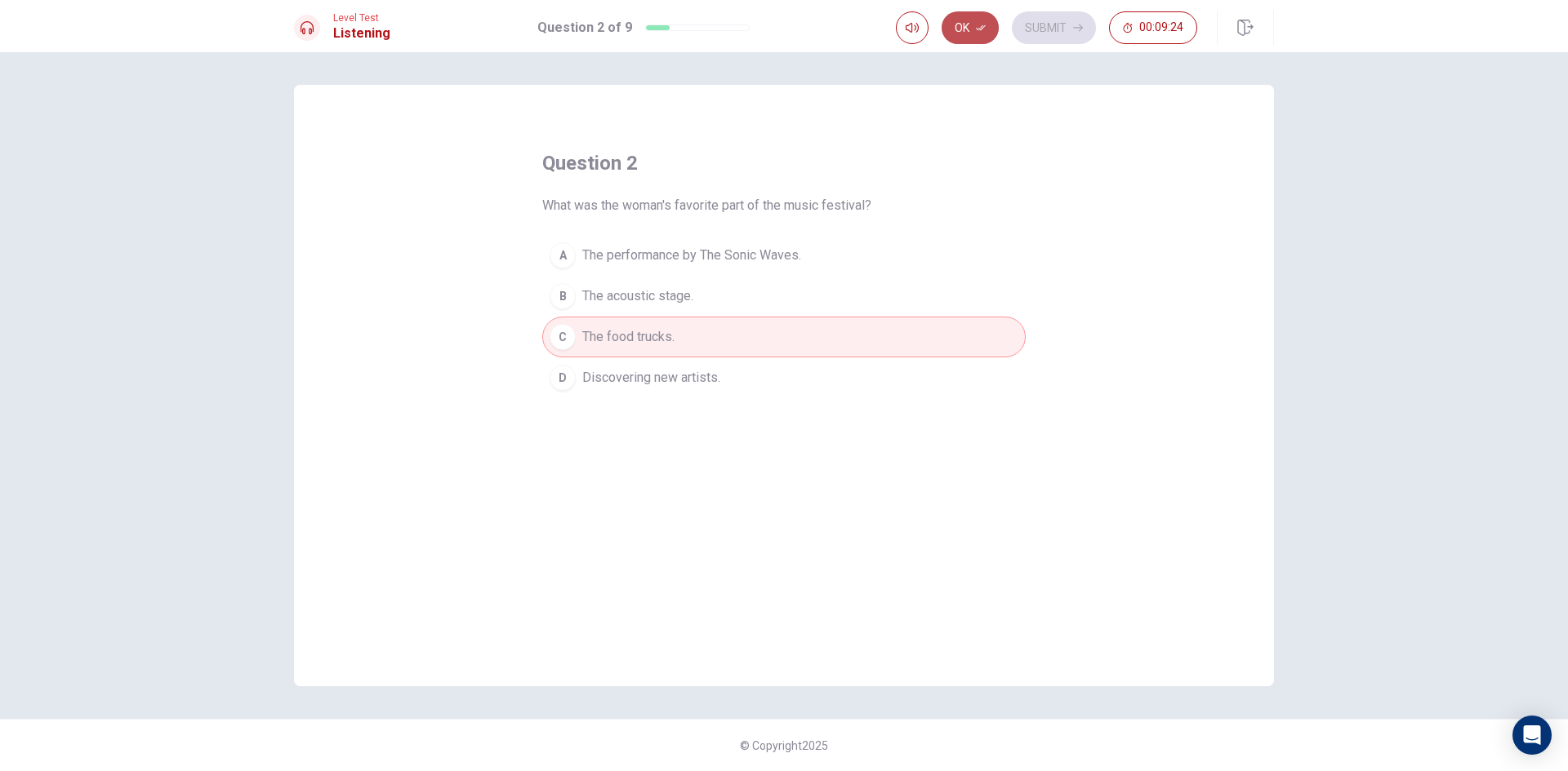
click at [987, 33] on button "Ok" at bounding box center [970, 28] width 57 height 32
click at [1057, 24] on button "Submit" at bounding box center [1053, 28] width 85 height 32
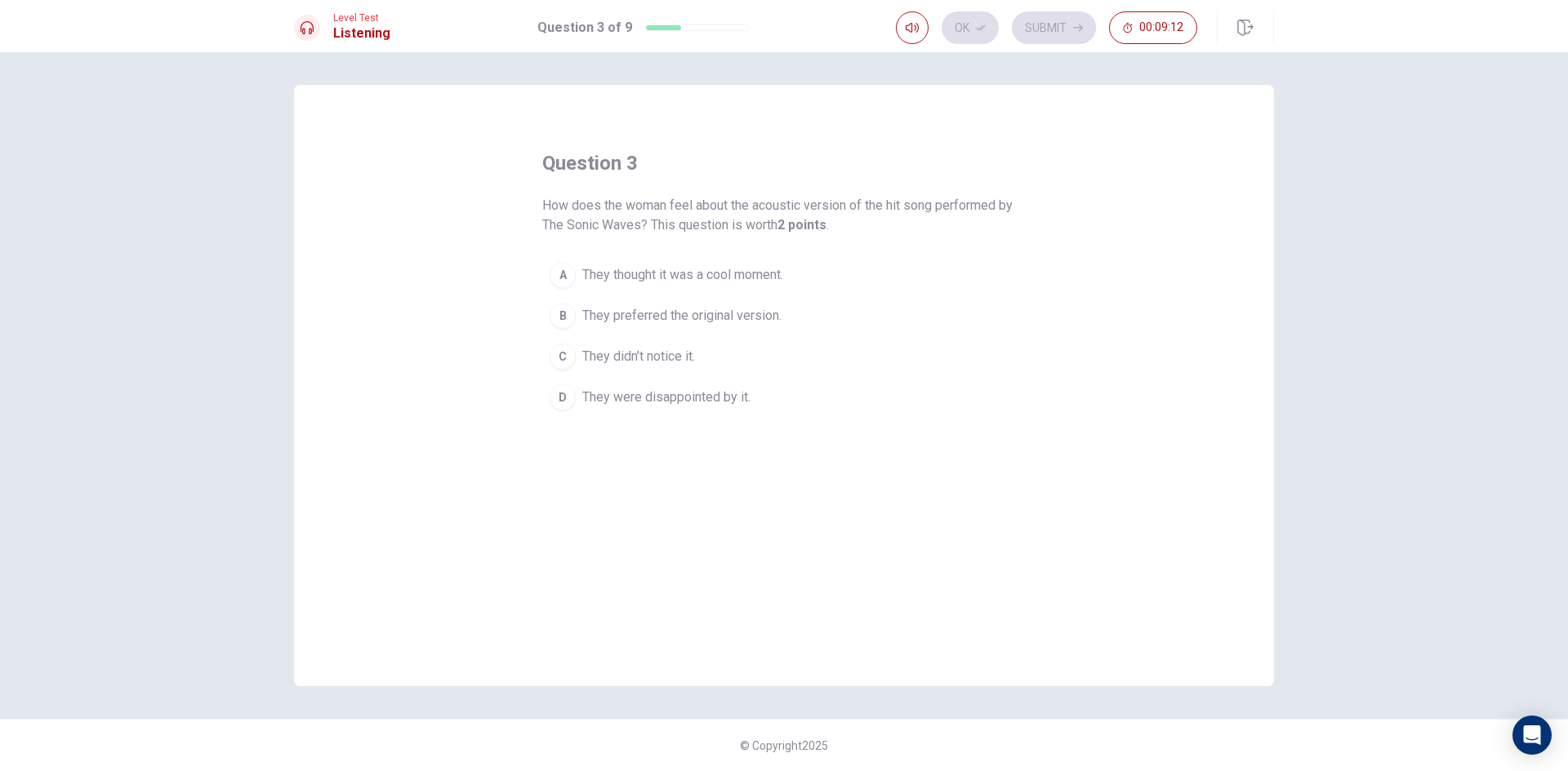
click at [740, 275] on span "They thought it was a cool moment." at bounding box center [683, 274] width 201 height 20
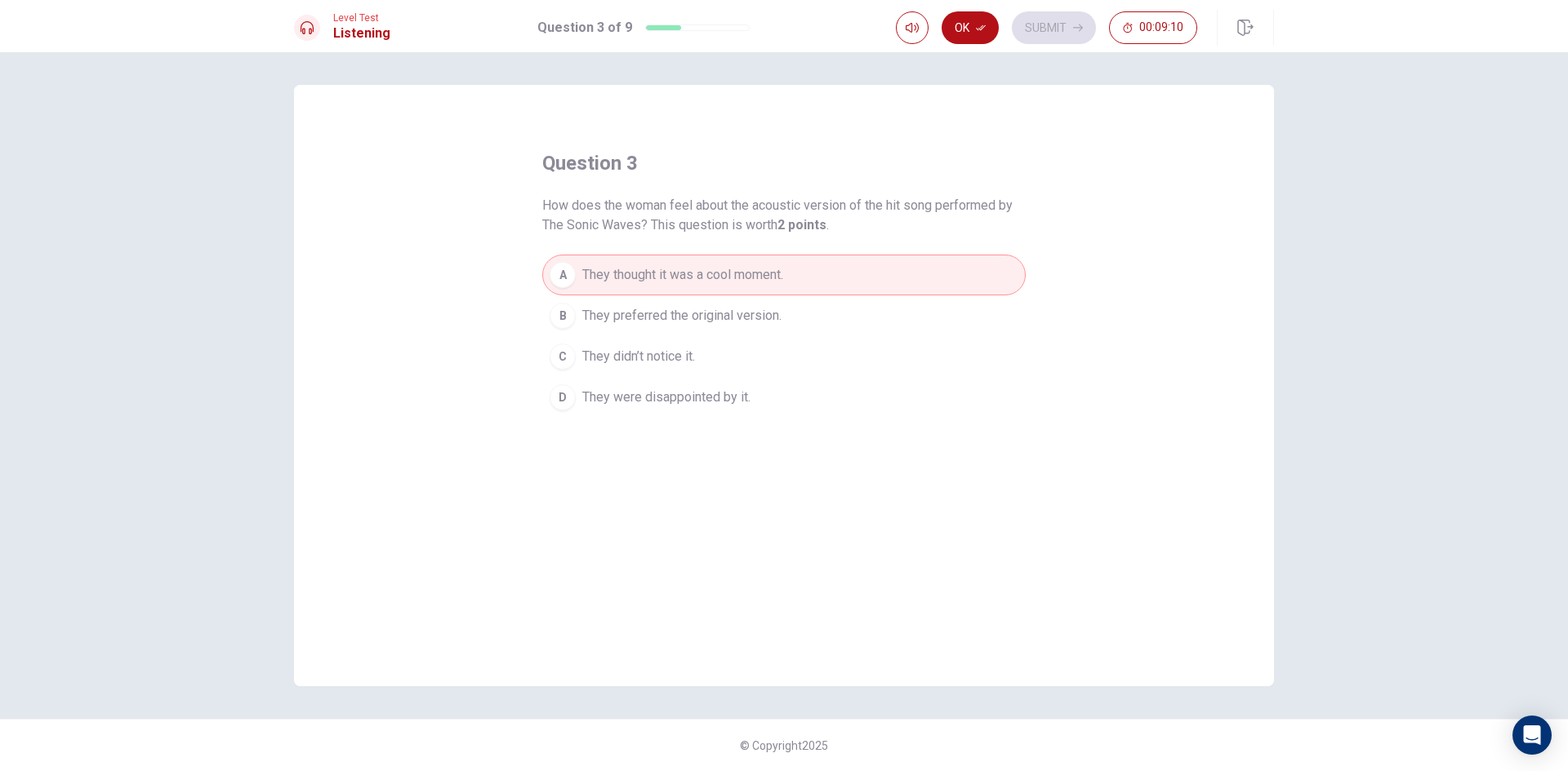
click at [714, 370] on button "C They didn’t notice it." at bounding box center [784, 356] width 483 height 41
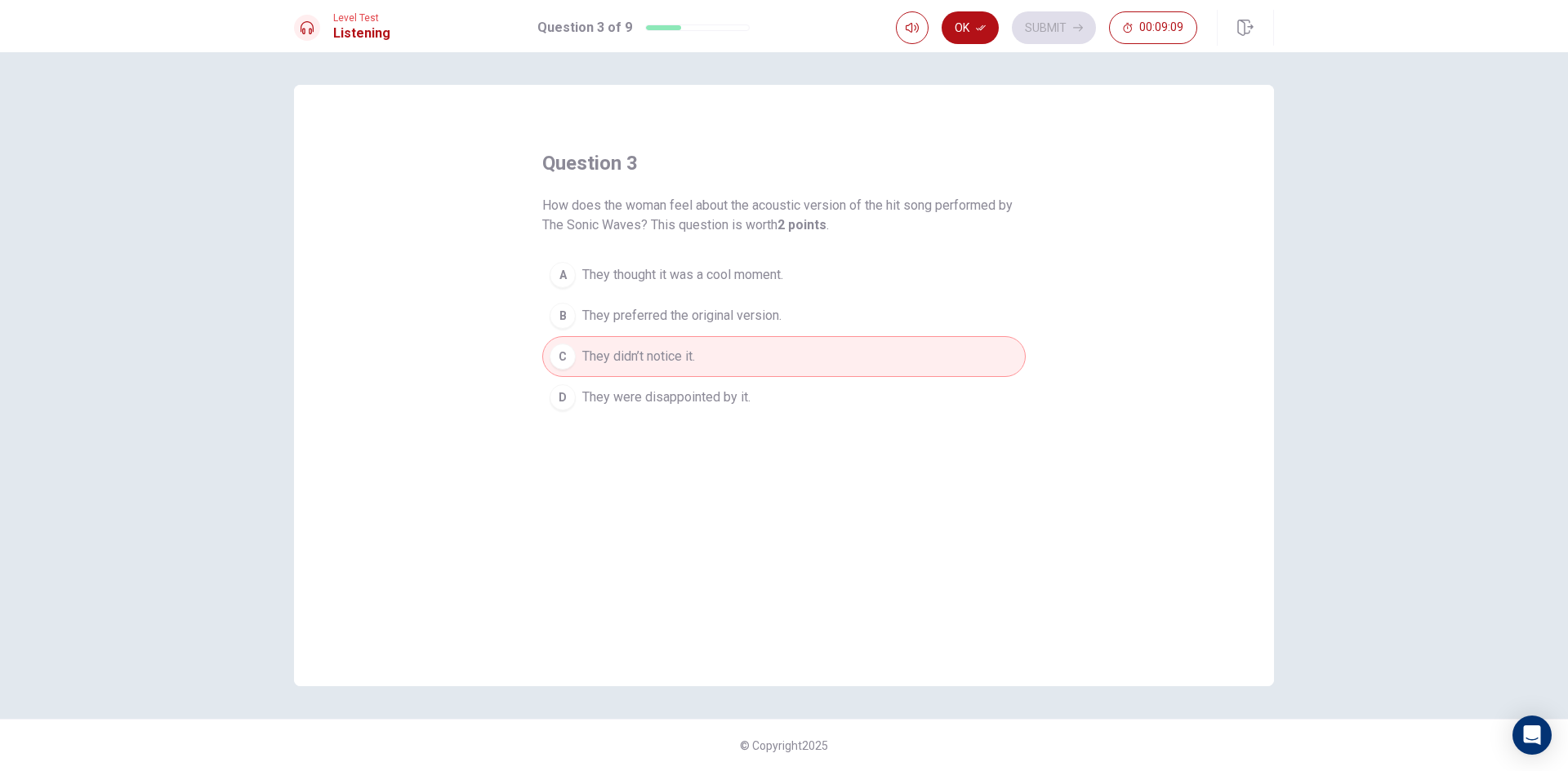
click at [739, 255] on button "A They thought it was a cool moment." at bounding box center [784, 274] width 483 height 41
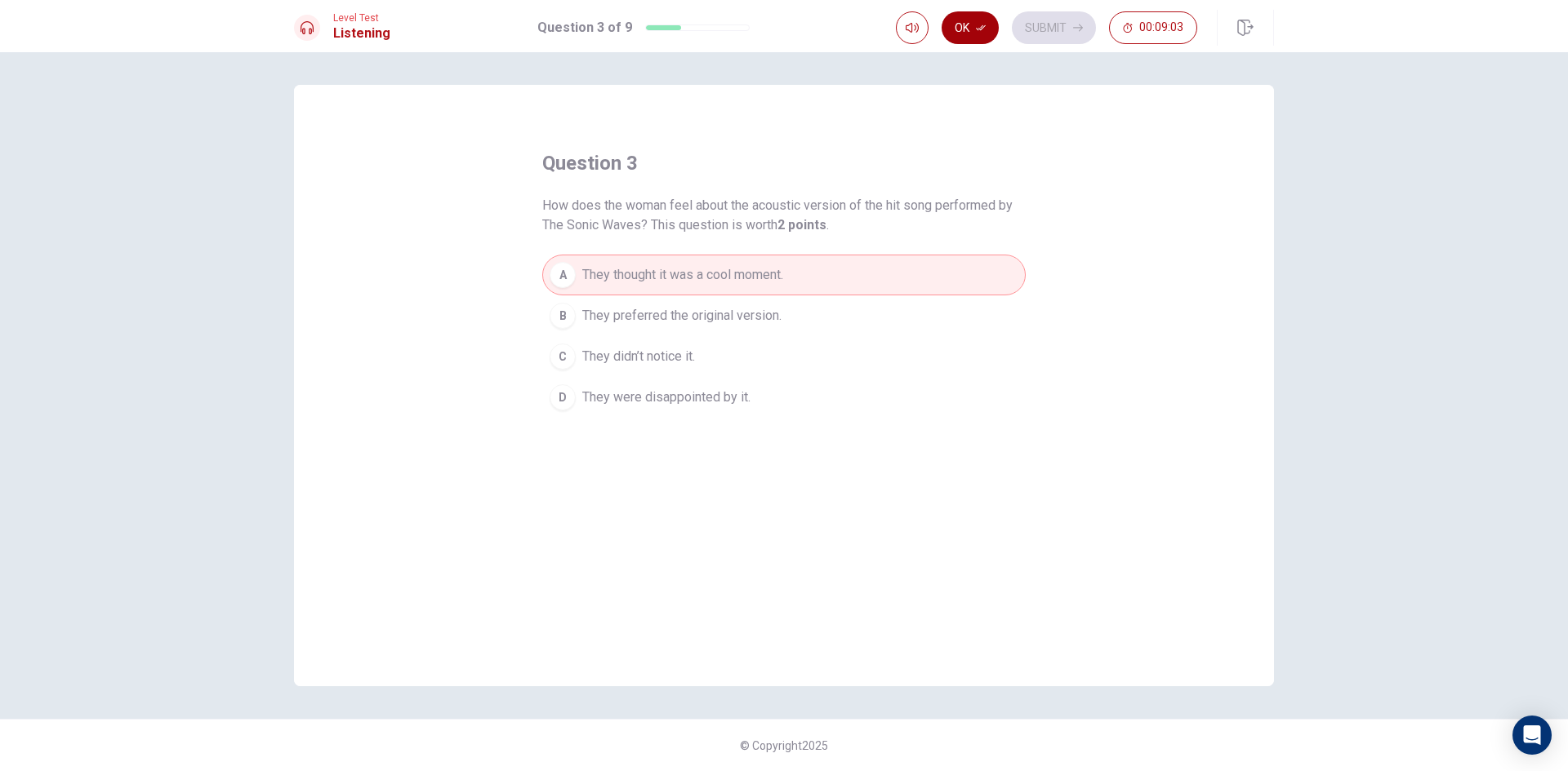
click at [973, 20] on button "Ok" at bounding box center [970, 28] width 57 height 32
click at [1067, 20] on button "Submit" at bounding box center [1053, 28] width 85 height 32
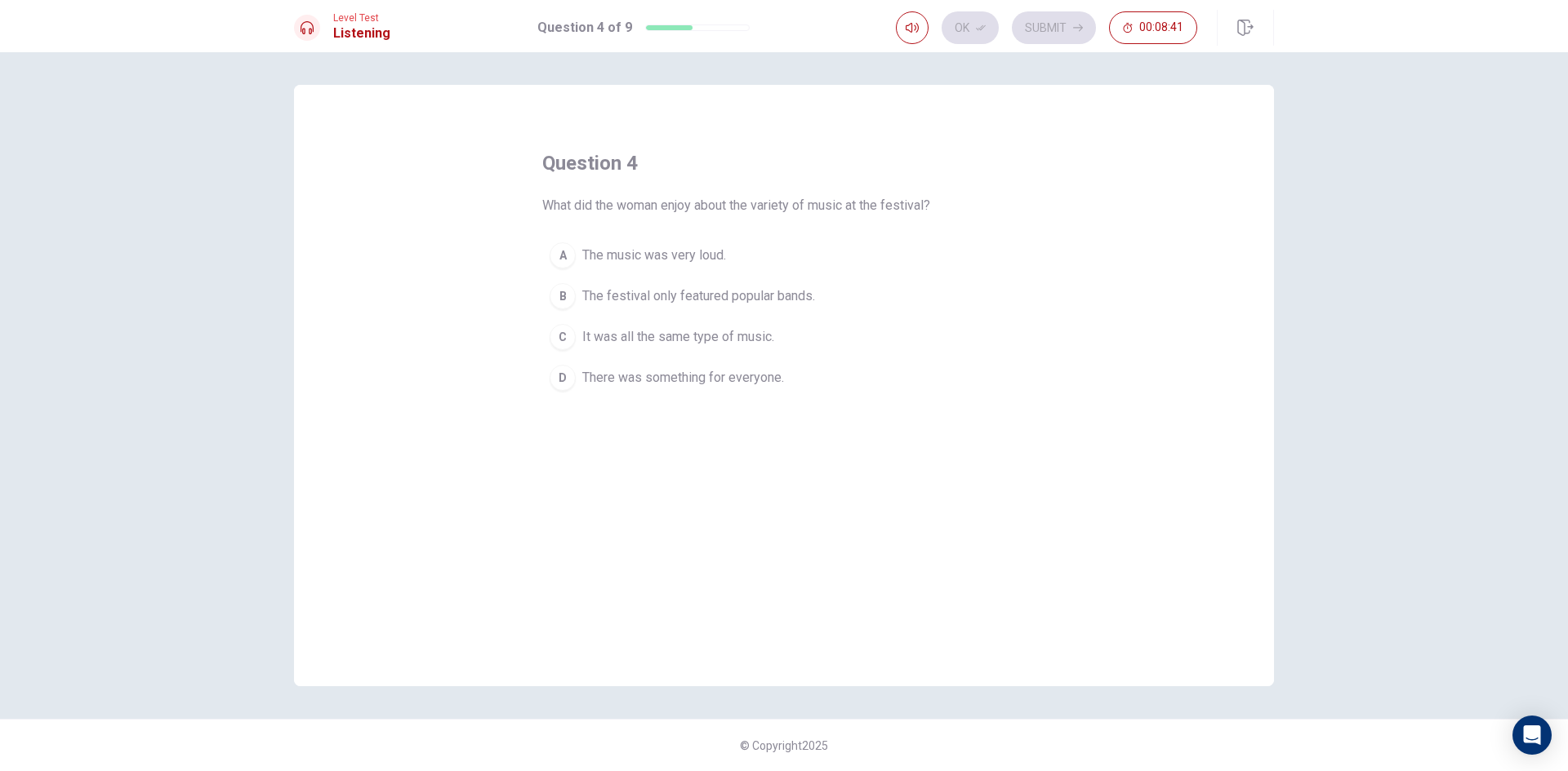
click at [726, 300] on span "The festival only featured popular bands." at bounding box center [698, 296] width 233 height 20
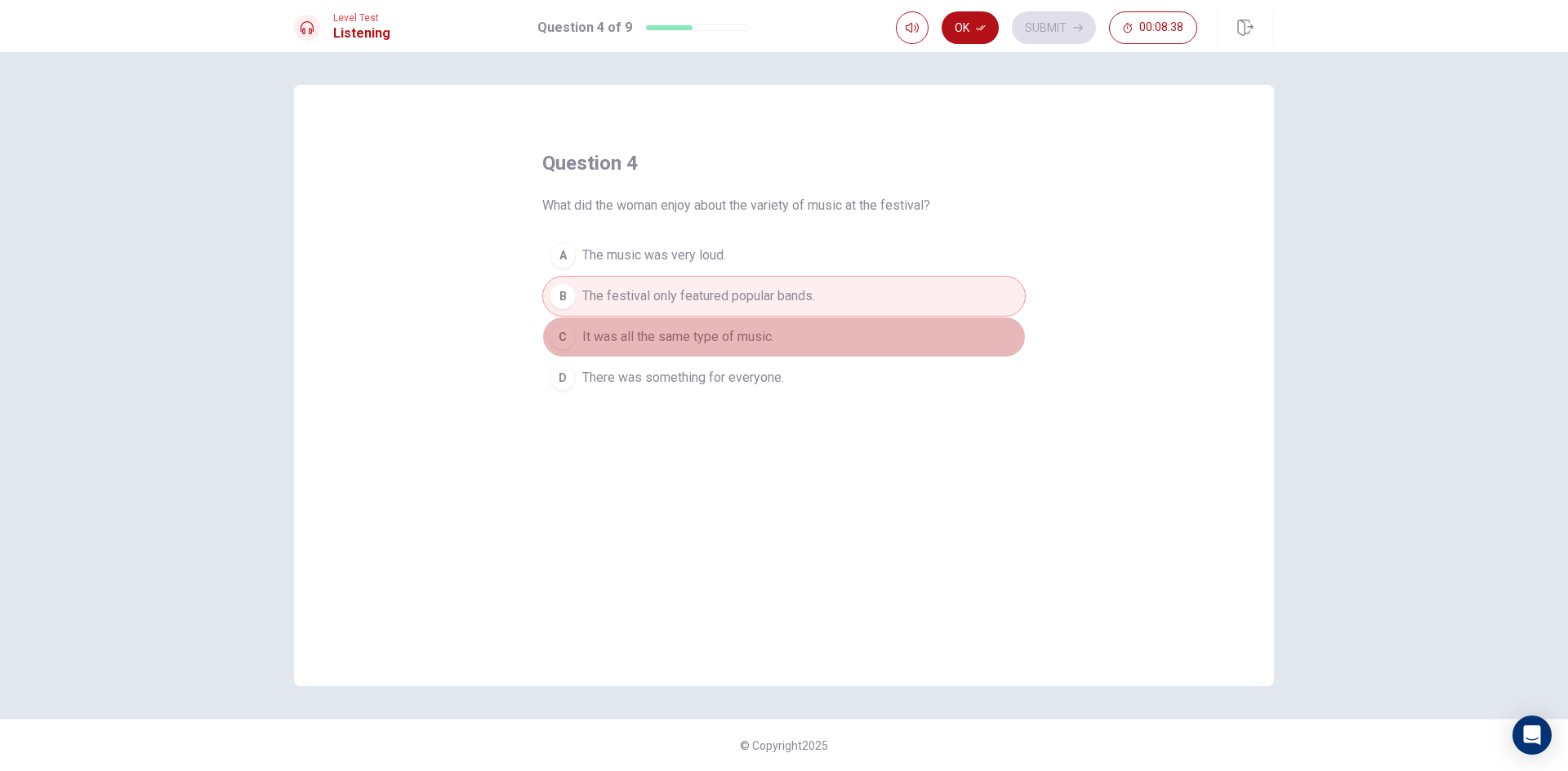
click at [703, 343] on span "It was all the same type of music." at bounding box center [678, 337] width 192 height 20
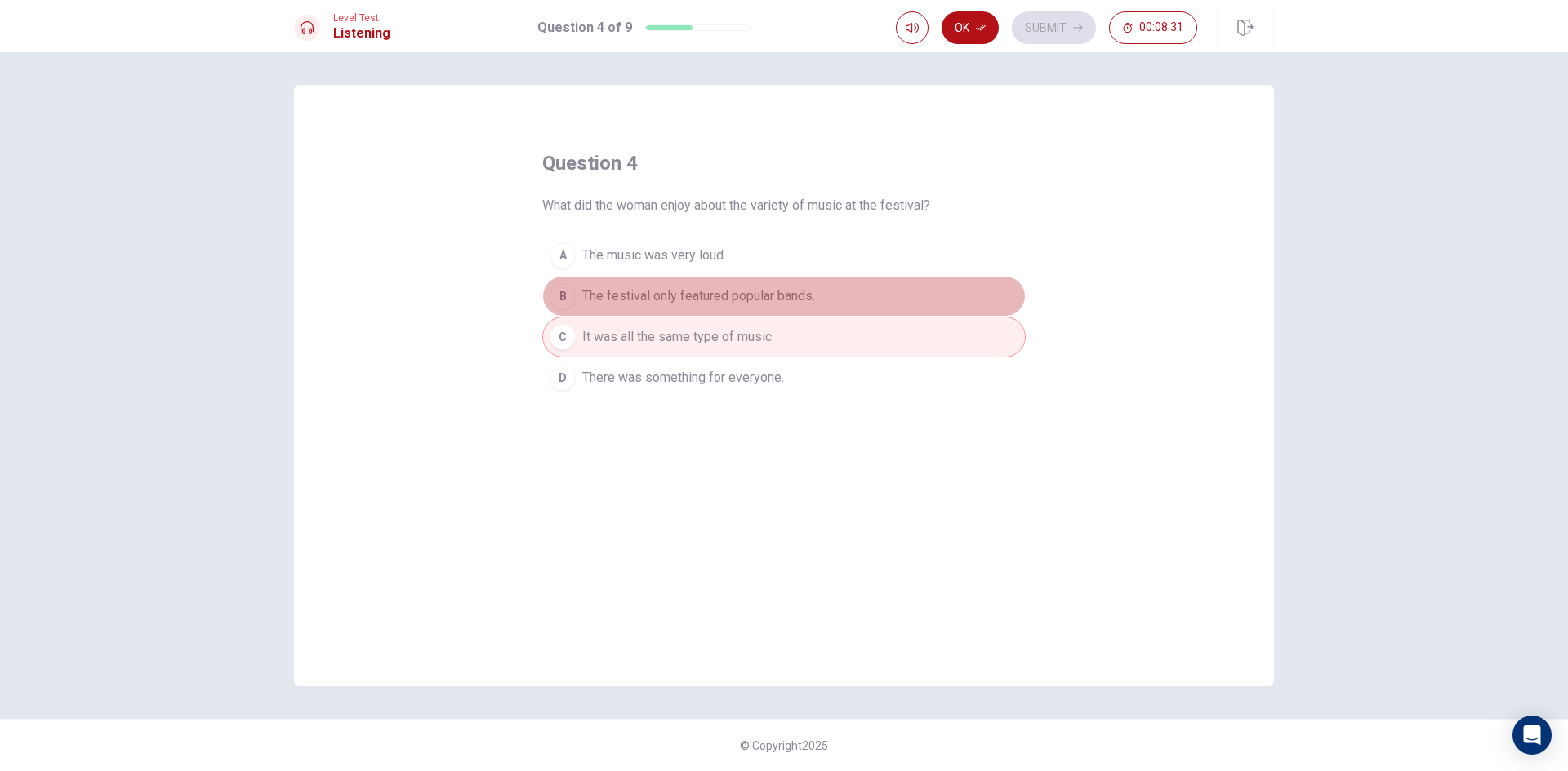
click at [800, 294] on span "The festival only featured popular bands." at bounding box center [698, 296] width 233 height 20
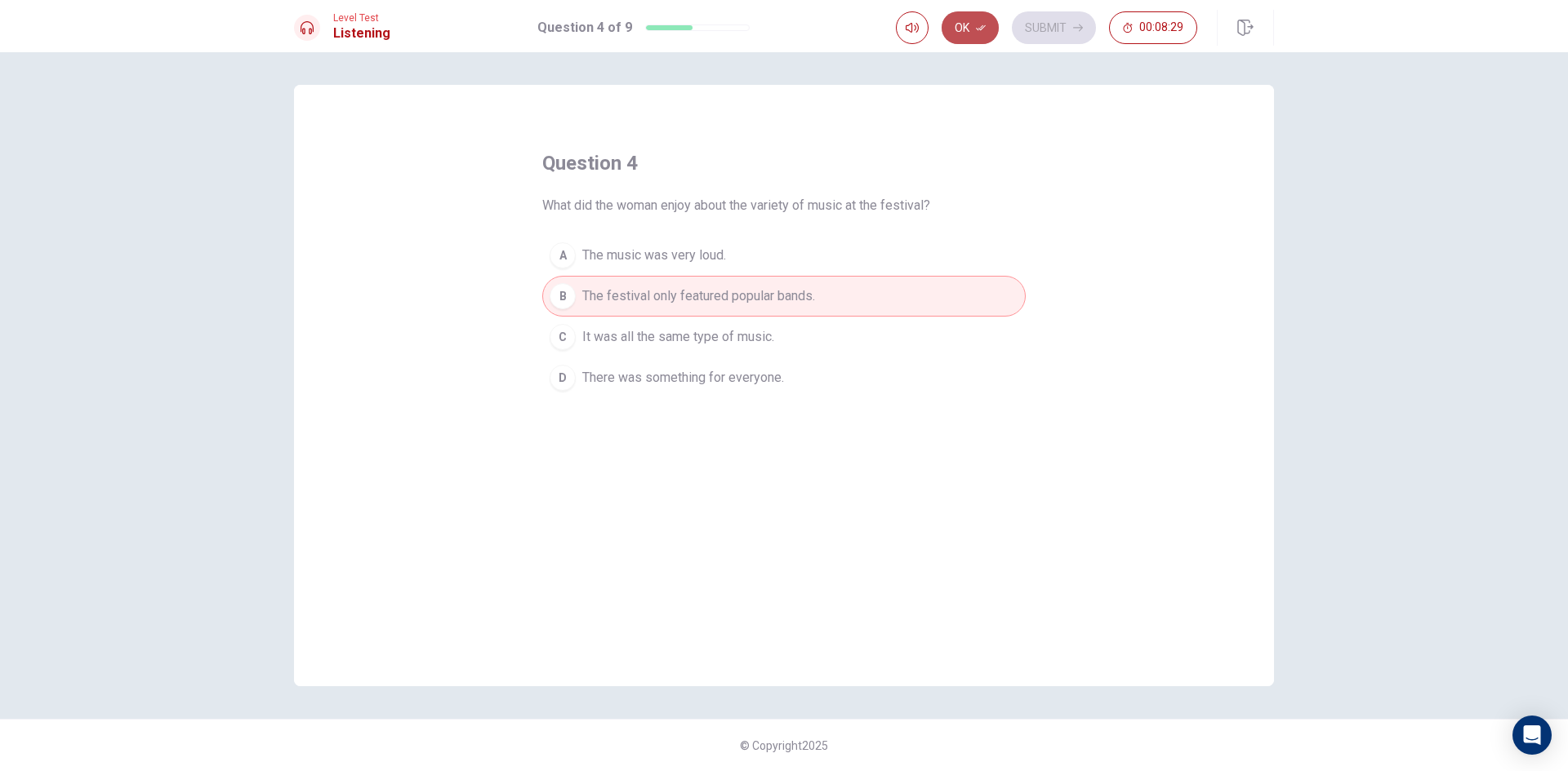
click at [966, 29] on button "Ok" at bounding box center [970, 28] width 57 height 32
click at [1030, 15] on button "Submit" at bounding box center [1053, 28] width 85 height 32
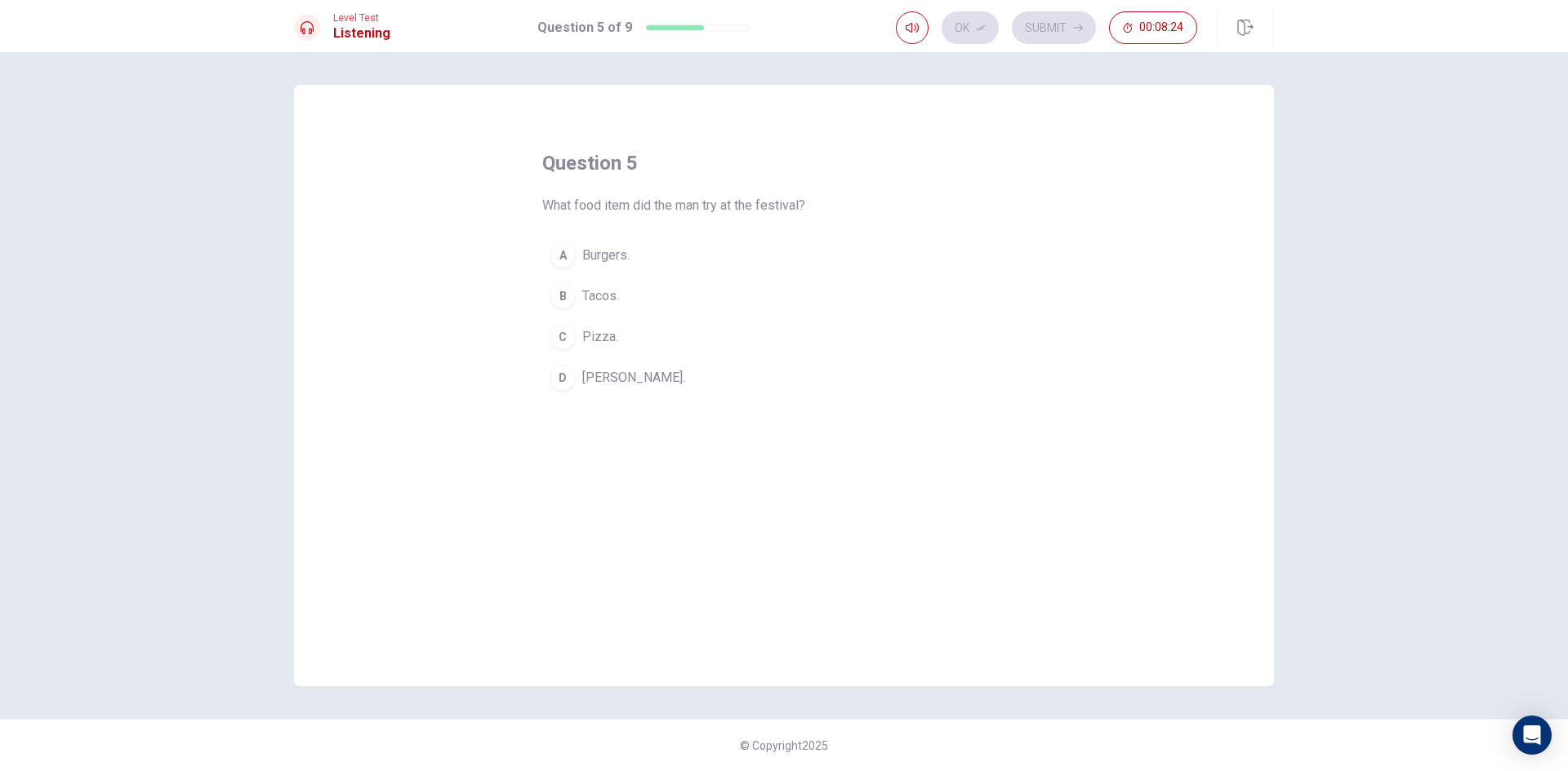
click at [633, 380] on span "Sushi burrito." at bounding box center [633, 378] width 103 height 20
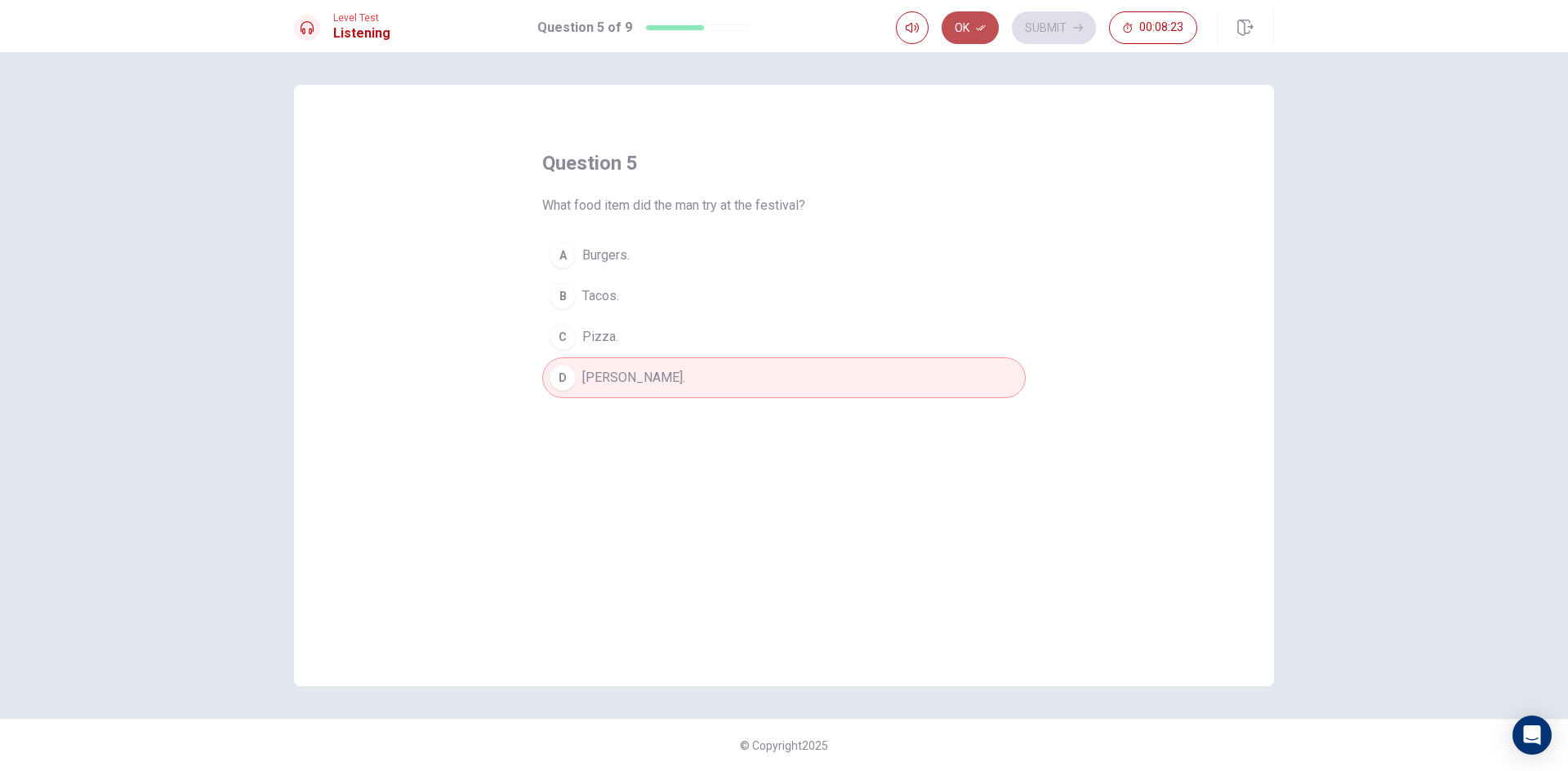
click at [977, 25] on icon "button" at bounding box center [980, 28] width 9 height 9
click at [1055, 14] on button "Submit" at bounding box center [1053, 28] width 85 height 32
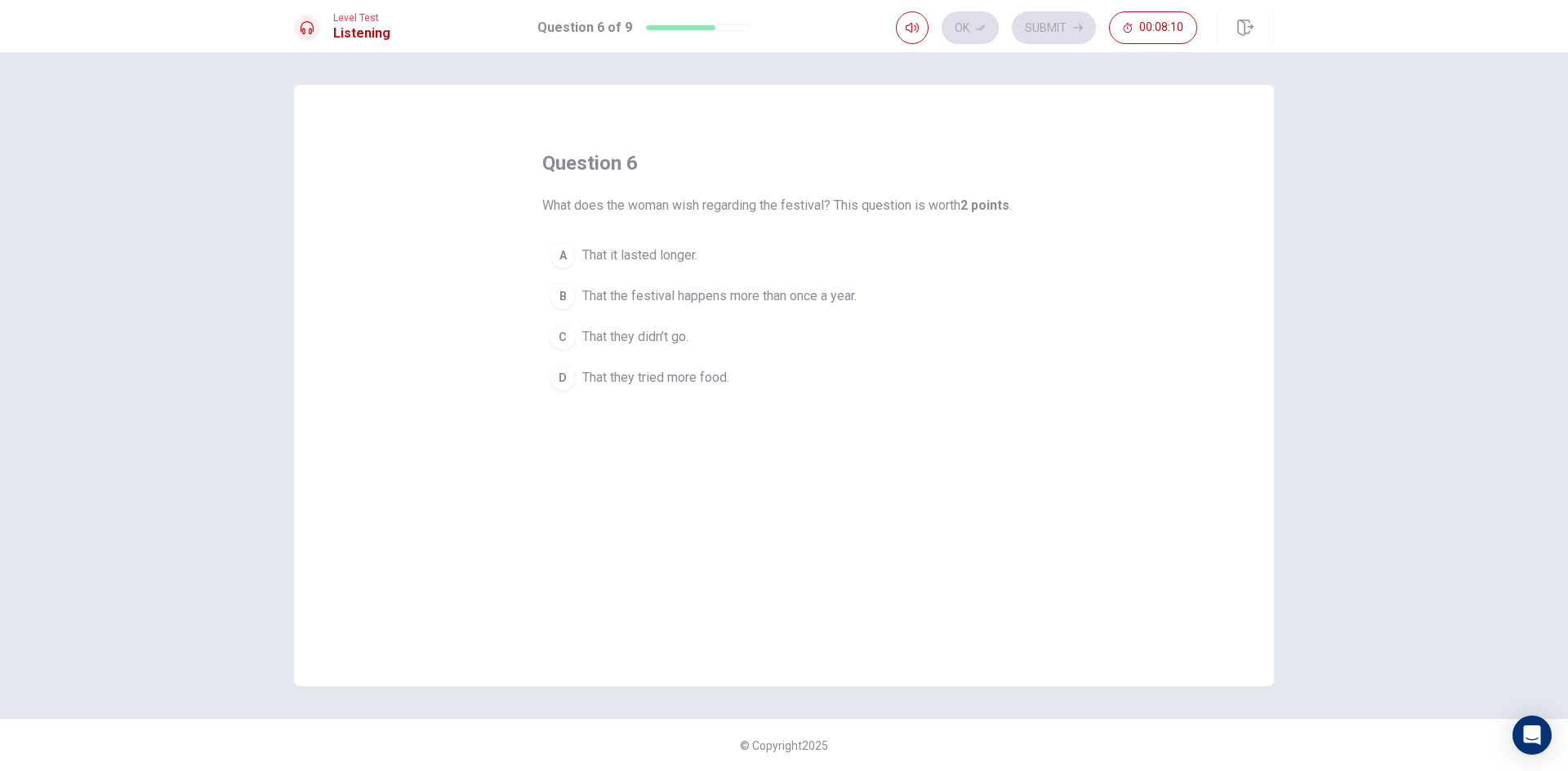
click at [675, 336] on span "That they didn’t go." at bounding box center [635, 337] width 106 height 20
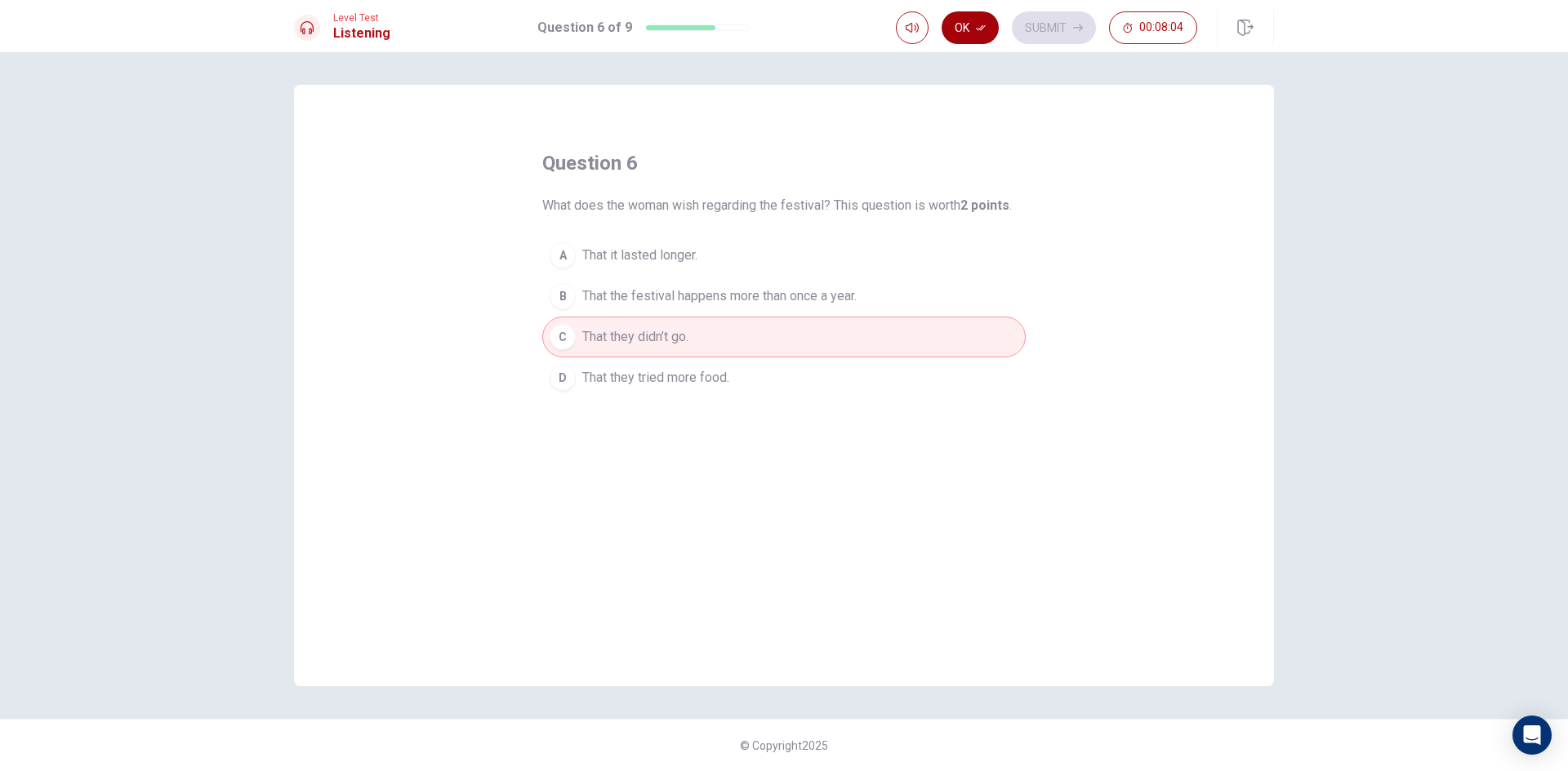
click at [964, 29] on button "Ok" at bounding box center [970, 28] width 57 height 32
click at [1053, 27] on button "Submit" at bounding box center [1053, 28] width 85 height 32
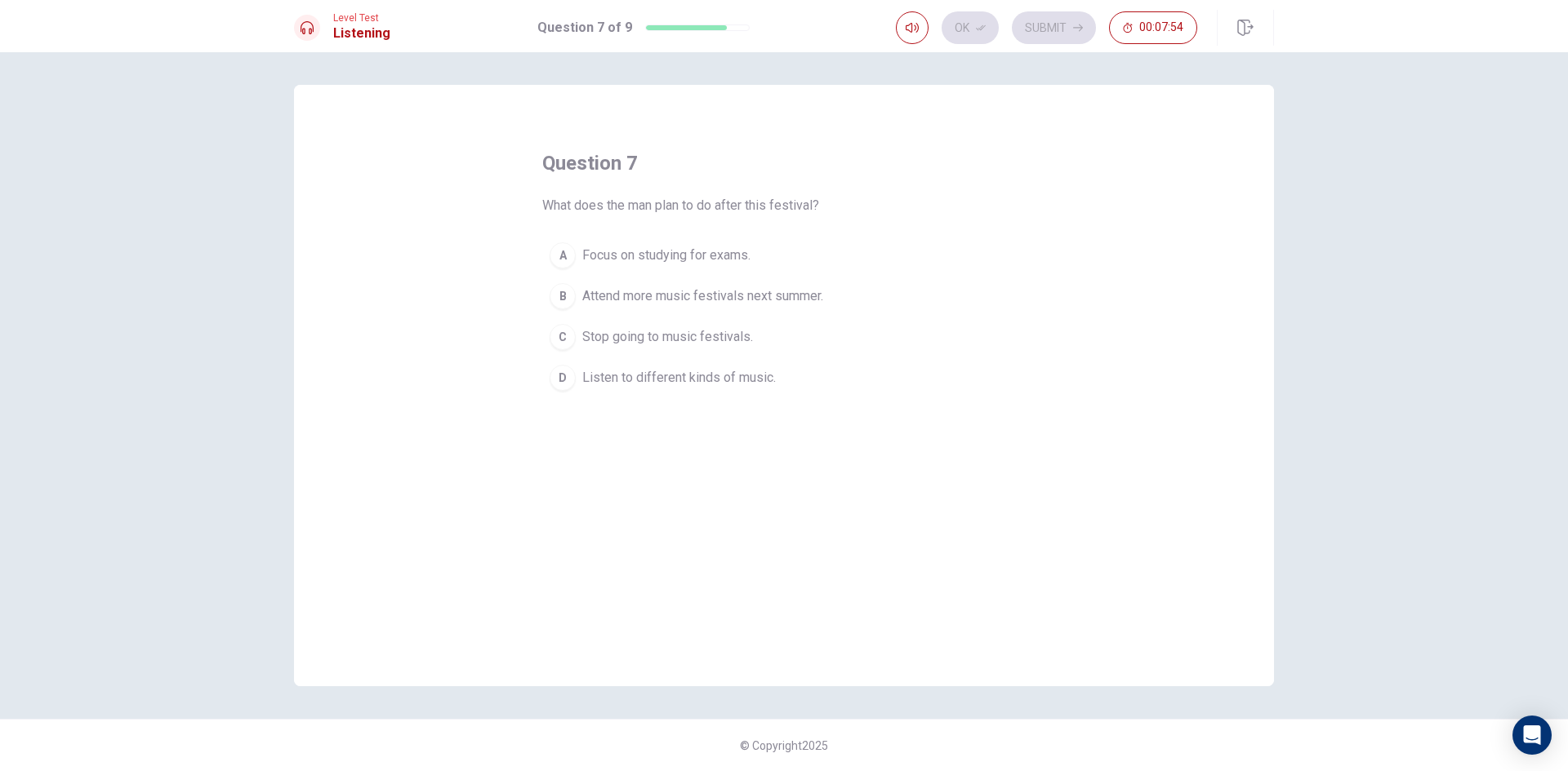
click at [781, 271] on button "A Focus on studying for exams." at bounding box center [784, 255] width 483 height 41
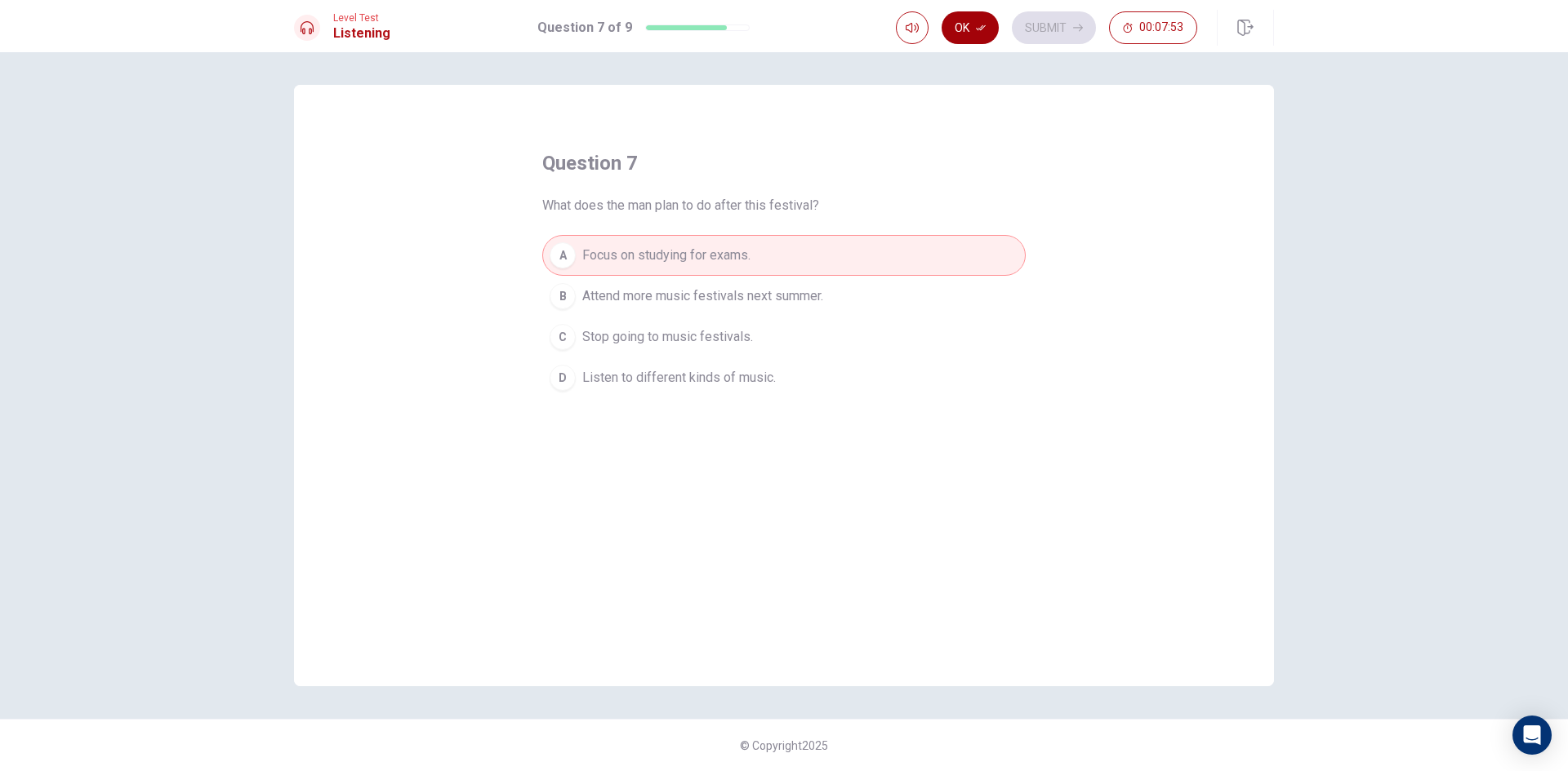
click at [968, 32] on button "Ok" at bounding box center [970, 28] width 57 height 32
click at [1042, 19] on button "Submit" at bounding box center [1053, 28] width 85 height 32
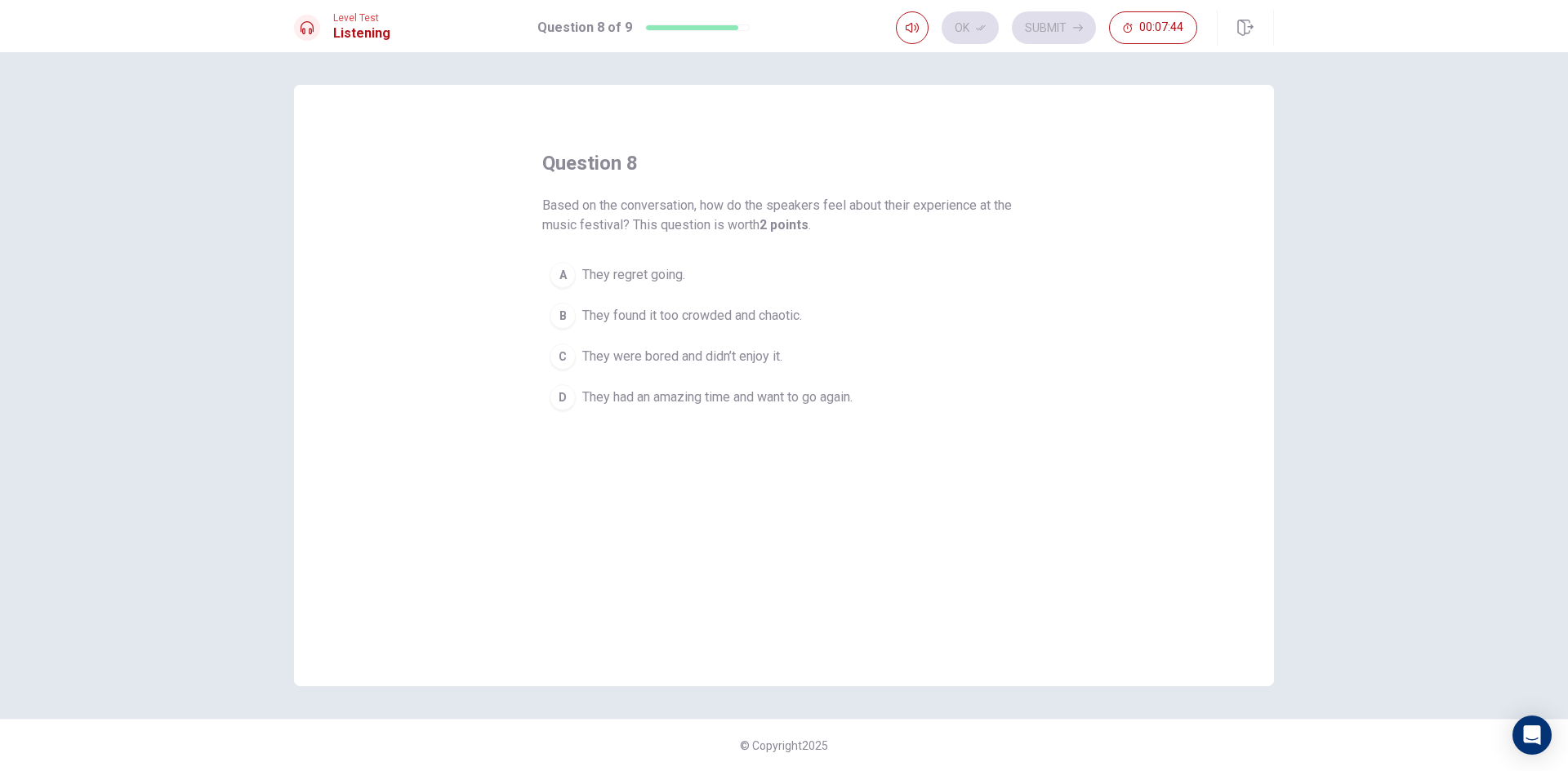
click at [652, 282] on span "They regret going." at bounding box center [633, 274] width 103 height 20
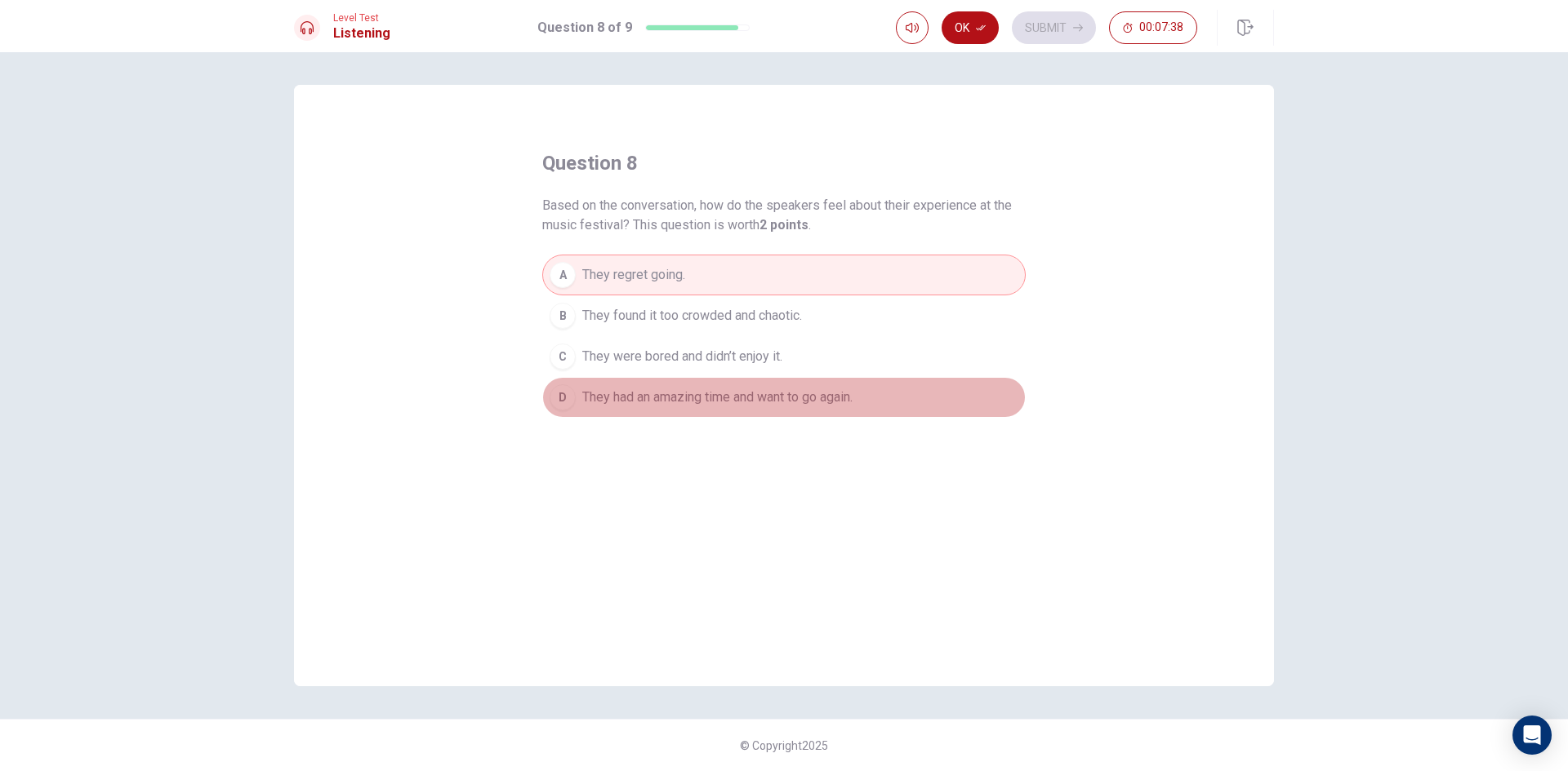
click at [784, 394] on span "They had an amazing time and want to go again." at bounding box center [717, 397] width 271 height 20
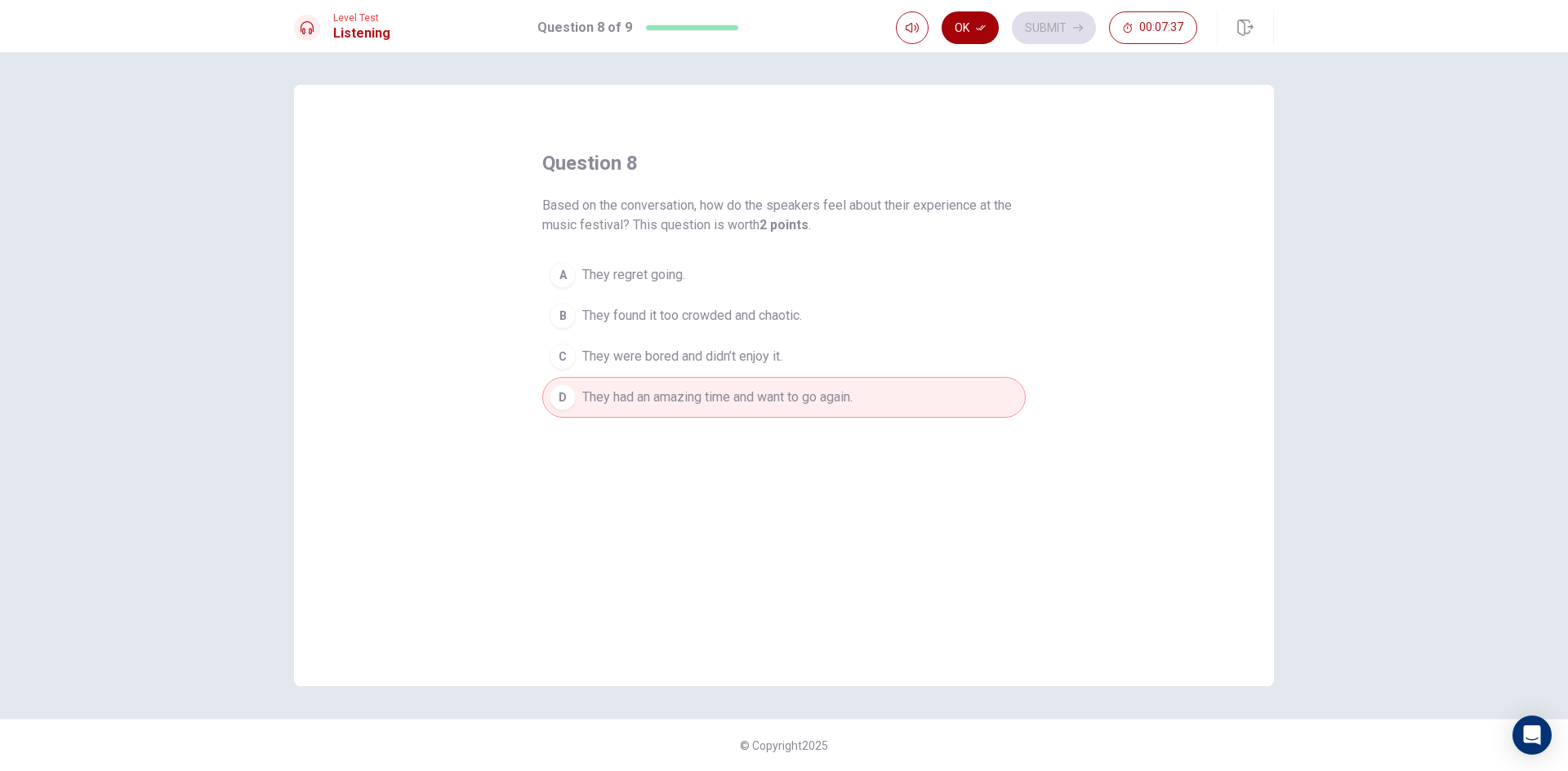
click at [958, 28] on button "Ok" at bounding box center [970, 28] width 57 height 32
click at [1046, 17] on button "Submit" at bounding box center [1053, 28] width 85 height 32
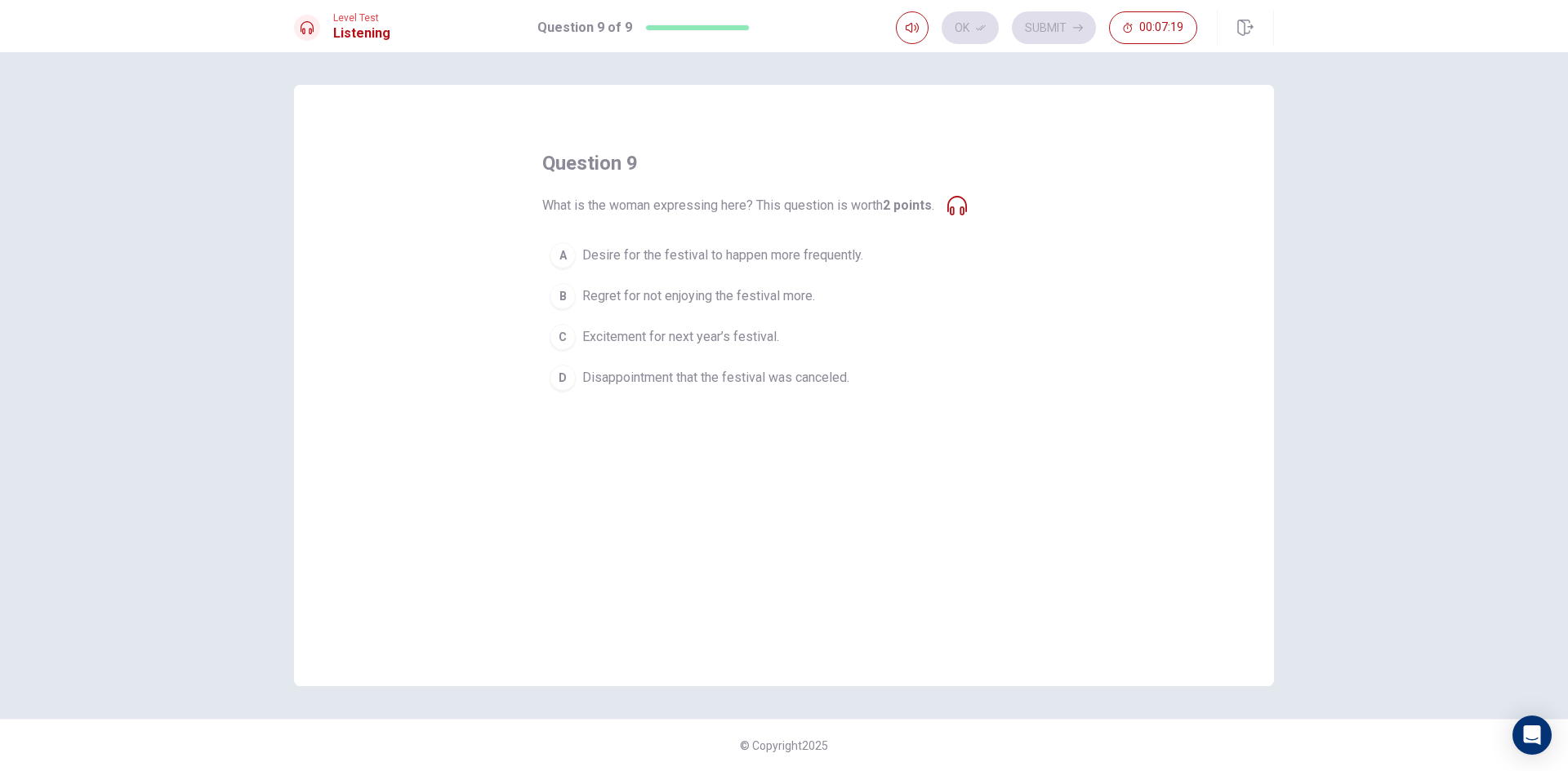
click at [662, 341] on span "Excitement for next year’s festival." at bounding box center [680, 337] width 197 height 20
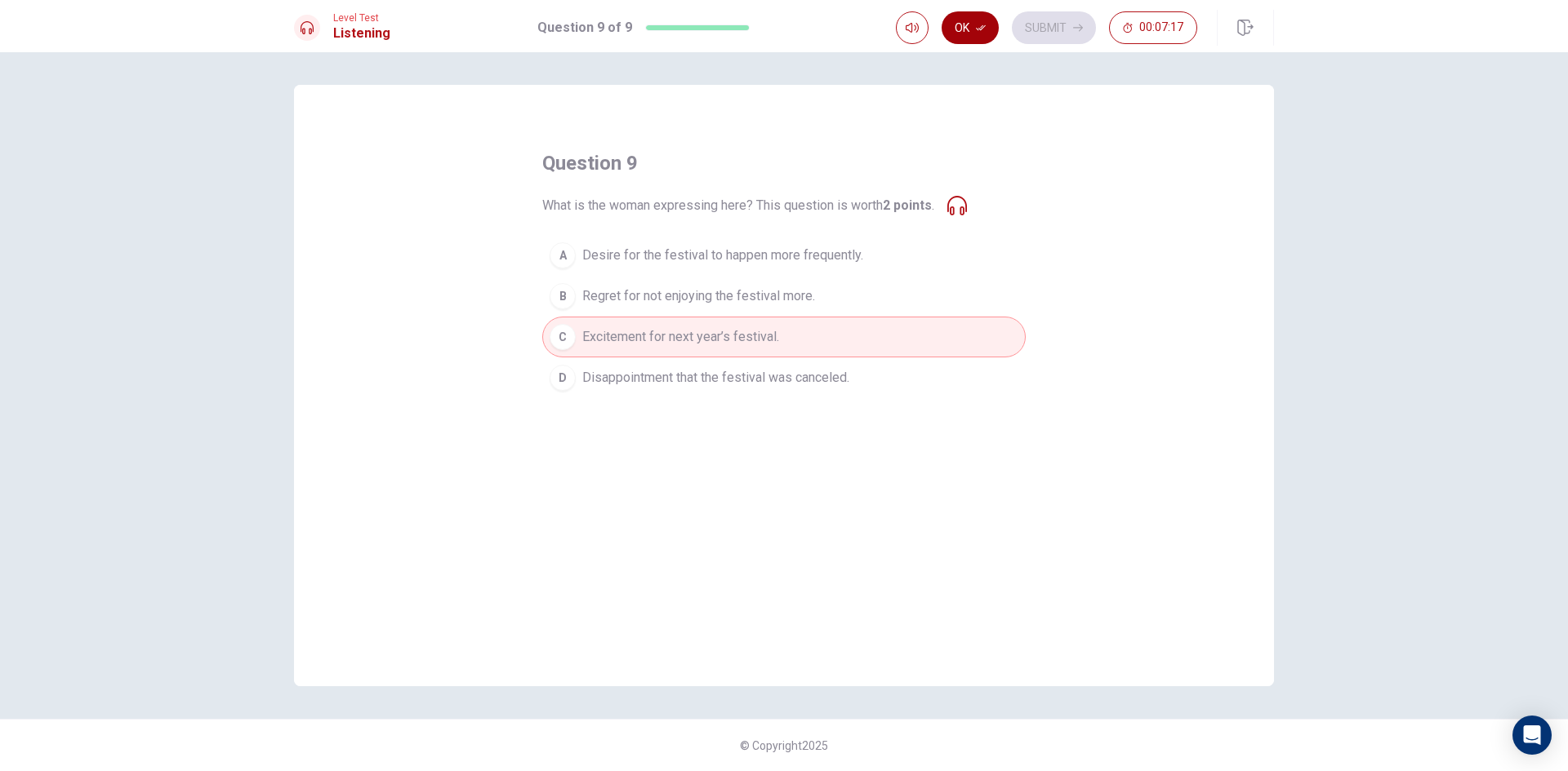
click at [983, 20] on button "Ok" at bounding box center [970, 28] width 57 height 32
click at [1039, 25] on button "Submit" at bounding box center [1053, 28] width 85 height 32
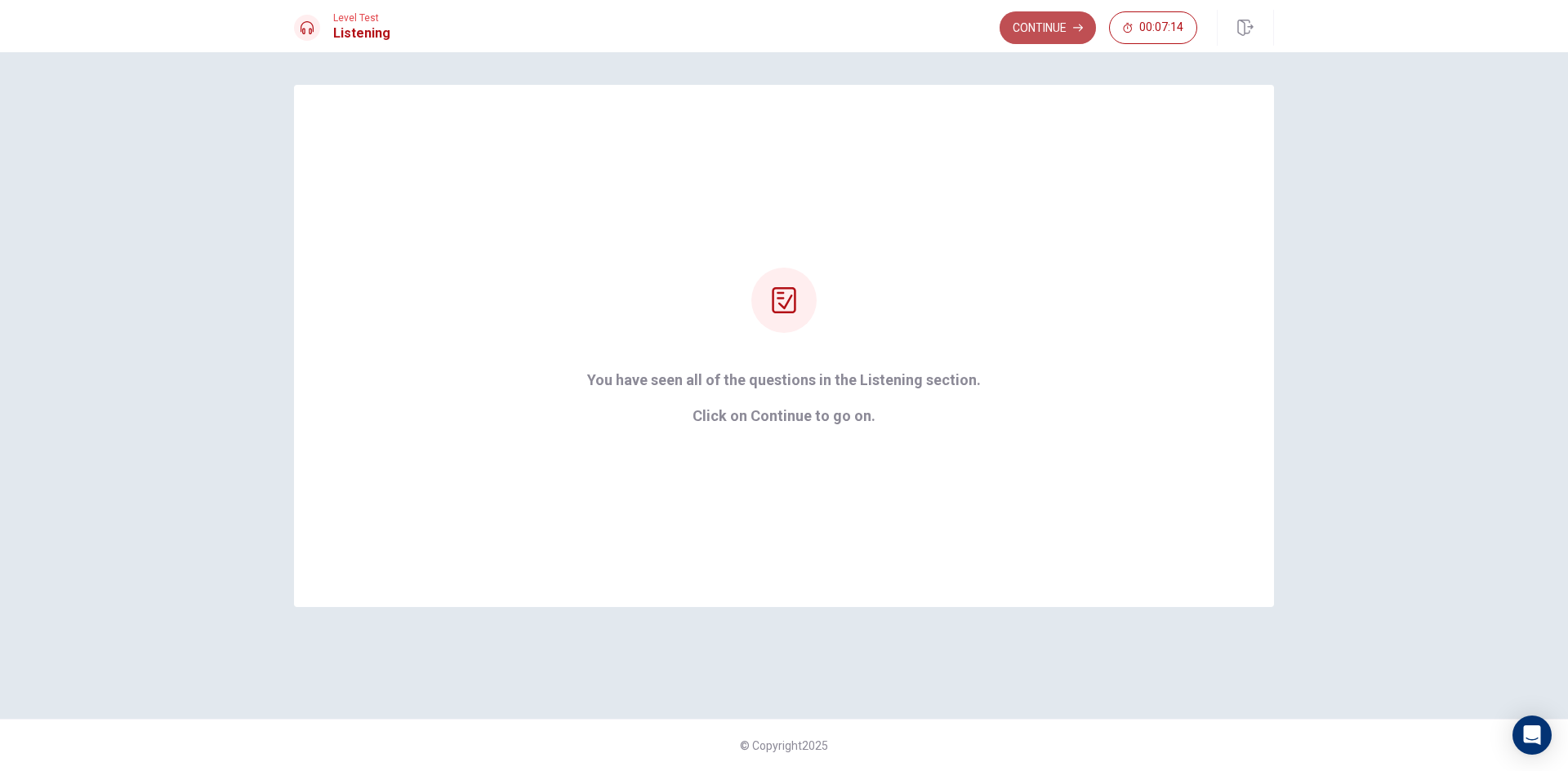
click at [1023, 22] on button "Continue" at bounding box center [1047, 28] width 96 height 32
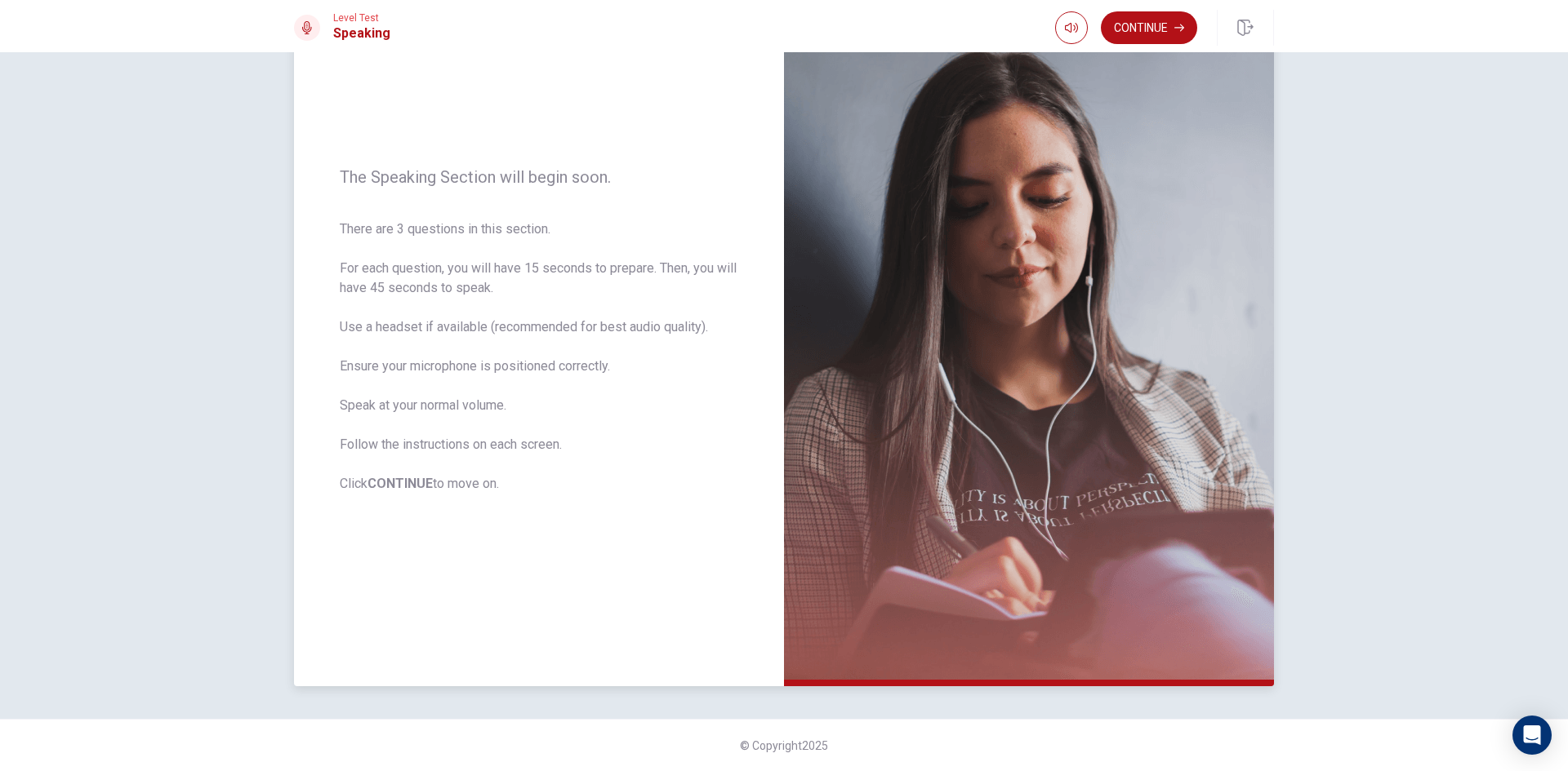
scroll to position [28, 0]
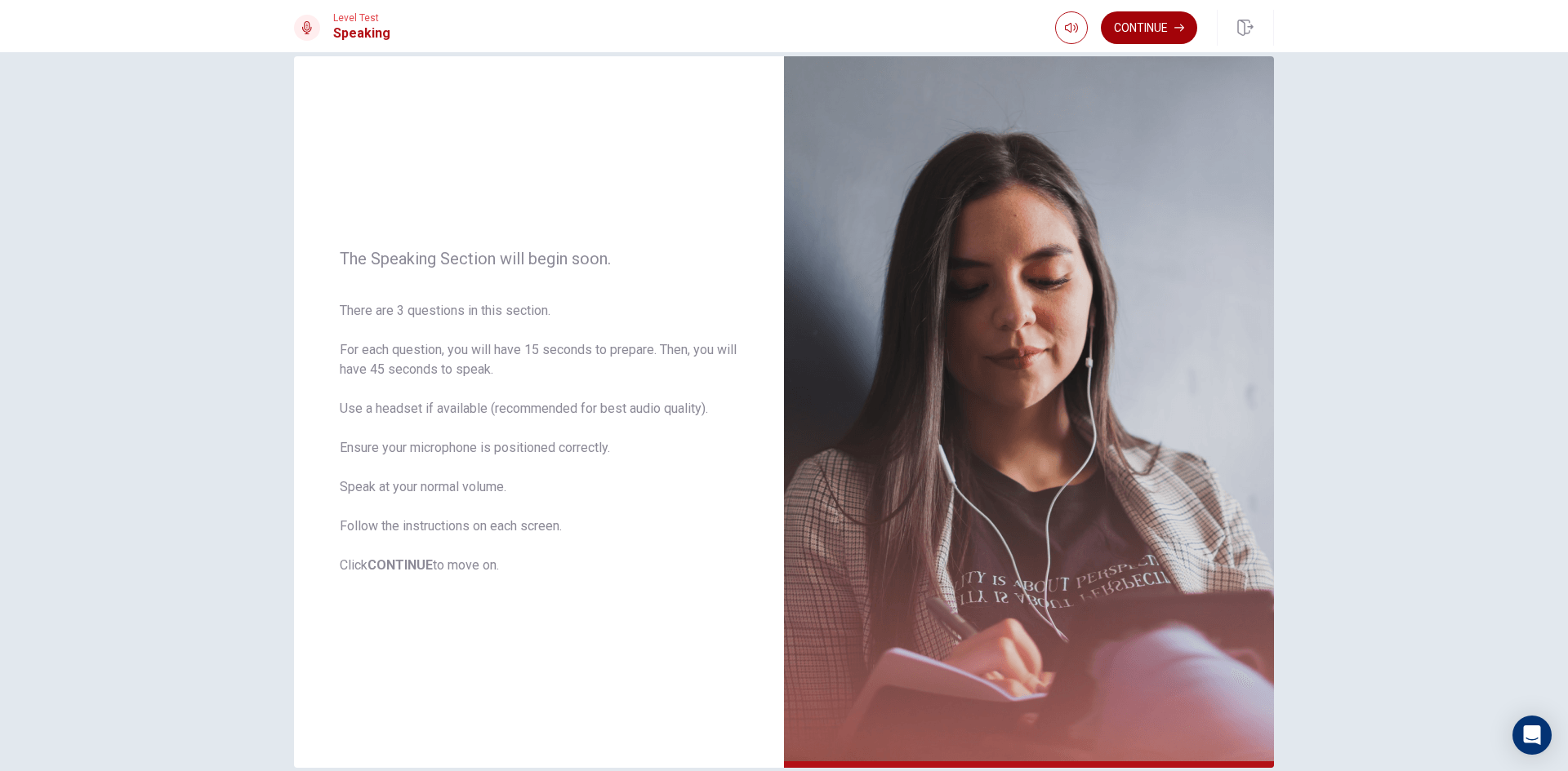
click at [1158, 22] on button "Continue" at bounding box center [1148, 28] width 96 height 32
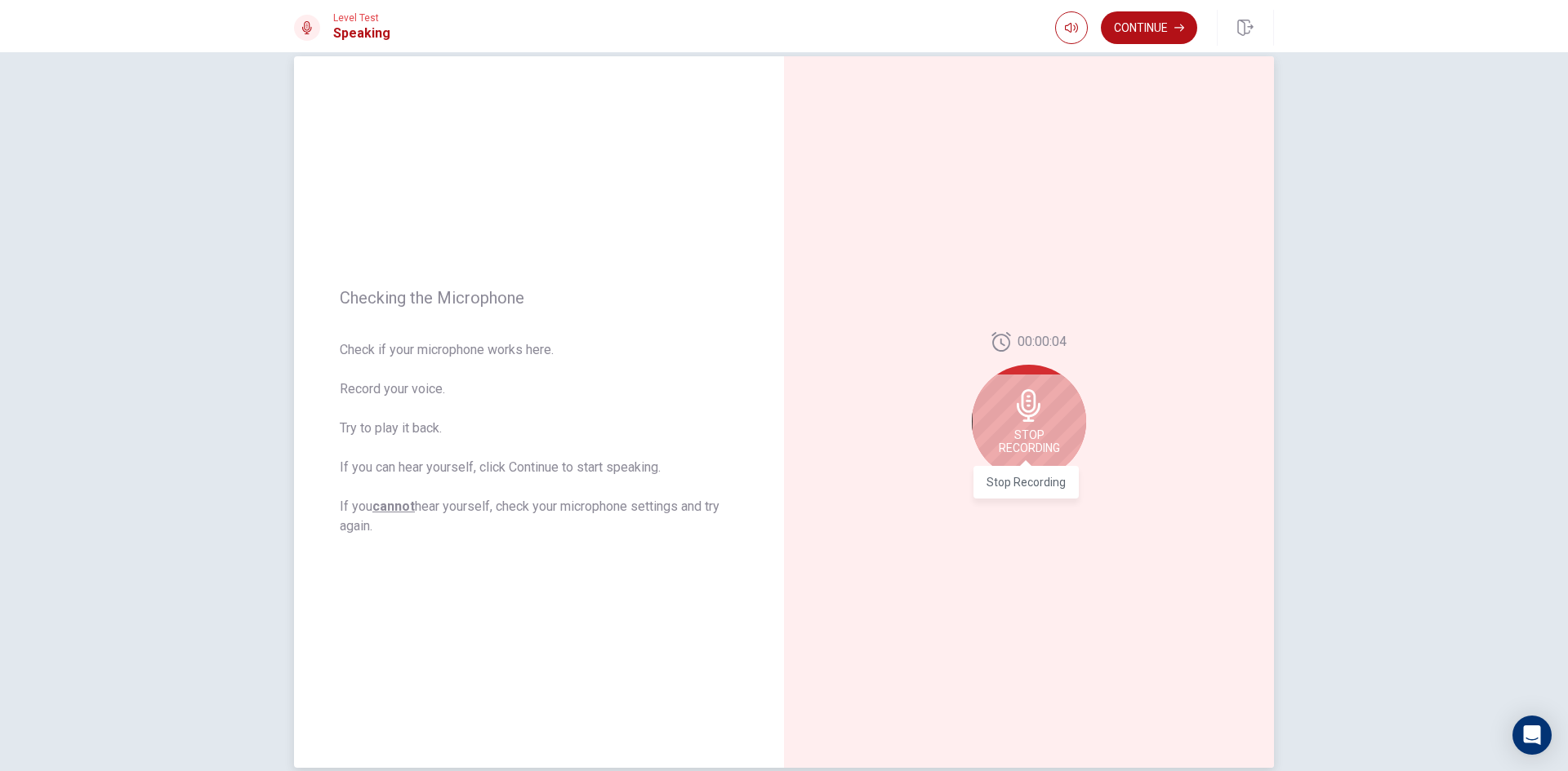
click at [1048, 438] on span "Stop Recording" at bounding box center [1029, 442] width 61 height 27
click at [1044, 491] on icon "Play Audio" at bounding box center [1047, 492] width 8 height 9
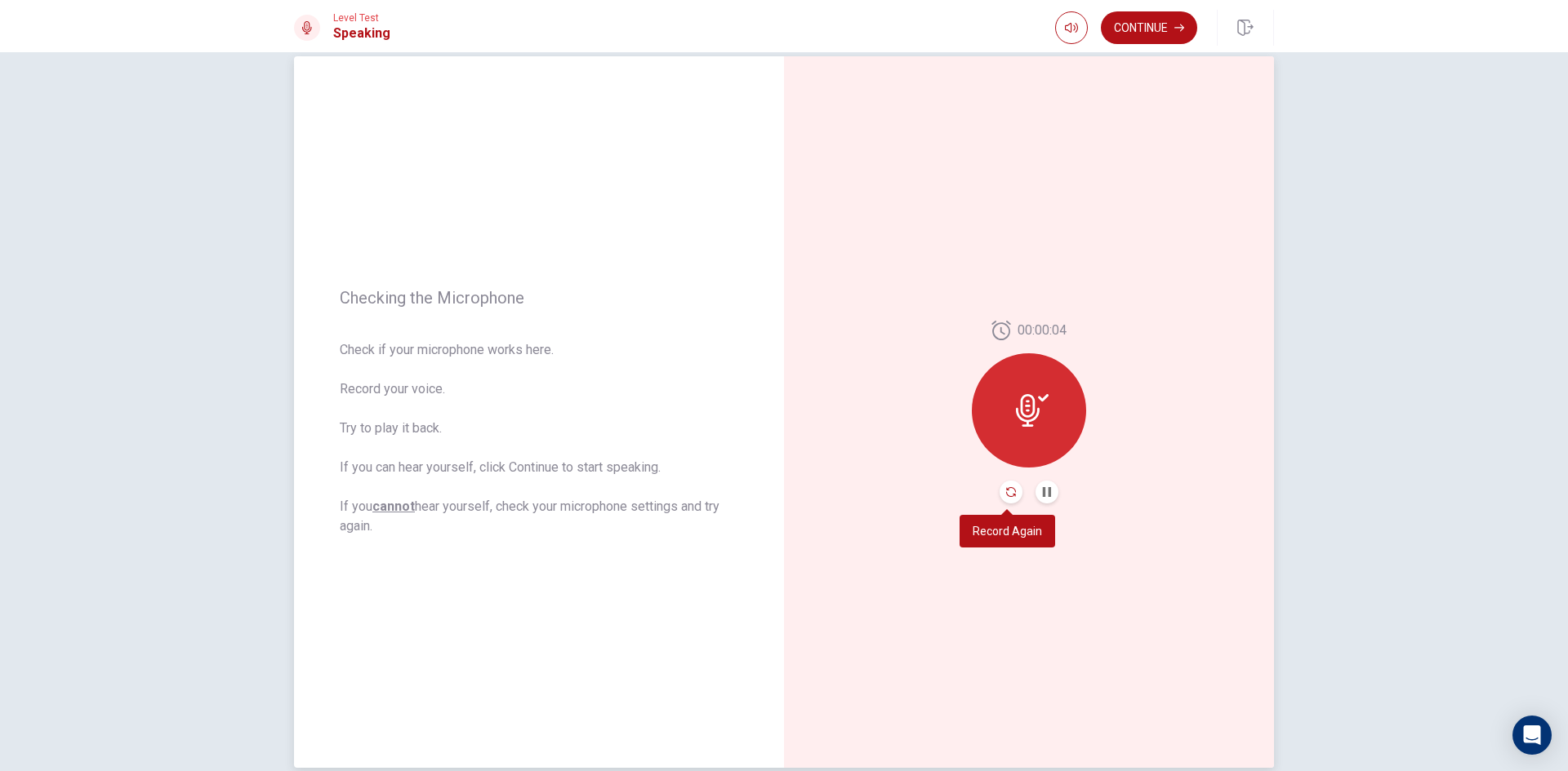
click at [1006, 490] on icon "Record Again" at bounding box center [1011, 492] width 9 height 9
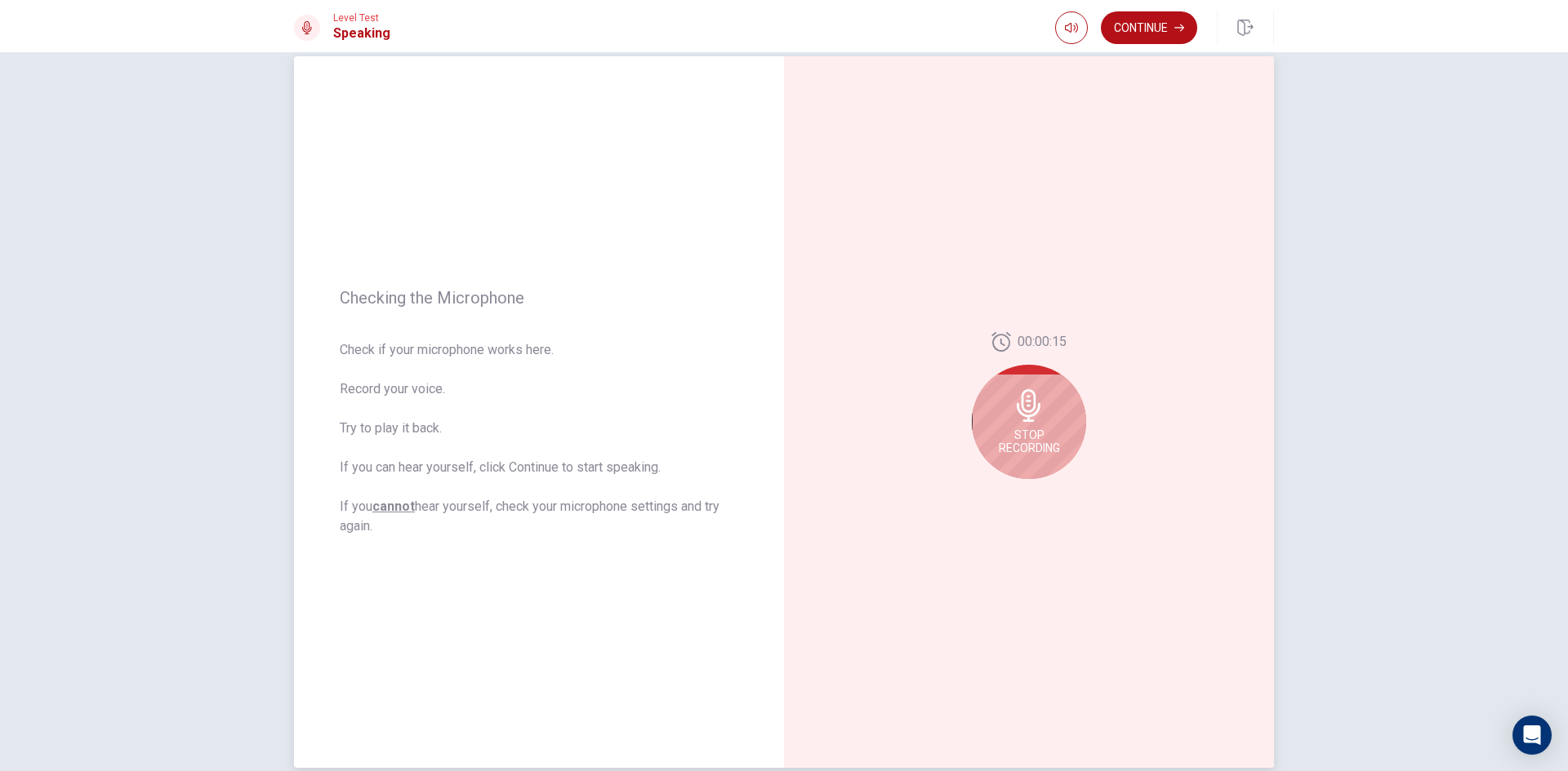
click at [1025, 447] on span "Stop Recording" at bounding box center [1029, 442] width 61 height 27
click at [1044, 491] on icon "Play Audio" at bounding box center [1047, 492] width 8 height 9
click at [1055, 409] on div at bounding box center [1029, 410] width 114 height 114
click at [1026, 415] on icon at bounding box center [1032, 410] width 32 height 32
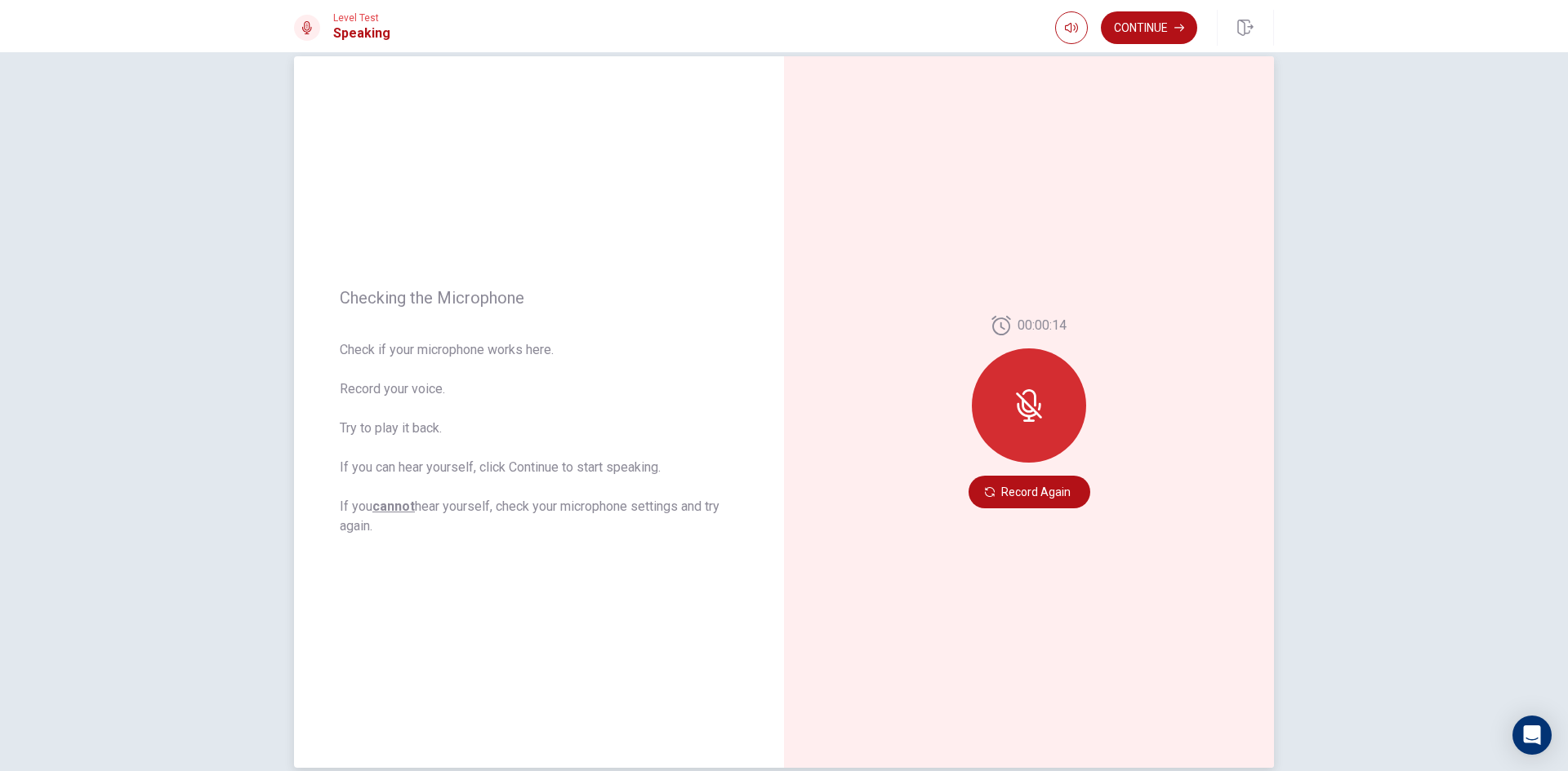
click at [1027, 416] on icon at bounding box center [1026, 410] width 20 height 14
click at [992, 489] on button "Record Again" at bounding box center [1030, 492] width 122 height 32
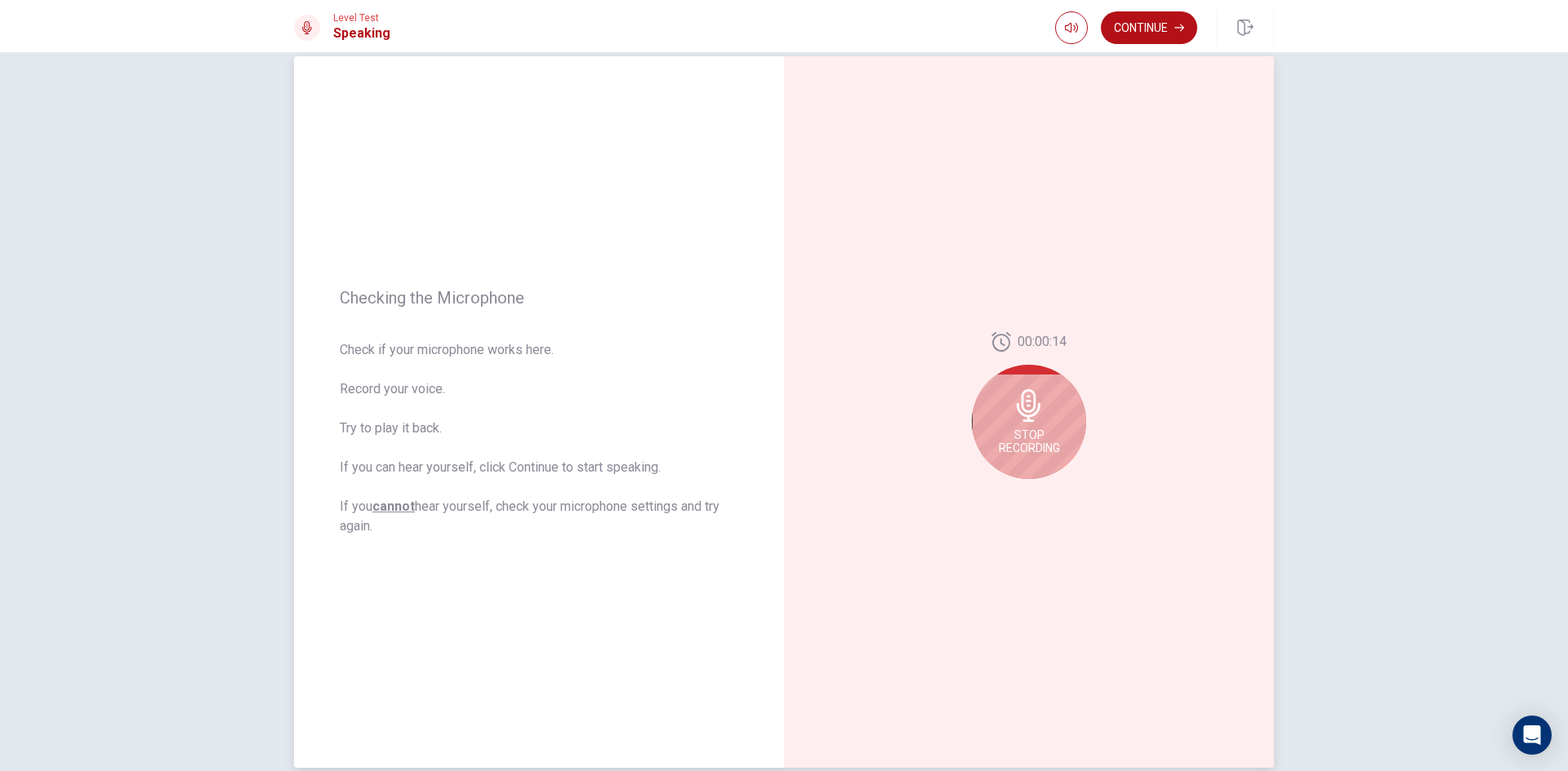
click at [1036, 419] on icon at bounding box center [1029, 405] width 32 height 32
click at [1027, 425] on icon at bounding box center [1028, 410] width 24 height 32
click at [1006, 494] on icon "Record Again" at bounding box center [1011, 492] width 9 height 9
click at [1024, 405] on icon at bounding box center [1028, 405] width 24 height 32
click at [1043, 492] on icon "Play Audio" at bounding box center [1047, 492] width 8 height 9
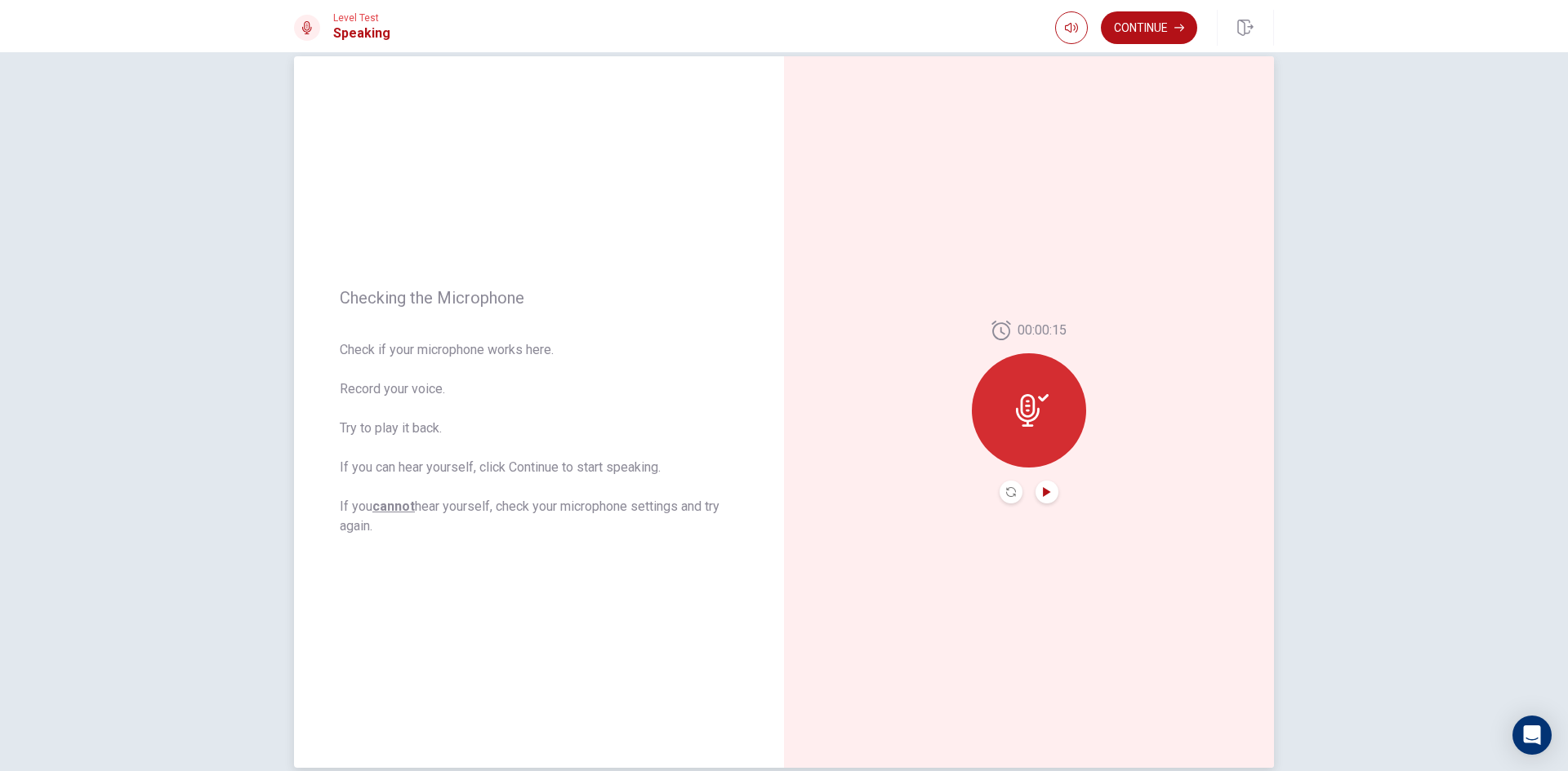
click at [1043, 489] on icon "Play Audio" at bounding box center [1047, 492] width 8 height 9
click at [1001, 491] on button "Record Again" at bounding box center [1011, 492] width 23 height 23
click at [1055, 401] on div "Stop Recording" at bounding box center [1029, 422] width 114 height 114
click at [1046, 321] on span "00:00:15" at bounding box center [1042, 330] width 49 height 20
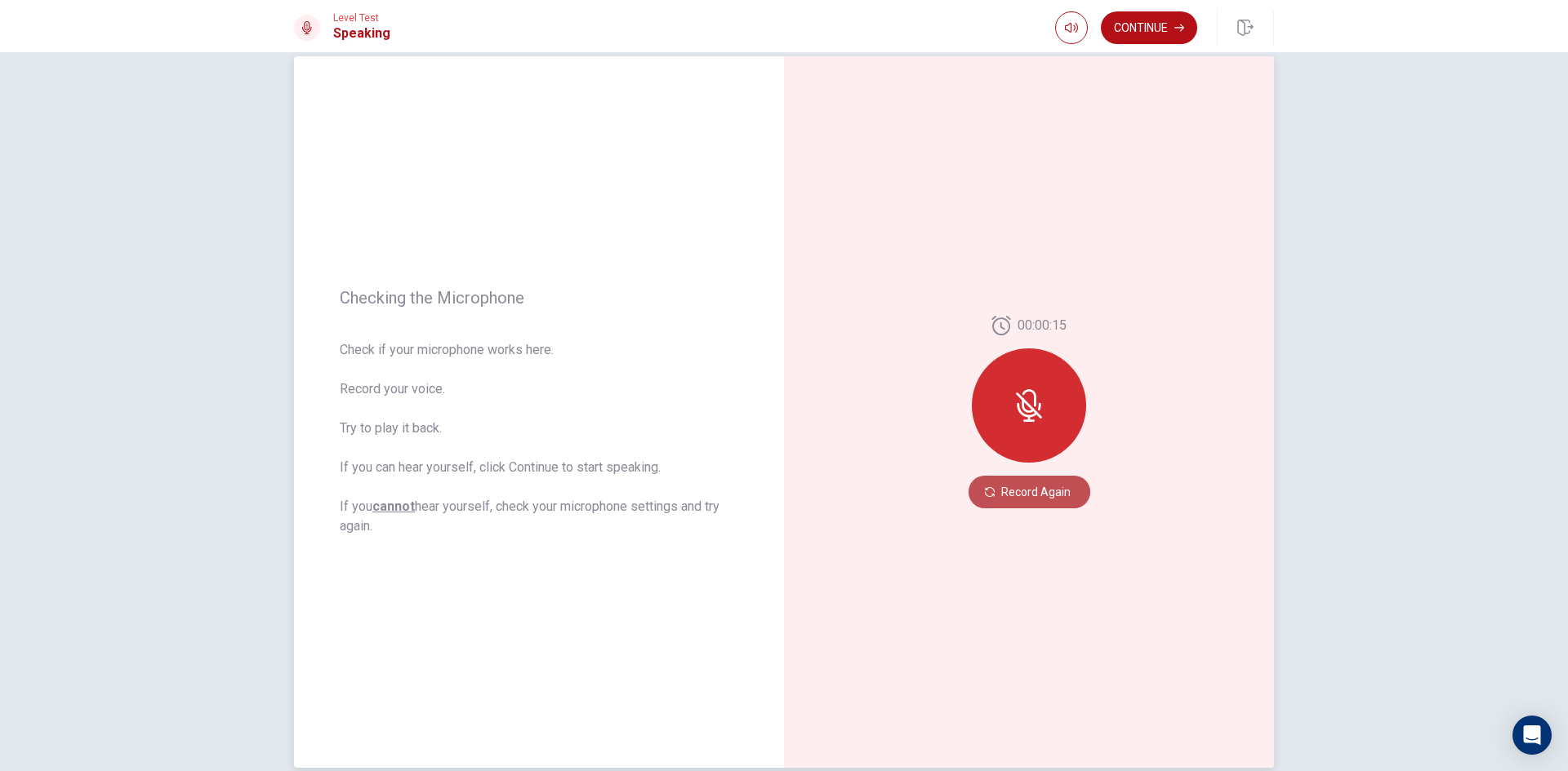
click at [1045, 497] on button "Record Again" at bounding box center [1030, 492] width 122 height 32
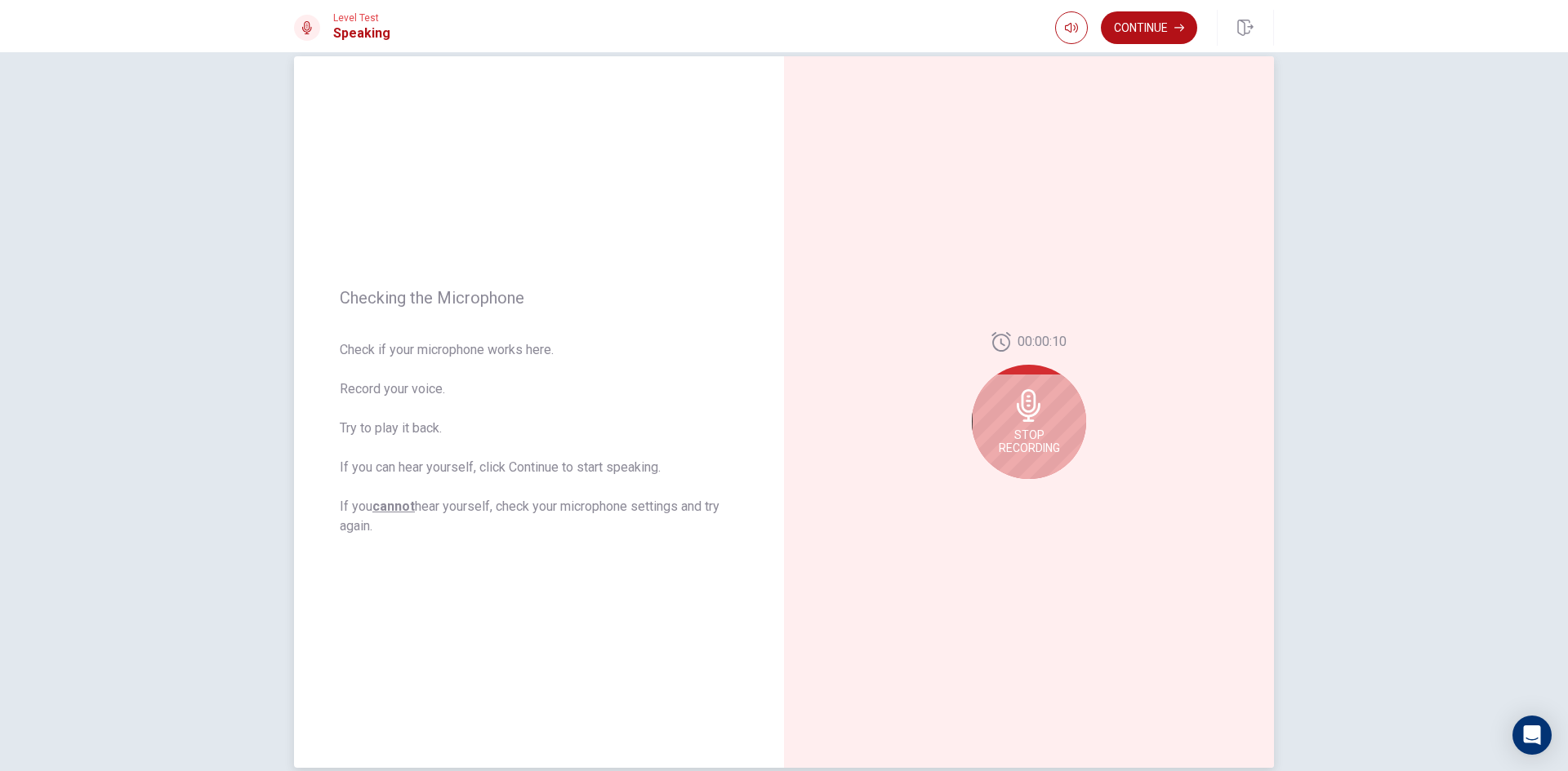
click at [1040, 451] on span "Stop Recording" at bounding box center [1029, 442] width 61 height 27
click at [1036, 497] on button "Play Audio" at bounding box center [1047, 492] width 23 height 23
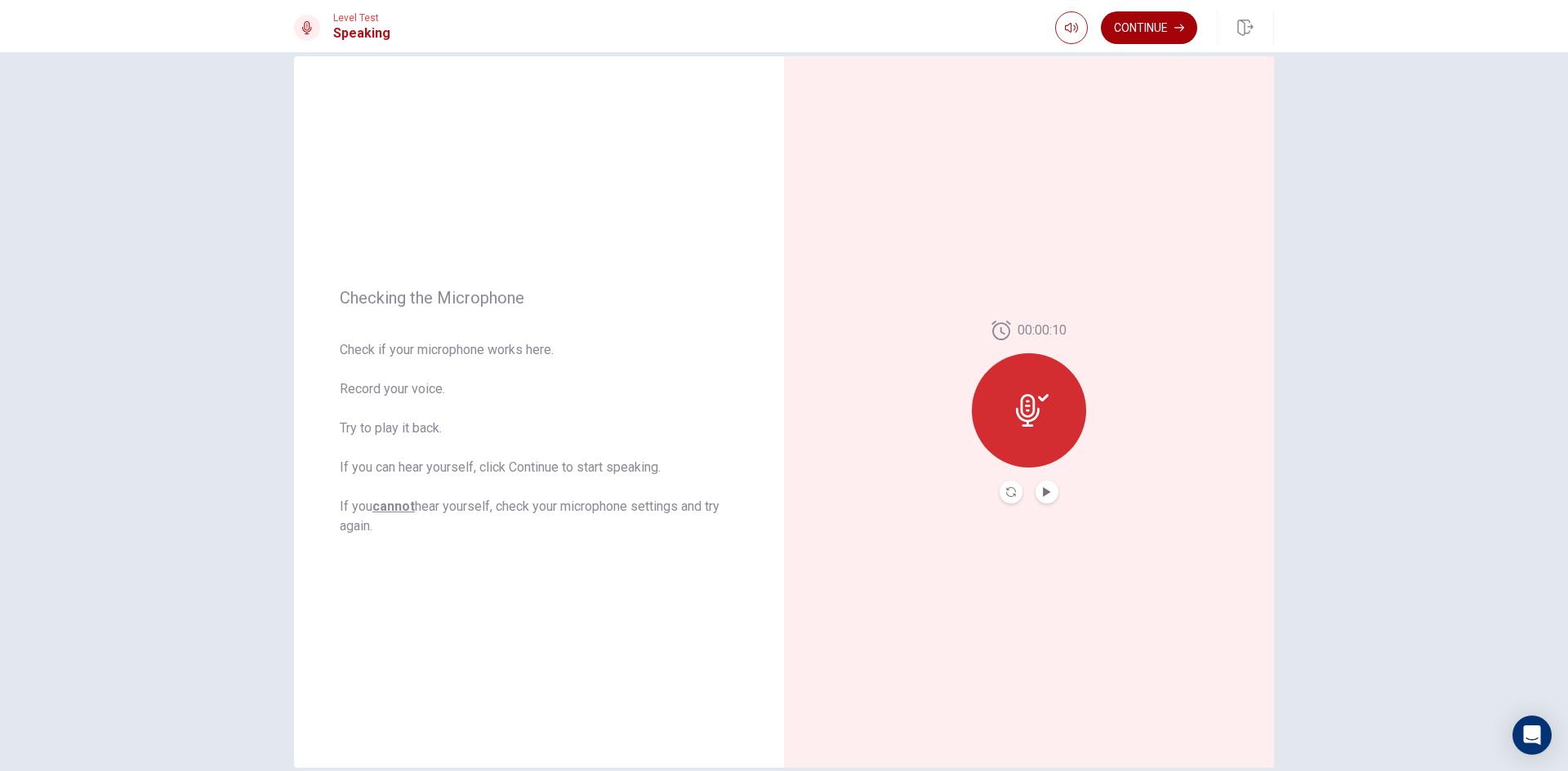
click at [1148, 19] on button "Continue" at bounding box center [1148, 28] width 96 height 32
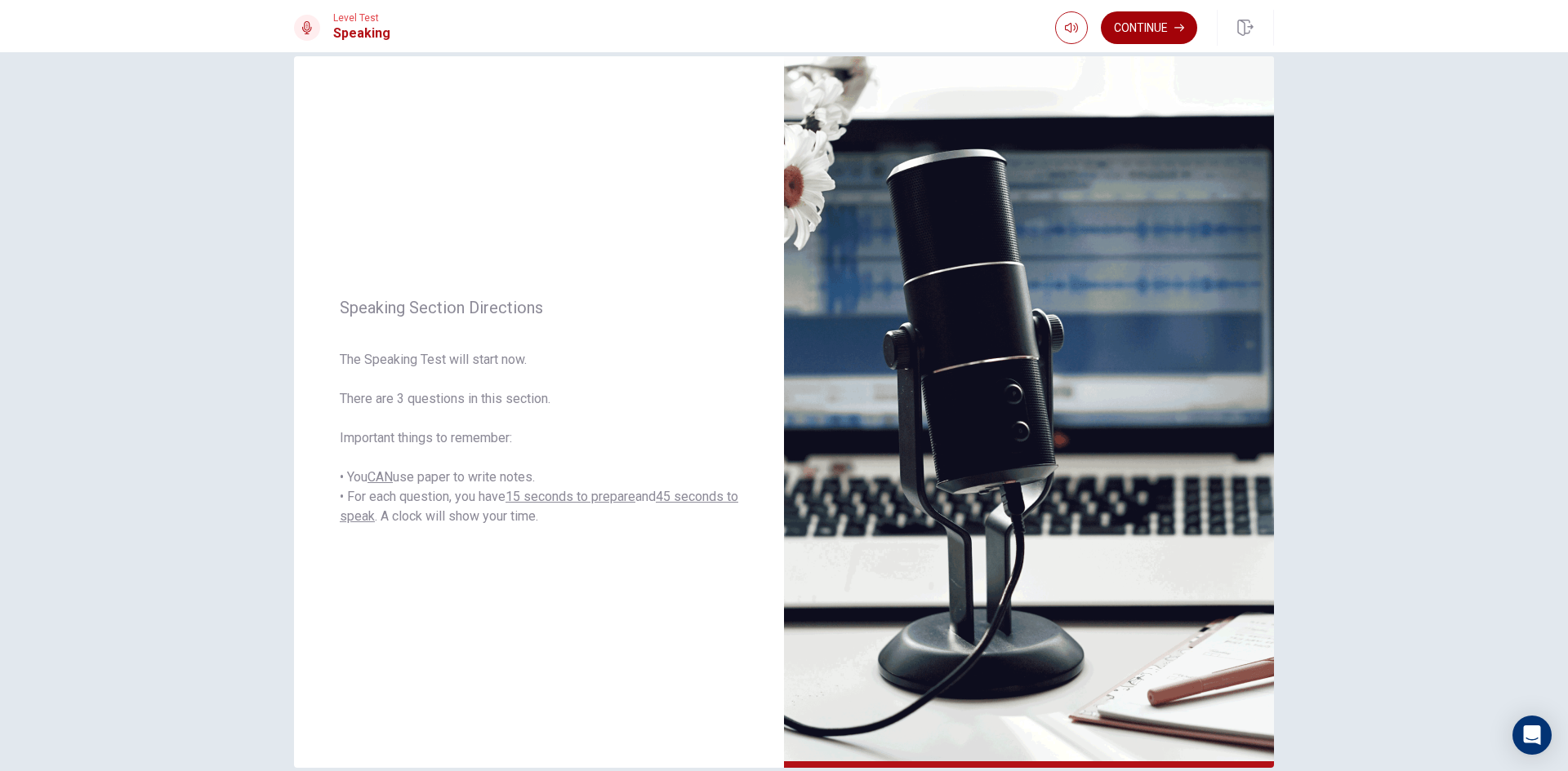
click at [1164, 15] on button "Continue" at bounding box center [1148, 28] width 96 height 32
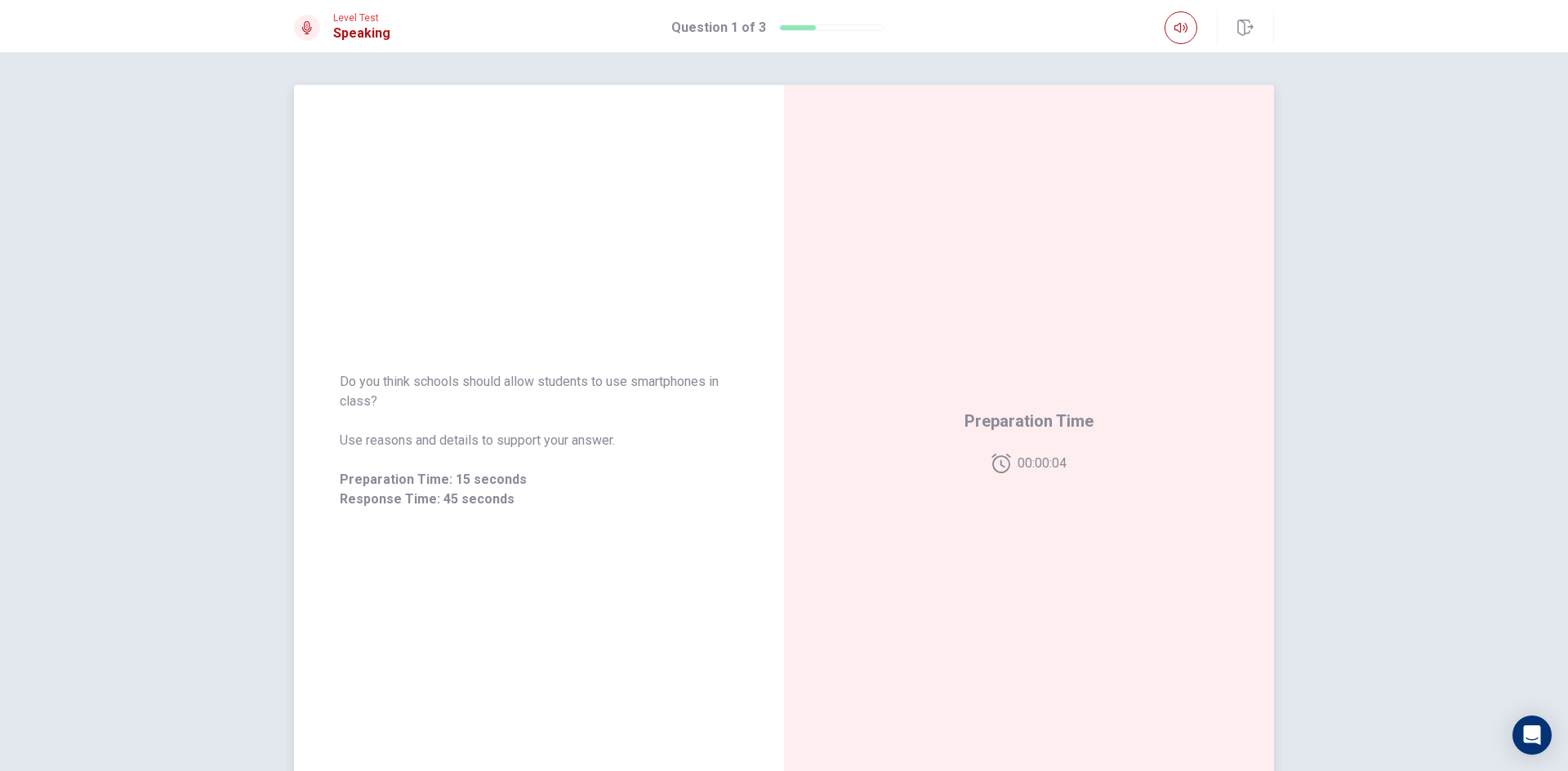
click at [1017, 407] on div "Preparation Time 00:00:04" at bounding box center [1029, 441] width 490 height 712
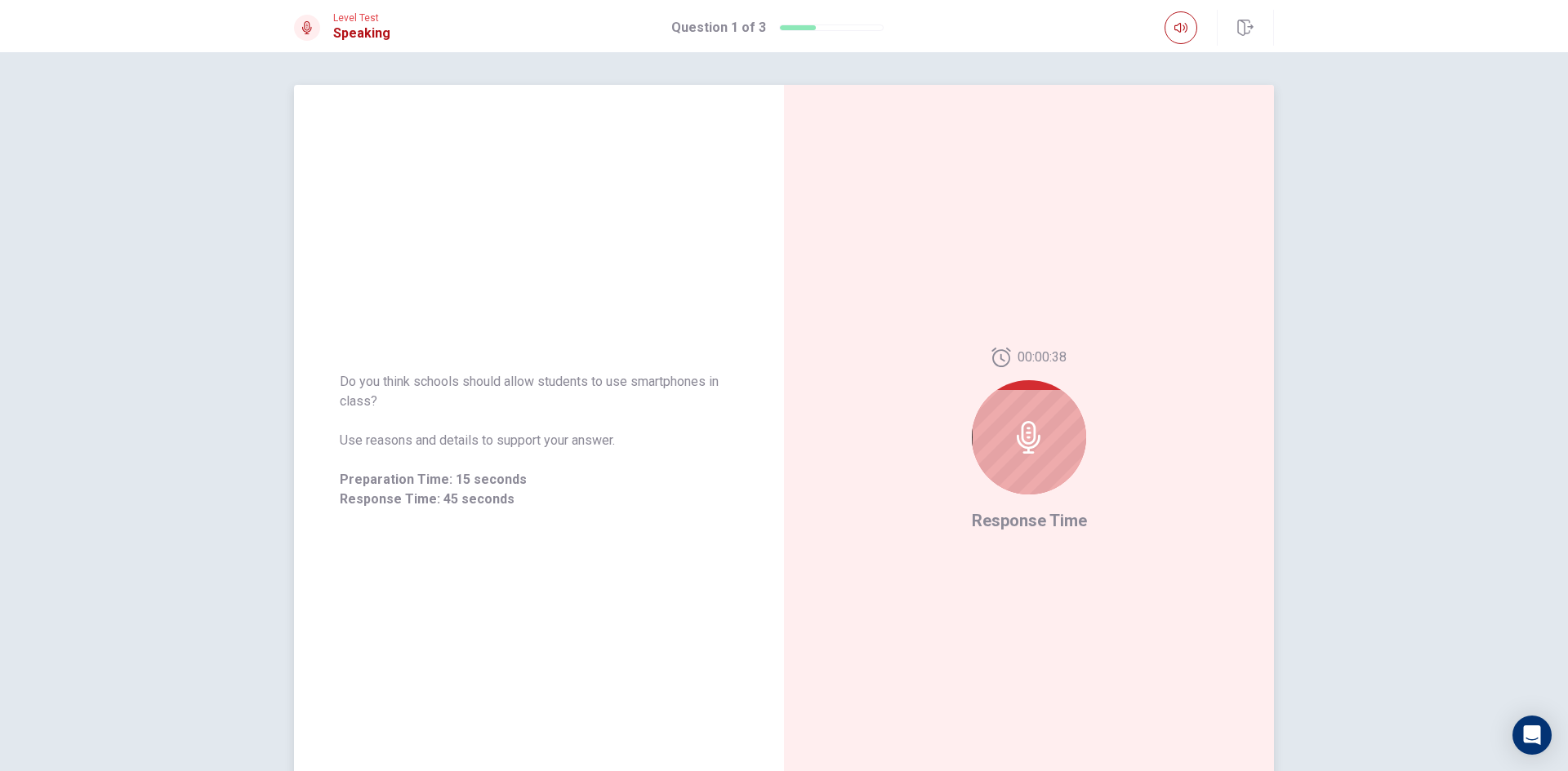
click at [1035, 423] on icon at bounding box center [1029, 438] width 32 height 32
click at [996, 443] on div at bounding box center [1029, 438] width 114 height 114
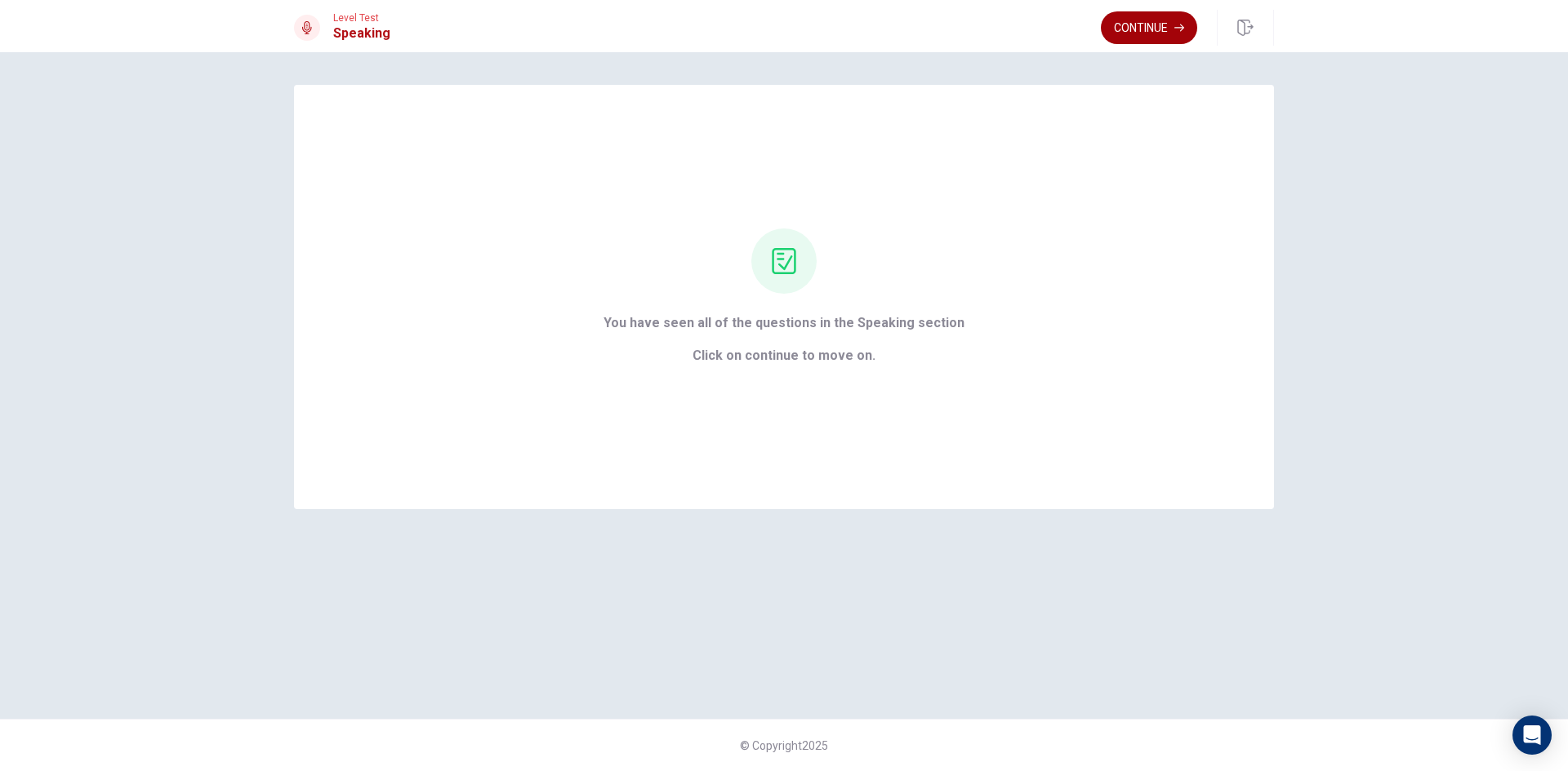
click at [1146, 29] on button "Continue" at bounding box center [1148, 28] width 96 height 32
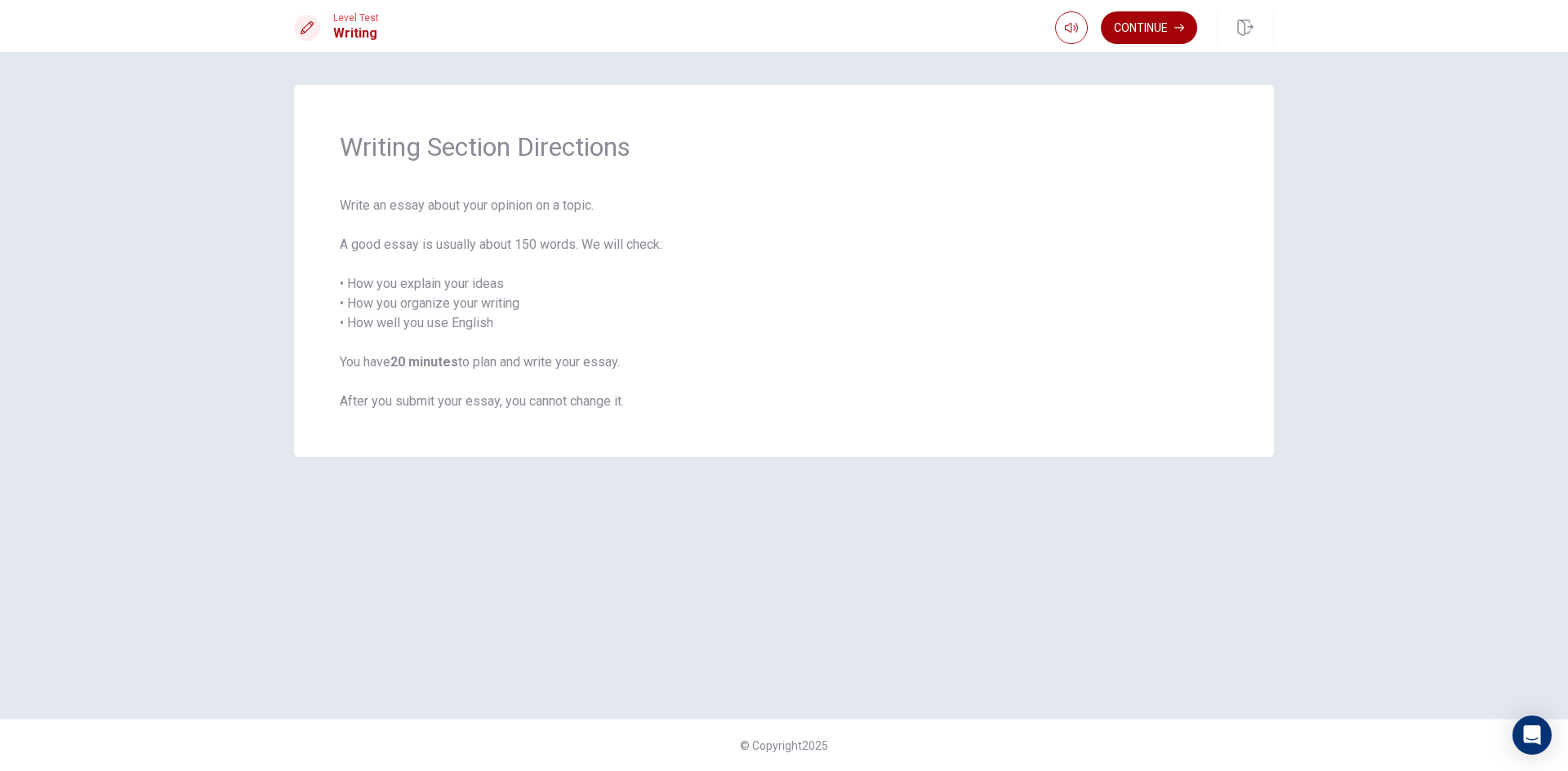
click at [1171, 22] on button "Continue" at bounding box center [1148, 28] width 96 height 32
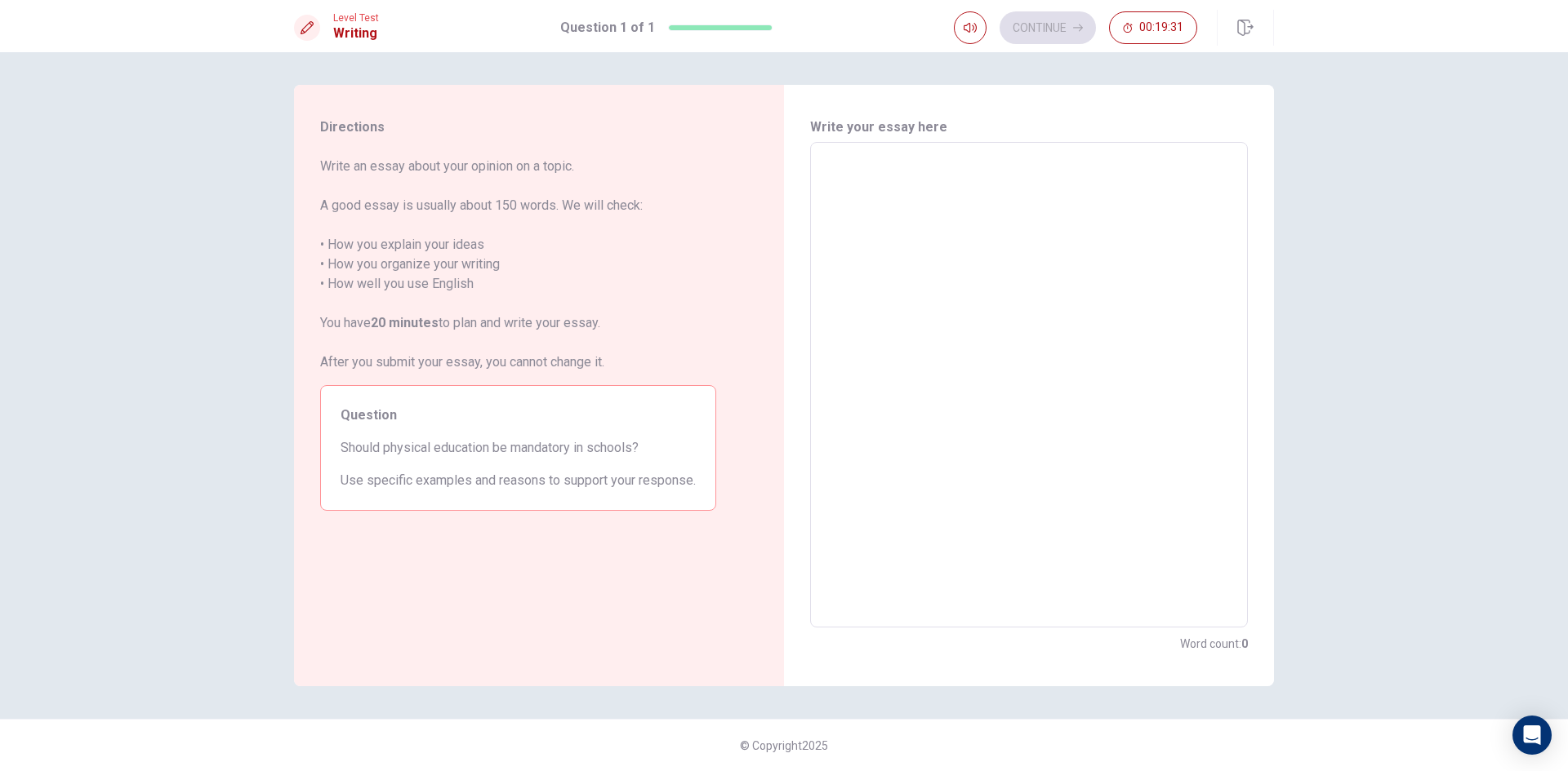
click at [932, 207] on textarea at bounding box center [1029, 385] width 415 height 459
type textarea "i"
type textarea "x"
type textarea "I"
type textarea "x"
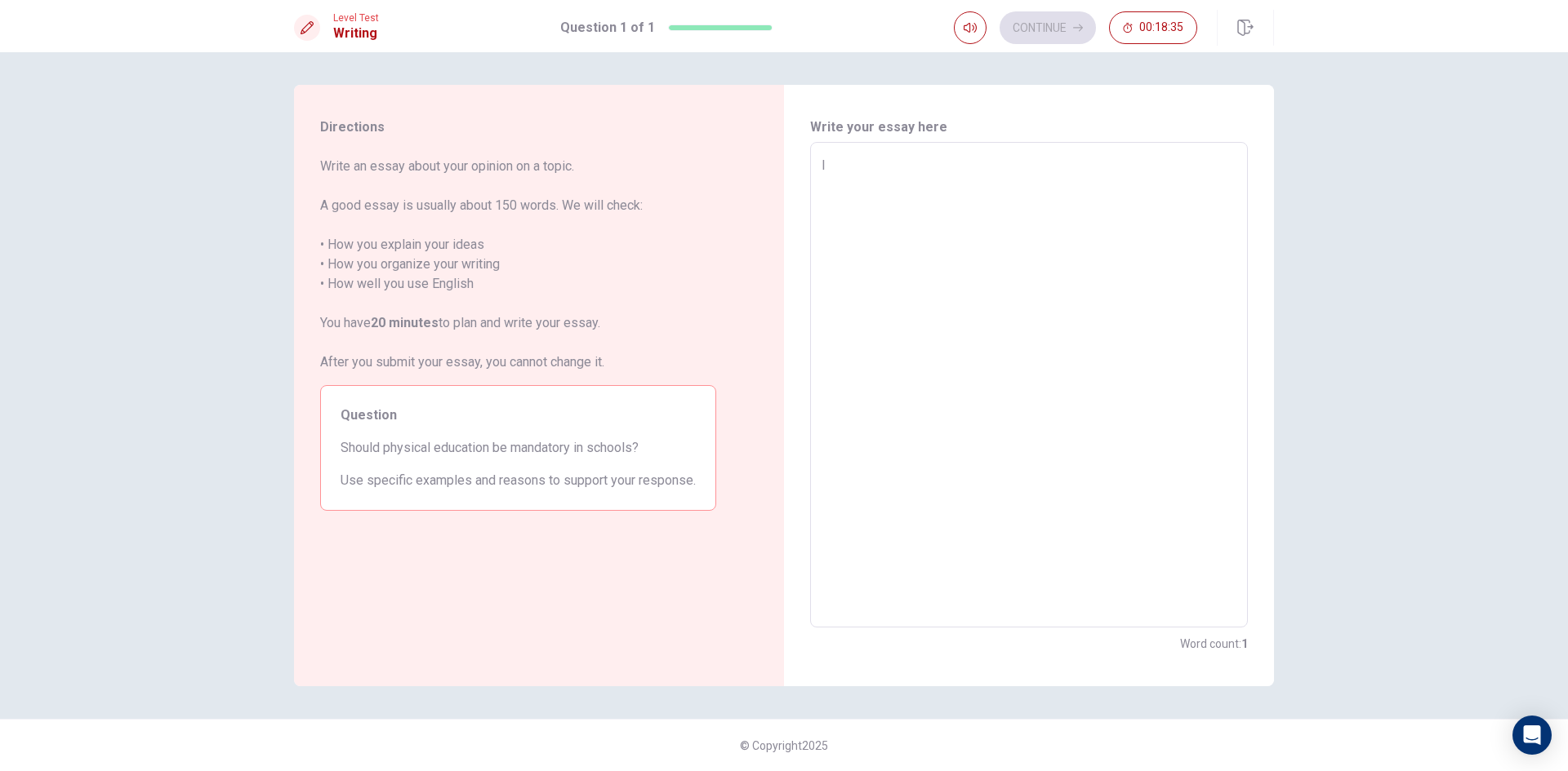
type textarea "I"
type textarea "x"
type textarea "I t"
type textarea "x"
type textarea "I th"
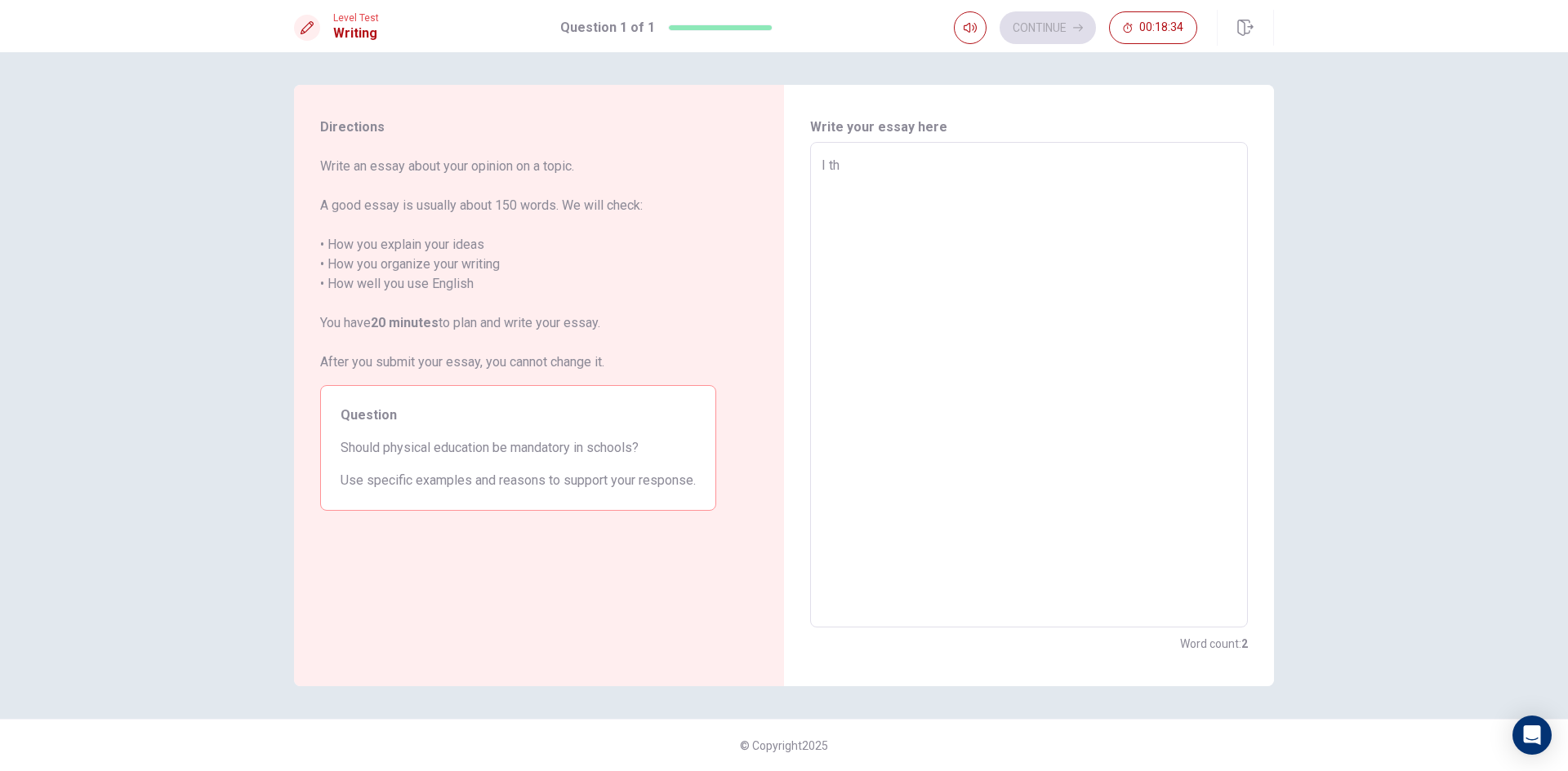
type textarea "x"
type textarea "I thi"
type textarea "x"
type textarea "I thin"
type textarea "x"
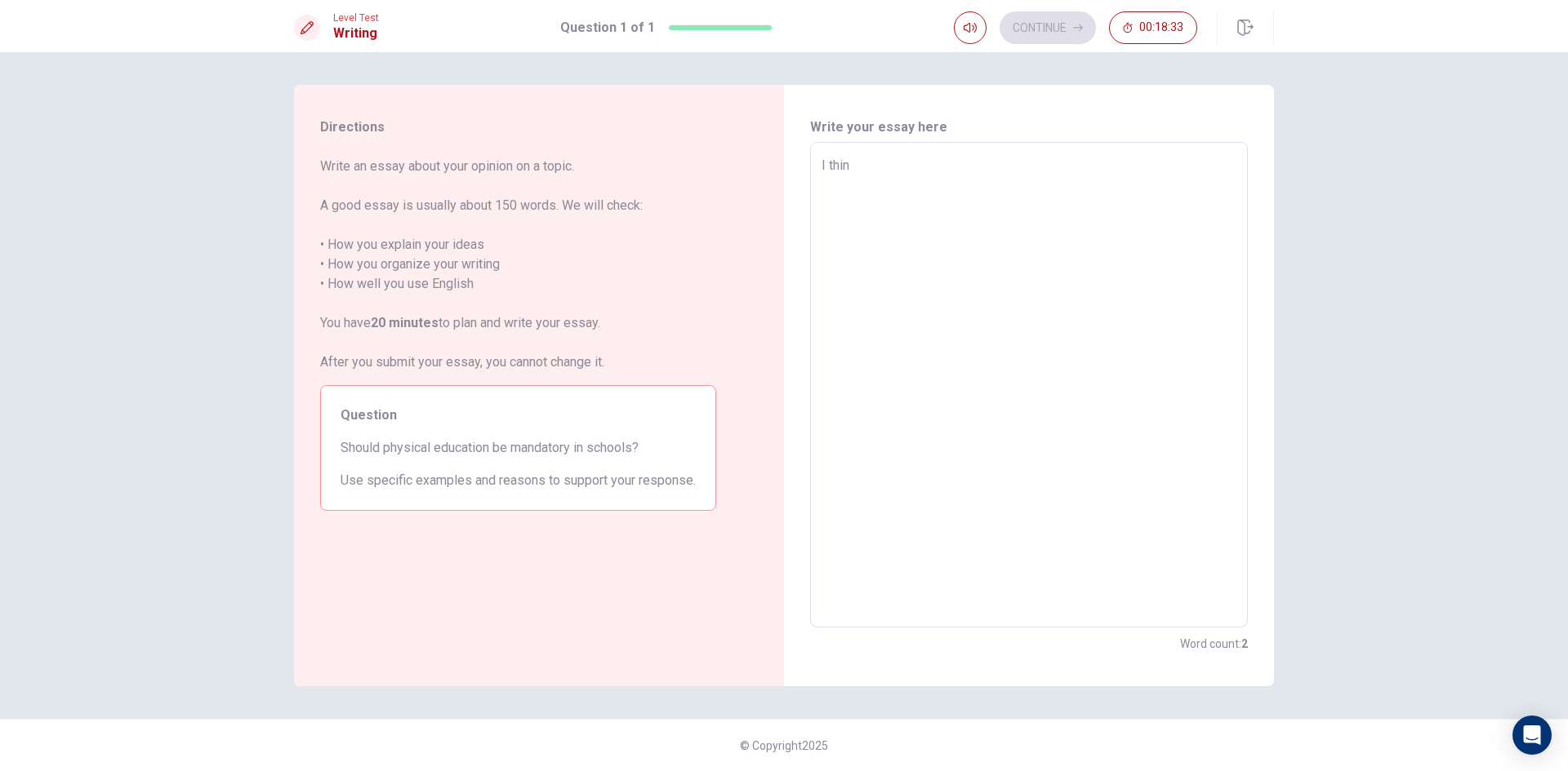
type textarea "I think"
type textarea "x"
type textarea "I think"
type textarea "x"
type textarea "I think p"
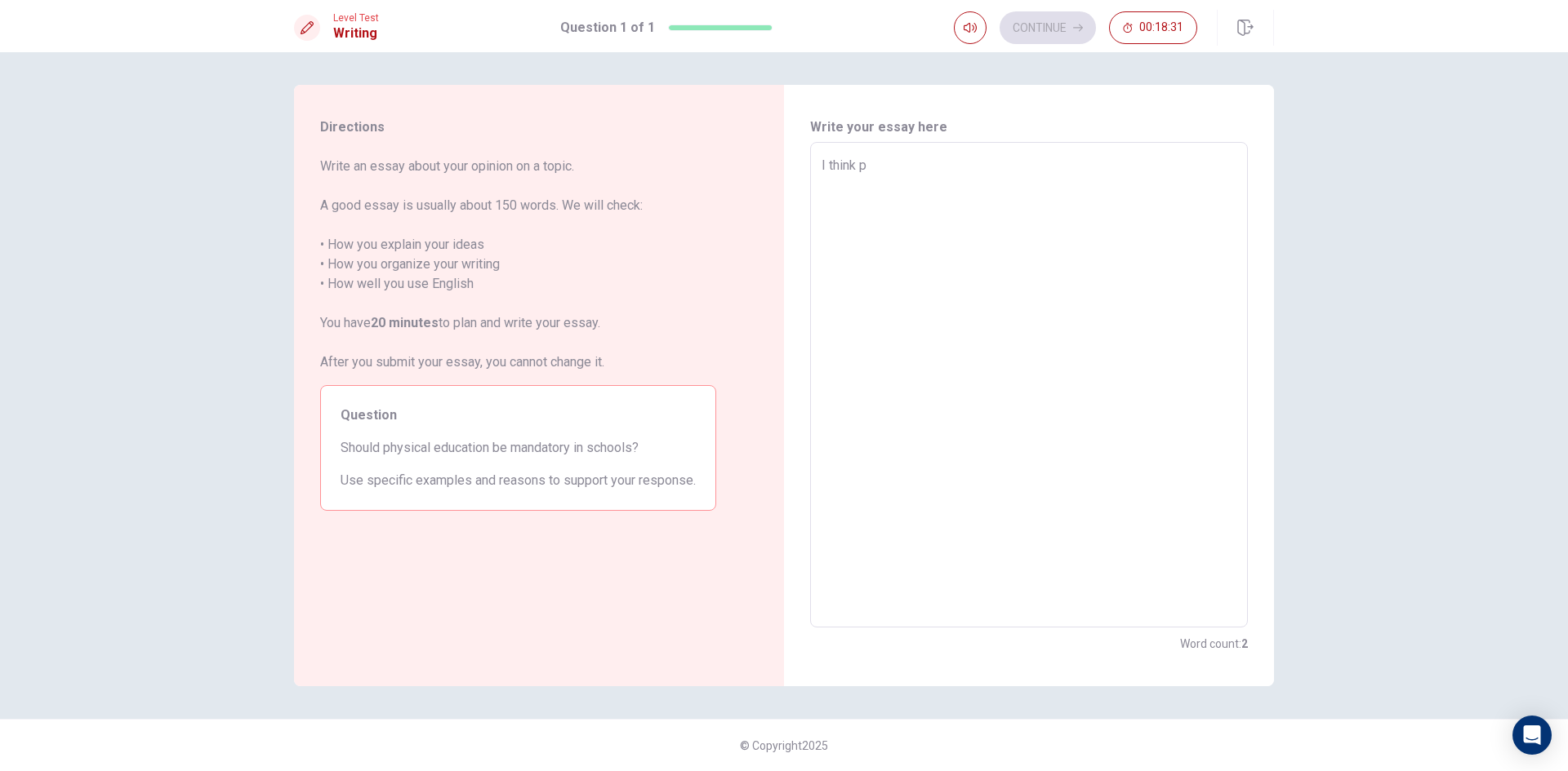
type textarea "x"
type textarea "I think ph"
type textarea "x"
type textarea "I think phy"
type textarea "x"
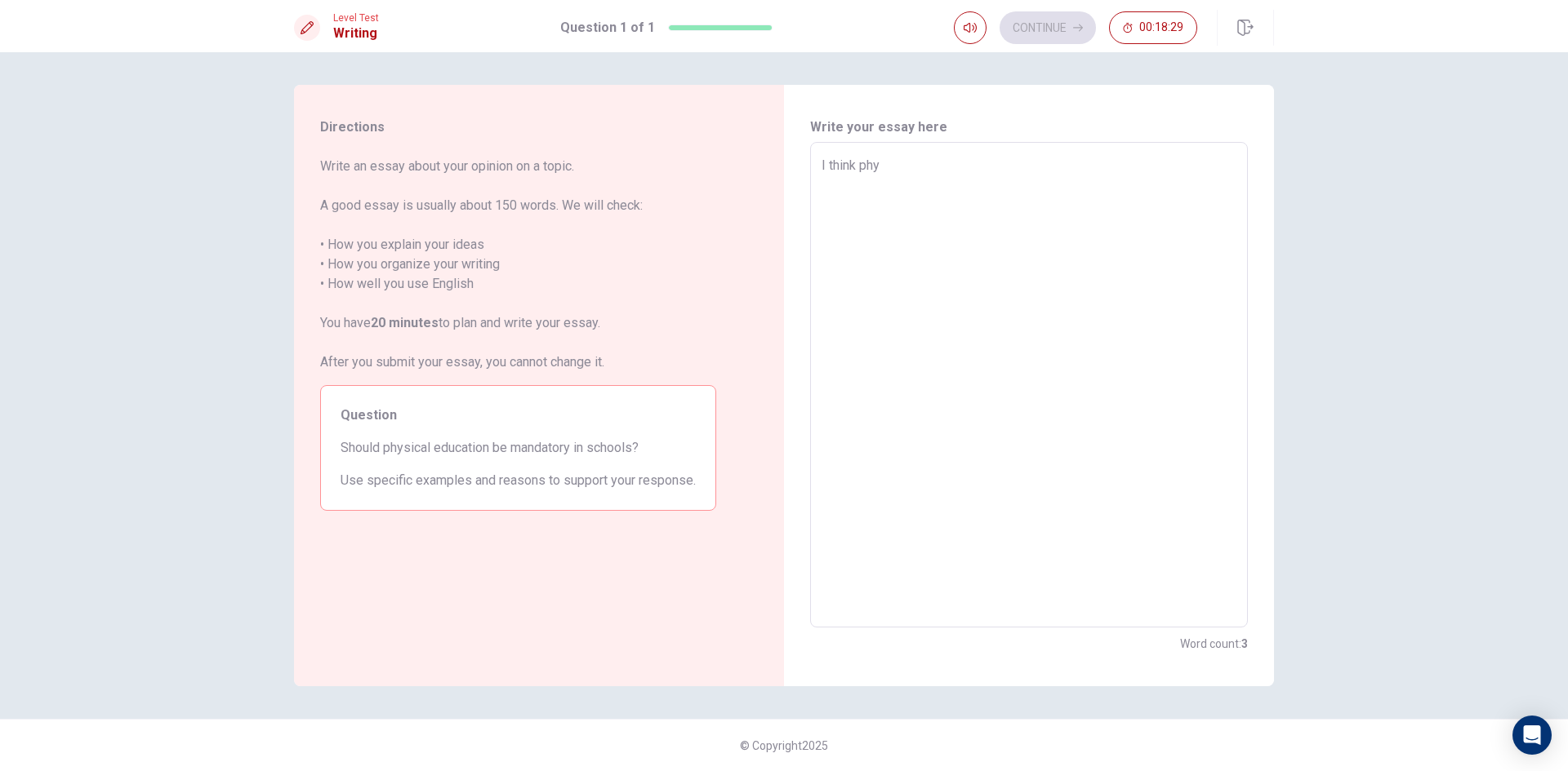
type textarea "I think phyd"
type textarea "x"
type textarea "I think phy"
type textarea "x"
type textarea "I think phys"
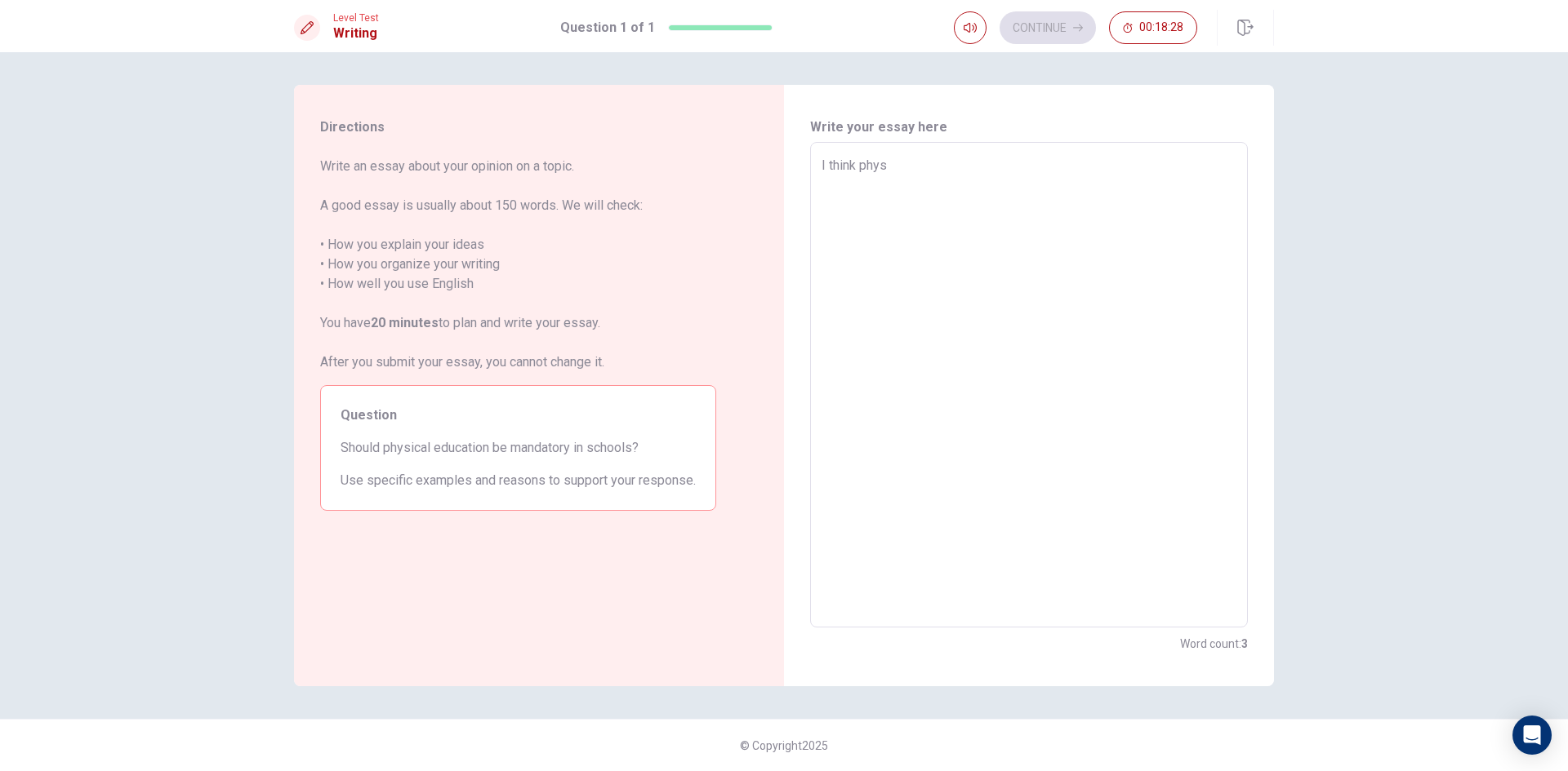
type textarea "x"
type textarea "I think physi"
type textarea "x"
type textarea "I think physic"
type textarea "x"
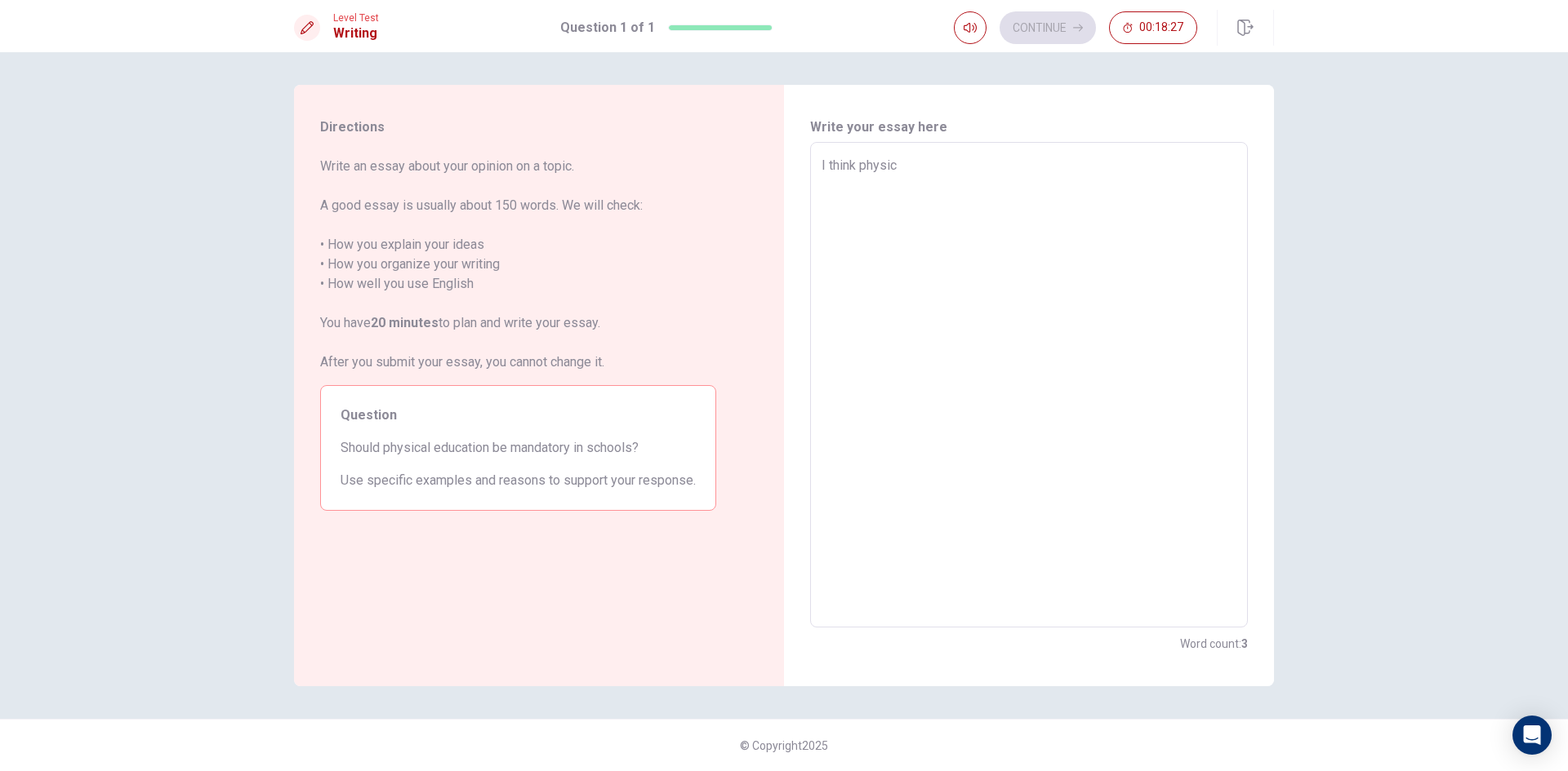
type textarea "I think physica"
type textarea "x"
type textarea "I think physical"
type textarea "x"
type textarea "I think physical"
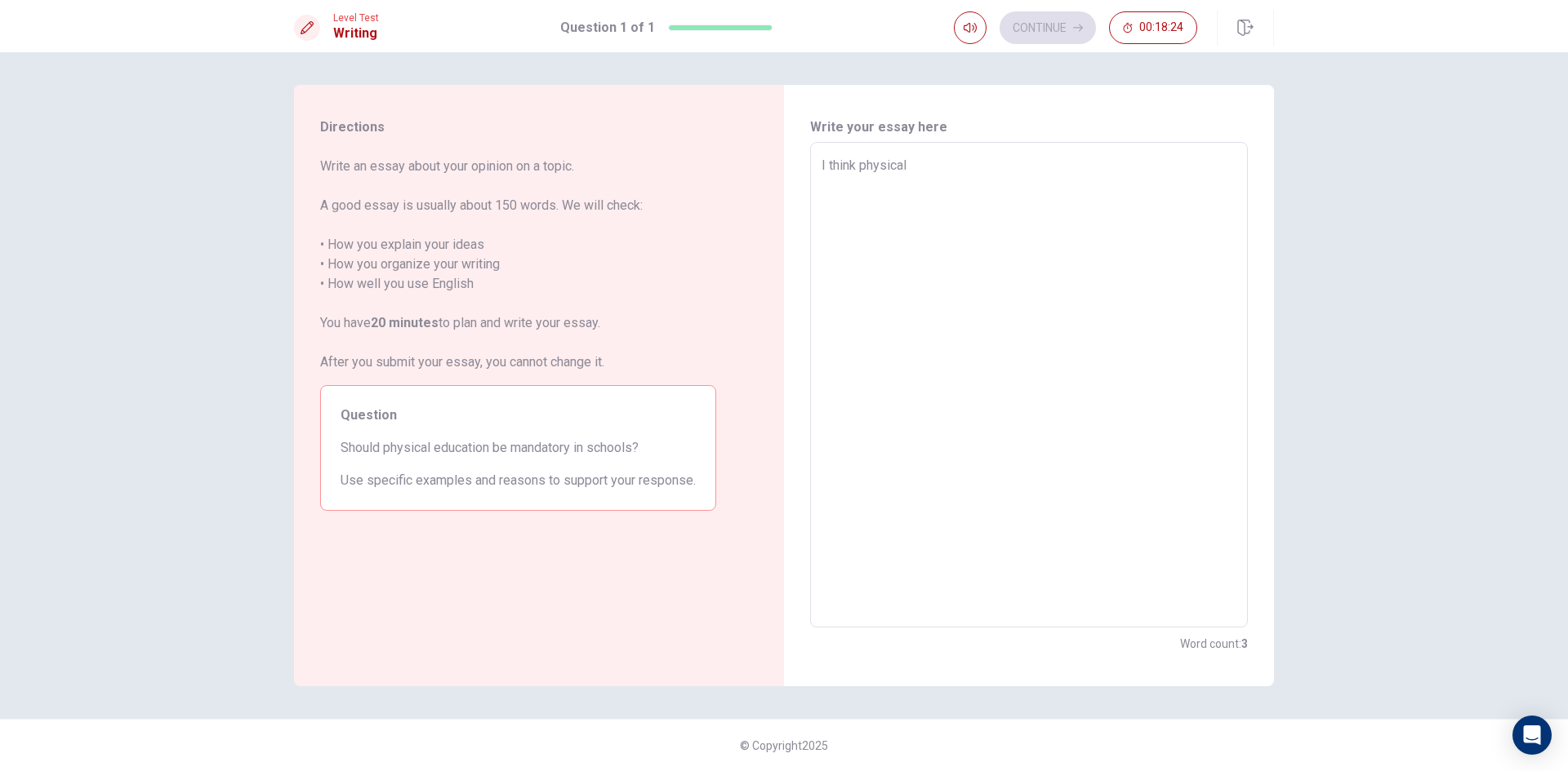
type textarea "x"
type textarea "I think physical e"
type textarea "x"
type textarea "I think physical ed"
type textarea "x"
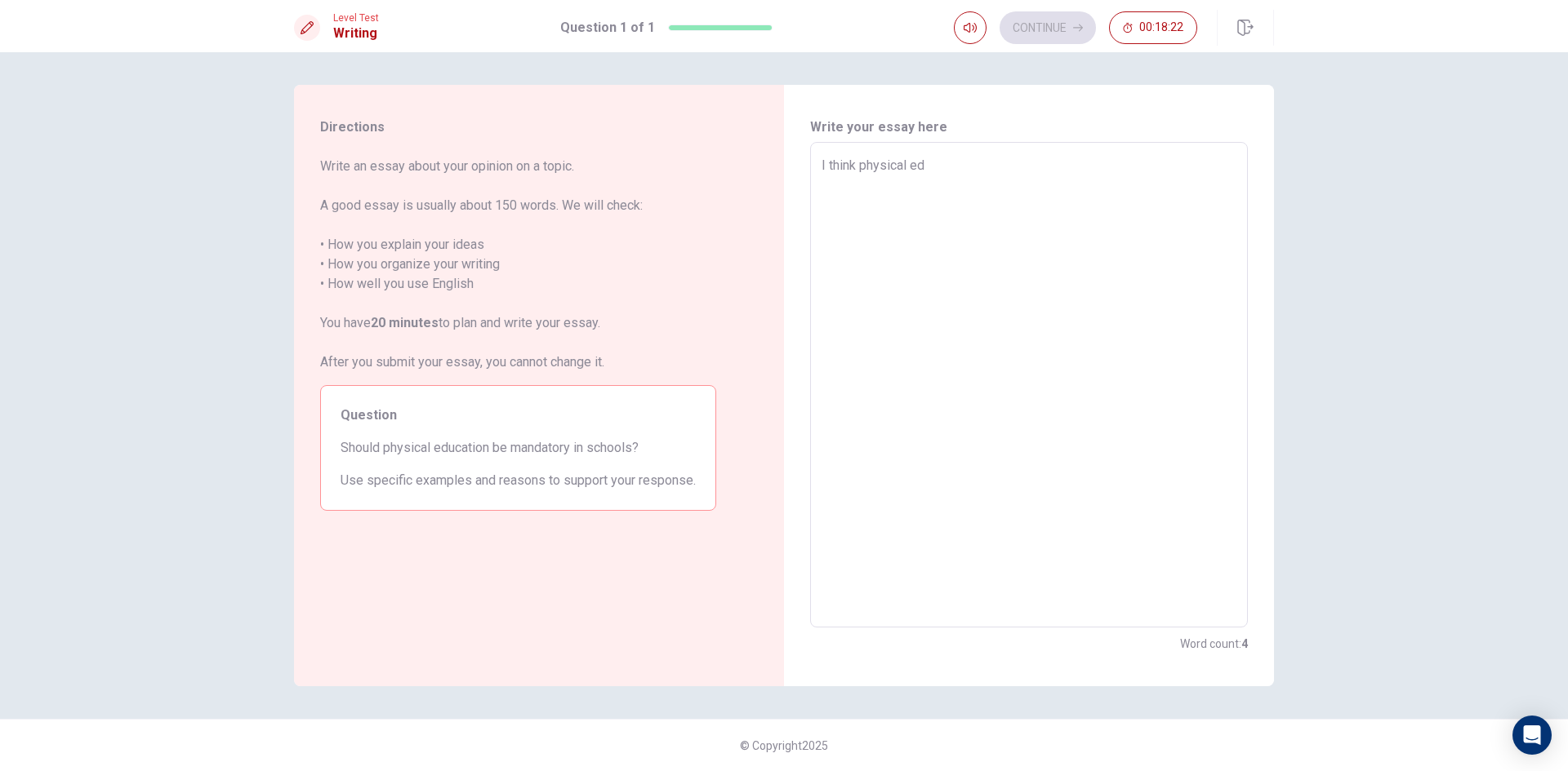
type textarea "I think physical edu"
type textarea "x"
type textarea "I think physical educ"
type textarea "x"
type textarea "I think physical educa"
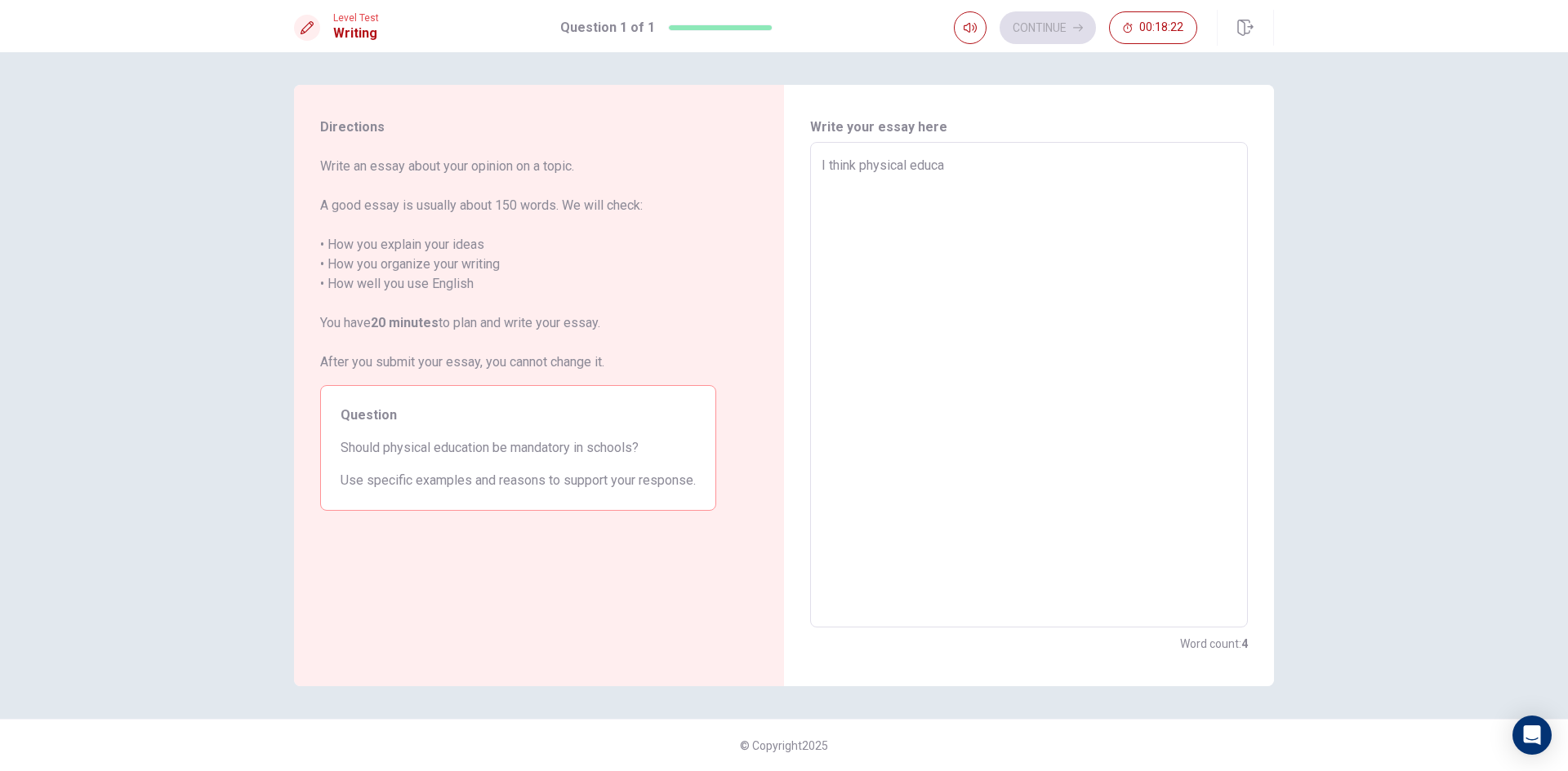
type textarea "x"
type textarea "I think physical educat"
type textarea "x"
type textarea "I think physical educati"
type textarea "x"
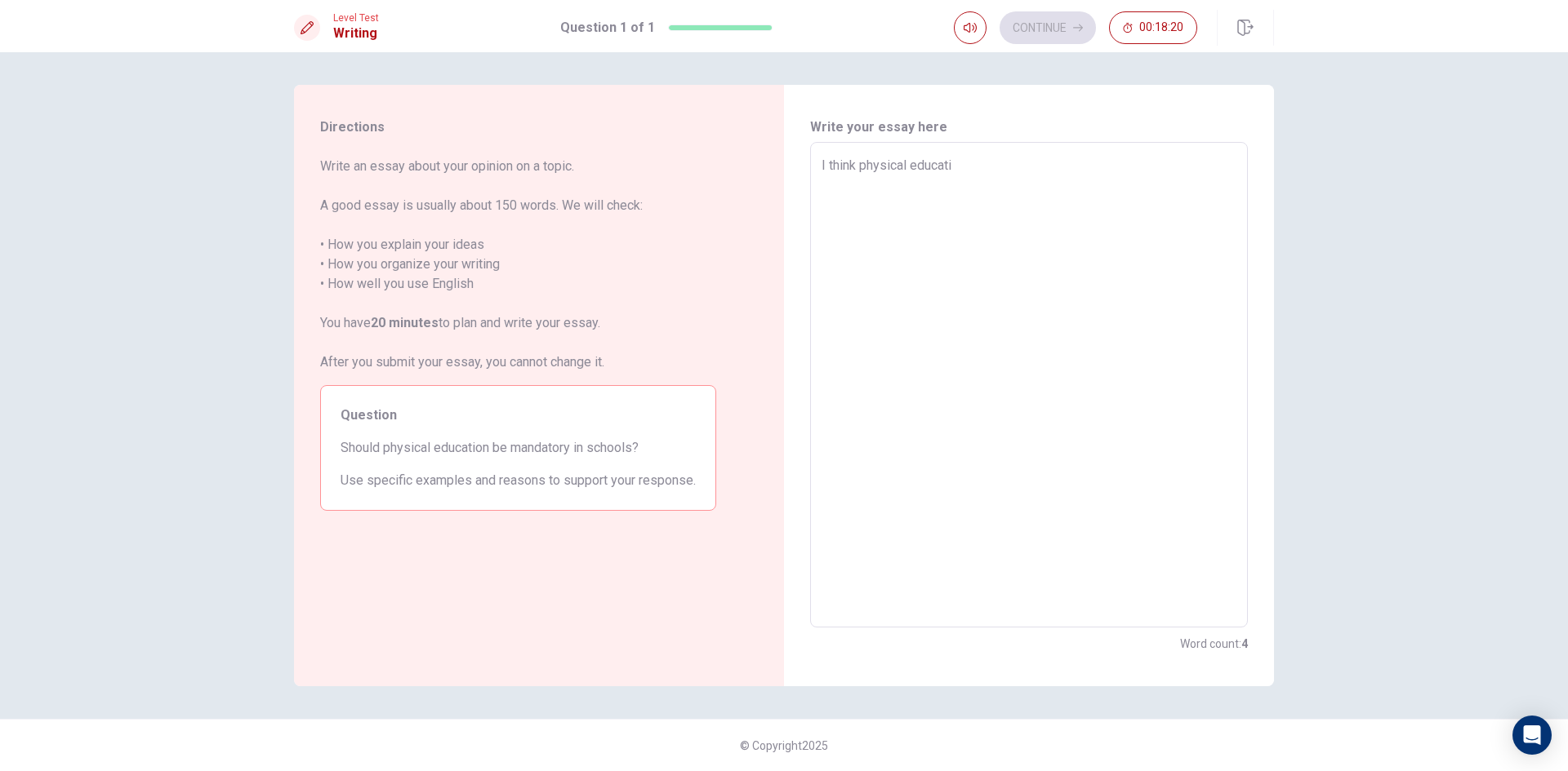
type textarea "I think physical educatio"
type textarea "x"
type textarea "I think physical education"
type textarea "x"
type textarea "I think physical education"
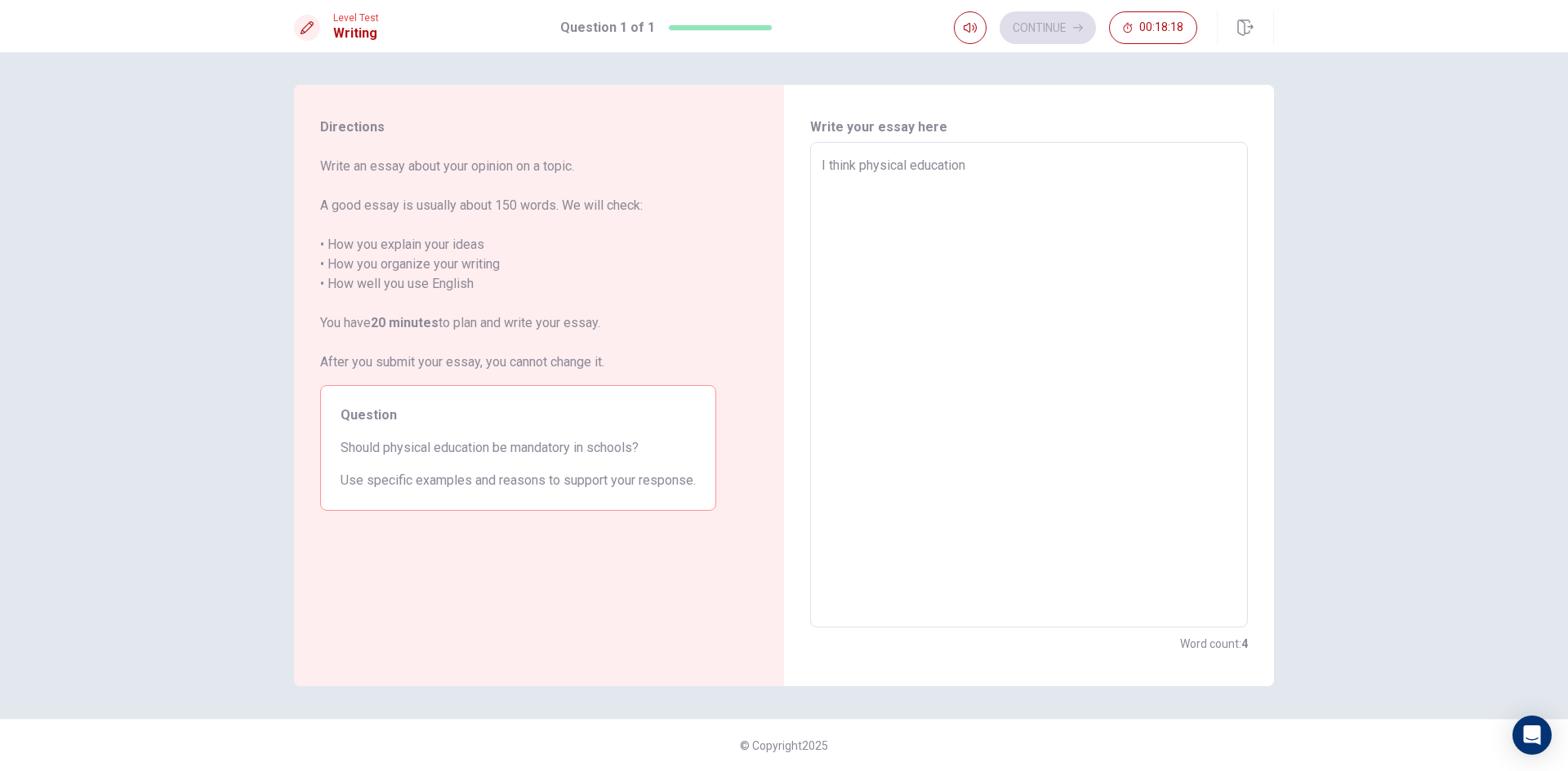
type textarea "x"
type textarea "I think physical education b"
type textarea "x"
type textarea "I think physical education be"
type textarea "x"
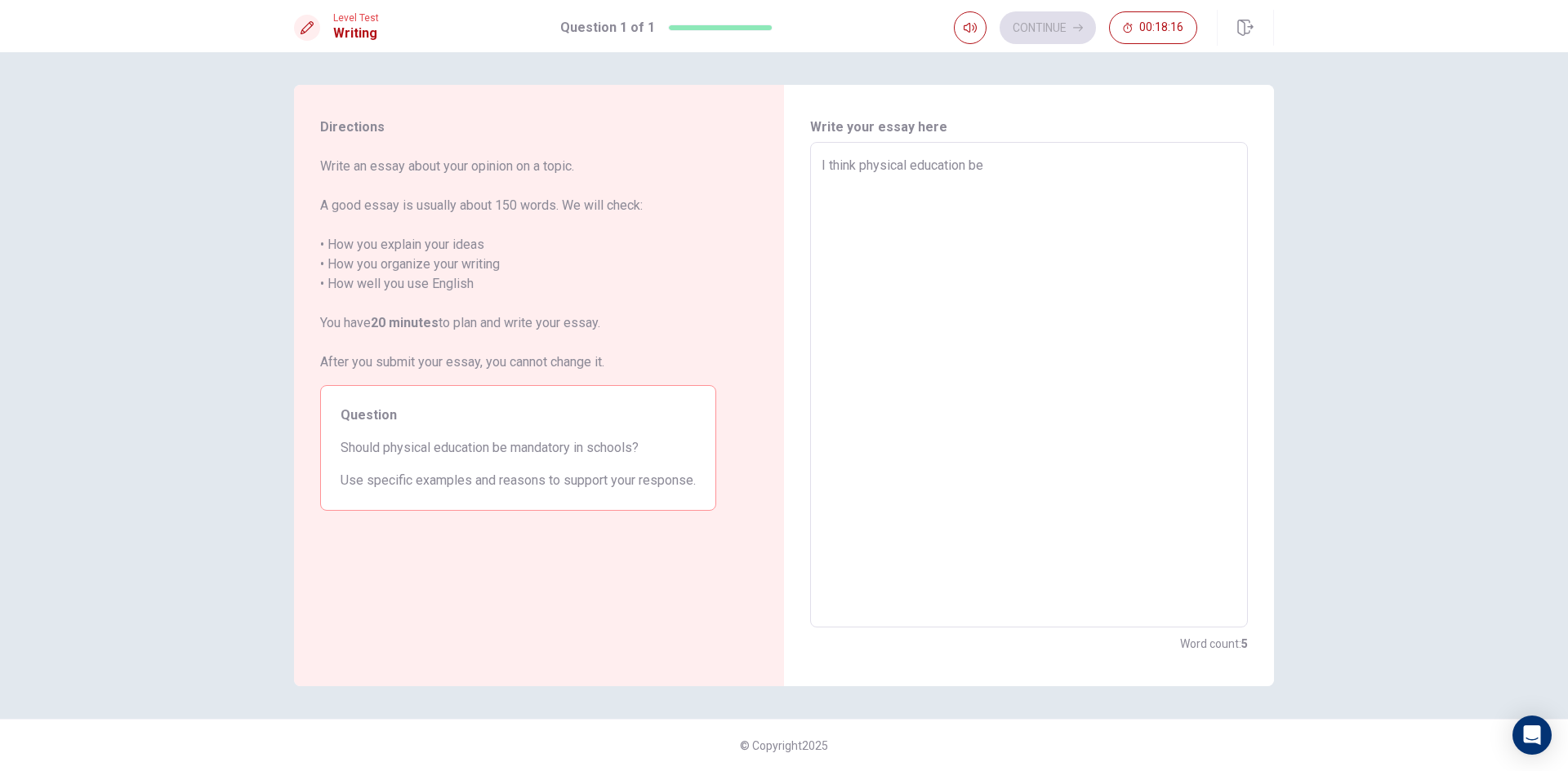
type textarea "I think physical education be"
type textarea "x"
type textarea "I think physical education be"
type textarea "x"
type textarea "I think physical education b"
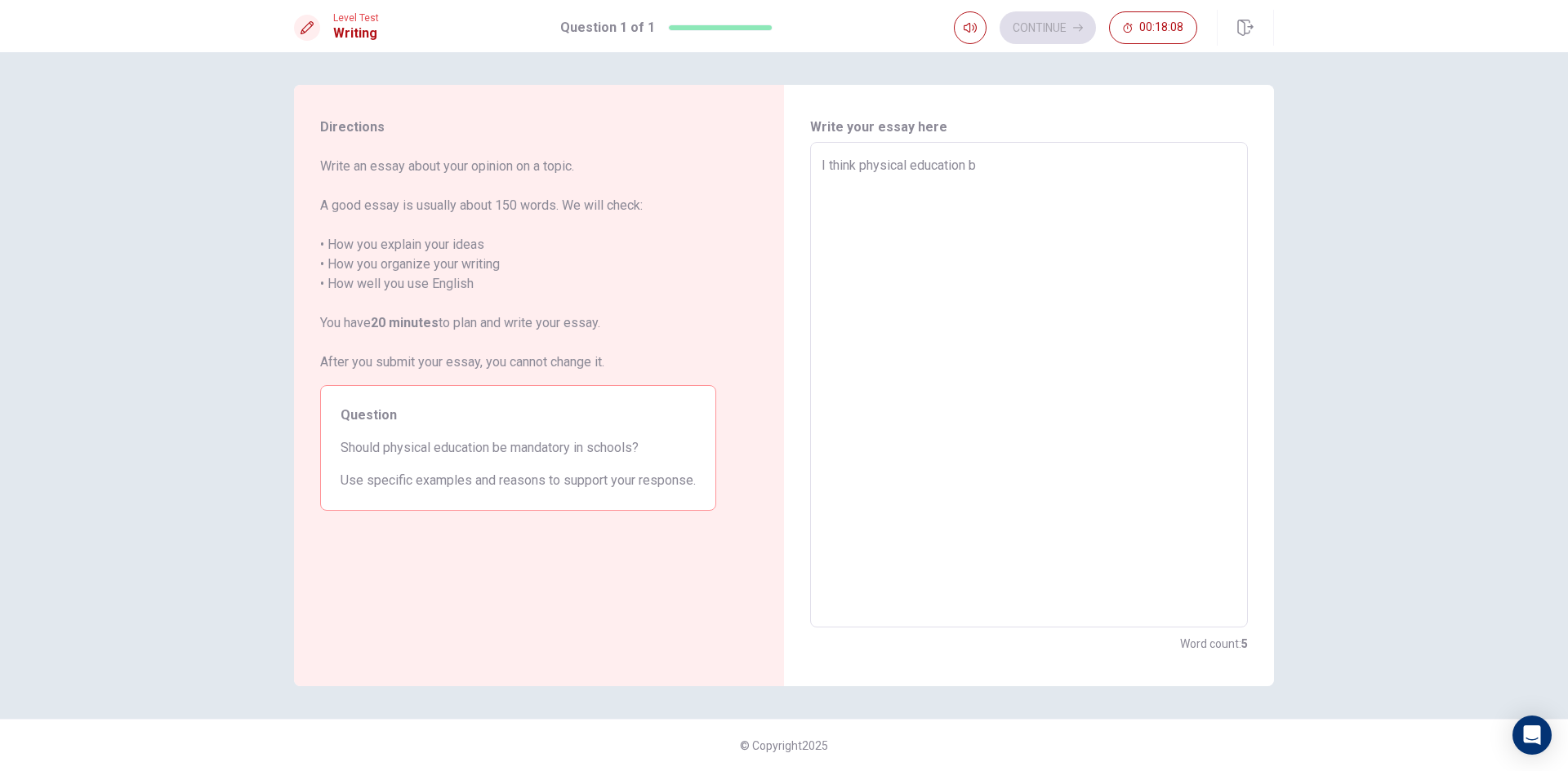
type textarea "x"
type textarea "I think physical education"
type textarea "x"
type textarea "I think physical education s"
type textarea "x"
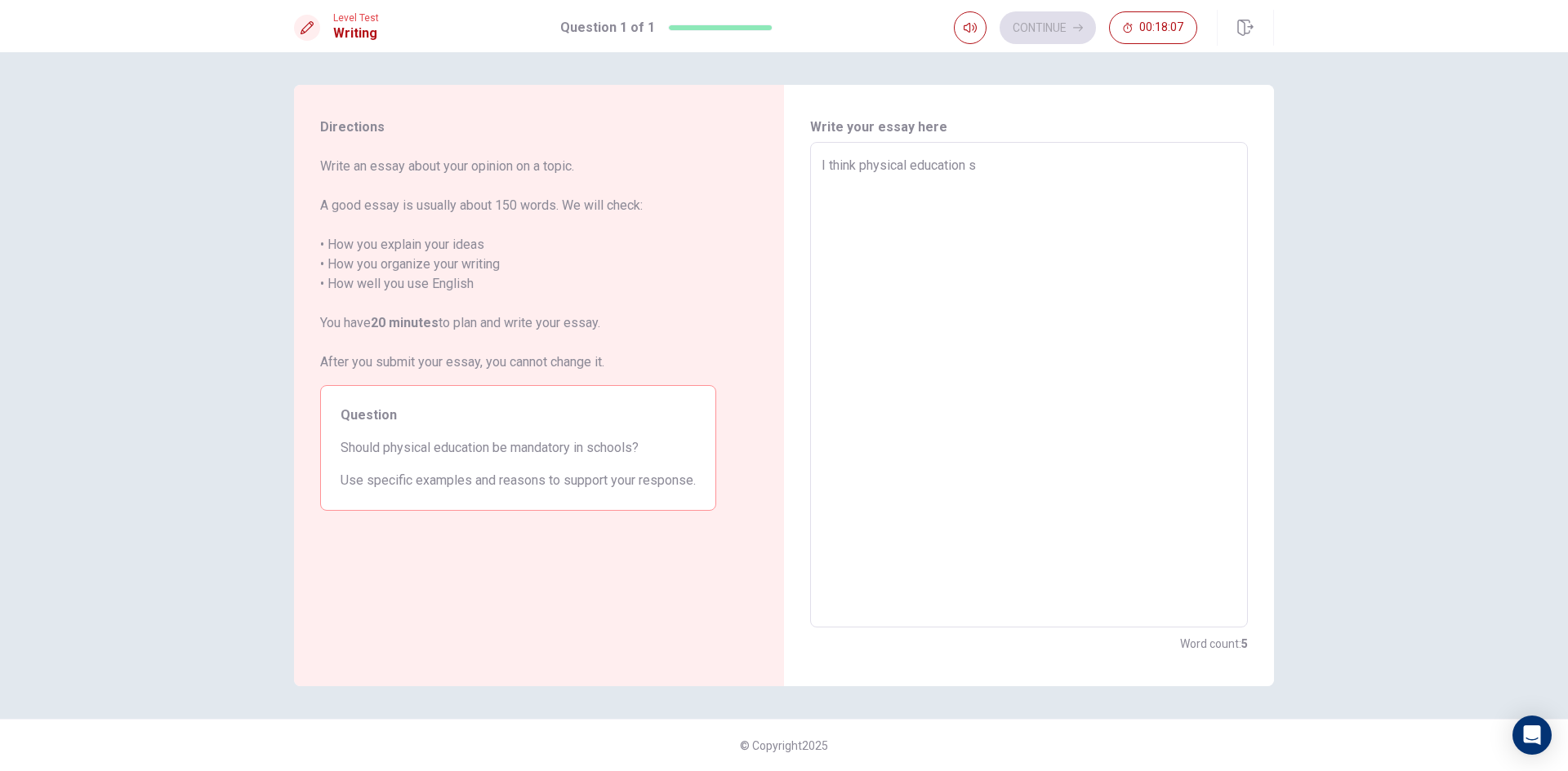
type textarea "I think physical education sh"
type textarea "x"
type textarea "I think physical education sho"
type textarea "x"
type textarea "I think physical education shou"
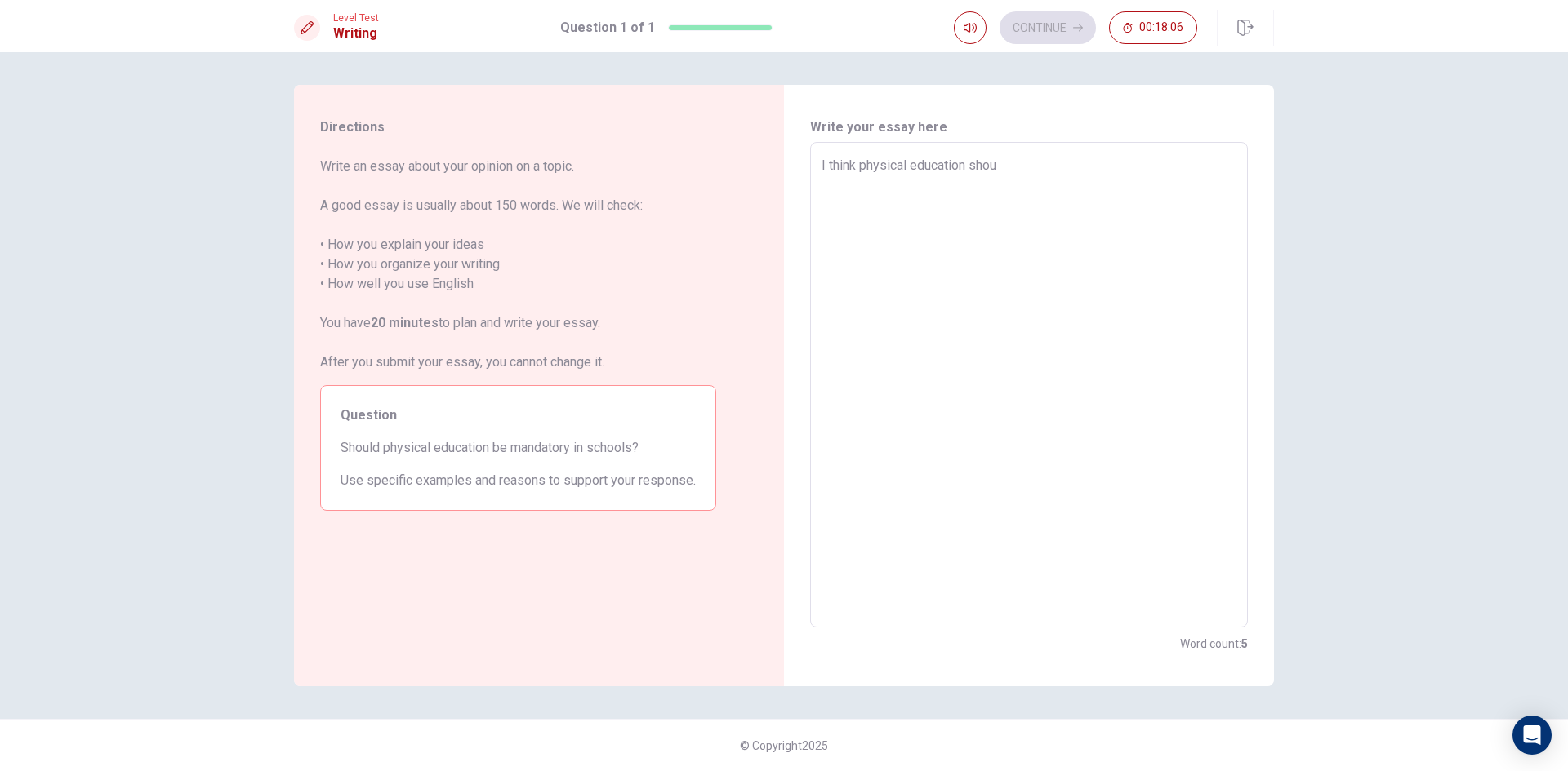
type textarea "x"
type textarea "I think physical education shoul"
type textarea "x"
type textarea "I think physical education should"
type textarea "x"
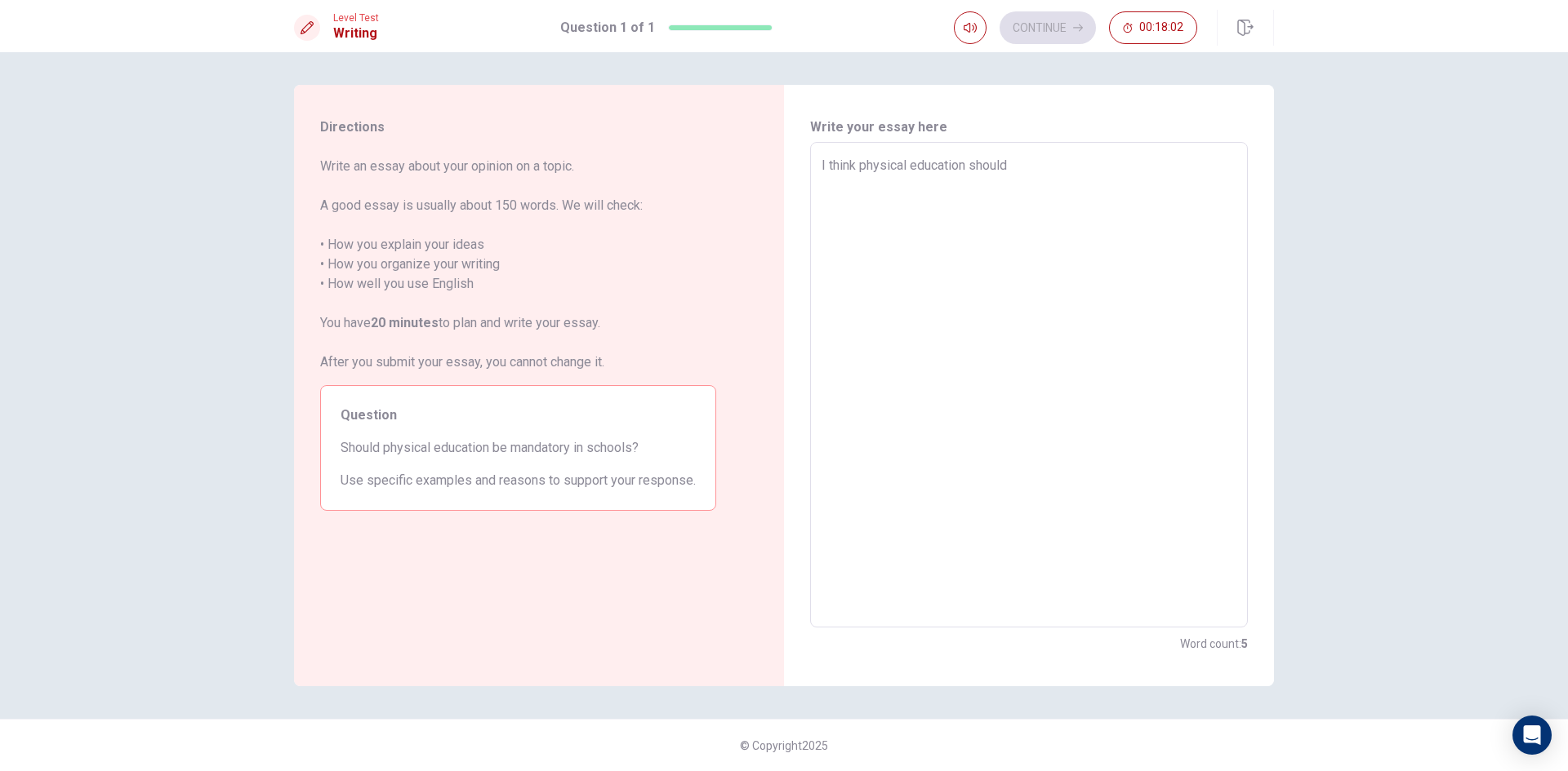
type textarea "I think physical education should"
type textarea "x"
type textarea "I think physical education should b"
type textarea "x"
type textarea "I think physical education should be"
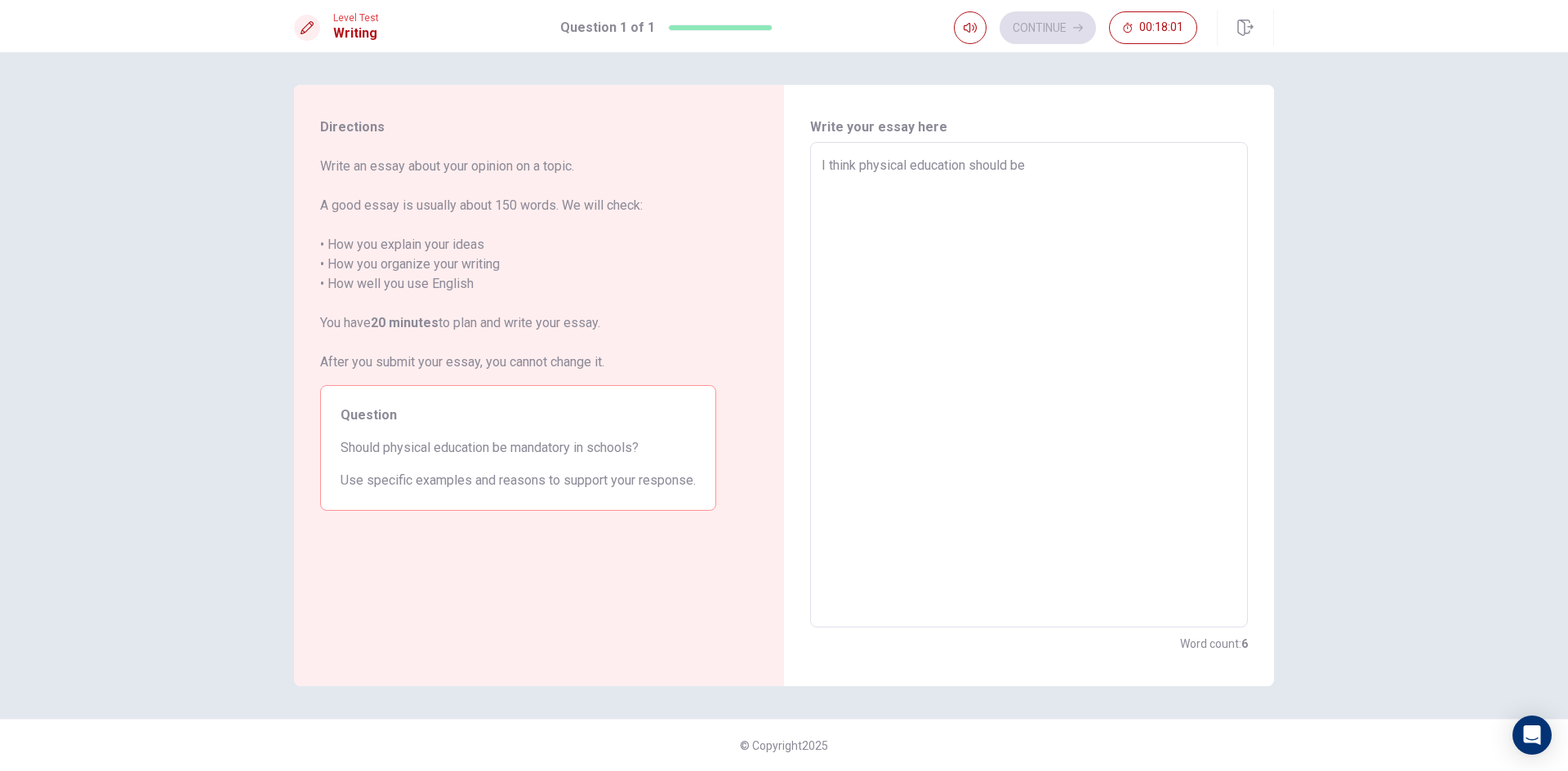
type textarea "x"
type textarea "I think physical education should be"
type textarea "x"
type textarea "I think physical education should be m"
type textarea "x"
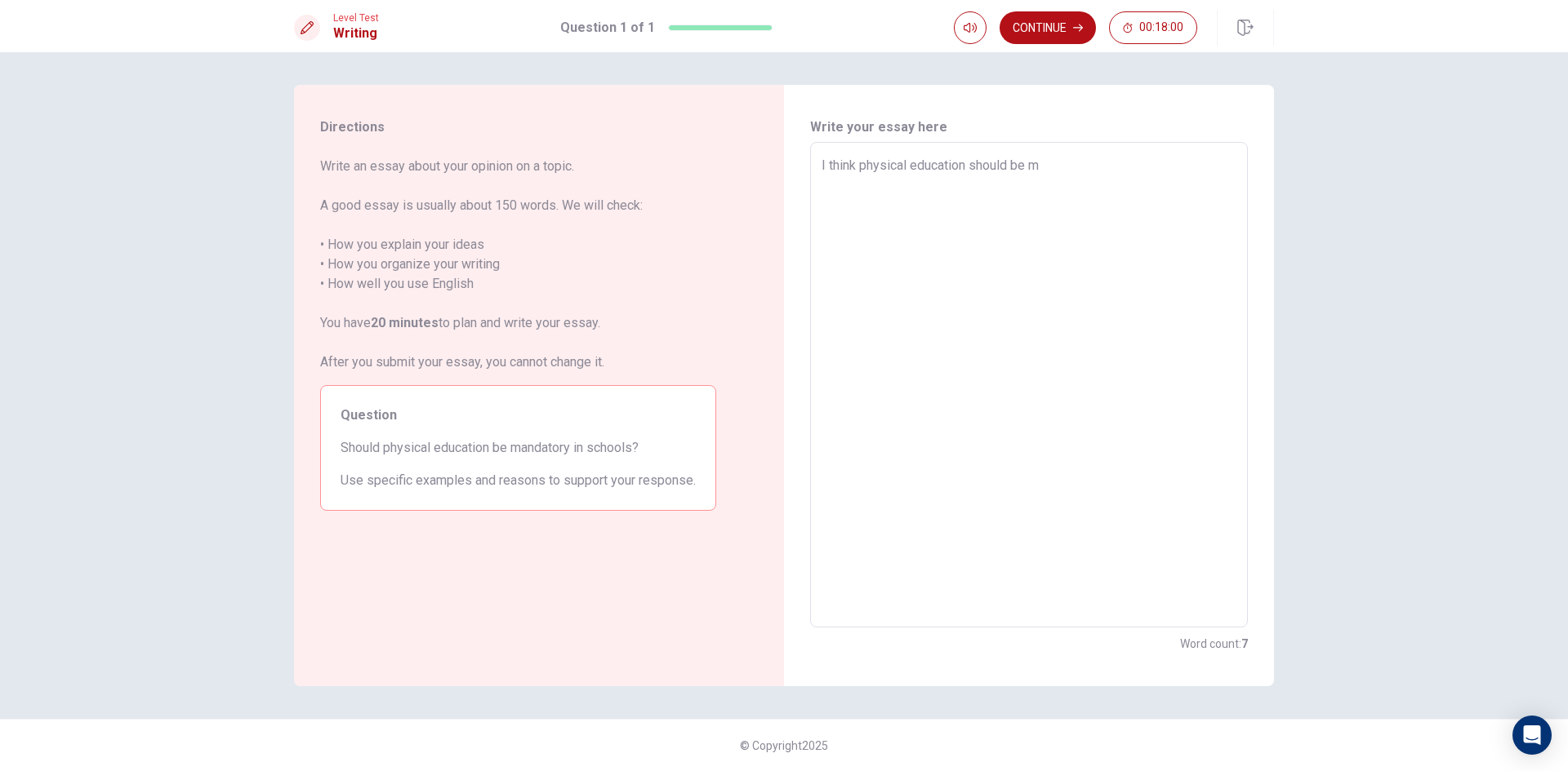
type textarea "I think physical education should be me"
type textarea "x"
type textarea "I think physical education should be men"
type textarea "x"
type textarea "I think physical education should be ment"
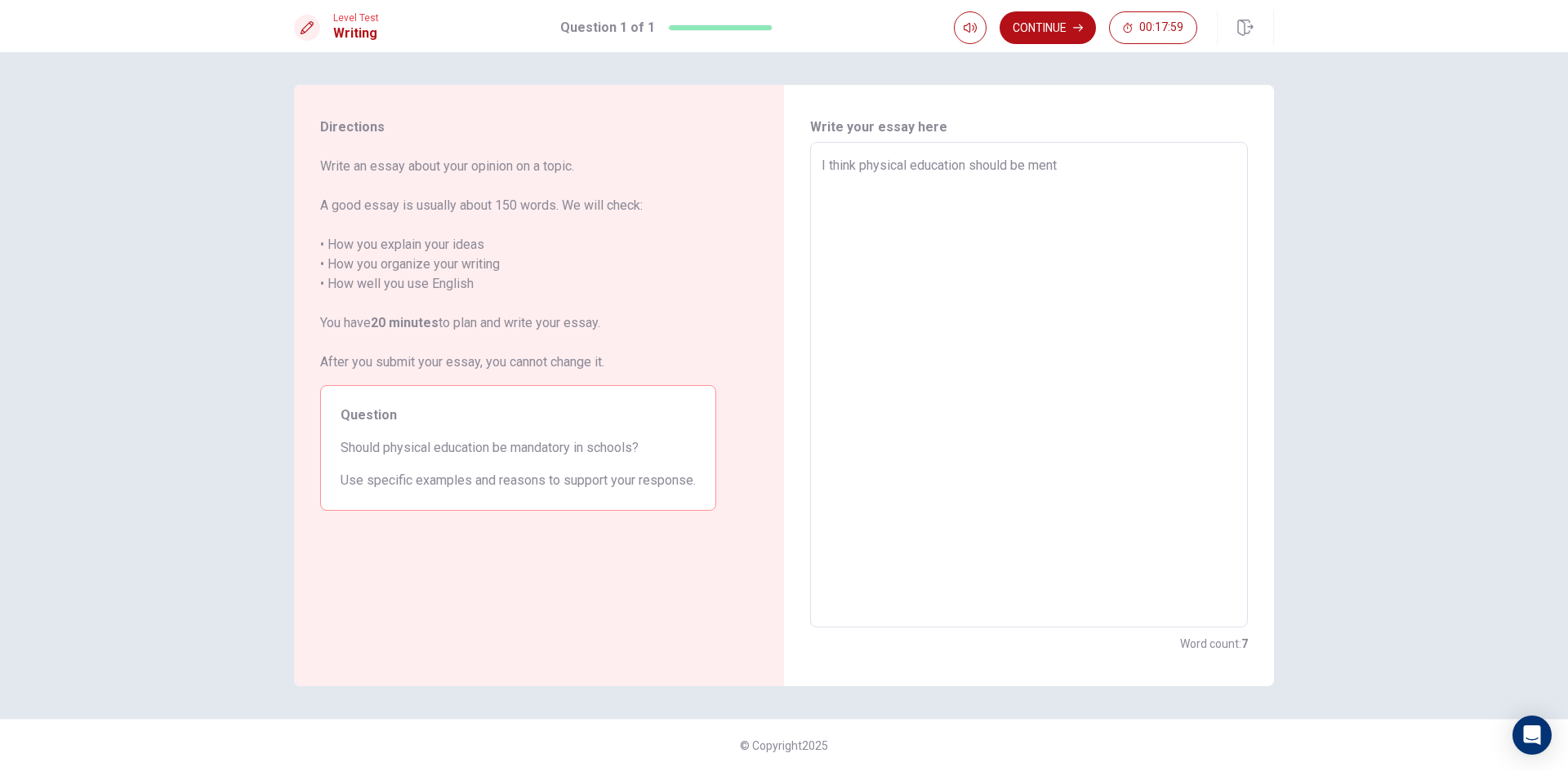
type textarea "x"
type textarea "I think physical education should be mento"
type textarea "x"
type textarea "I think physical education should be mento="
type textarea "x"
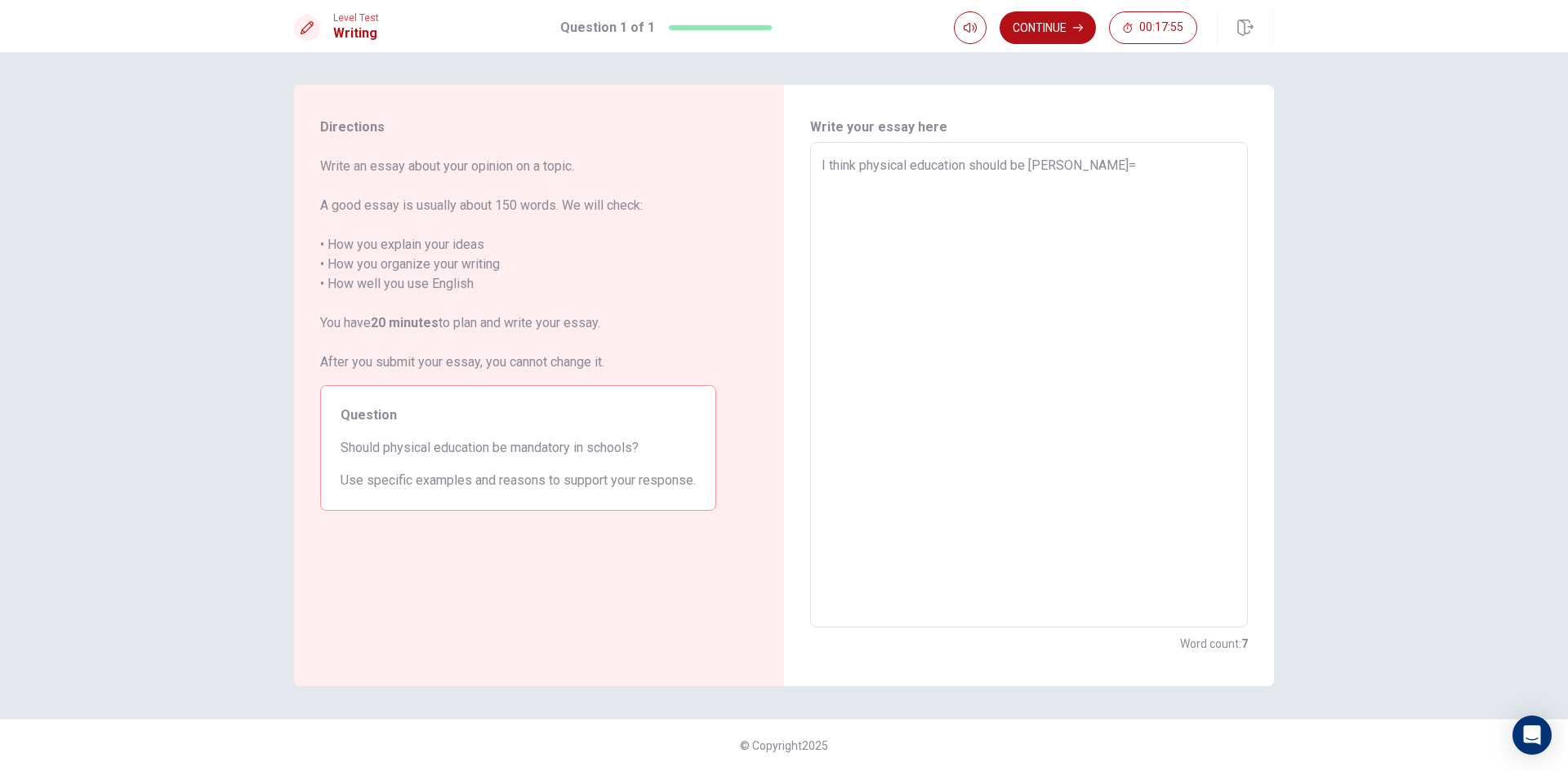
type textarea "I think physical education should be mento"
type textarea "x"
type textarea "I think physical education should be ment"
type textarea "x"
type textarea "I think physical education should be men"
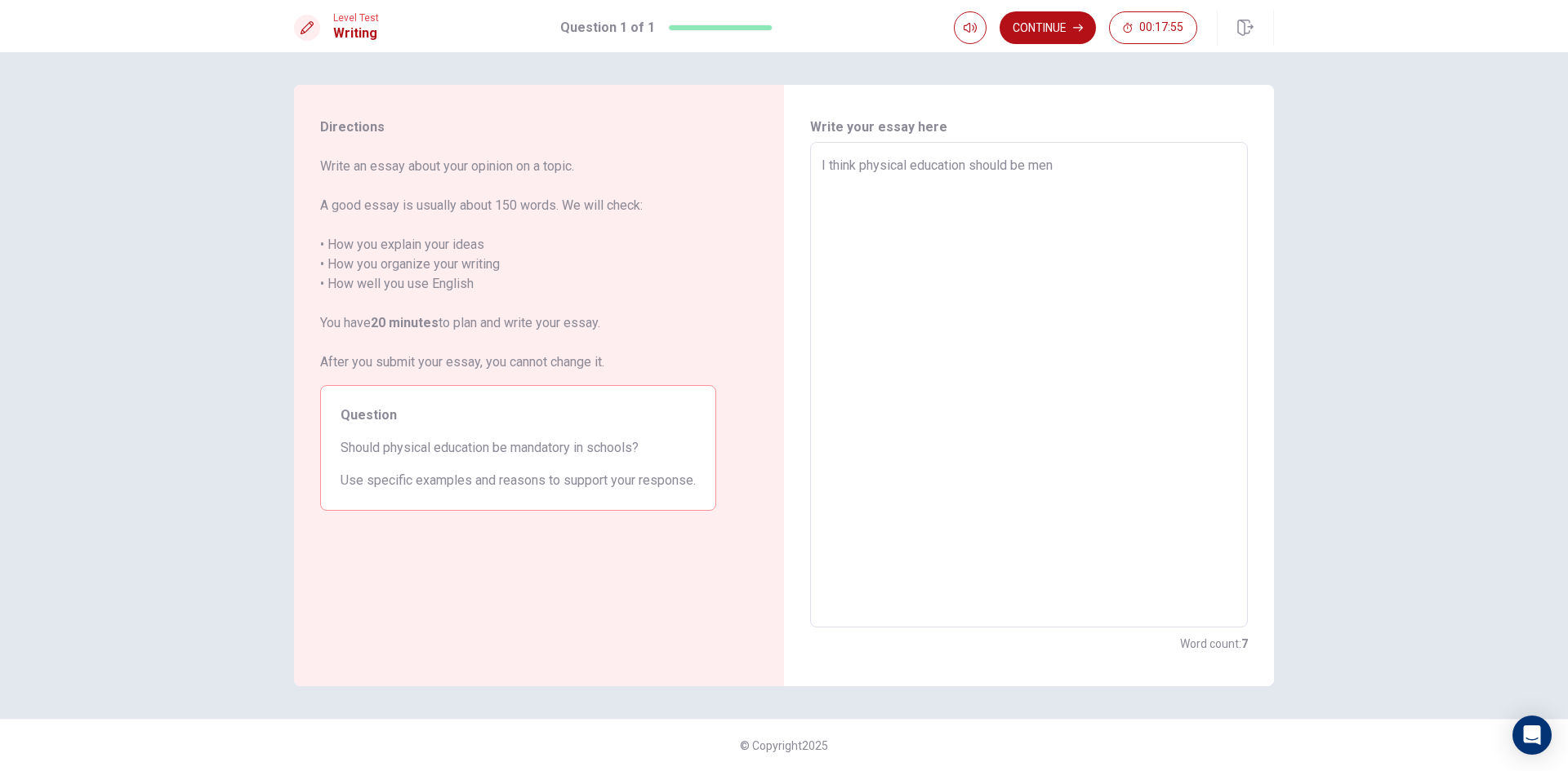
type textarea "x"
type textarea "I think physical education should be mend"
type textarea "x"
type textarea "I think physical education should be menda"
type textarea "x"
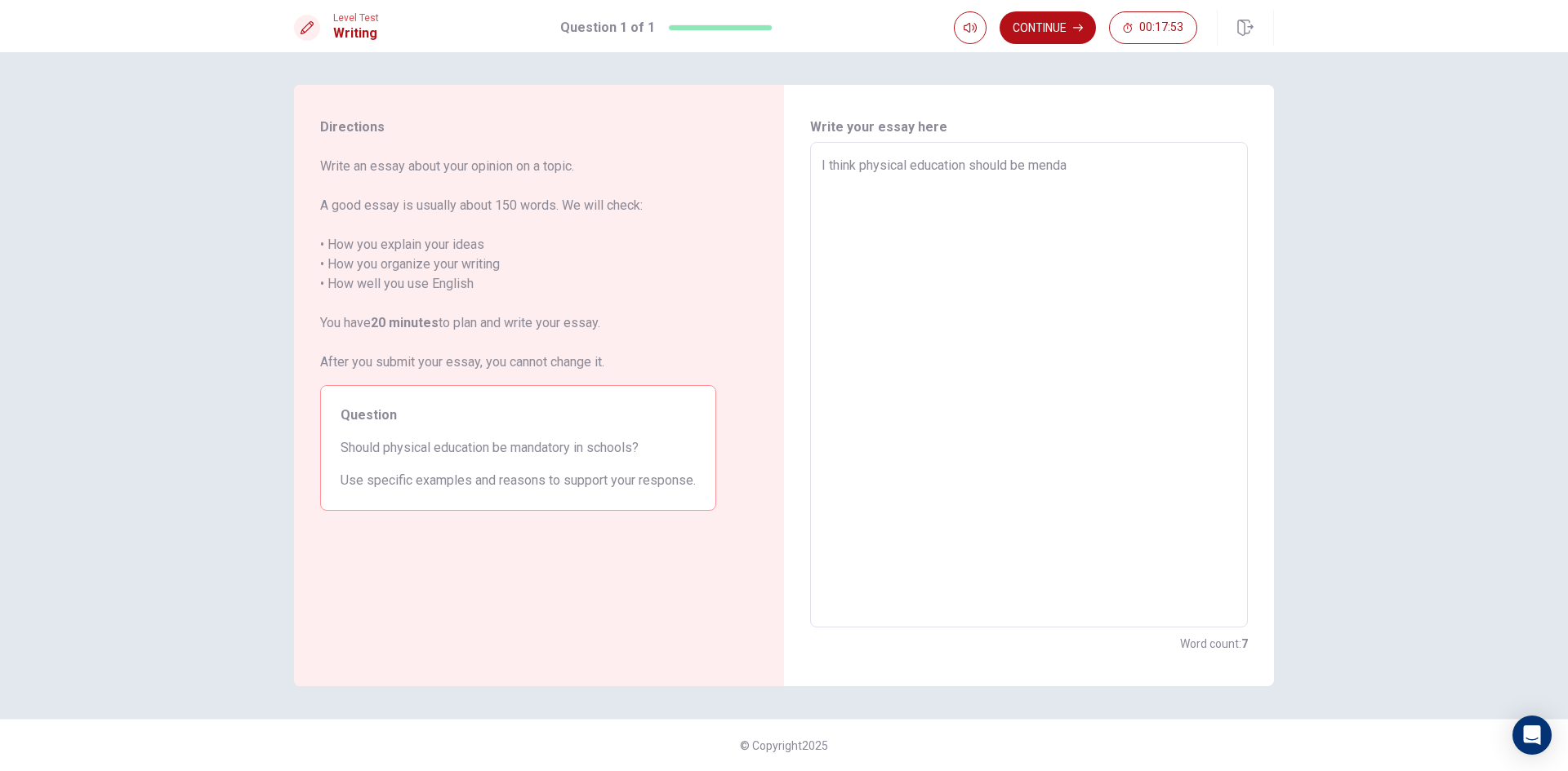
type textarea "I think physical education should be mendat"
type textarea "x"
type textarea "I think physical education should be mendato"
type textarea "x"
type textarea "I think physical education should be mendator"
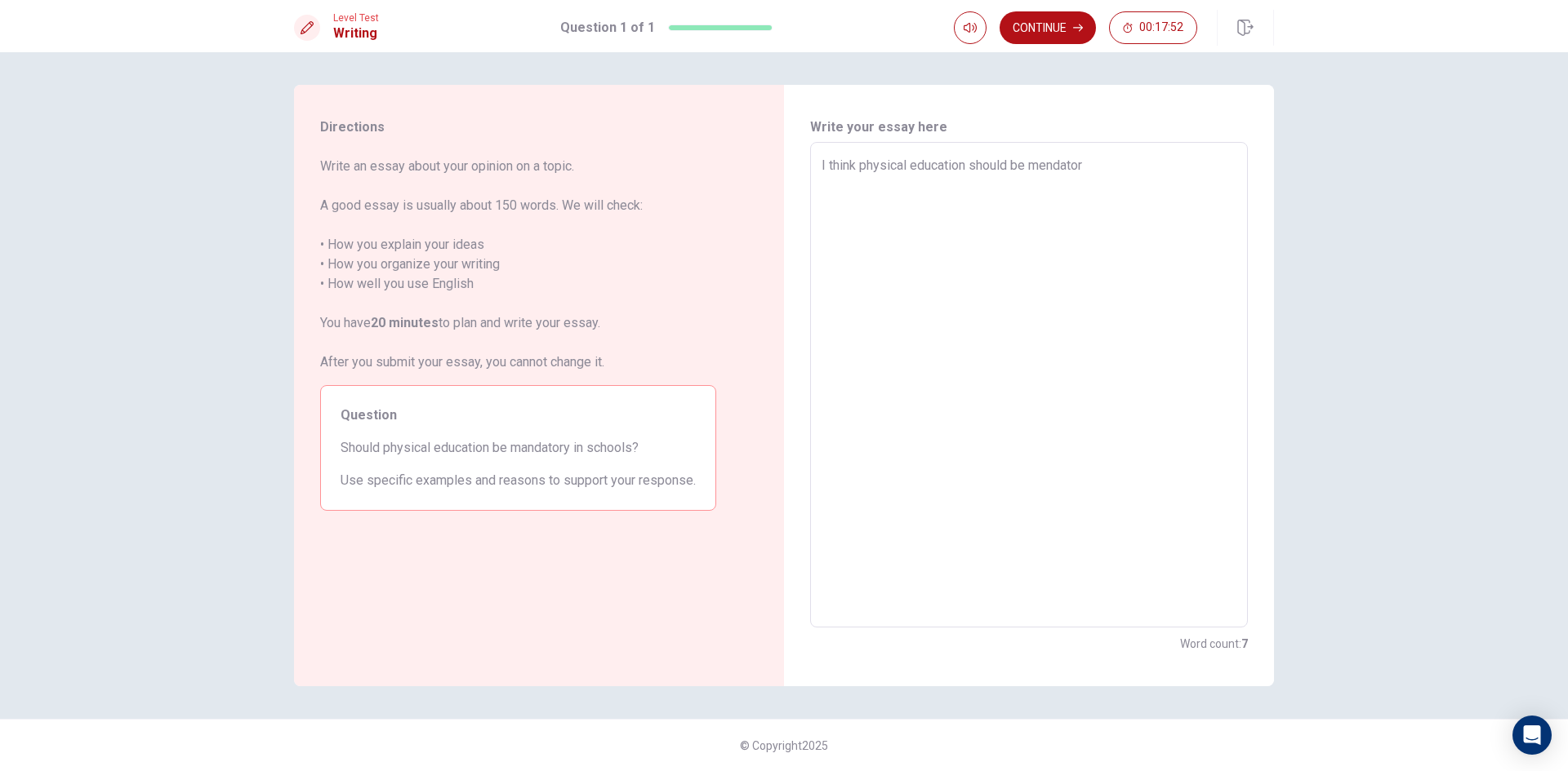
type textarea "x"
type textarea "I think physical education should be mendatory"
type textarea "x"
type textarea "I think physical education should be mendatory"
type textarea "x"
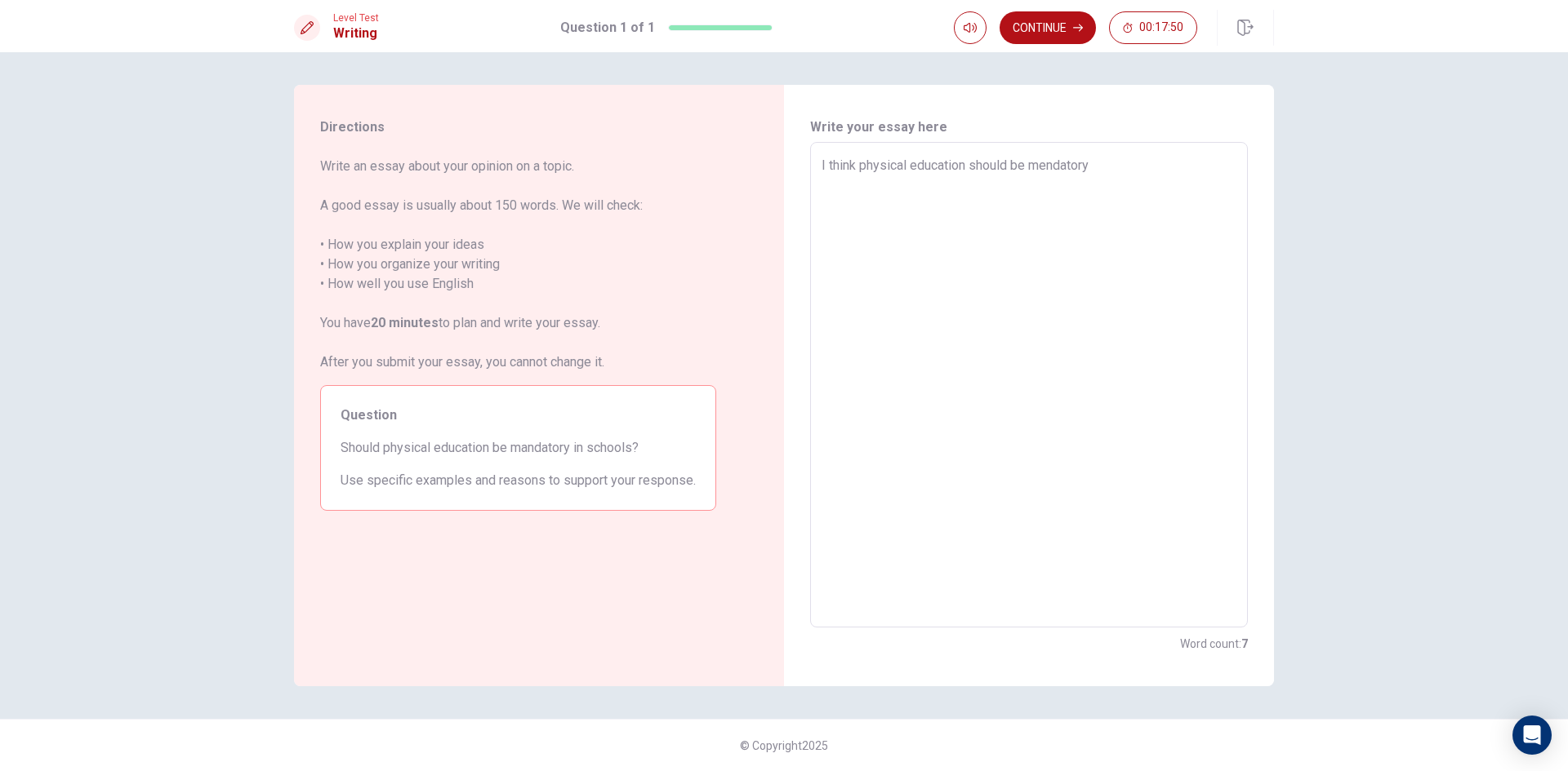
type textarea "I think physical education should be mendatory i"
type textarea "x"
type textarea "I think physical education should be mendatory in"
type textarea "x"
type textarea "I think physical education should be mendatory in"
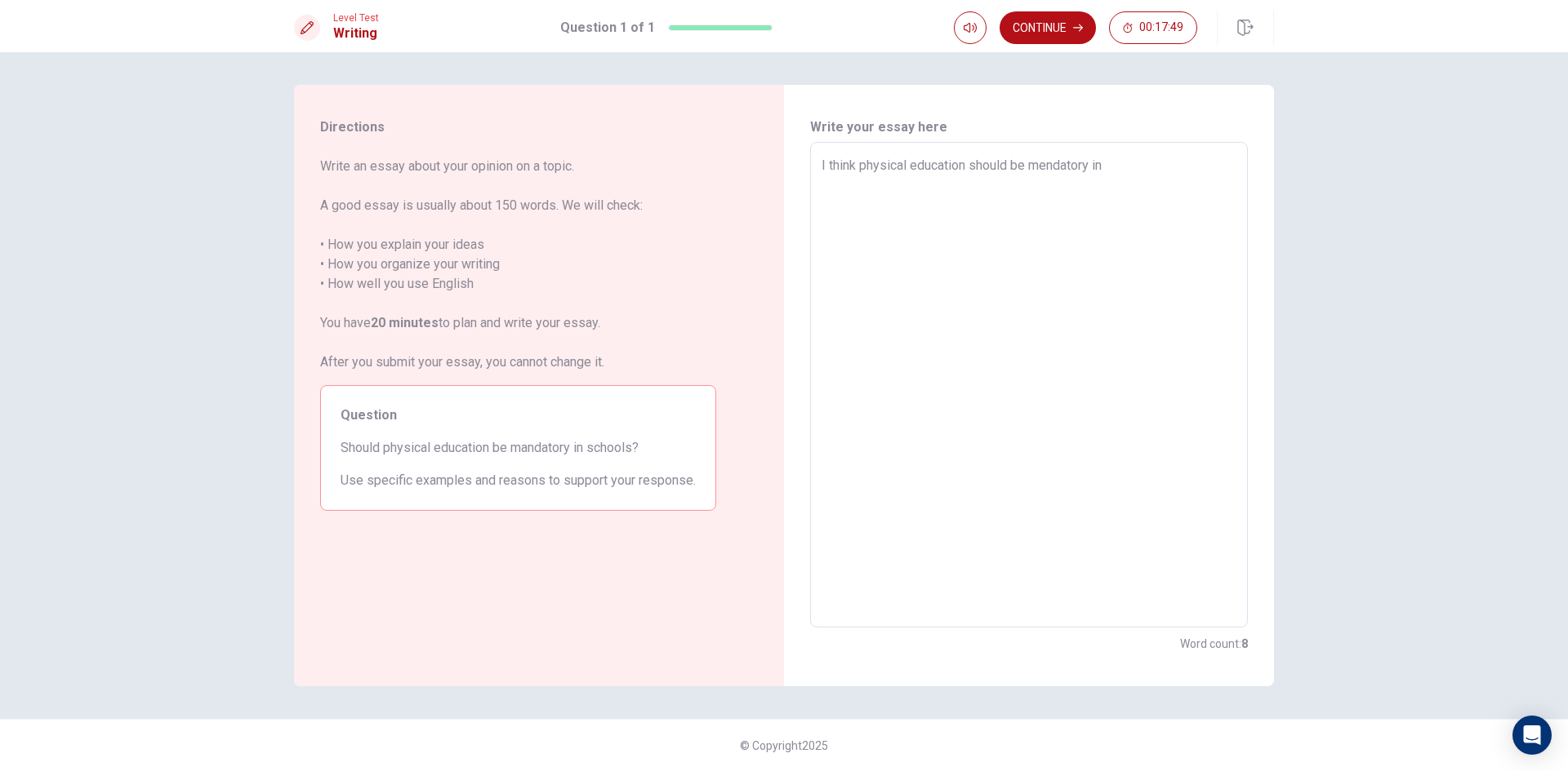
type textarea "x"
type textarea "I think physical education should be mendatory in s"
type textarea "x"
type textarea "I think physical education should be mendatory in sc"
type textarea "x"
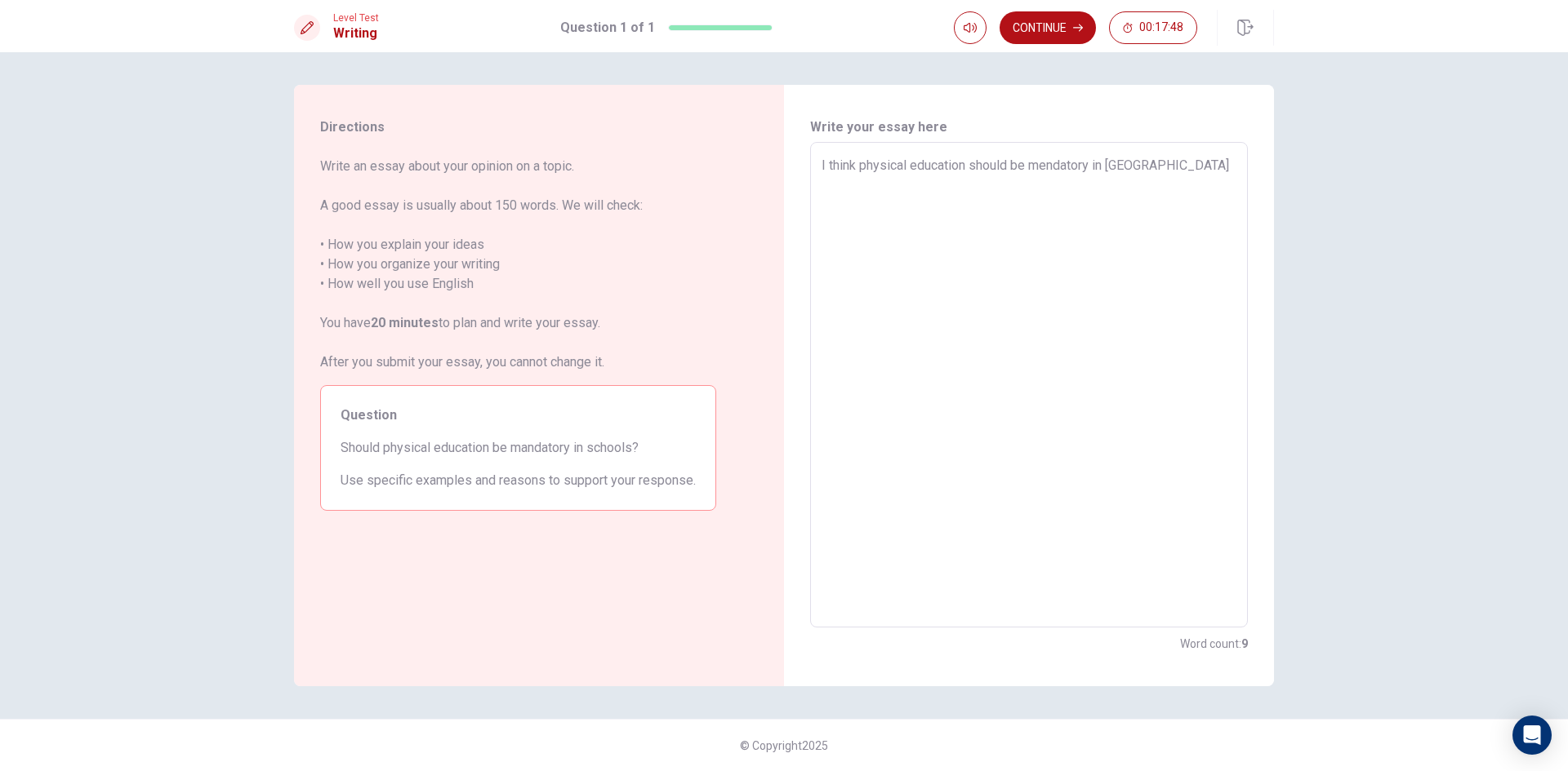
type textarea "I think physical education should be mendatory in sch"
type textarea "x"
type textarea "I think physical education should be mendatory in scho"
type textarea "x"
type textarea "I think physical education should be mendatory in schoo"
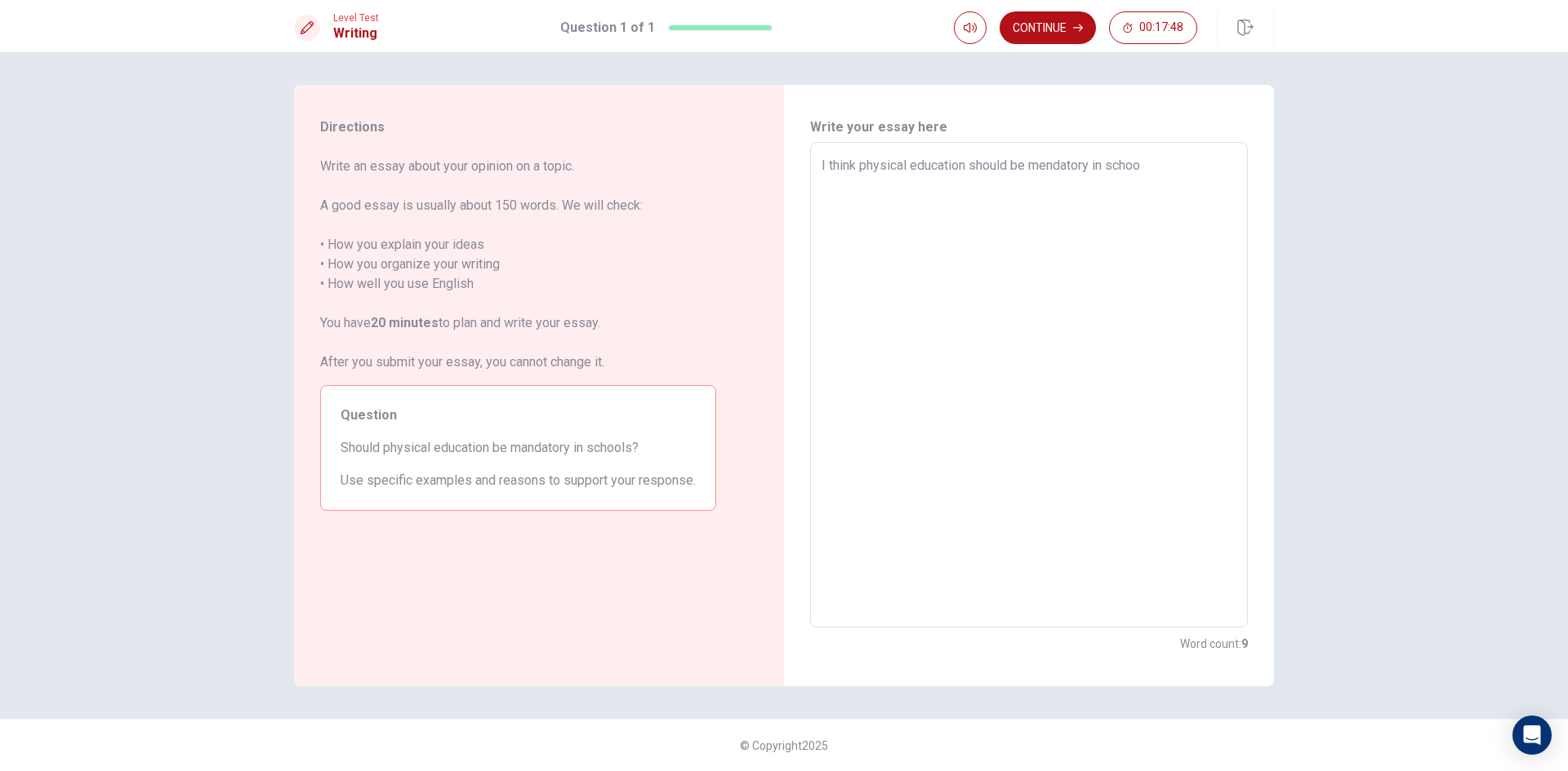
type textarea "x"
type textarea "I think physical education should be mendatory in school"
type textarea "x"
type textarea "I think physical education should be mendatory in school"
type textarea "x"
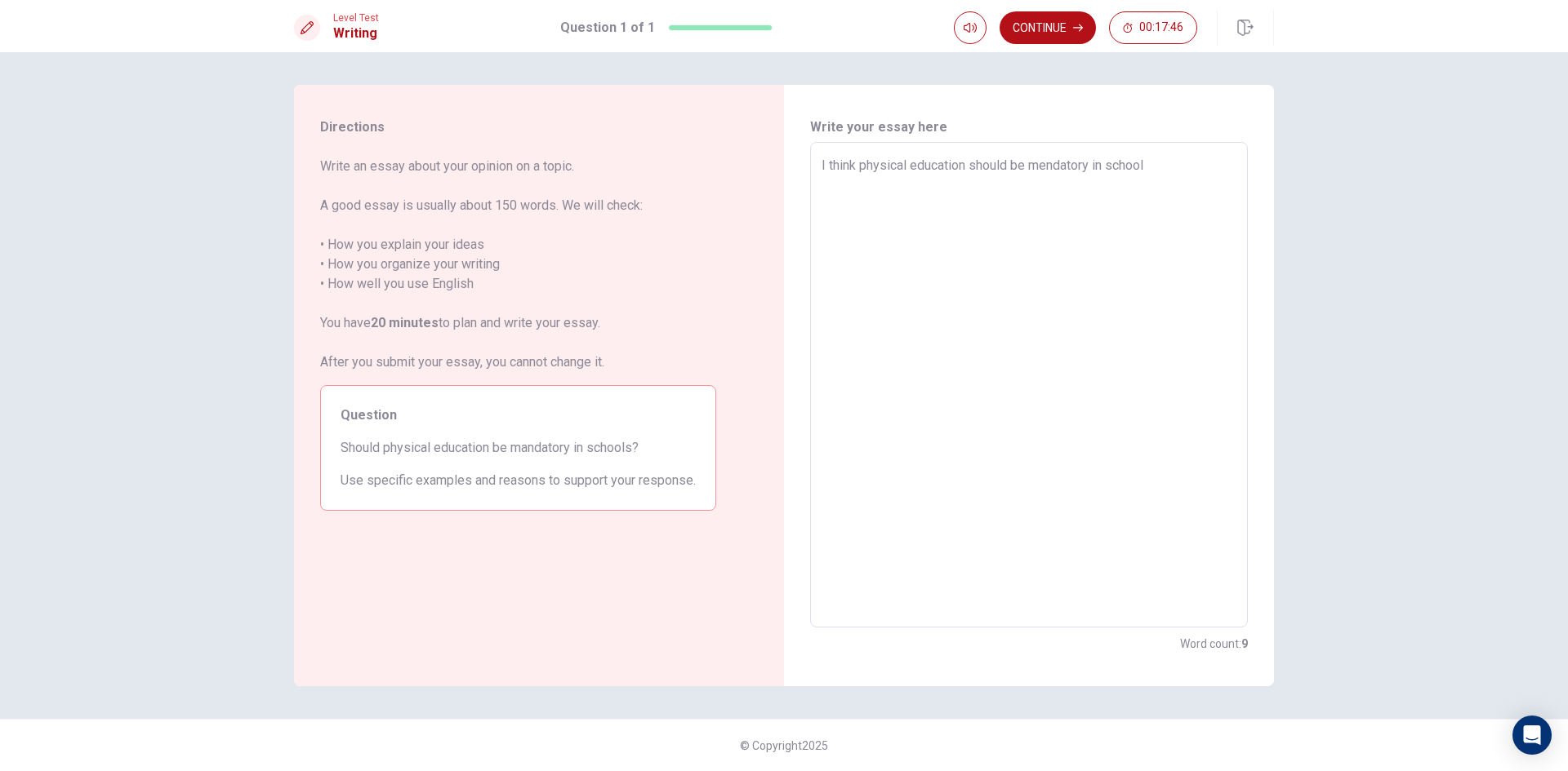
type textarea "I think physical education should be mendatory in school"
type textarea "x"
type textarea "I think physical education should be mendatory in schools"
type textarea "x"
type textarea "I think physical education should be mendatory in schools"
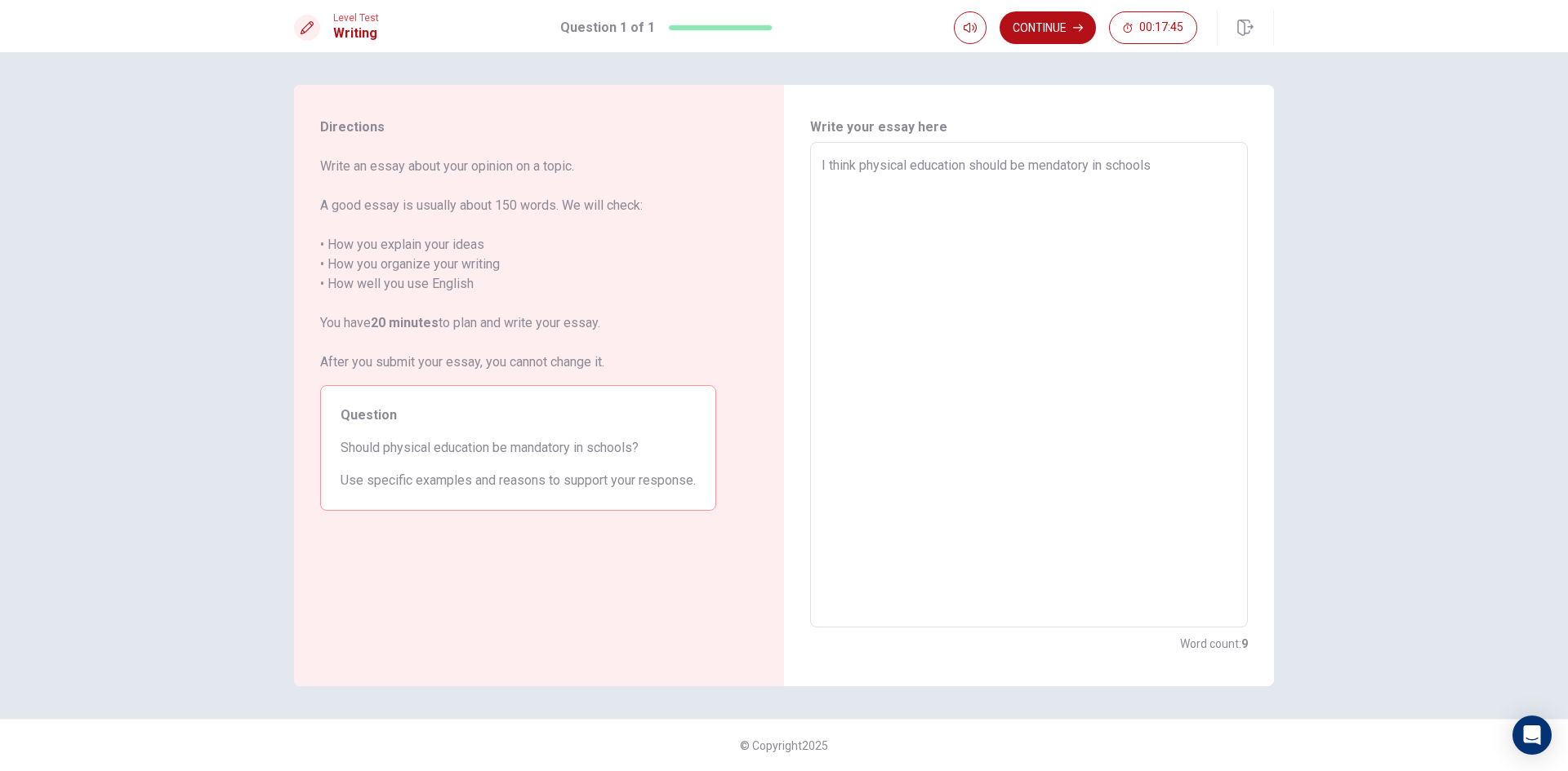
type textarea "x"
type textarea "I think physical education should be mendatory in schools b"
type textarea "x"
type textarea "I think physical education should be mendatory in schools be"
type textarea "x"
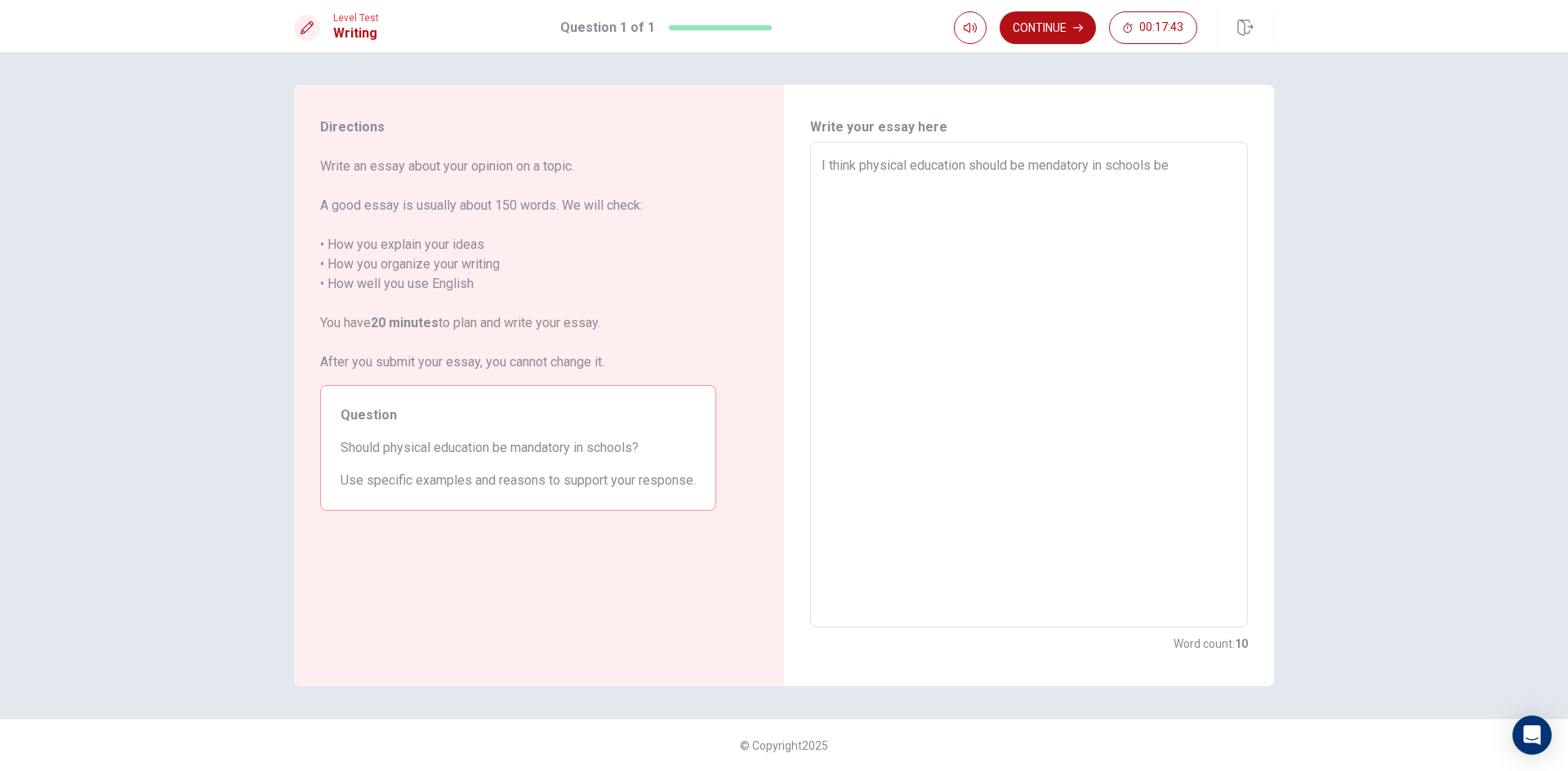
type textarea "I think physical education should be mendatory in schools bec"
type textarea "x"
type textarea "I think physical education should be mendatory in schools beca"
type textarea "x"
type textarea "I think physical education should be mendatory in schools becau"
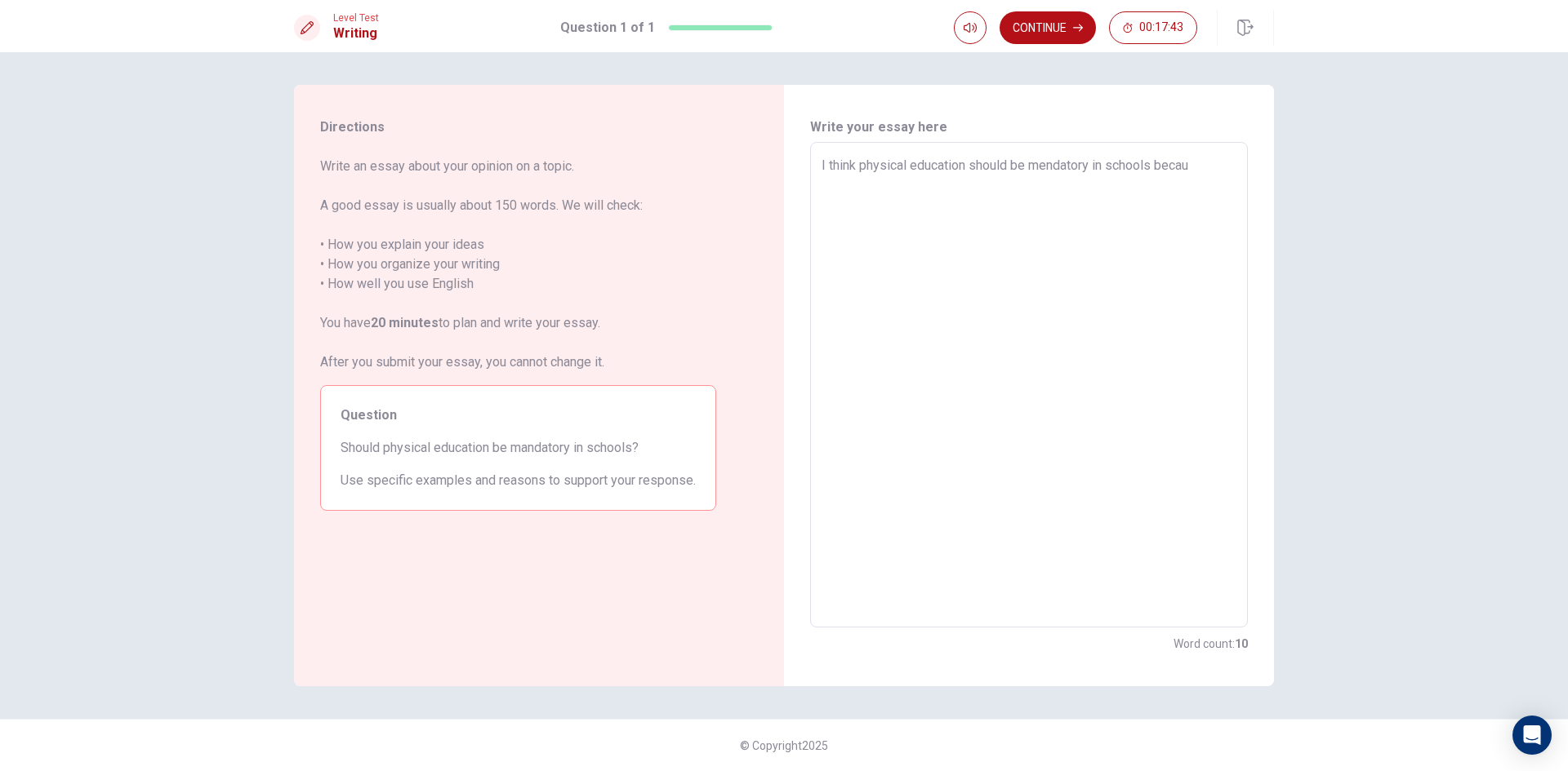
type textarea "x"
type textarea "I think physical education should be mendatory in schools becaus"
type textarea "x"
type textarea "I think physical education should be mendatory in schools because"
type textarea "x"
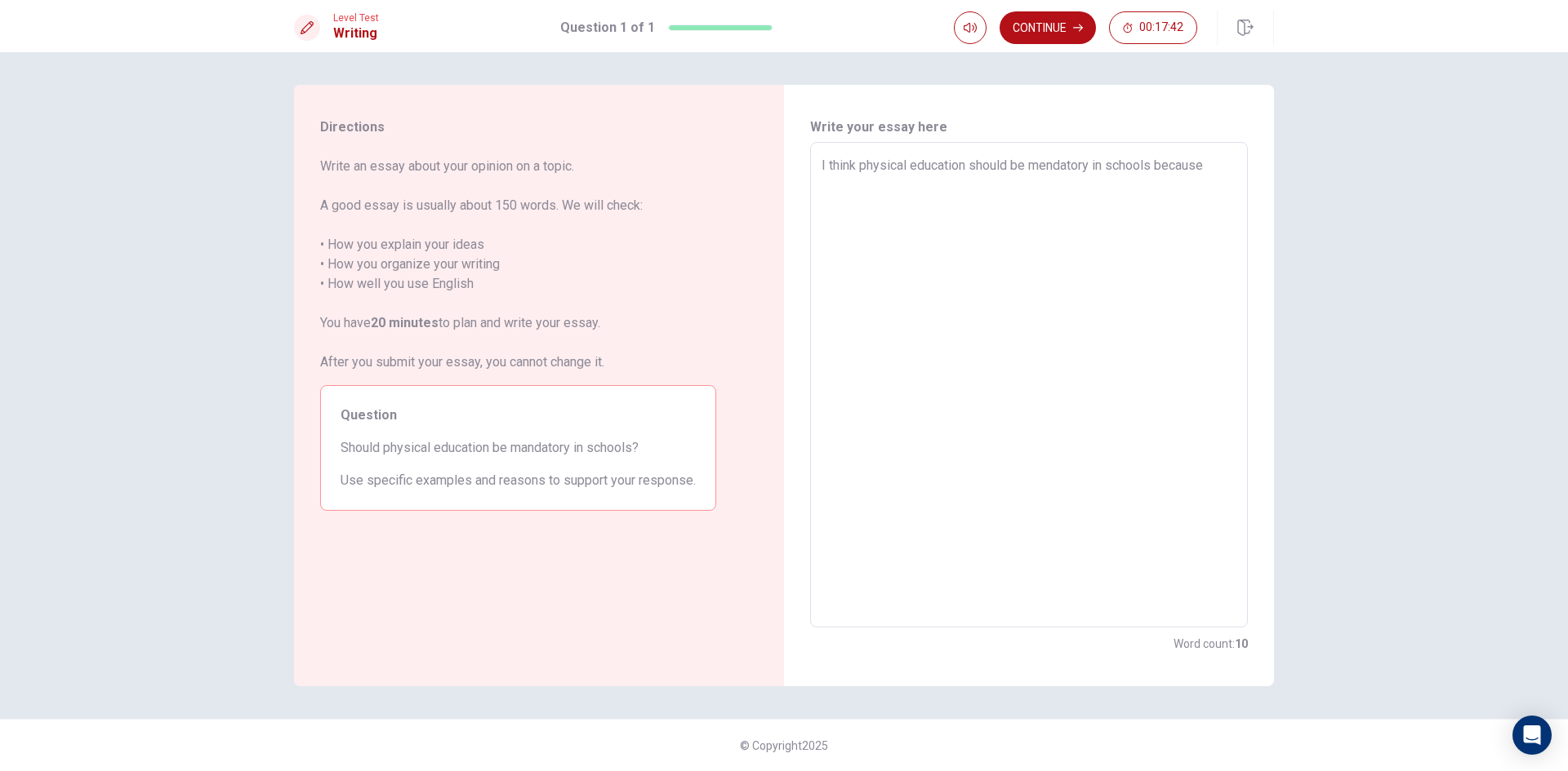
type textarea "I think physical education should be mendatory in schools because"
type textarea "x"
type textarea "I think physical education should be mendatory in schools because t"
type textarea "x"
type textarea "I think physical education should be mendatory in schools because th"
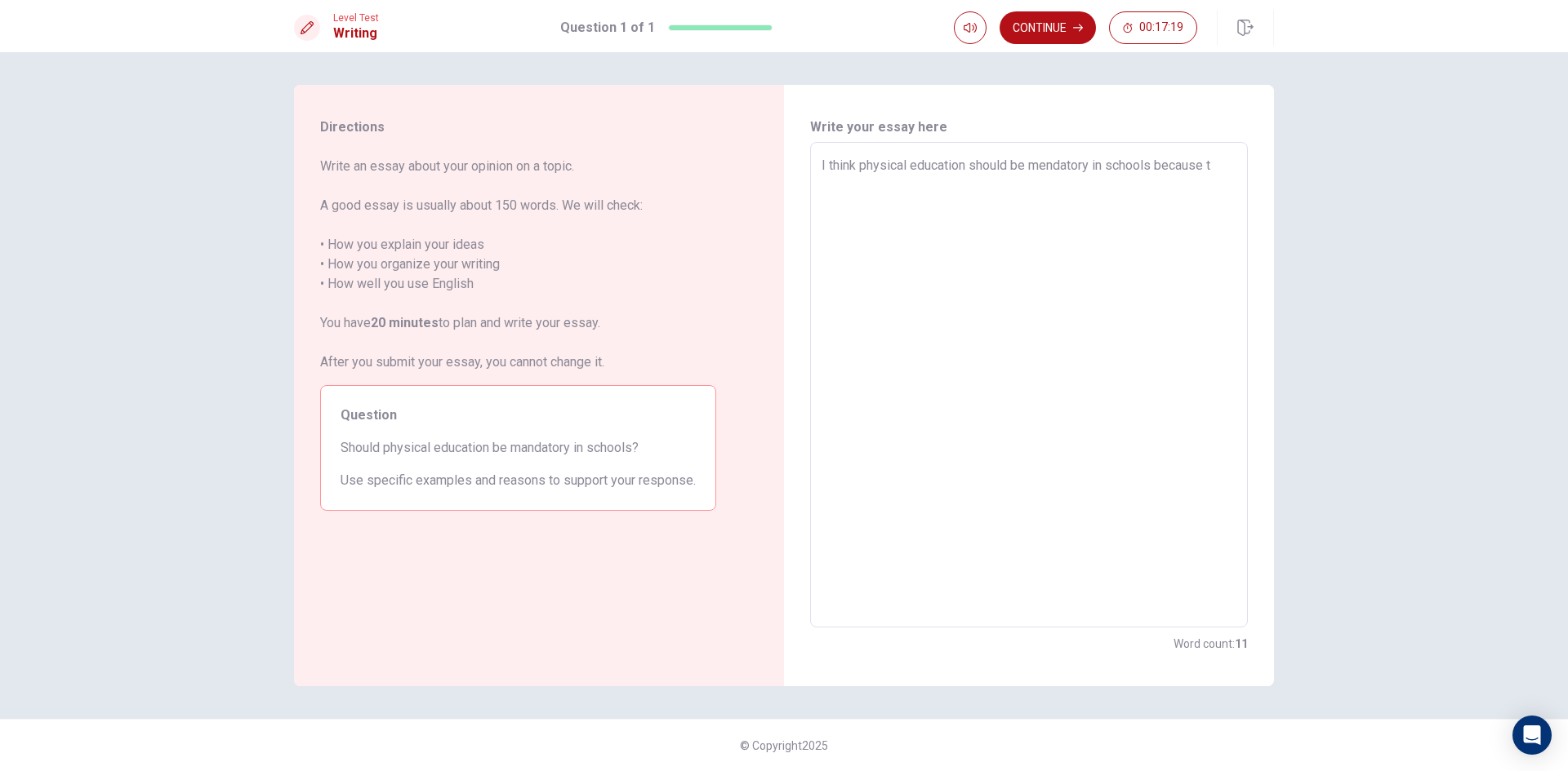
type textarea "x"
type textarea "I think physical education should be mendatory in schools because the"
type textarea "x"
type textarea "I think physical education should be mendatory in schools because the"
type textarea "x"
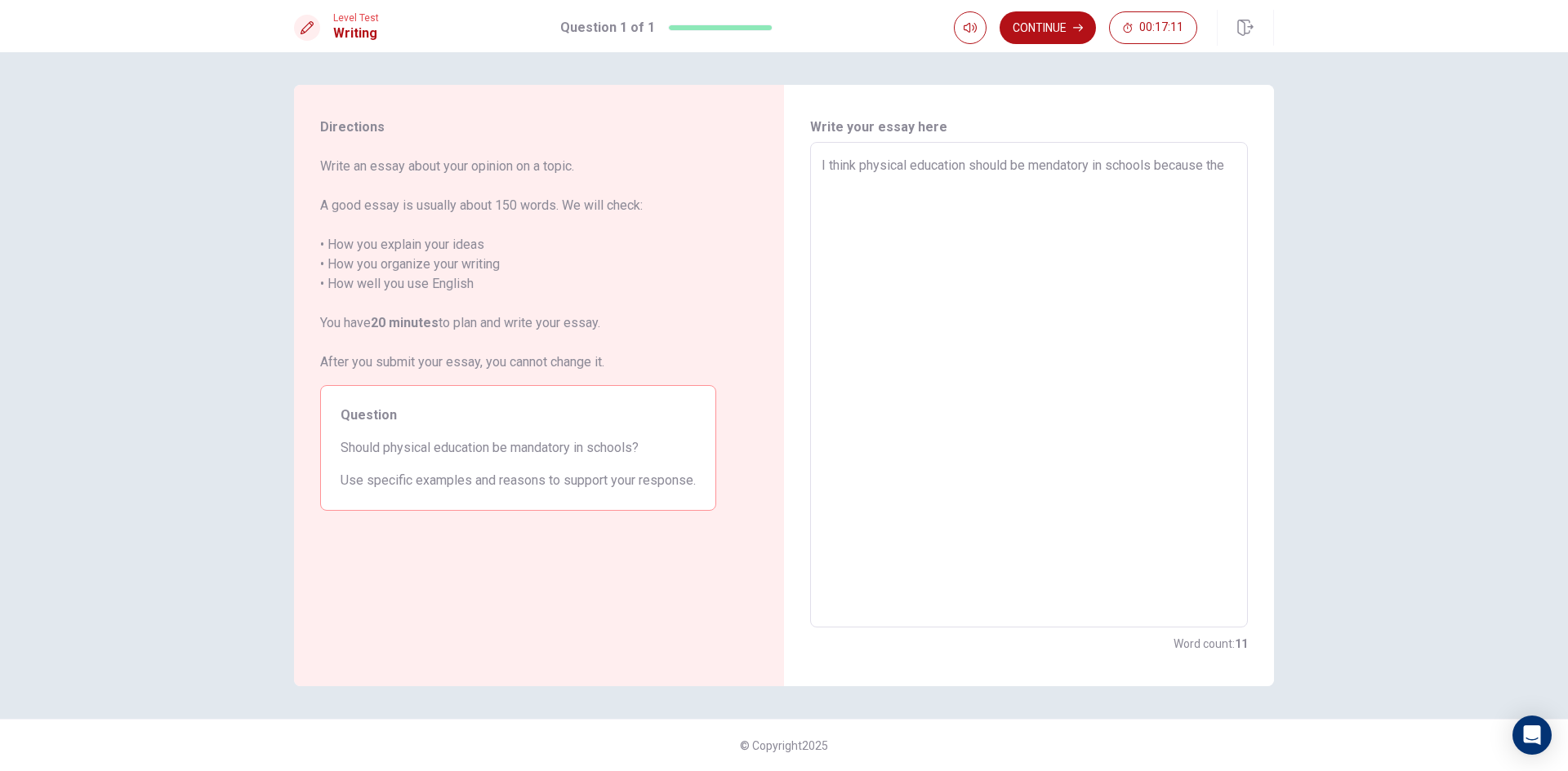
type textarea "I think physical education should be mendatory in schools because the p"
type textarea "x"
type textarea "I think physical education should be mendatory in schools because the ph"
type textarea "x"
type textarea "I think physical education should be mendatory in schools because the phy"
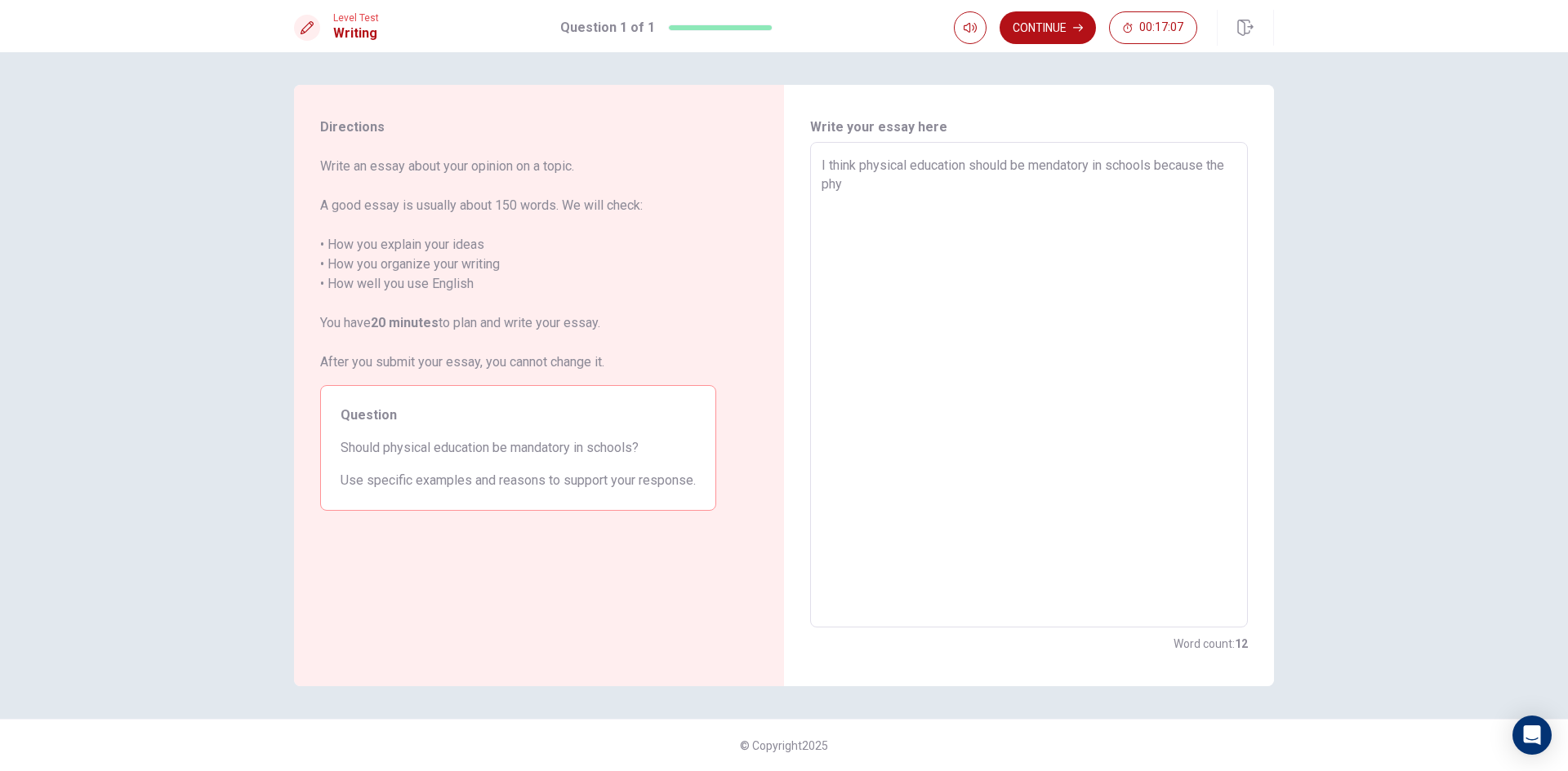
type textarea "x"
type textarea "I think physical education should be mendatory in schools because the phys"
type textarea "x"
type textarea "I think physical education should be mendatory in schools because the physi"
type textarea "x"
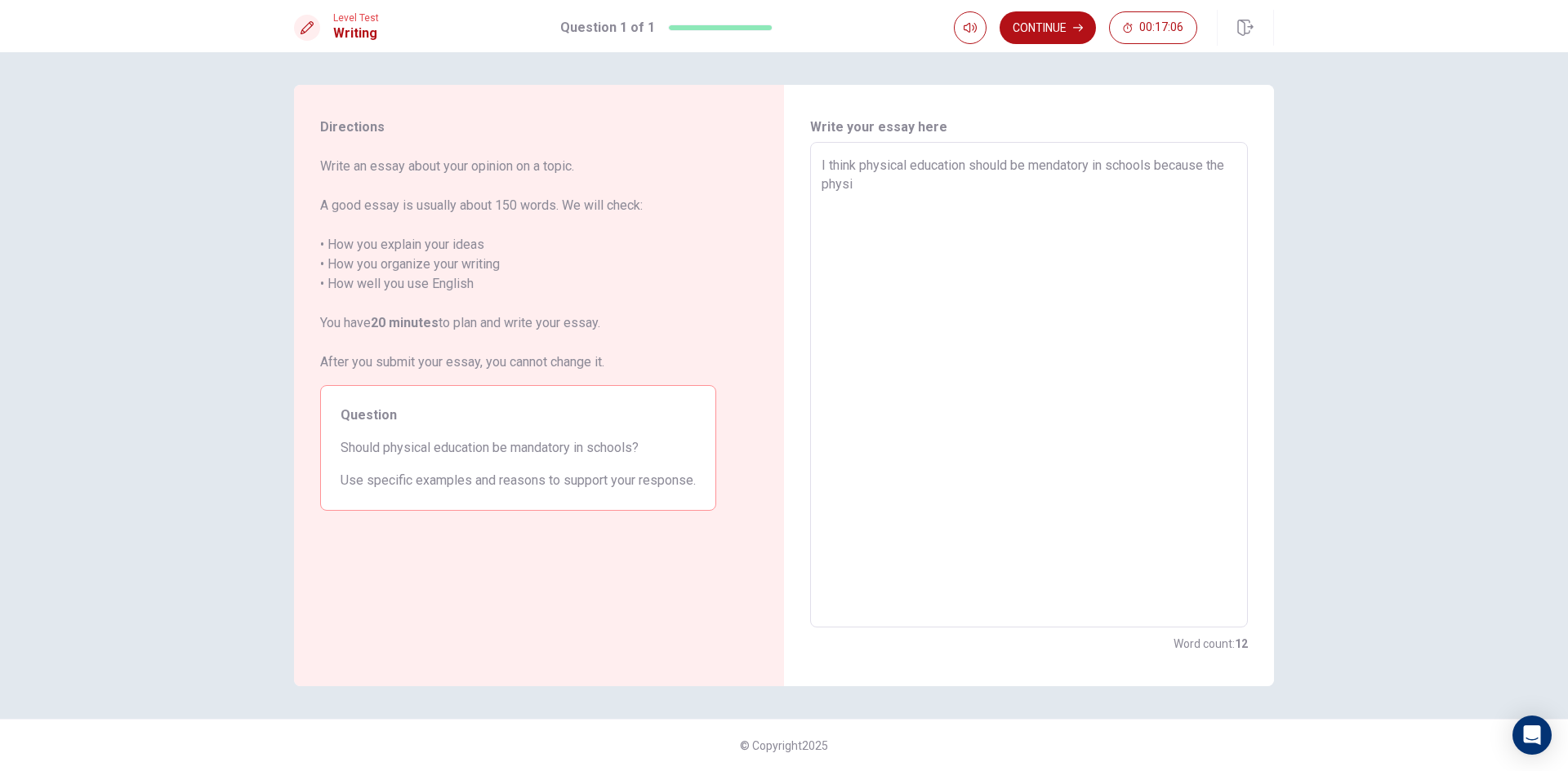
type textarea "I think physical education should be mendatory in schools because the physic"
type textarea "x"
type textarea "I think physical education should be mendatory in schools because the physica"
type textarea "x"
type textarea "I think physical education should be mendatory in schools because the physical"
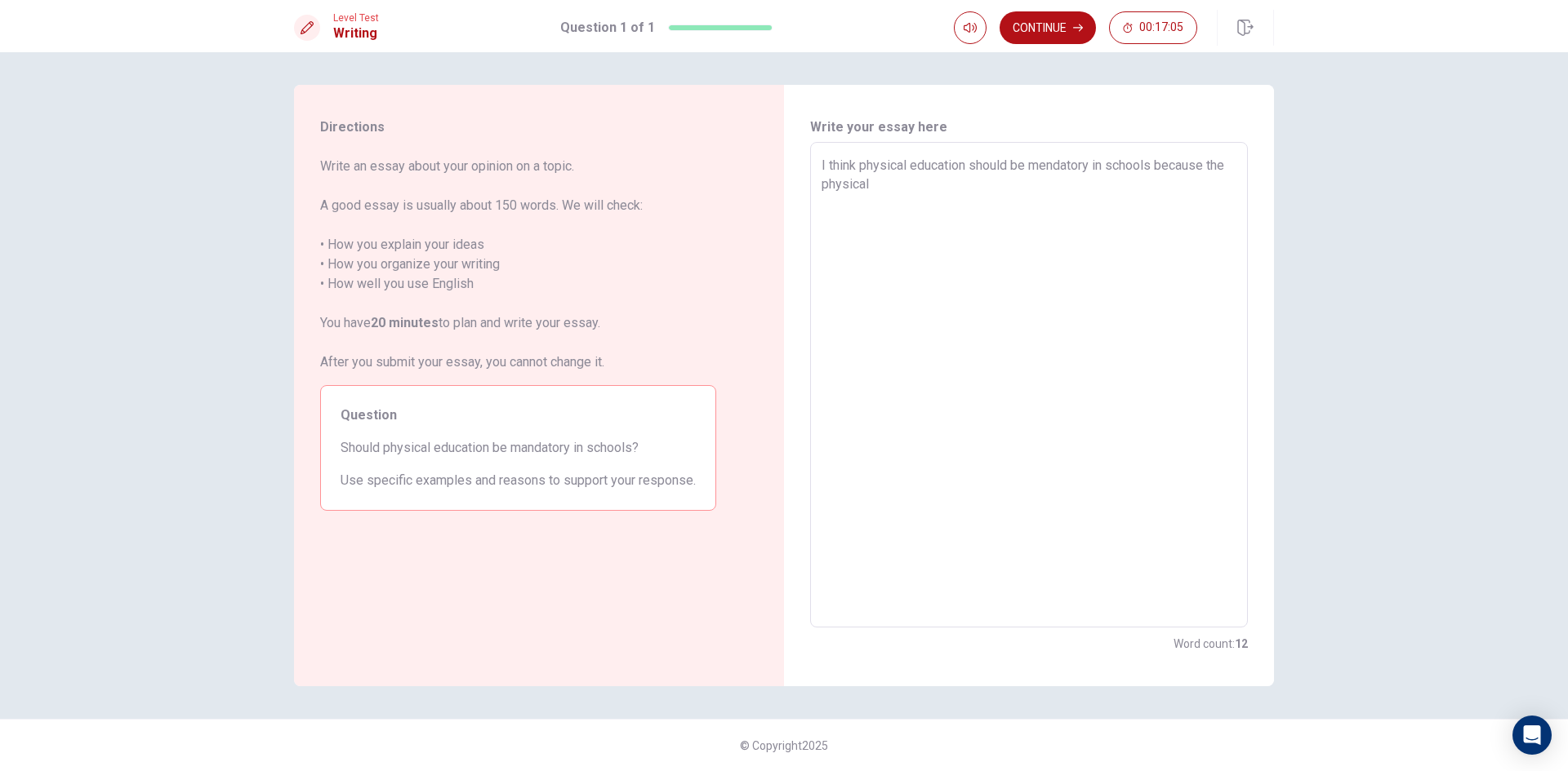
type textarea "x"
type textarea "I think physical education should be mendatory in schools because the physical"
type textarea "x"
type textarea "I think physical education should be mendatory in schools because the physical e"
type textarea "x"
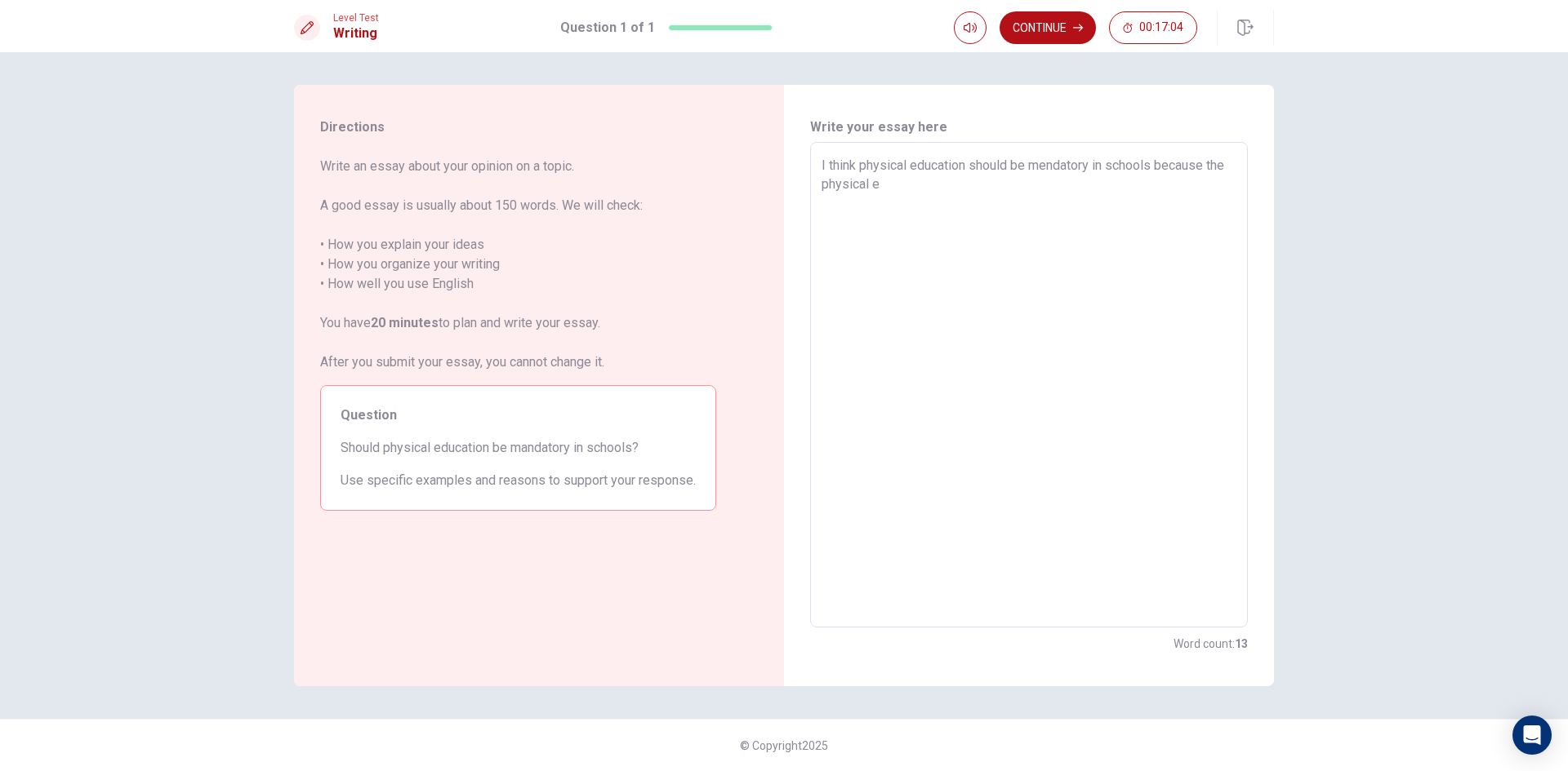
type textarea "I think physical education should be mendatory in schools because the physical …"
type textarea "x"
type textarea "I think physical education should be mendatory in schools because the physical …"
type textarea "x"
type textarea "I think physical education should be mendatory in schools because the physical …"
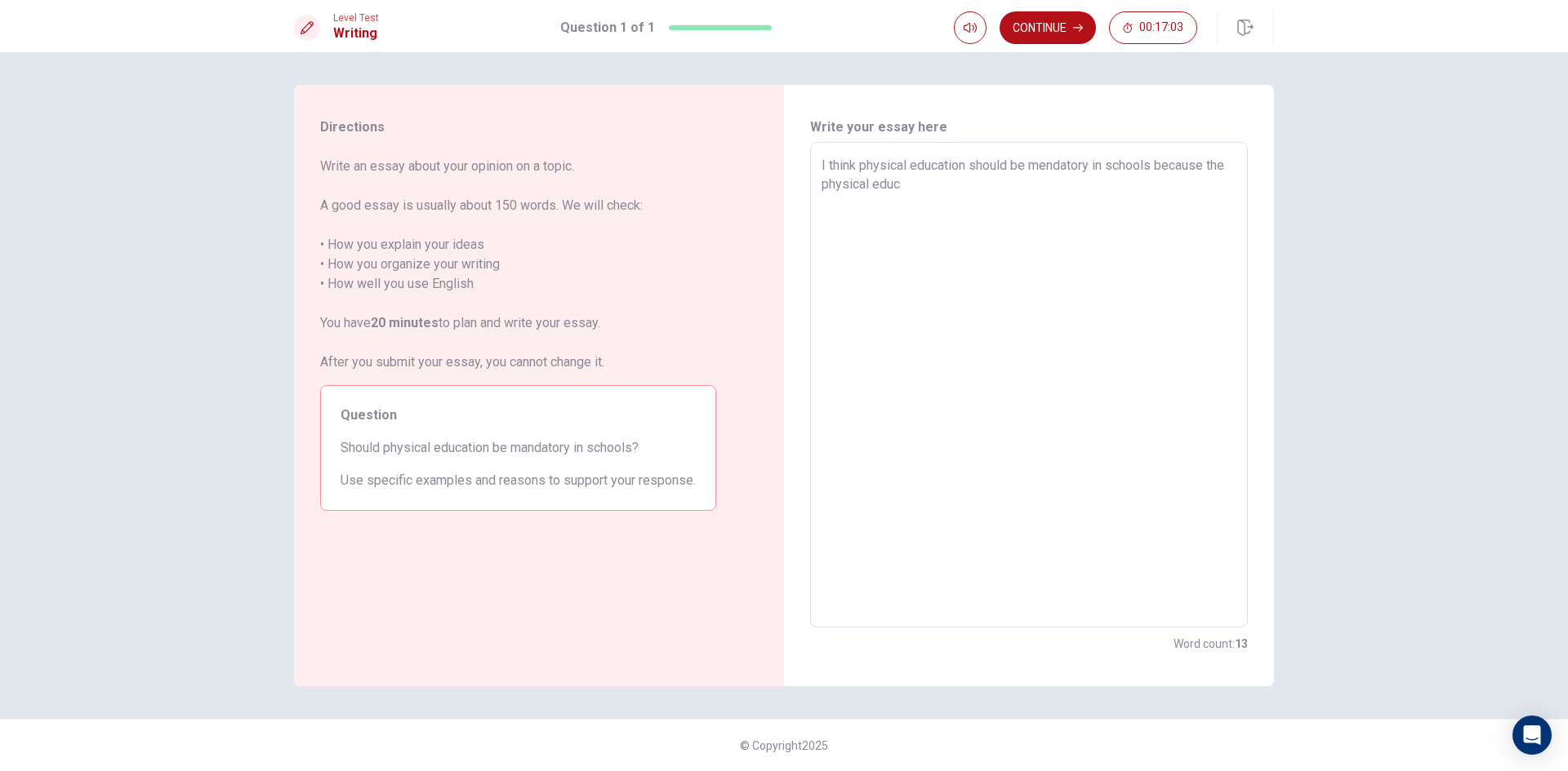
type textarea "x"
click at [964, 183] on textarea "I think physical education should be mendatory in schools because the physical …" at bounding box center [1029, 385] width 415 height 459
click at [1013, 179] on textarea "I think physical education should be mendatory in schools because the physical …" at bounding box center [1029, 385] width 415 height 459
click at [1082, 182] on textarea "I think physical education should be mendatory in schools because the physical …" at bounding box center [1029, 385] width 415 height 459
click at [887, 203] on textarea "I think physical education should be mendatory in schools because the physical …" at bounding box center [1029, 385] width 415 height 459
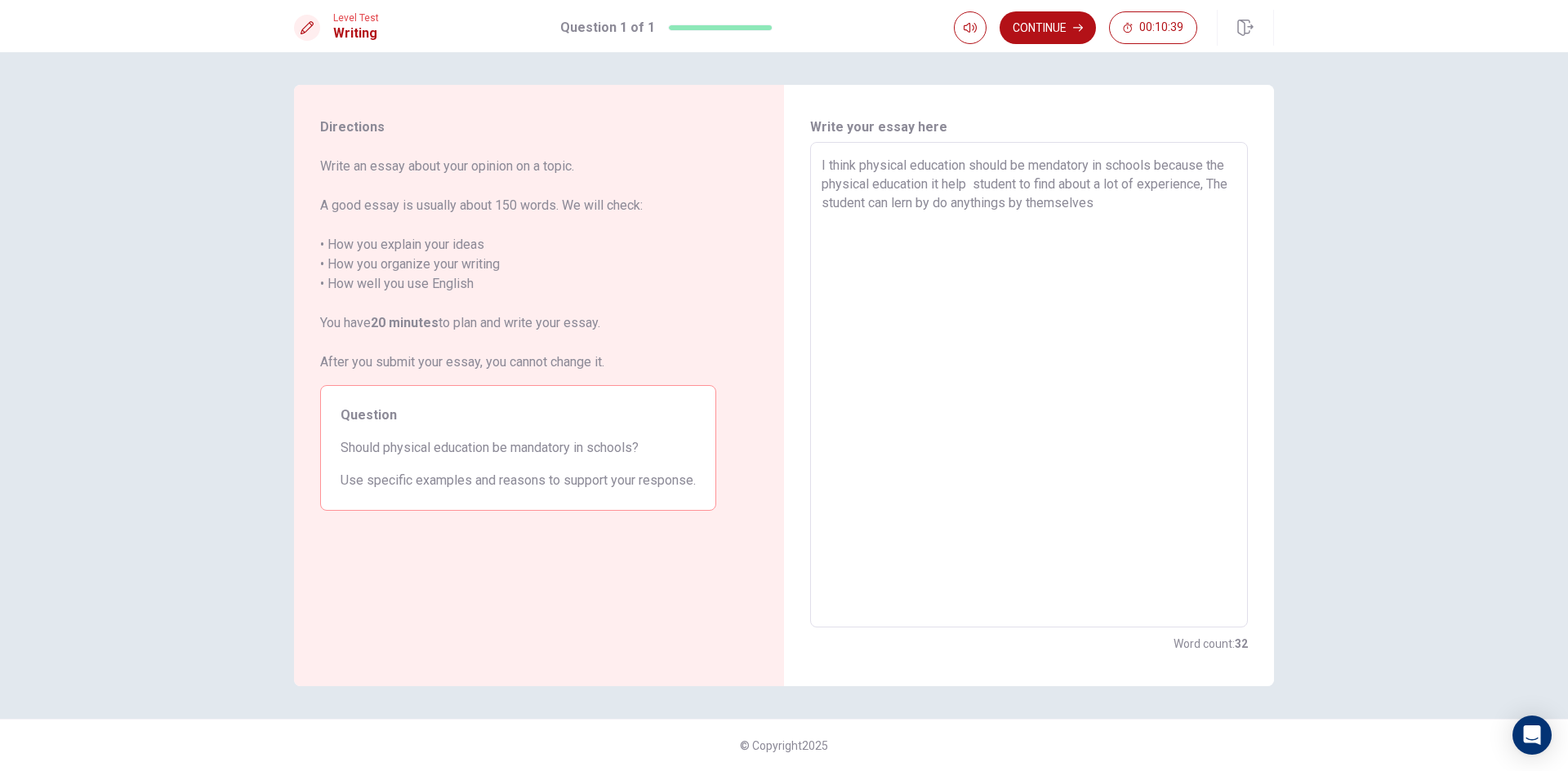
click at [882, 201] on textarea "I think physical education should be mendatory in schools because the physical …" at bounding box center [1029, 385] width 415 height 459
click at [1117, 201] on textarea "I think physical education should be mendatory in schools because the physical …" at bounding box center [1029, 385] width 415 height 459
click at [1137, 201] on textarea "I think physical education should be mendatory in schools because the physical …" at bounding box center [1029, 385] width 415 height 459
click at [1162, 205] on textarea "I think physical education should be mendatory in schools because the physical …" at bounding box center [1029, 385] width 415 height 459
drag, startPoint x: 929, startPoint y: 223, endPoint x: 877, endPoint y: 225, distance: 52.0
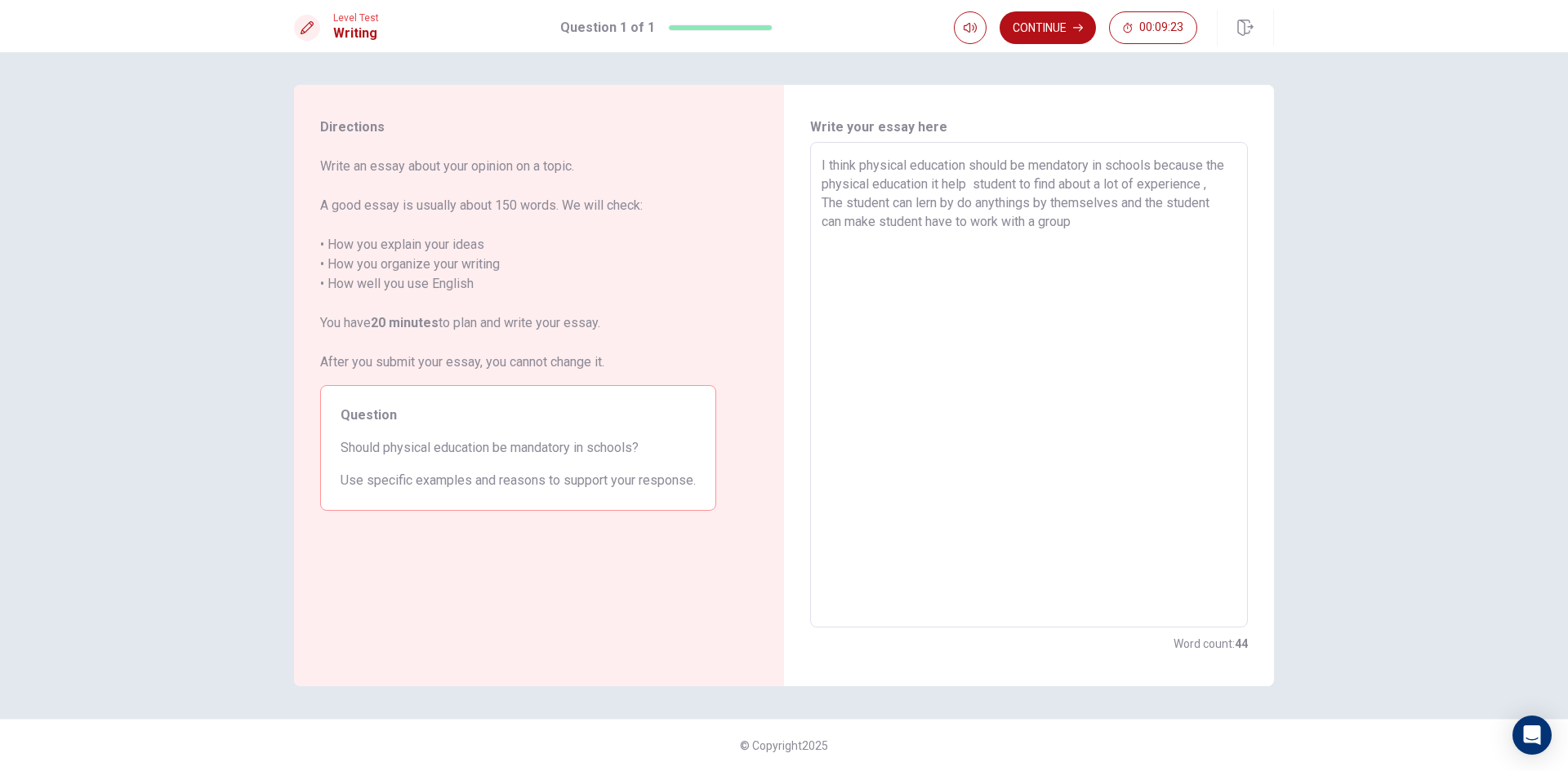
click at [877, 225] on textarea "I think physical education should be mendatory in schools because the physical …" at bounding box center [1029, 385] width 415 height 459
drag, startPoint x: 1219, startPoint y: 208, endPoint x: 1154, endPoint y: 209, distance: 65.0
click at [1154, 209] on textarea "I think physical education should be mendatory in schools because the physical …" at bounding box center [1029, 385] width 415 height 459
click at [1048, 230] on textarea "I think physical education should be mendatory in schools because the physical …" at bounding box center [1029, 385] width 415 height 459
drag, startPoint x: 1051, startPoint y: 235, endPoint x: 1057, endPoint y: 243, distance: 10.0
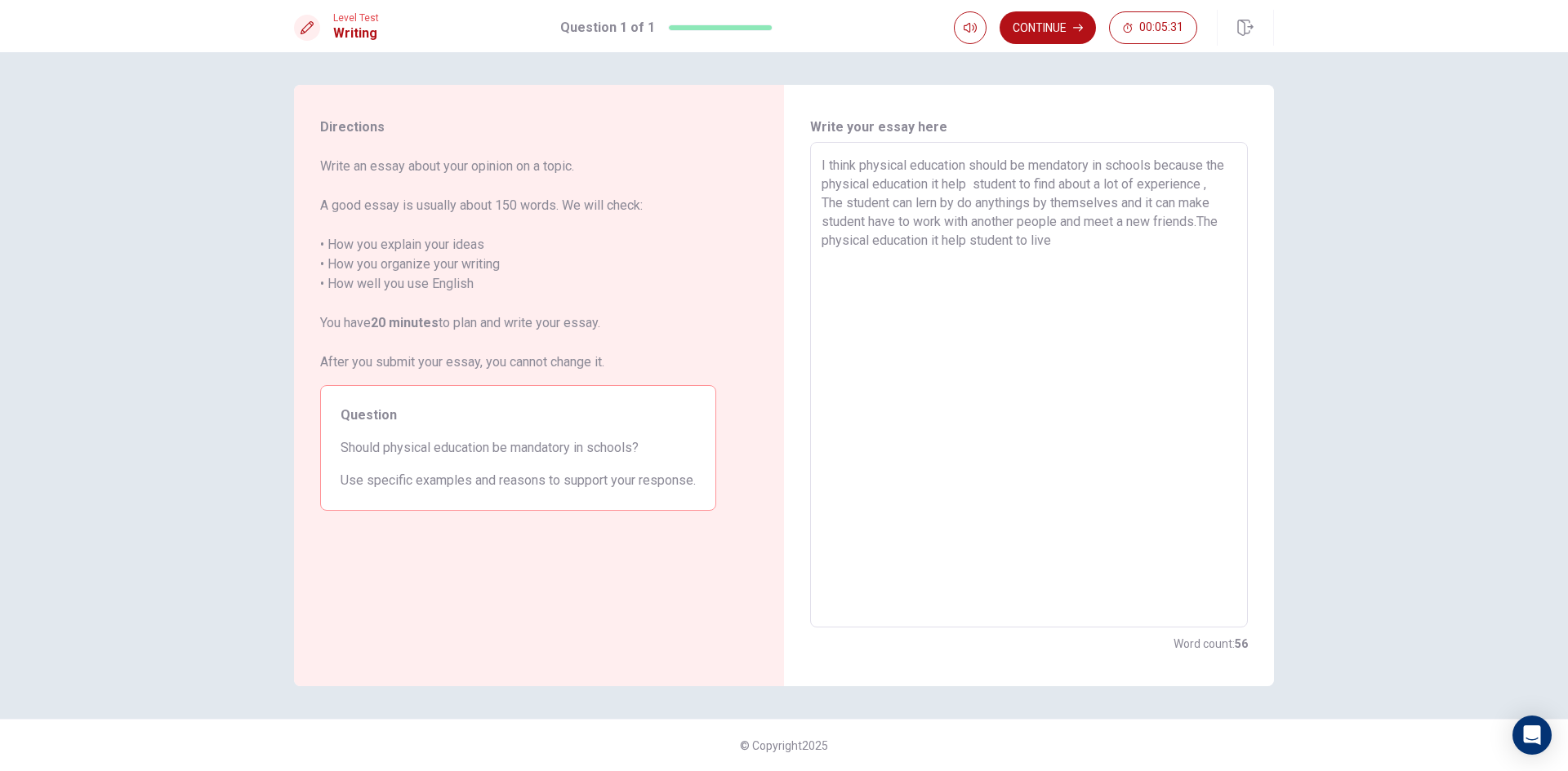
click at [1056, 242] on textarea "I think physical education should be mendatory in schools because the physical …" at bounding box center [1029, 385] width 415 height 459
click at [821, 163] on div "I think physical education should be mendatory in schools because the physical …" at bounding box center [1029, 386] width 438 height 486
click at [1046, 261] on textarea "I think physical education should be mendatory in schools because the physical …" at bounding box center [1029, 385] width 415 height 459
drag, startPoint x: 1064, startPoint y: 255, endPoint x: 1042, endPoint y: 259, distance: 22.4
click at [1042, 259] on textarea "I think physical education should be mendatory in schools because the physical …" at bounding box center [1029, 385] width 415 height 459
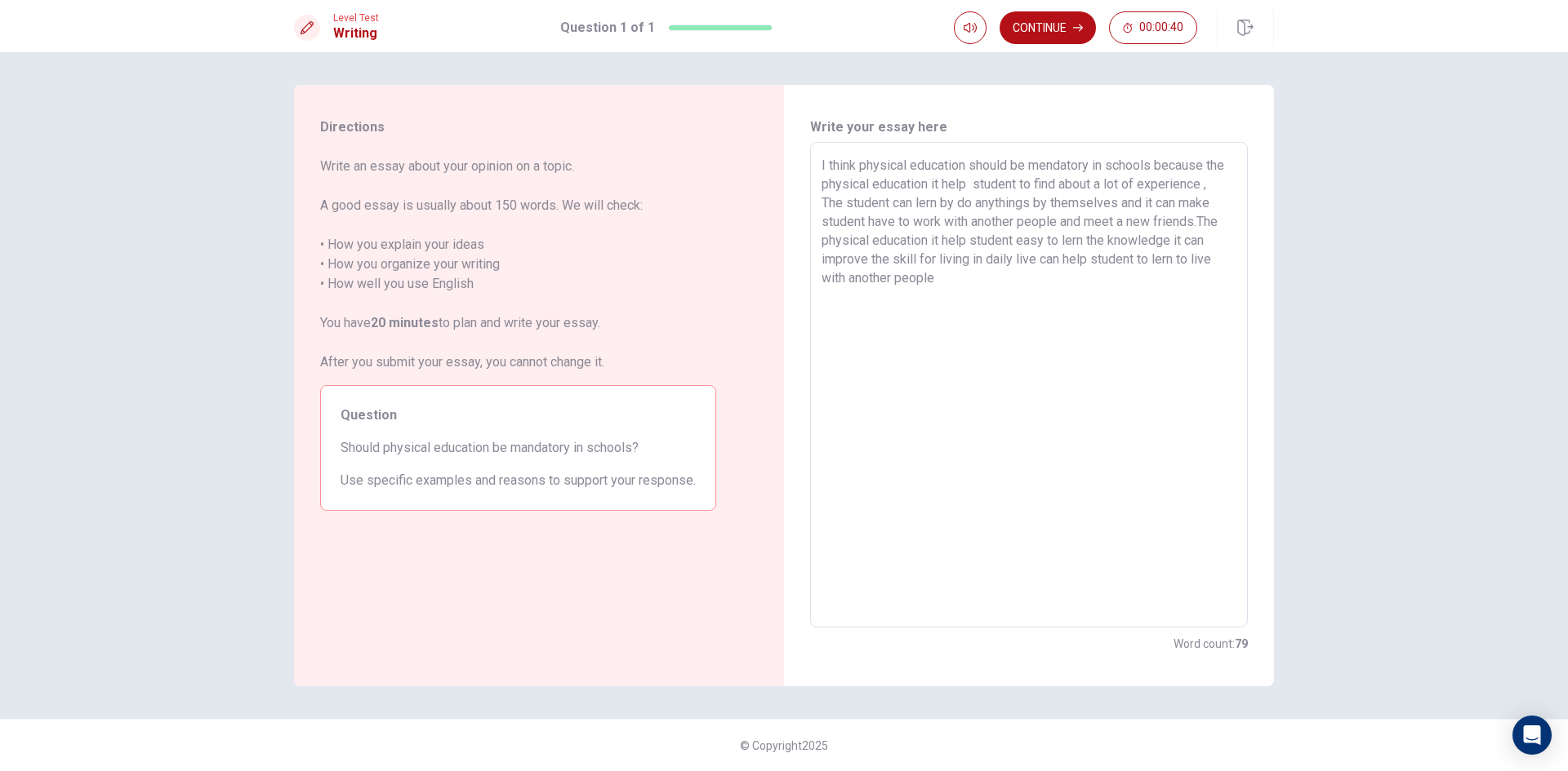
click at [944, 300] on textarea "I think physical education should be mendatory in schools because the physical …" at bounding box center [1029, 385] width 415 height 459
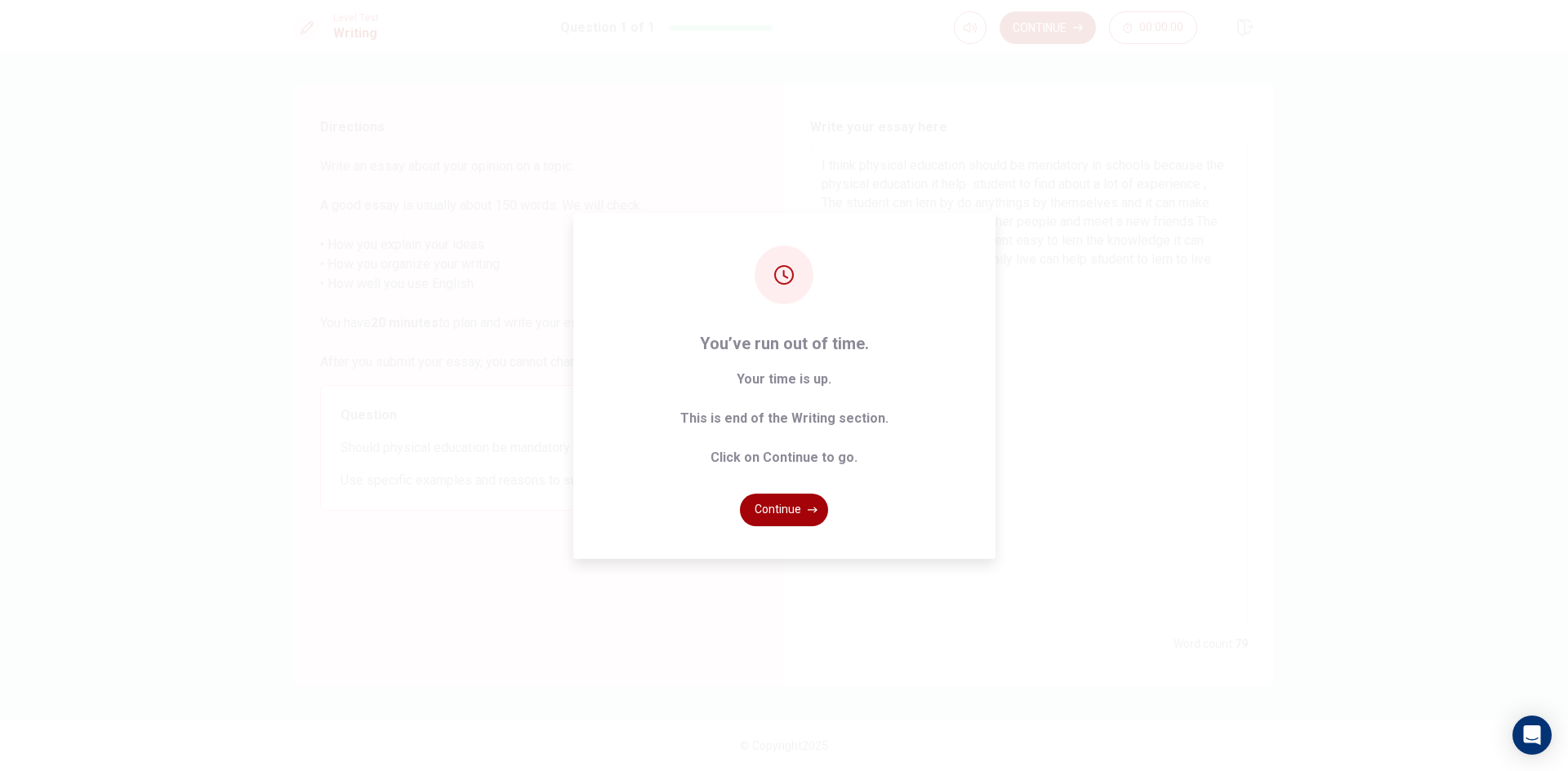
click at [785, 516] on button "Continue" at bounding box center [784, 510] width 88 height 32
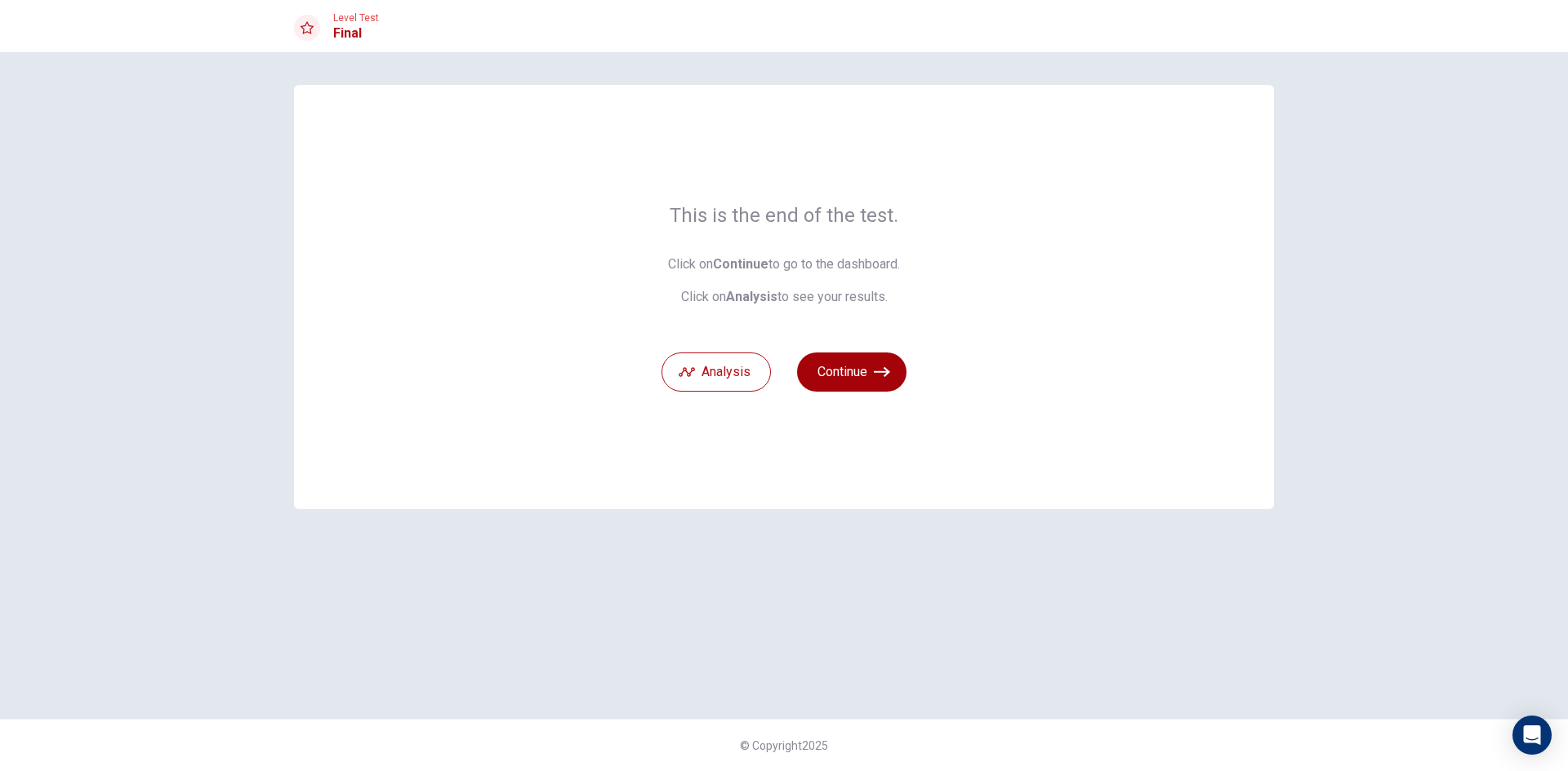
click at [854, 363] on button "Continue" at bounding box center [851, 371] width 109 height 39
